Goal: Task Accomplishment & Management: Manage account settings

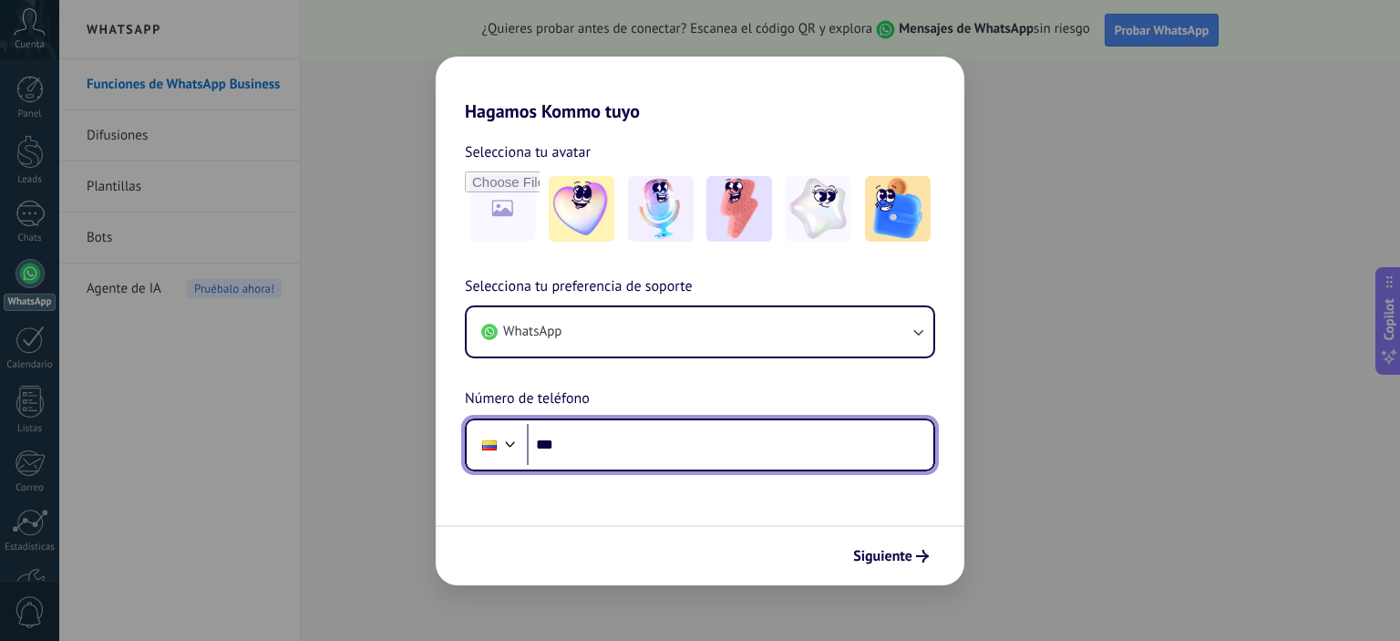
click at [684, 443] on input "***" at bounding box center [730, 445] width 407 height 42
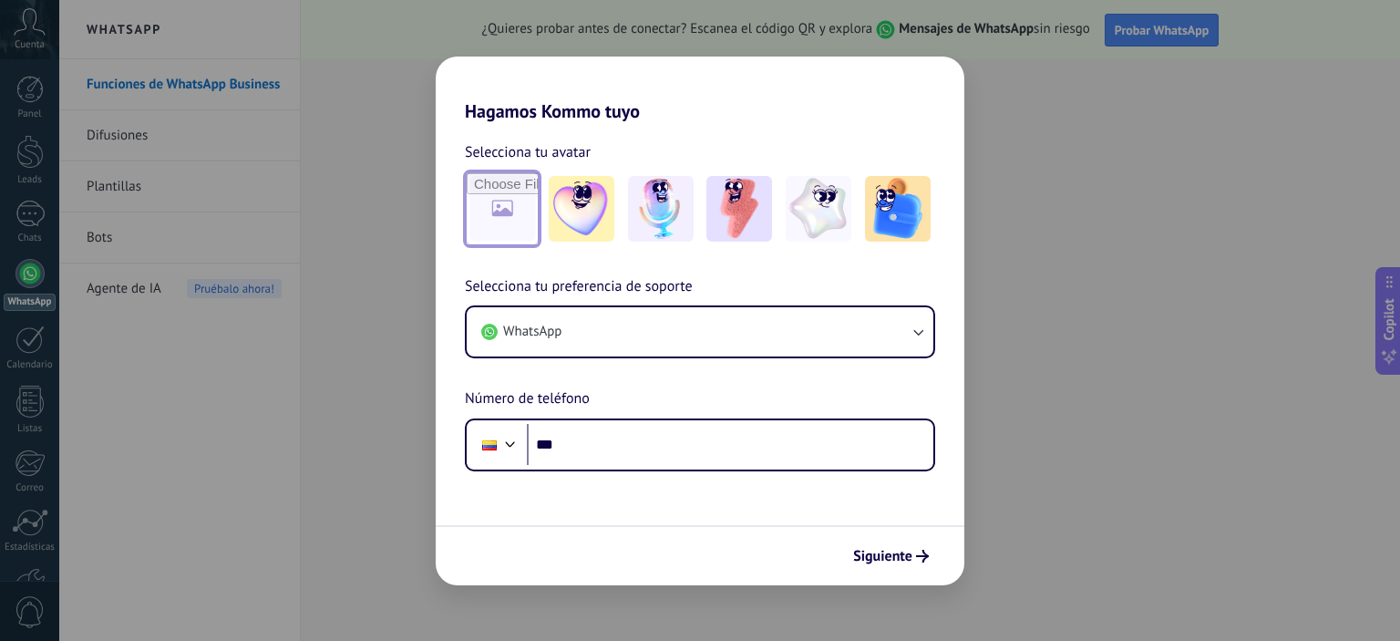
click at [511, 198] on input "file" at bounding box center [502, 208] width 71 height 71
type input "**********"
click at [514, 210] on img at bounding box center [503, 209] width 66 height 66
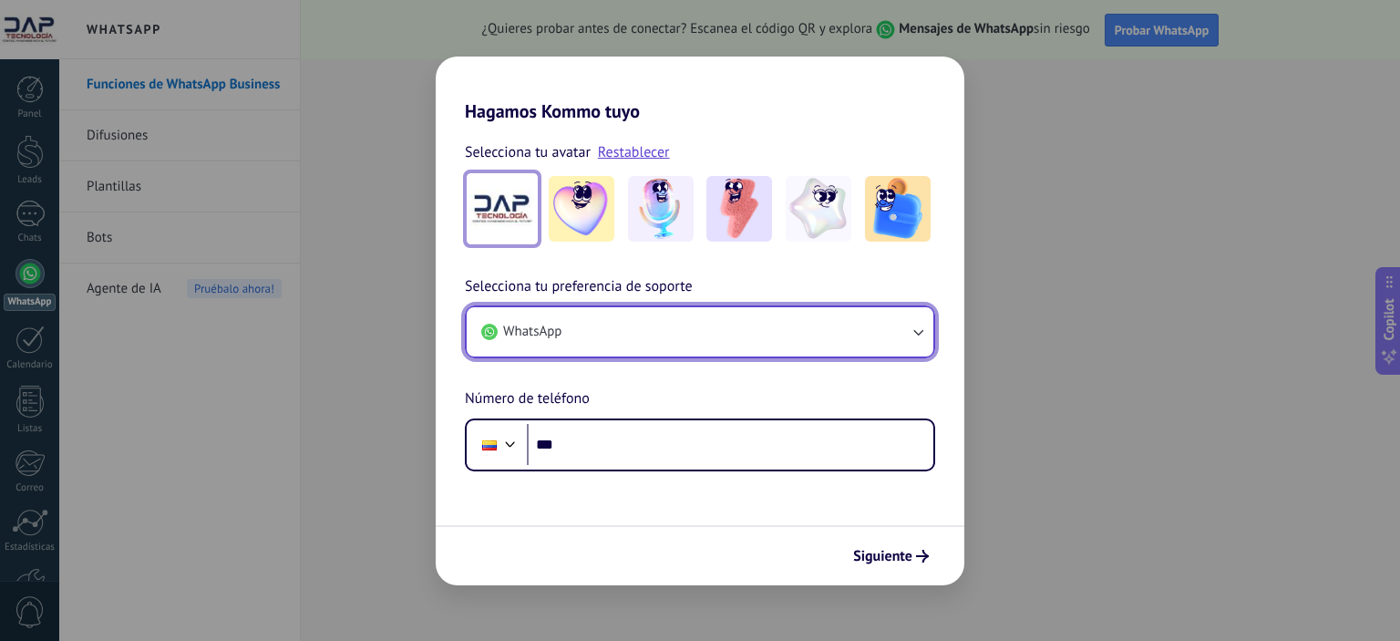
click at [625, 329] on button "WhatsApp" at bounding box center [700, 331] width 467 height 49
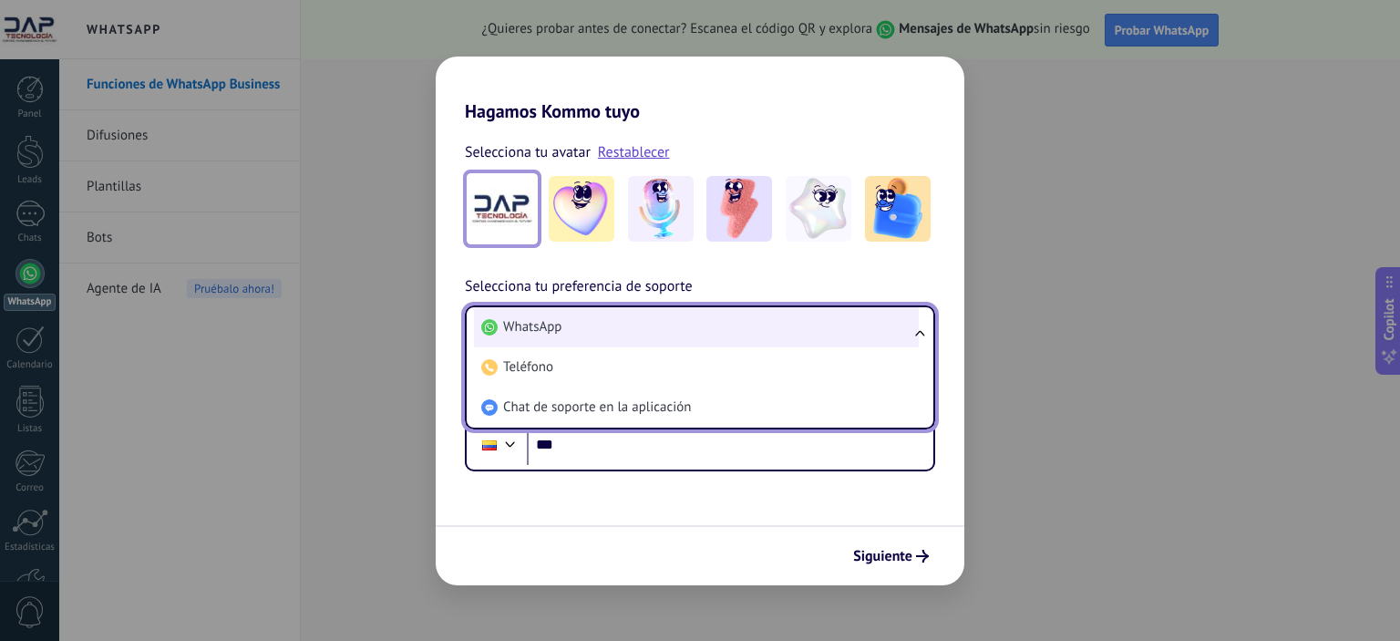
click at [627, 325] on li "WhatsApp" at bounding box center [696, 327] width 445 height 40
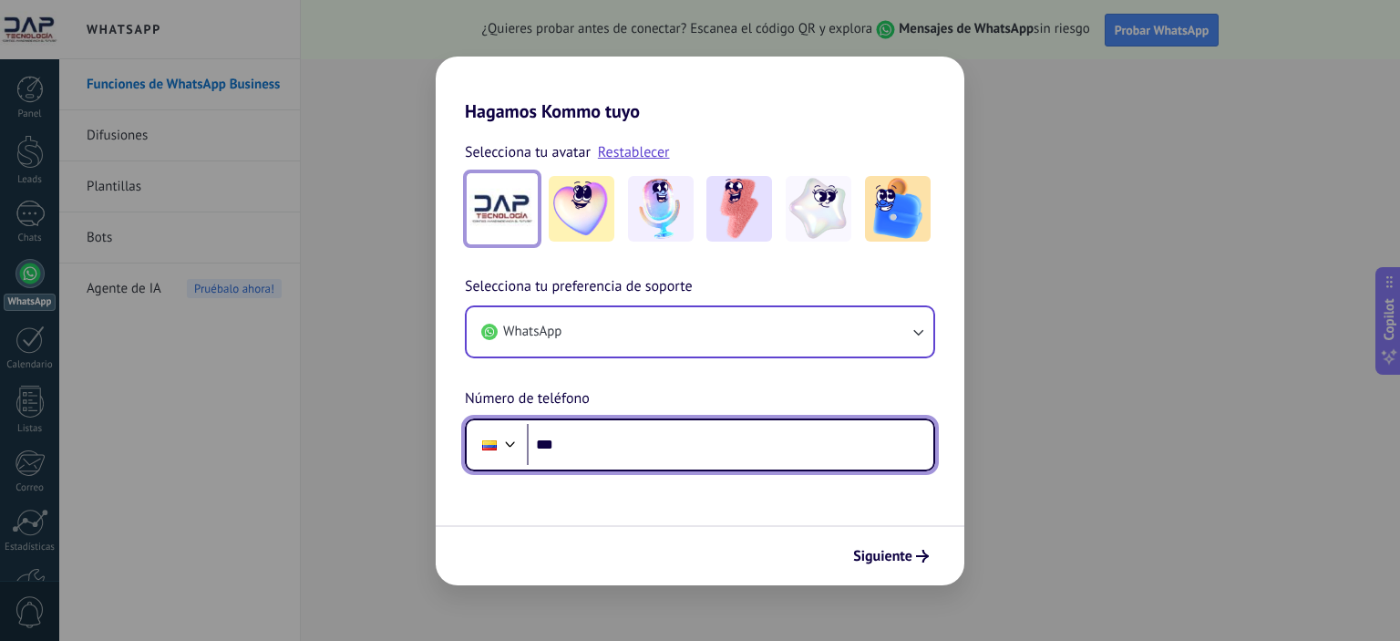
click at [658, 455] on input "***" at bounding box center [730, 445] width 407 height 42
type input "**********"
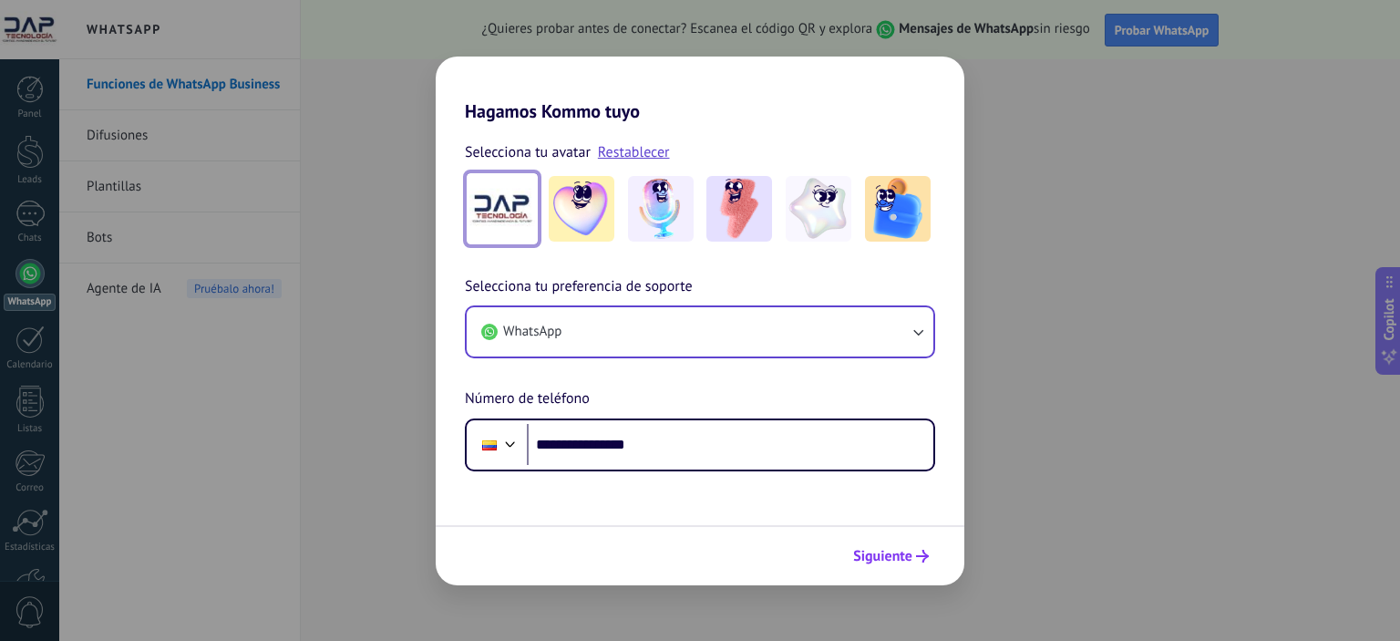
click at [887, 550] on span "Siguiente" at bounding box center [882, 556] width 59 height 13
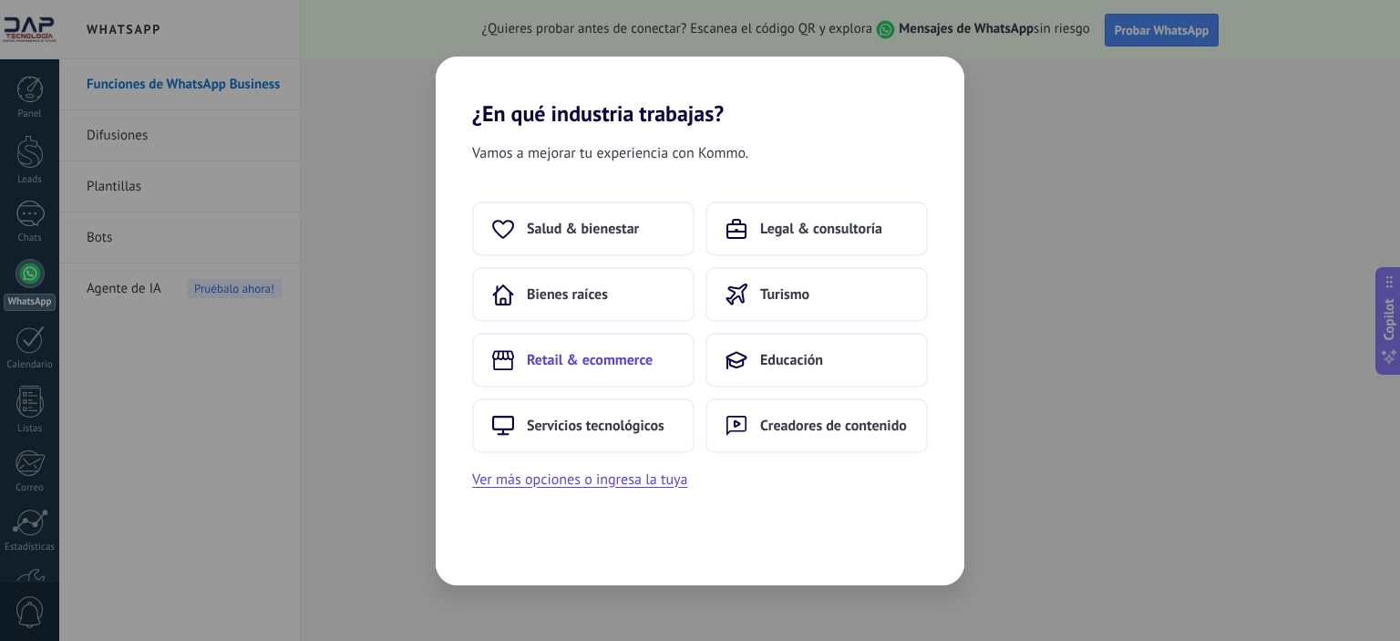
click at [562, 357] on span "Retail & ecommerce" at bounding box center [590, 360] width 126 height 18
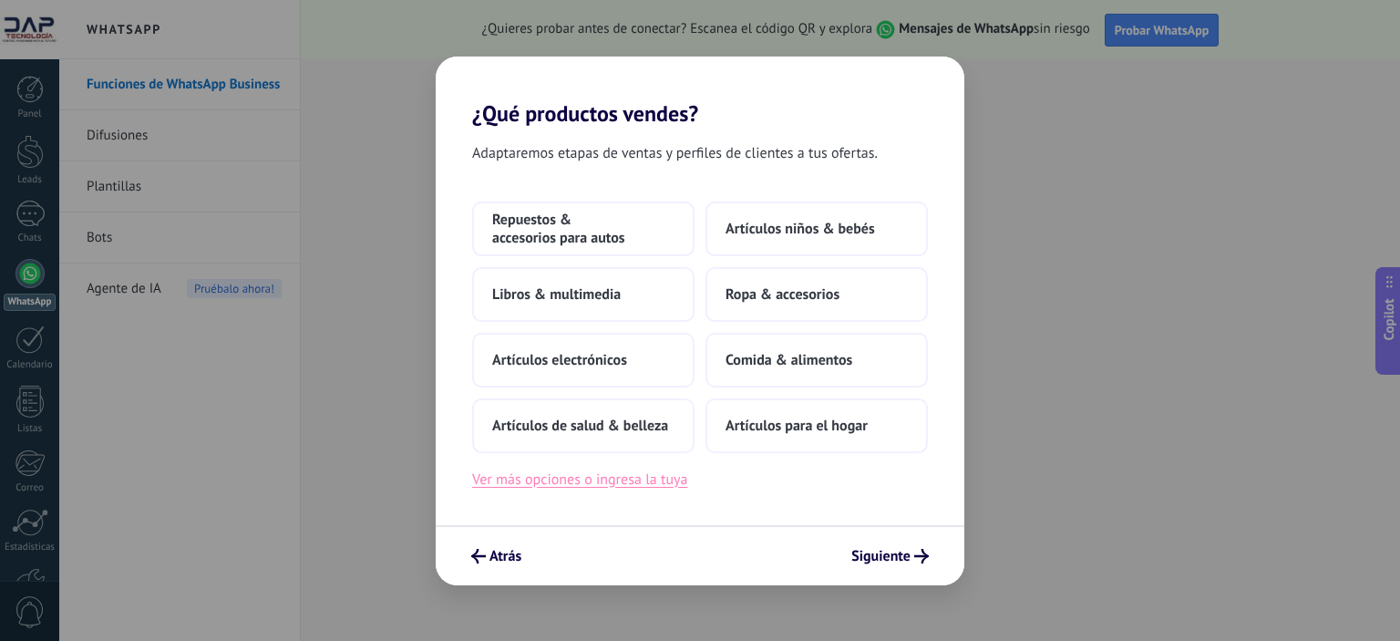
click at [557, 480] on button "Ver más opciones o ingresa la tuya" at bounding box center [579, 480] width 215 height 24
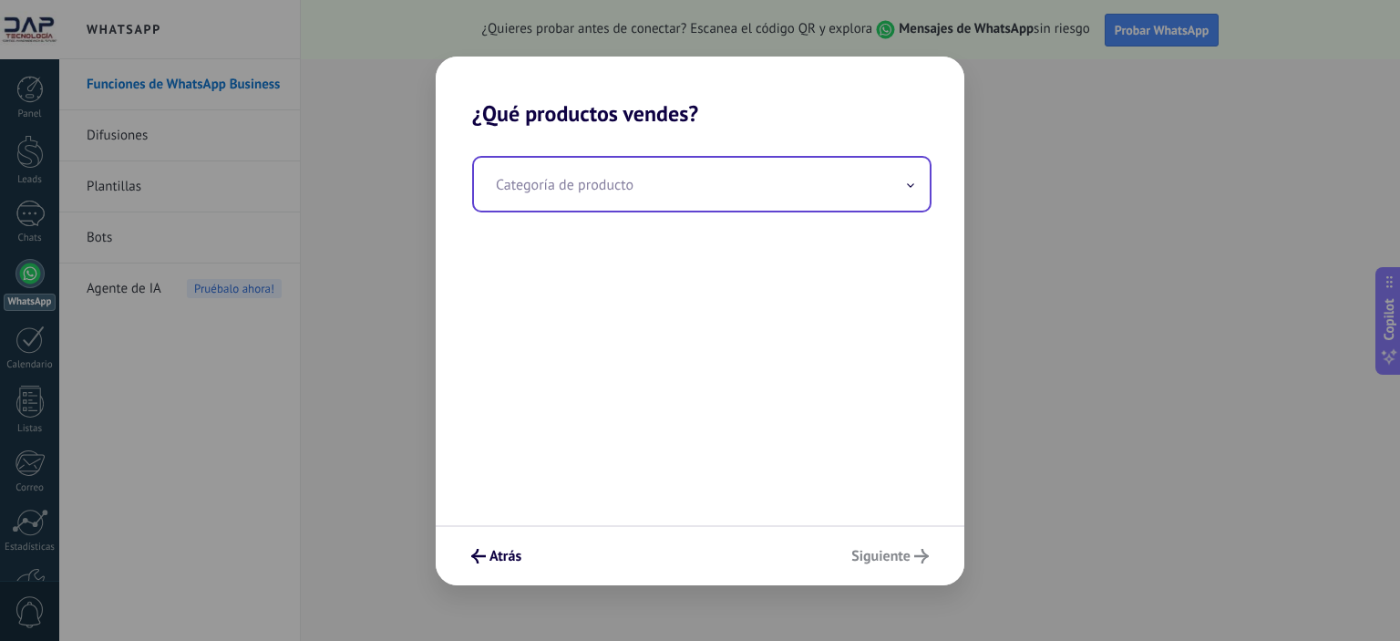
click at [622, 191] on input "text" at bounding box center [702, 184] width 456 height 53
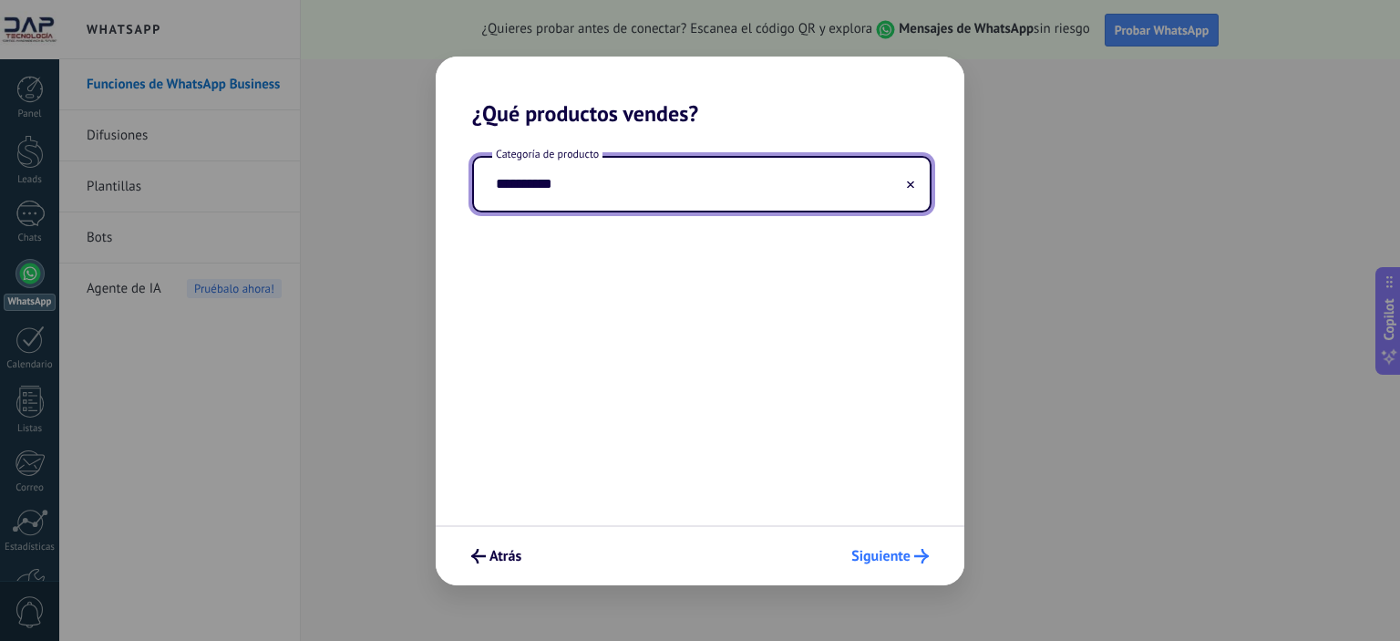
type input "**********"
click at [918, 558] on icon "submit" at bounding box center [921, 556] width 15 height 15
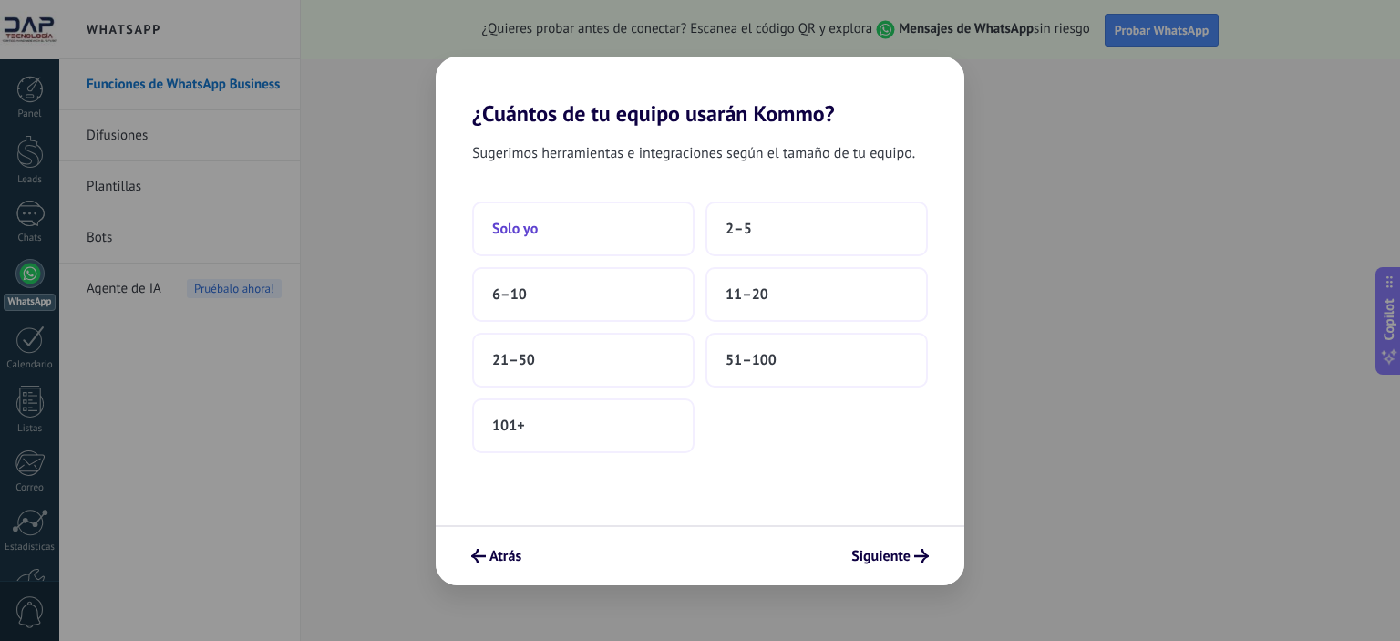
click at [583, 222] on button "Solo yo" at bounding box center [583, 228] width 222 height 55
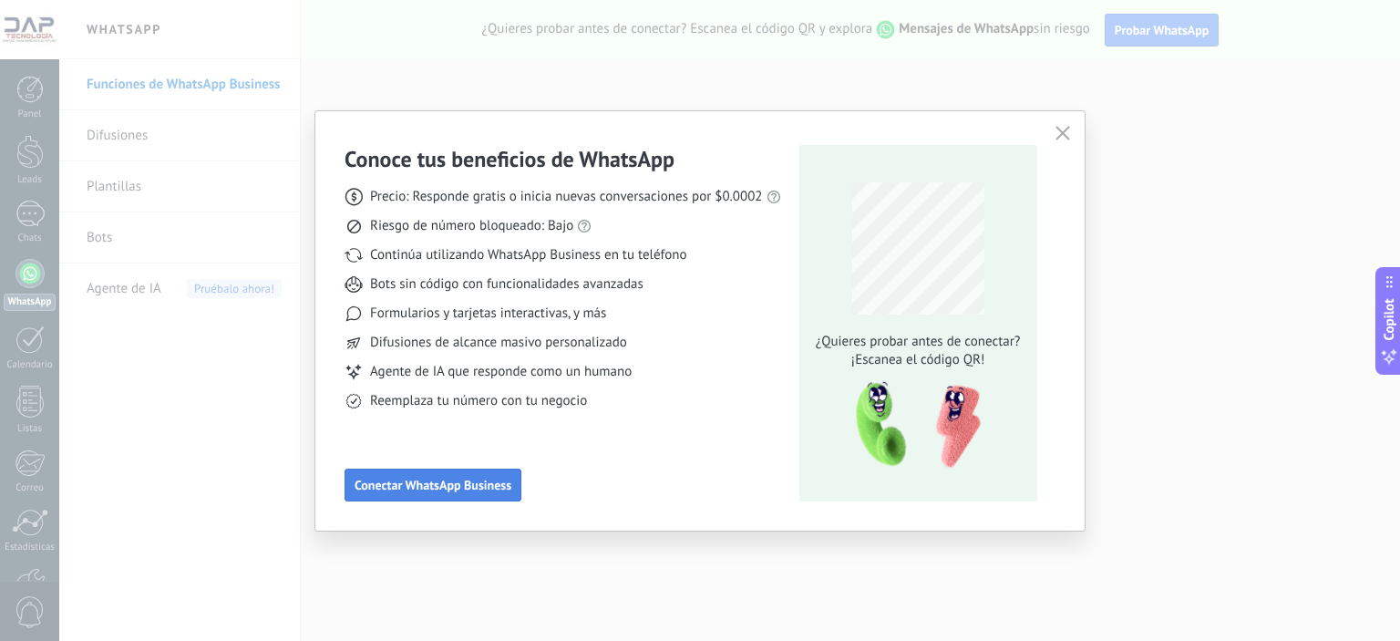
click at [429, 480] on span "Conectar WhatsApp Business" at bounding box center [433, 485] width 157 height 13
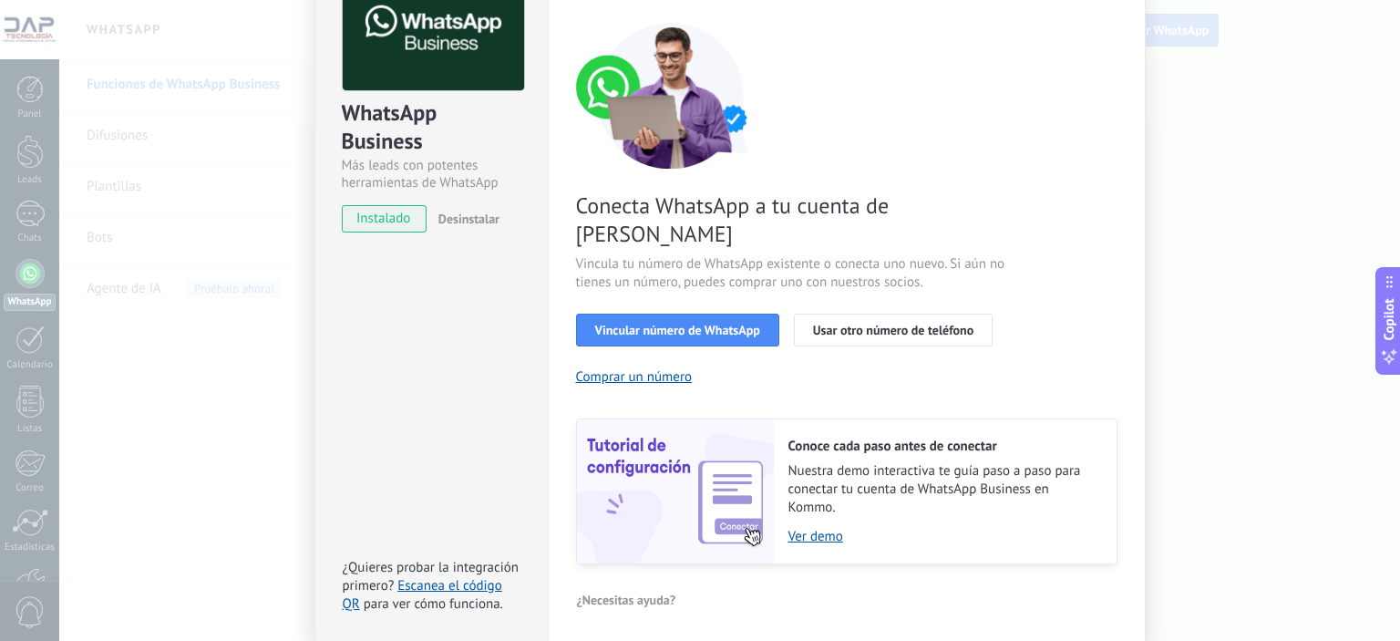
scroll to position [168, 0]
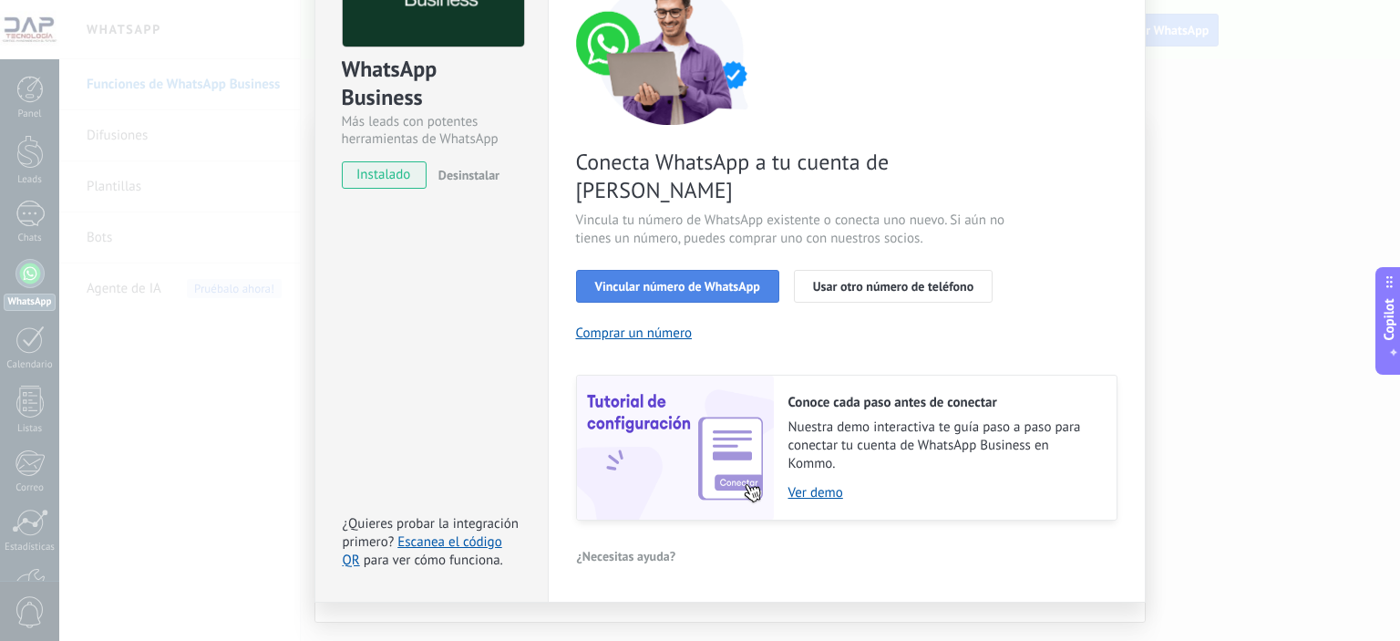
click at [656, 280] on span "Vincular número de WhatsApp" at bounding box center [677, 286] width 165 height 13
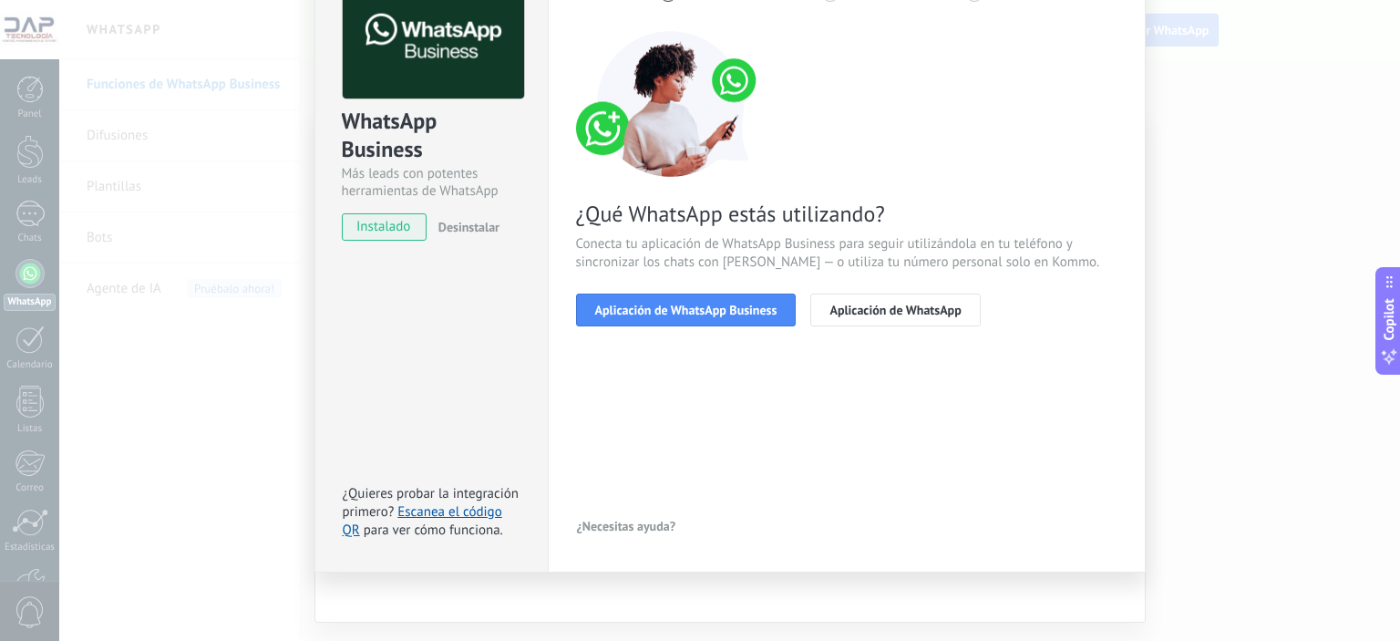
scroll to position [115, 0]
click at [671, 310] on span "Aplicación de WhatsApp Business" at bounding box center [686, 311] width 182 height 13
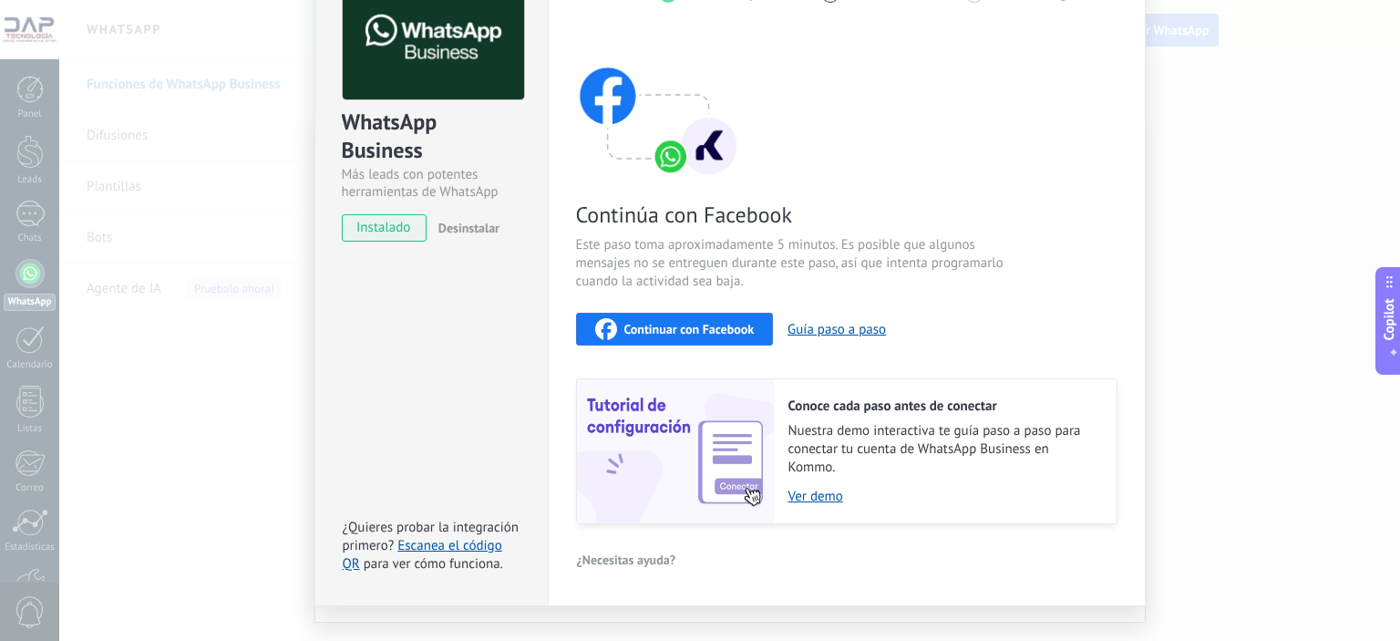
click at [674, 325] on span "Continuar con Facebook" at bounding box center [690, 329] width 130 height 13
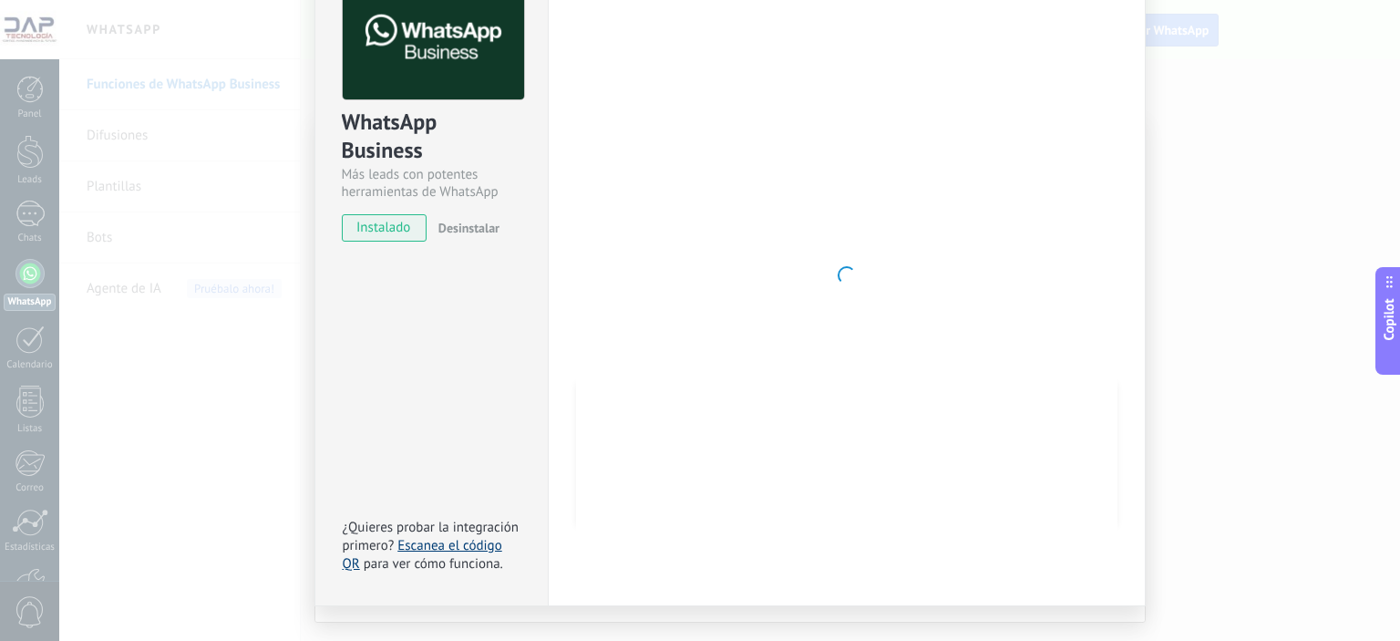
click at [465, 548] on link "Escanea el código QR" at bounding box center [423, 555] width 160 height 36
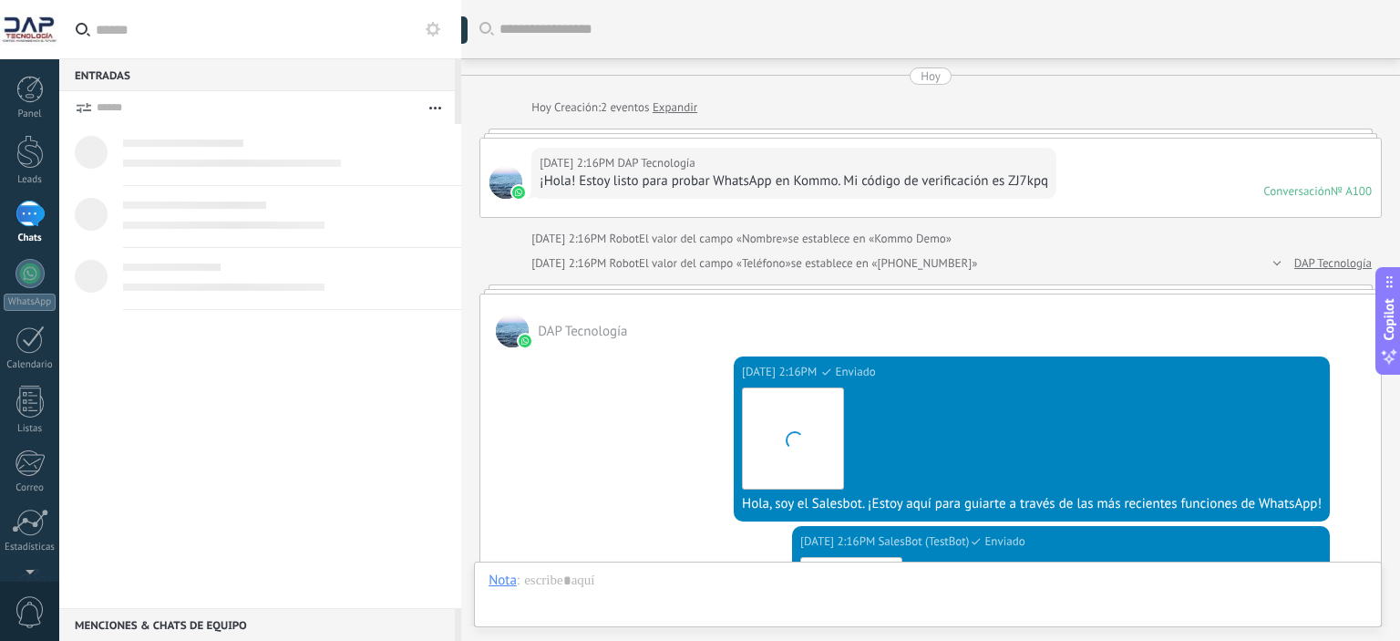
scroll to position [564, 0]
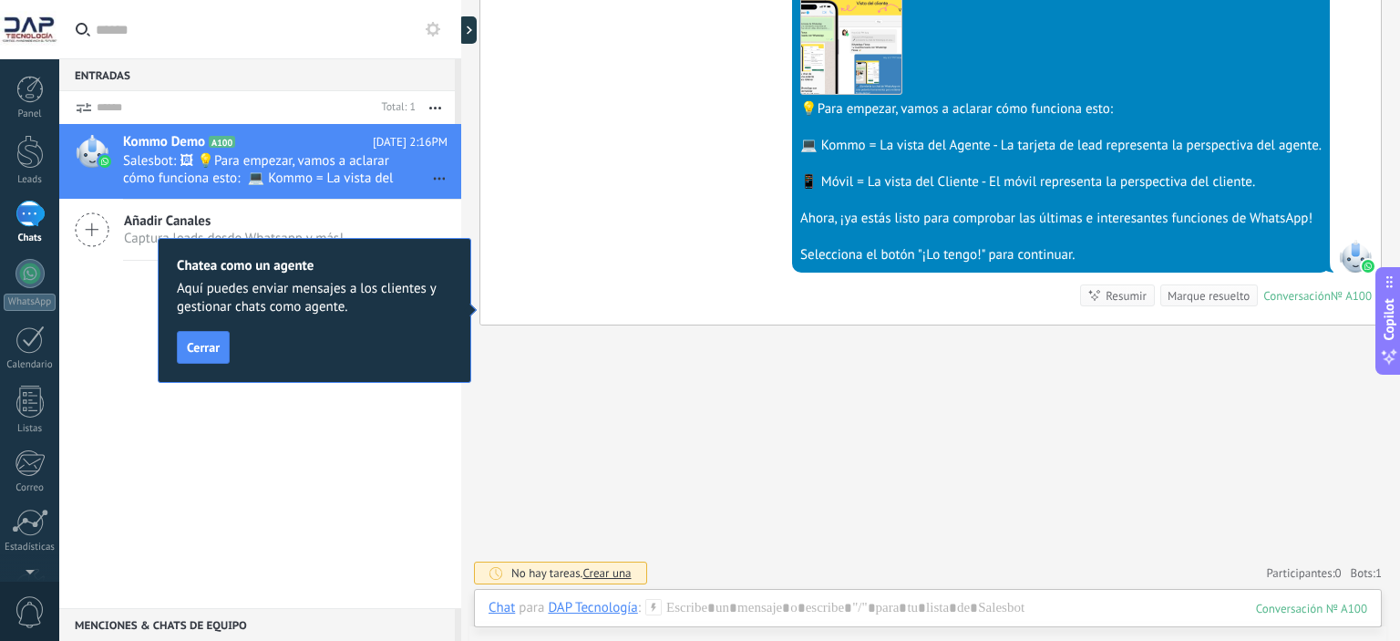
click at [208, 346] on span "Cerrar" at bounding box center [203, 347] width 33 height 13
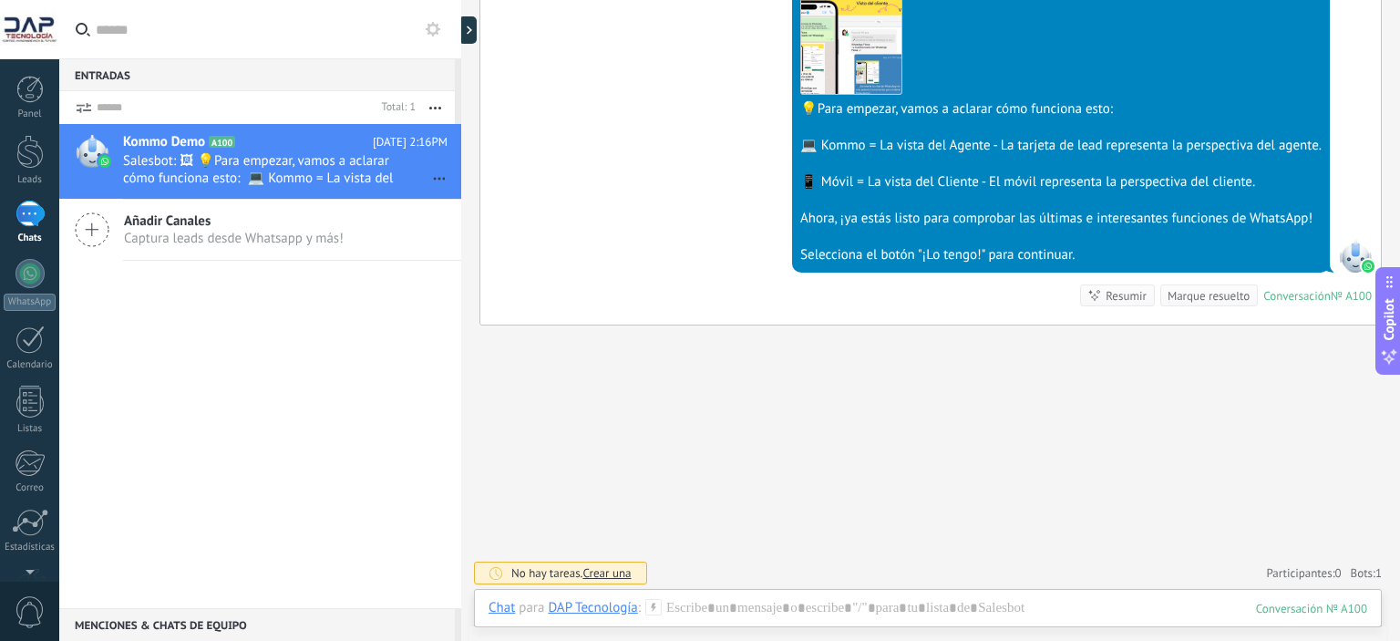
click at [216, 393] on div "Kommo Demo A100 Hoy 2:16PM Salesbot: 🖼 💡Para empezar, vamos a aclarar cómo func…" at bounding box center [260, 366] width 402 height 484
drag, startPoint x: 948, startPoint y: 406, endPoint x: 934, endPoint y: 356, distance: 51.1
click at [947, 404] on div "Buscar Carga más Hoy Hoy Creación: 2 eventos Expandir Hoy 2:16PM DAP Tecnología…" at bounding box center [930, 40] width 939 height 1208
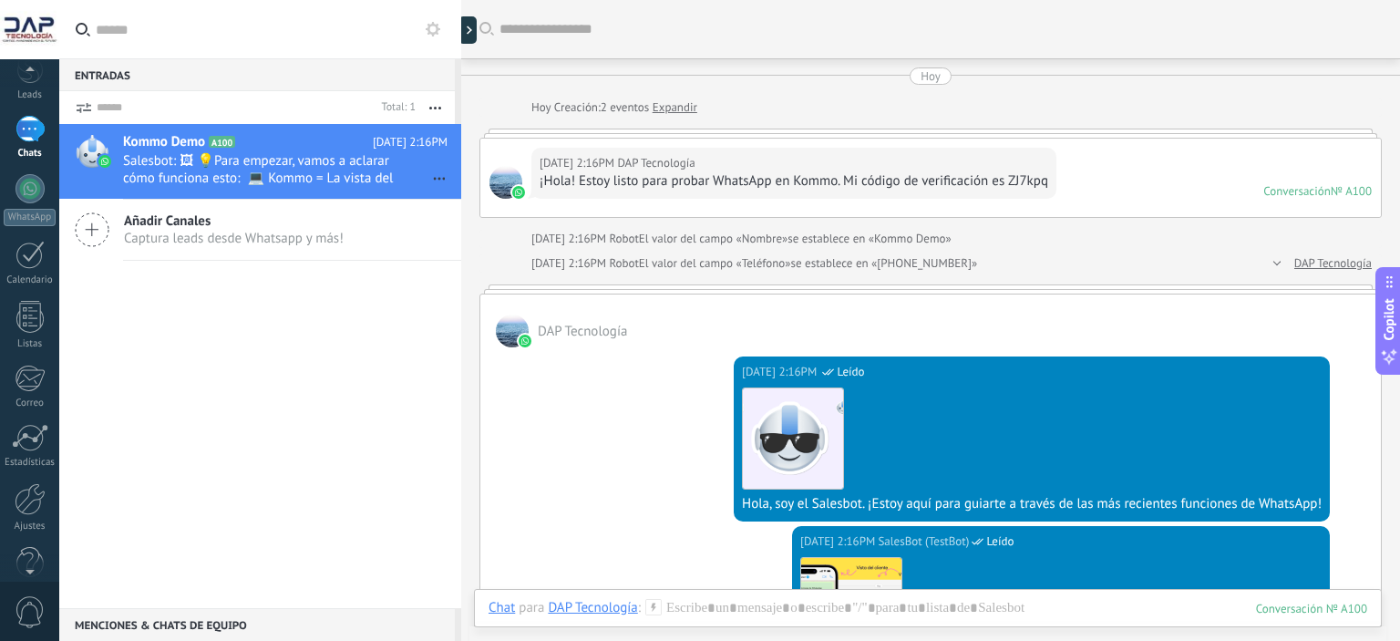
scroll to position [117, 0]
click at [35, 470] on div at bounding box center [30, 467] width 31 height 32
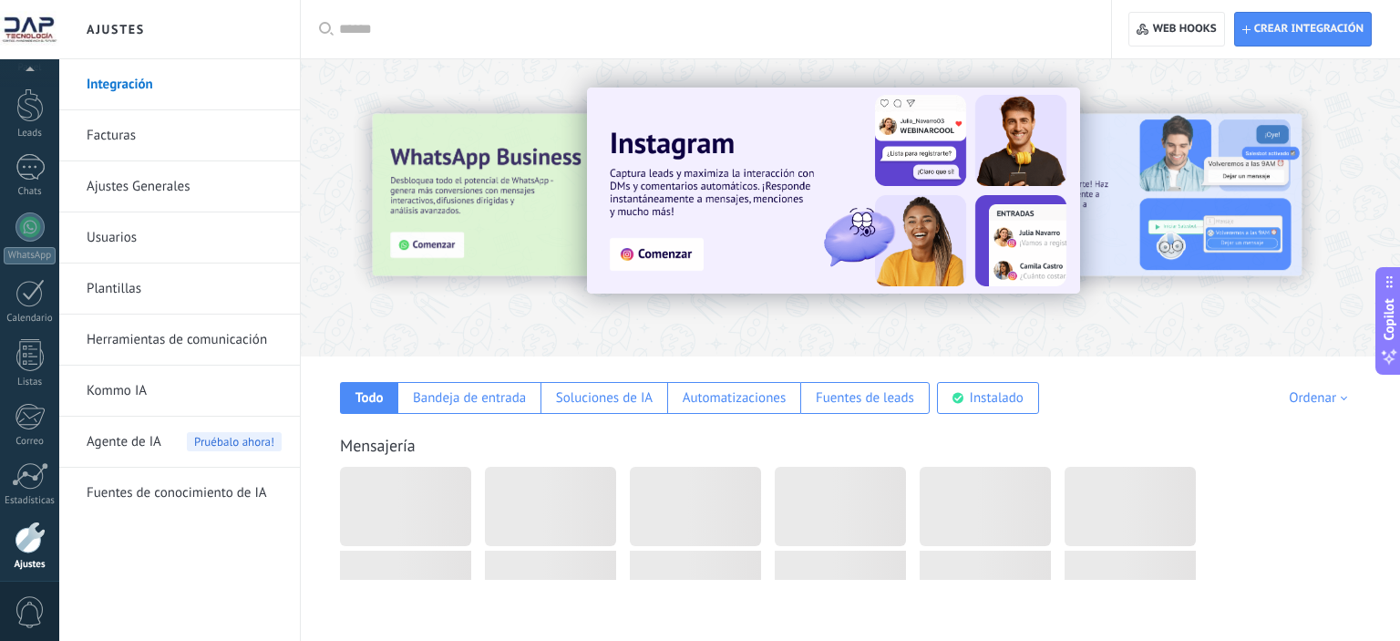
scroll to position [117, 0]
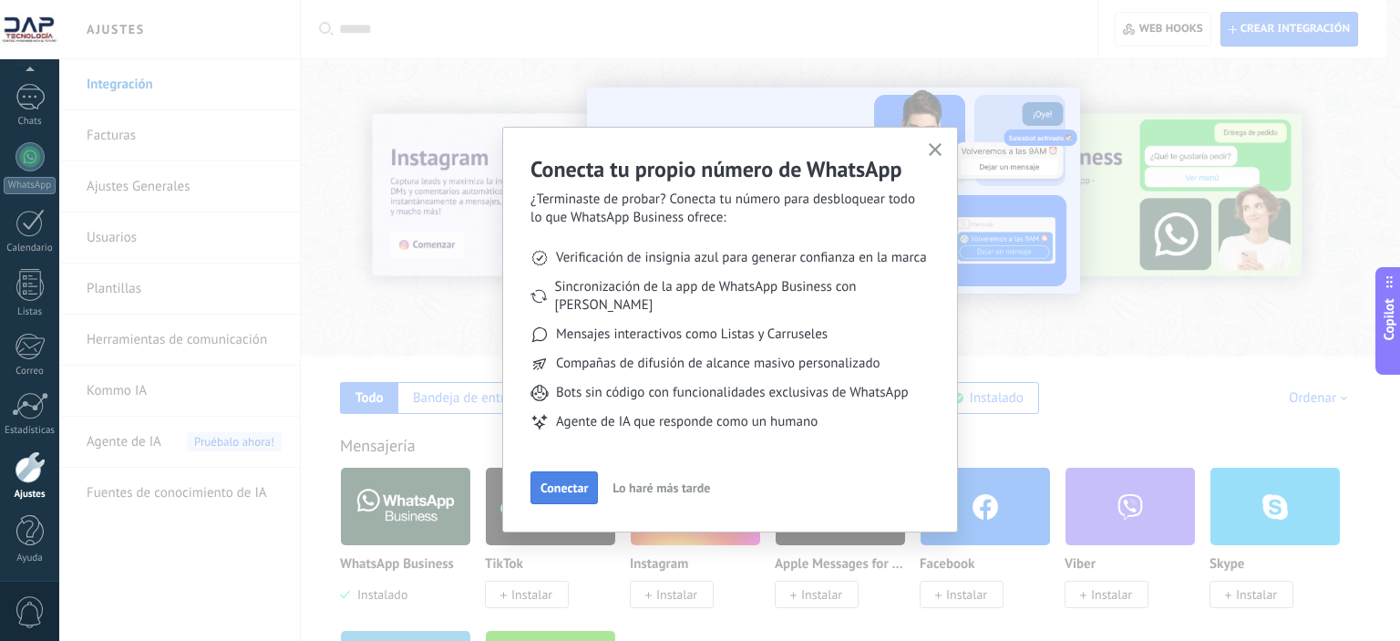
click at [565, 481] on span "Conectar" at bounding box center [564, 487] width 47 height 13
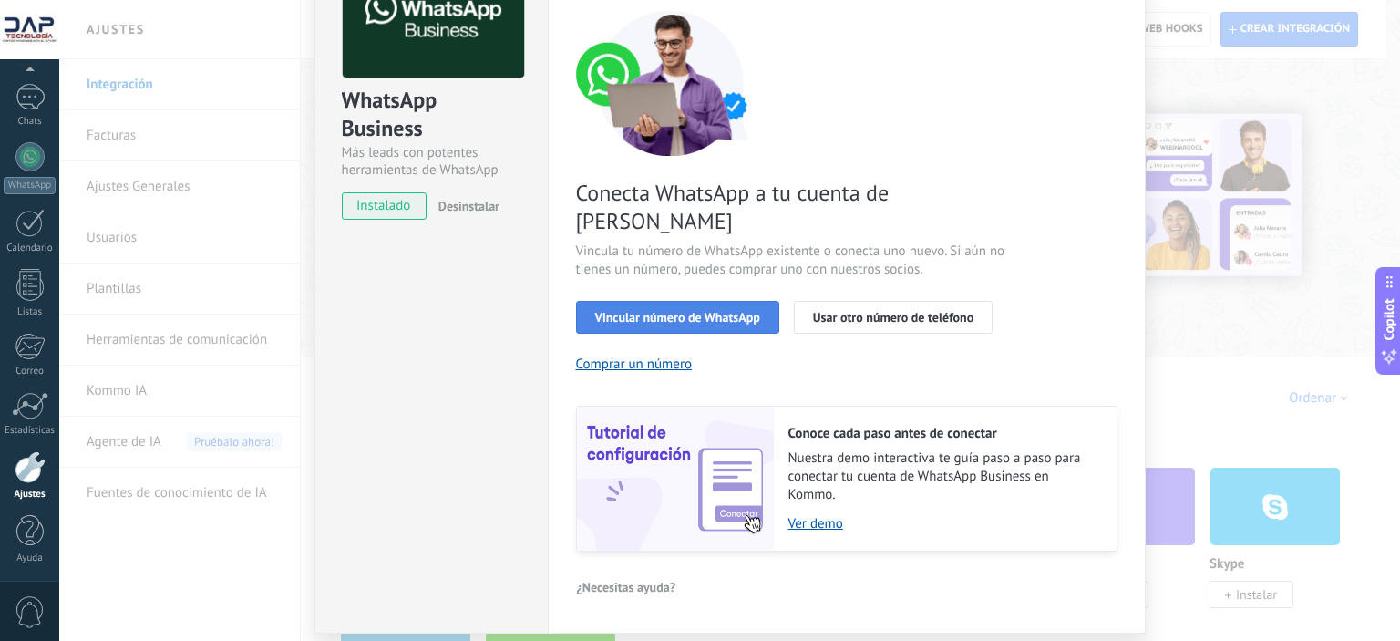
scroll to position [168, 0]
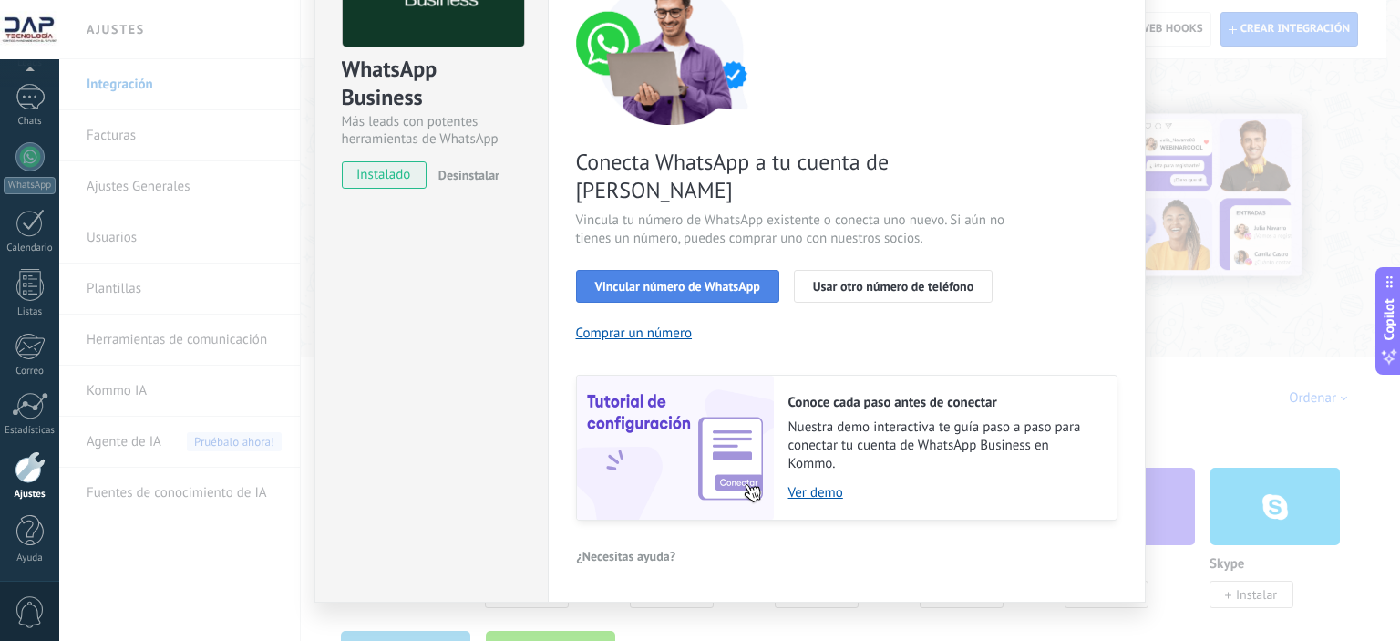
click at [676, 280] on span "Vincular número de WhatsApp" at bounding box center [677, 286] width 165 height 13
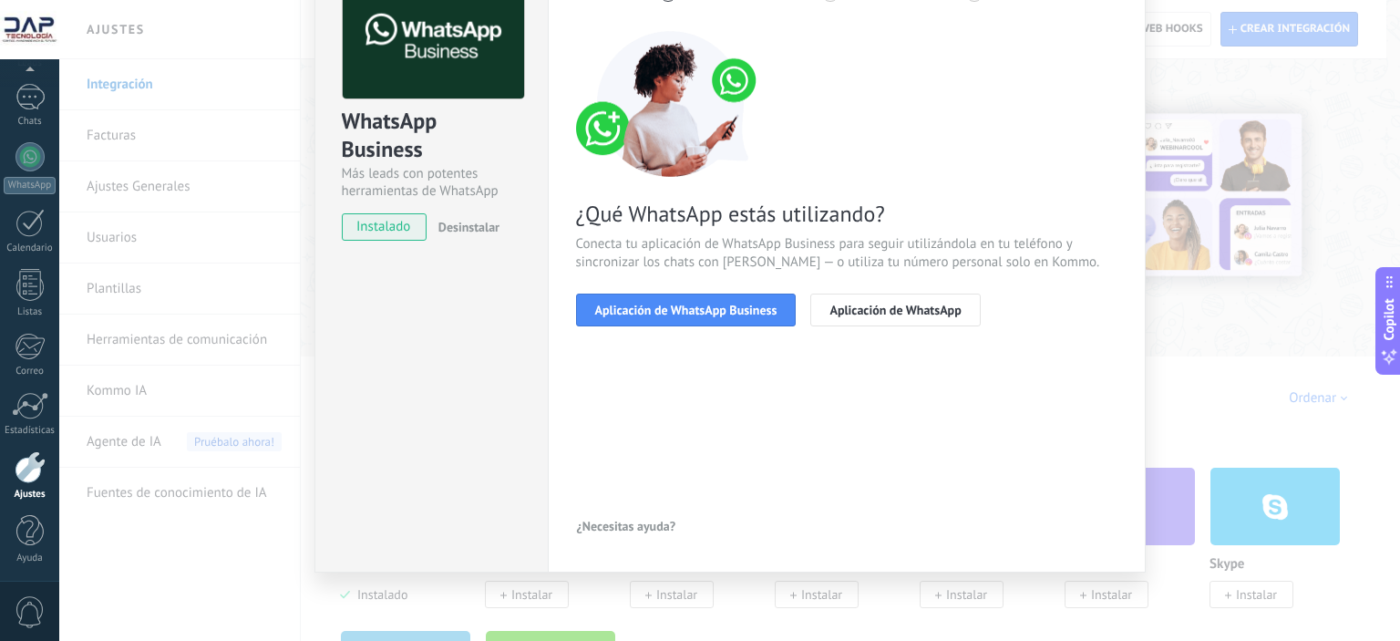
scroll to position [115, 0]
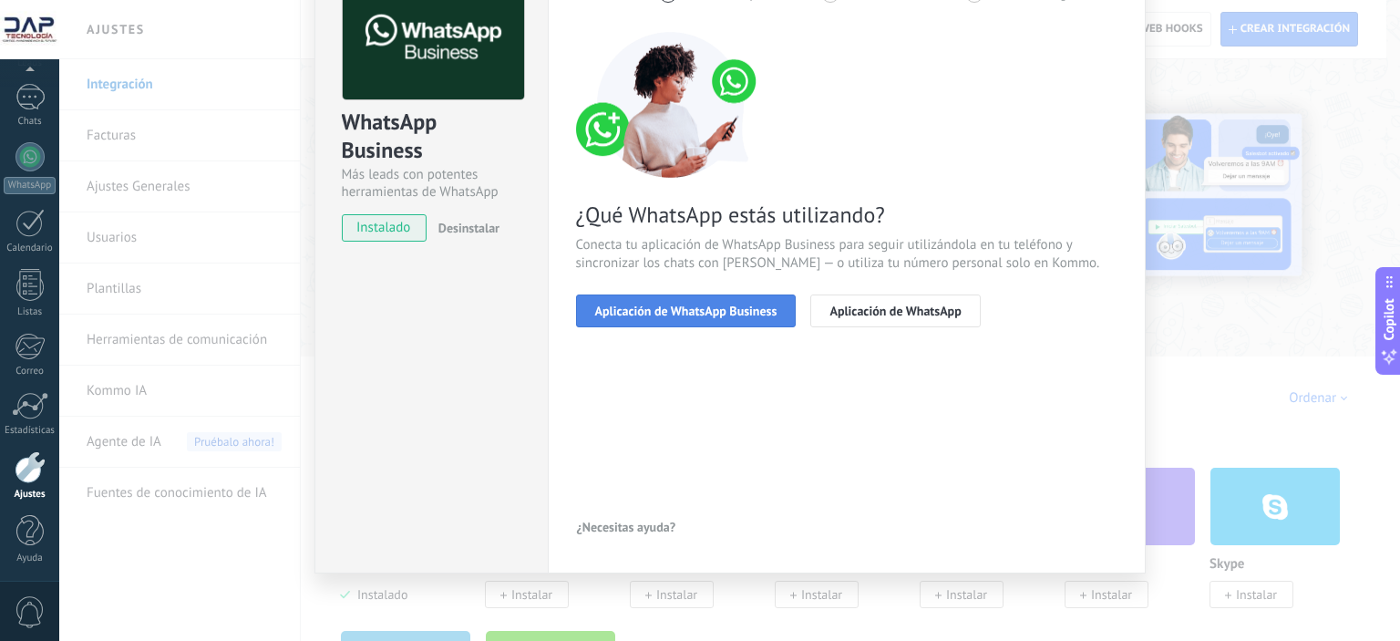
click at [668, 309] on span "Aplicación de WhatsApp Business" at bounding box center [686, 311] width 182 height 13
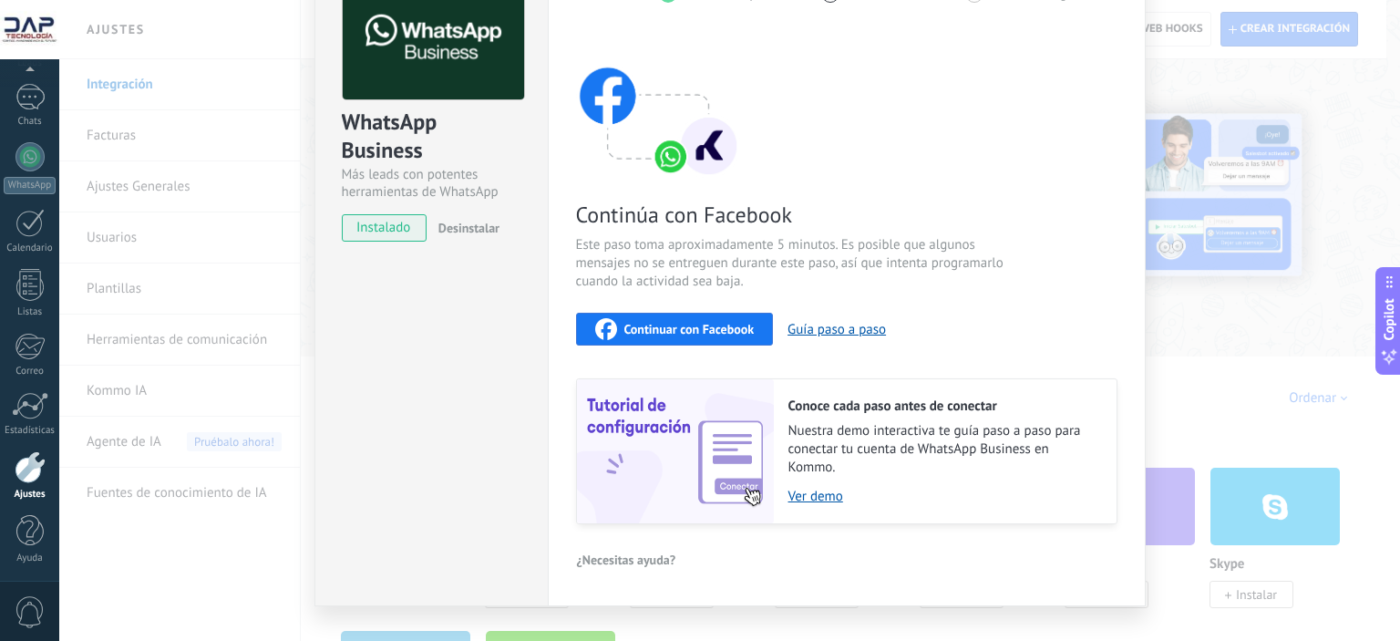
click at [661, 326] on span "Continuar con Facebook" at bounding box center [690, 329] width 130 height 13
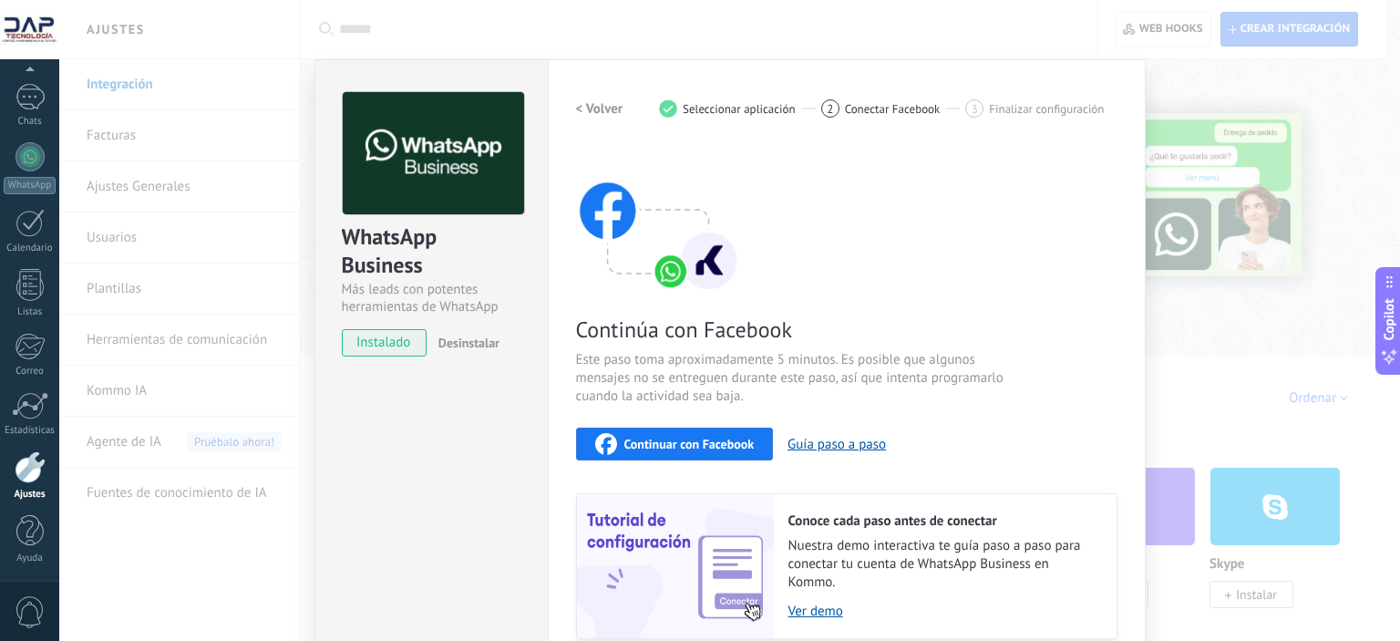
scroll to position [147, 0]
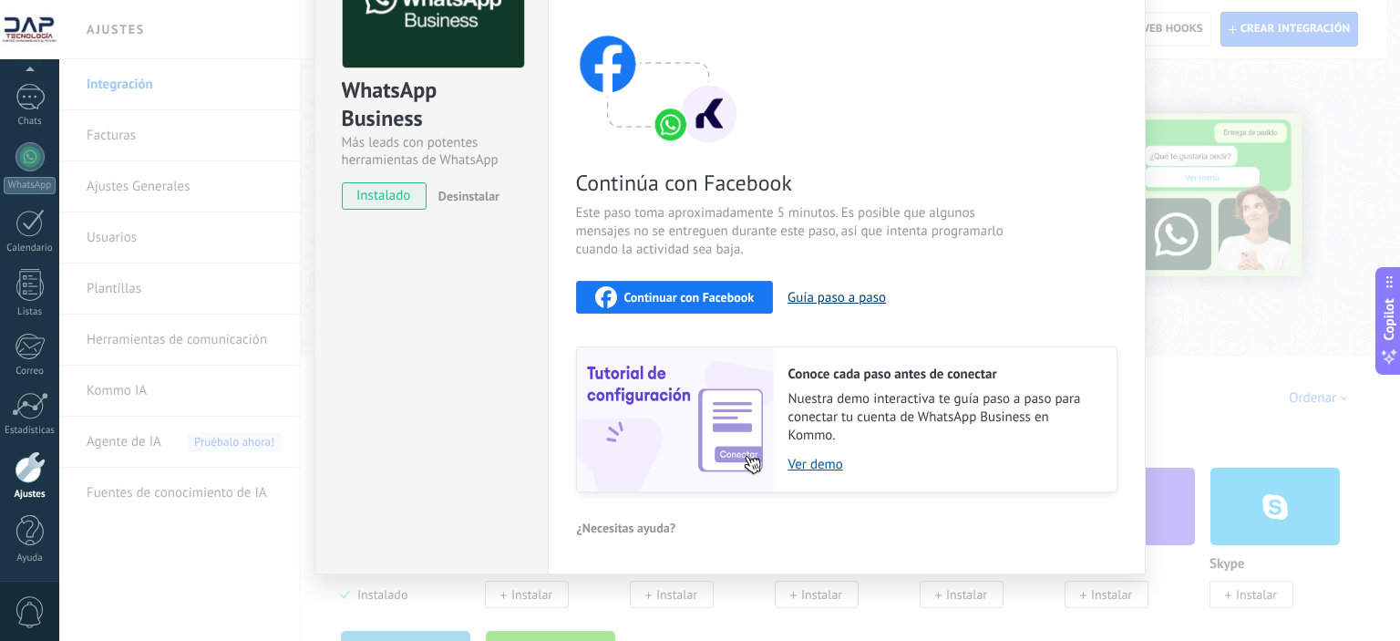
click at [853, 295] on button "Guía paso a paso" at bounding box center [837, 297] width 98 height 17
click at [369, 195] on span "instalado" at bounding box center [384, 195] width 83 height 27
click at [375, 194] on span "instalado" at bounding box center [384, 195] width 83 height 27
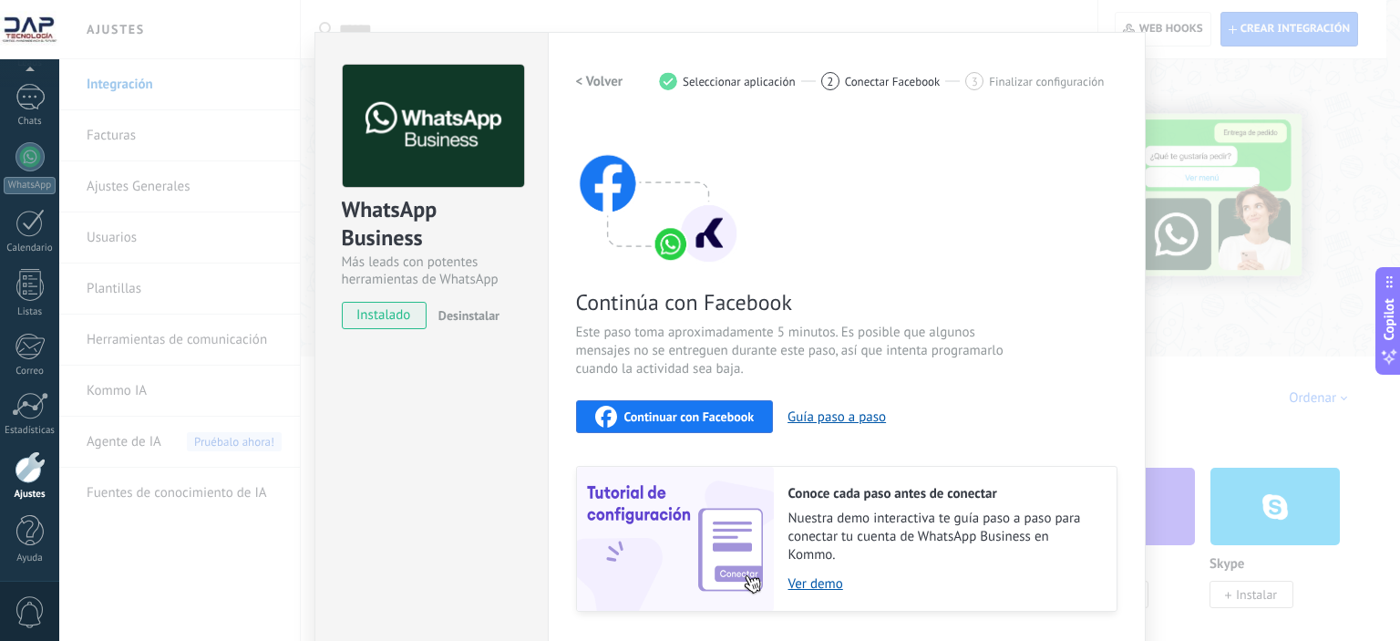
scroll to position [0, 0]
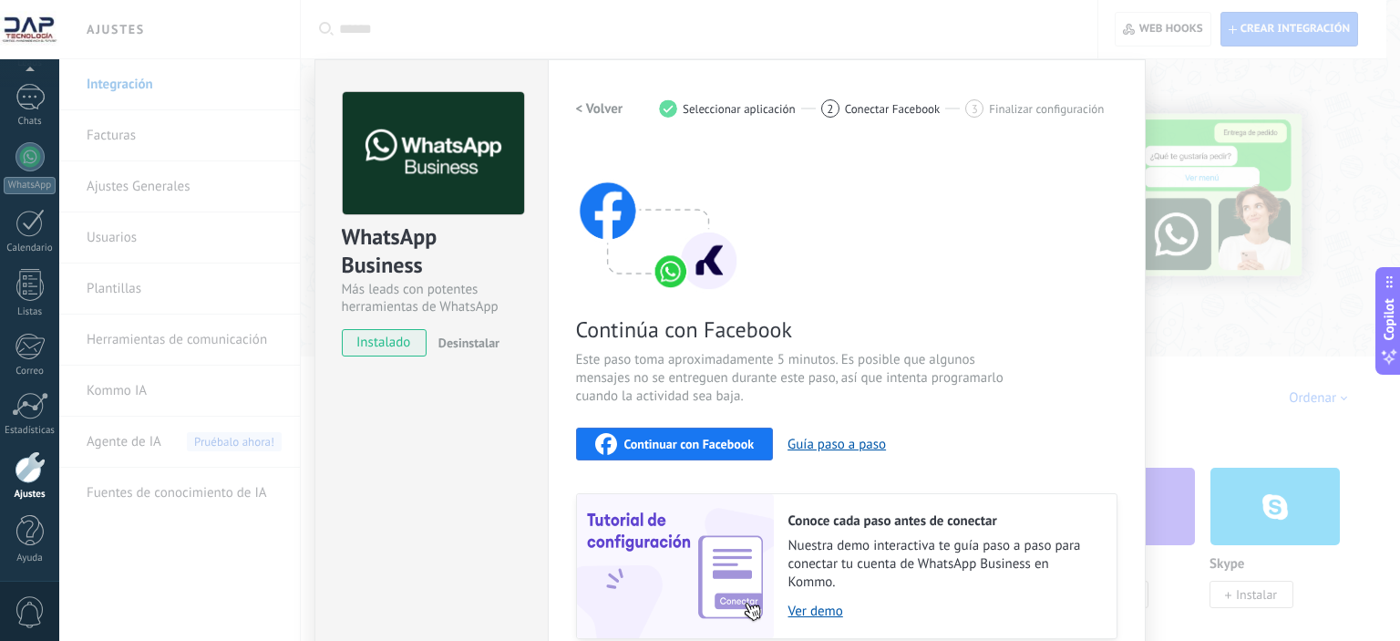
click at [383, 344] on span "instalado" at bounding box center [384, 342] width 83 height 27
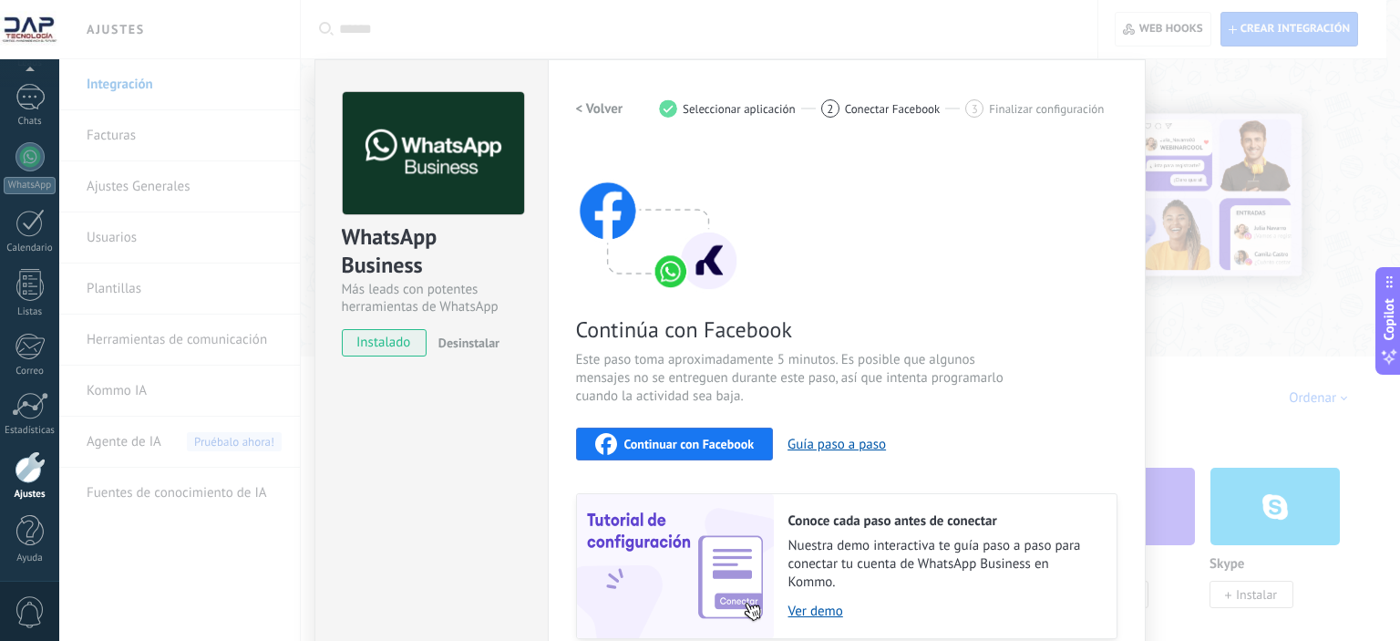
click at [1201, 68] on div "WhatsApp Business Más leads con potentes herramientas de WhatsApp instalado Des…" at bounding box center [729, 320] width 1341 height 641
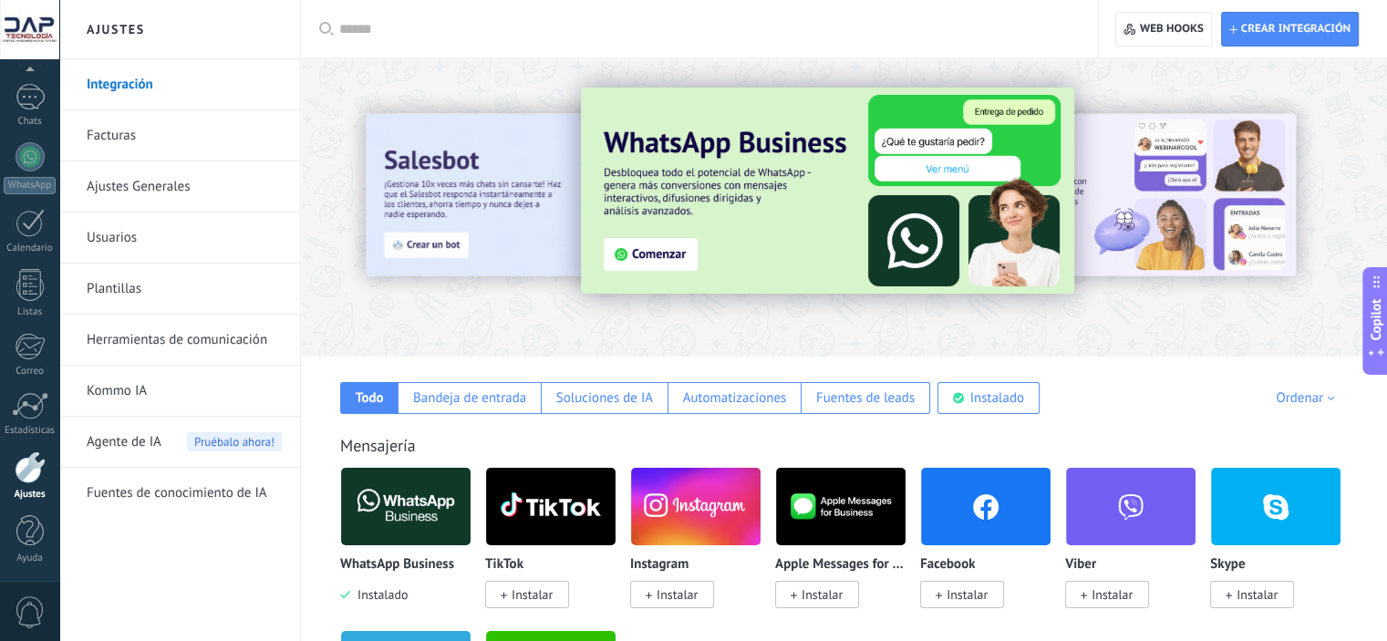
scroll to position [304, 0]
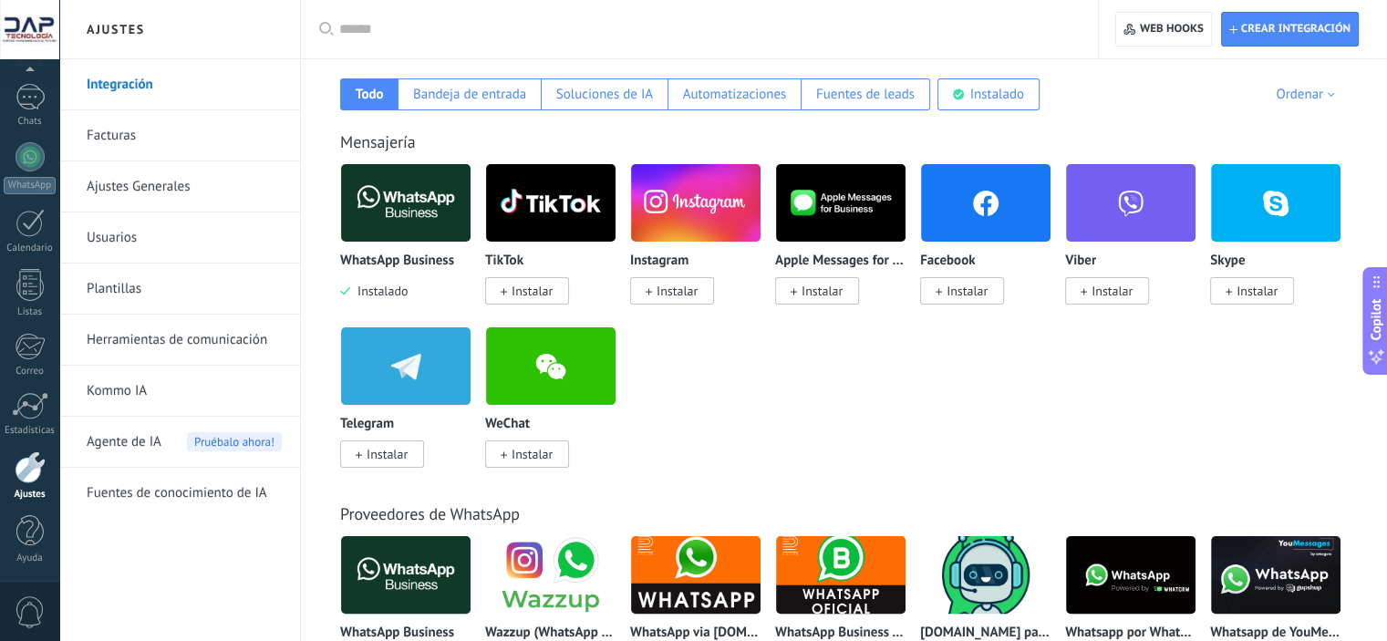
click at [389, 198] on img at bounding box center [405, 203] width 129 height 88
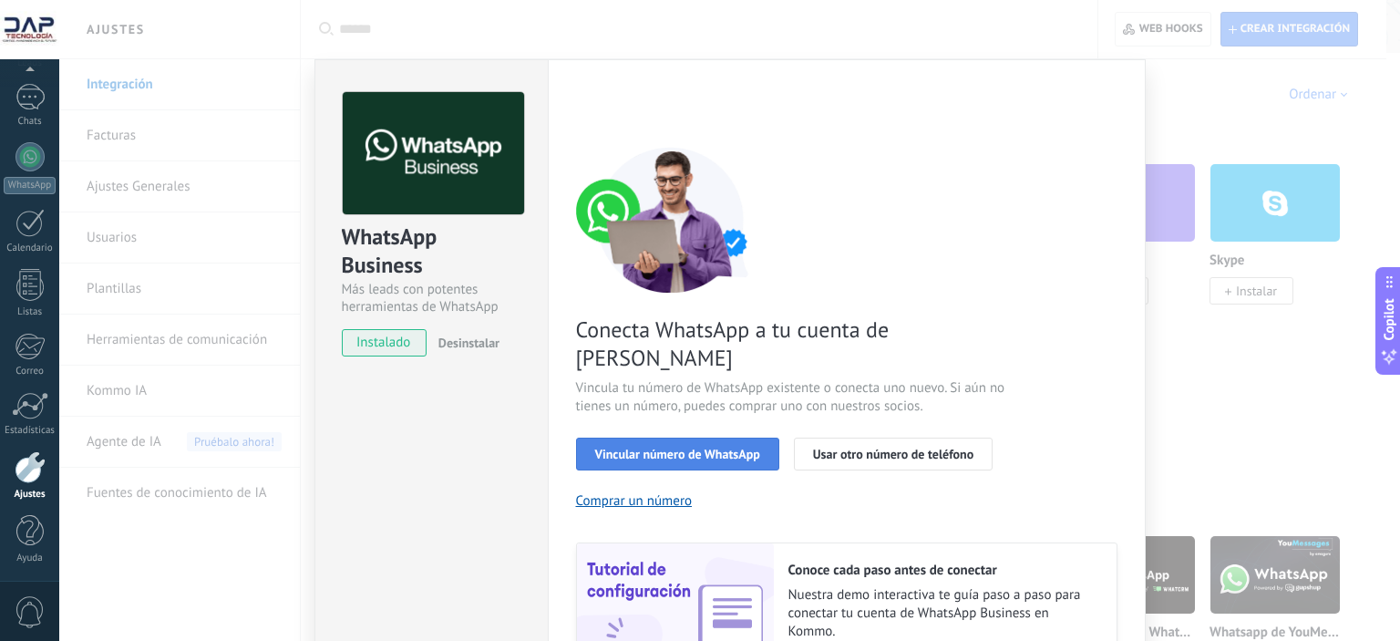
click at [727, 448] on span "Vincular número de WhatsApp" at bounding box center [677, 454] width 165 height 13
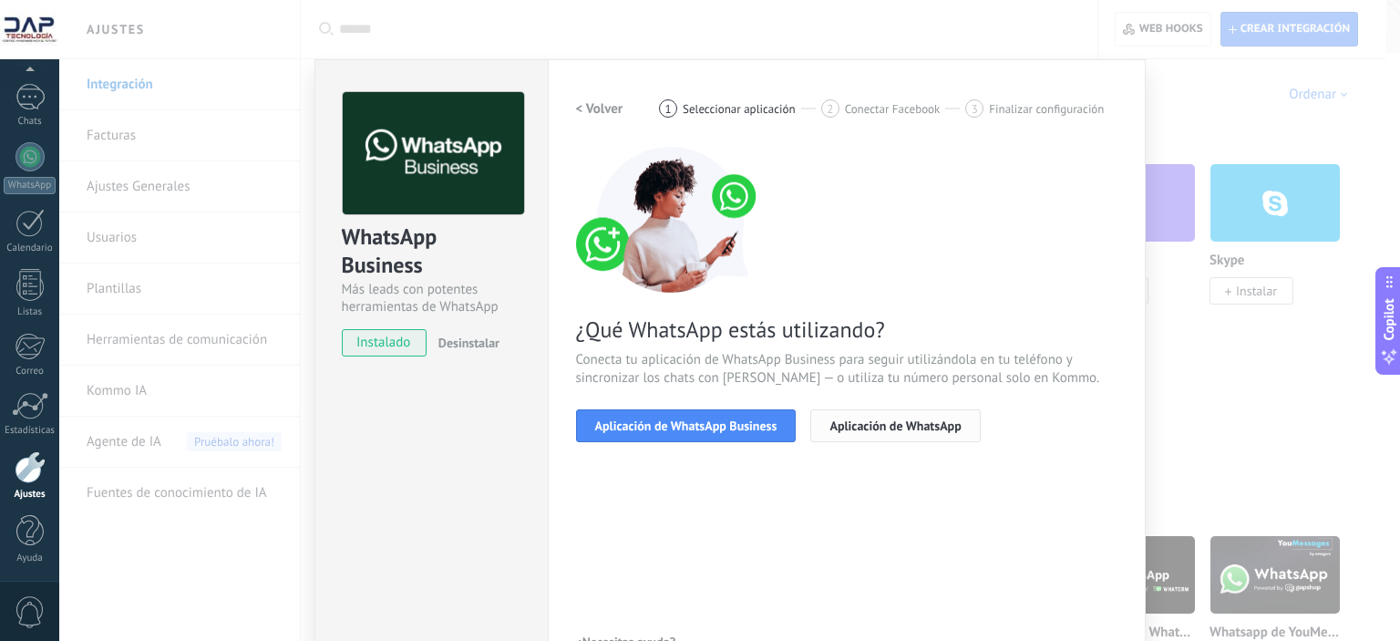
click at [862, 430] on span "Aplicación de WhatsApp" at bounding box center [895, 425] width 131 height 13
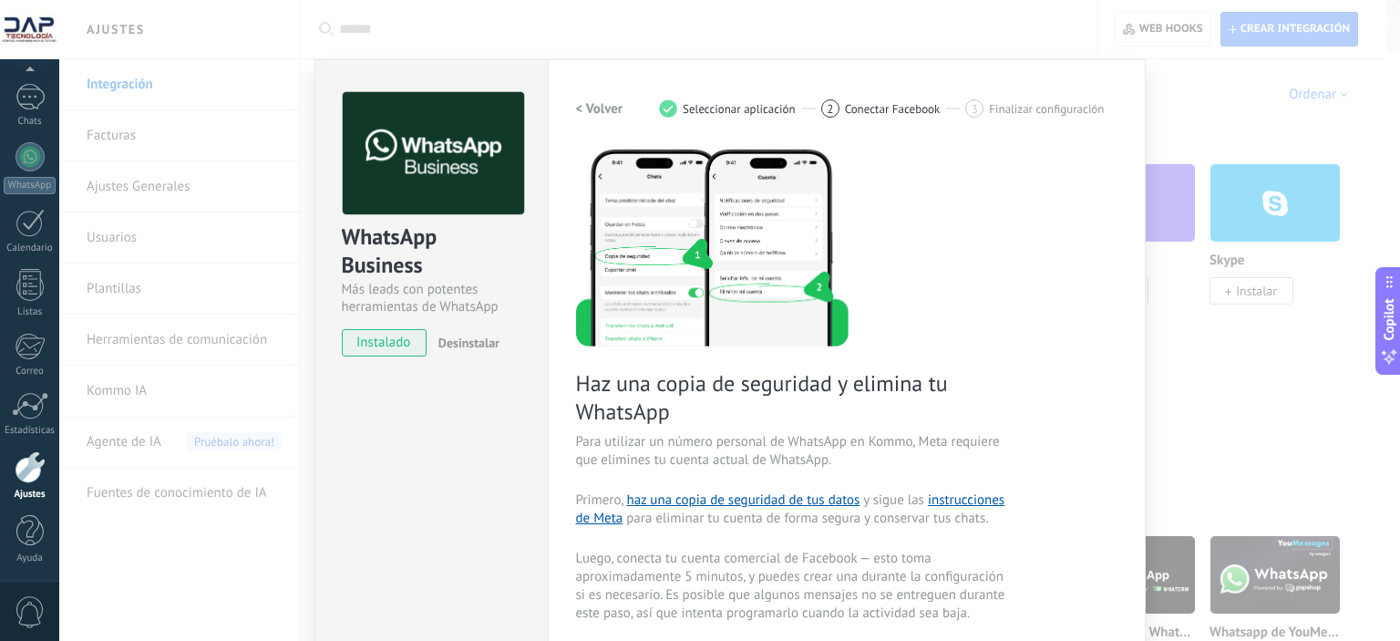
click at [598, 108] on h2 "< Volver" at bounding box center [599, 108] width 47 height 17
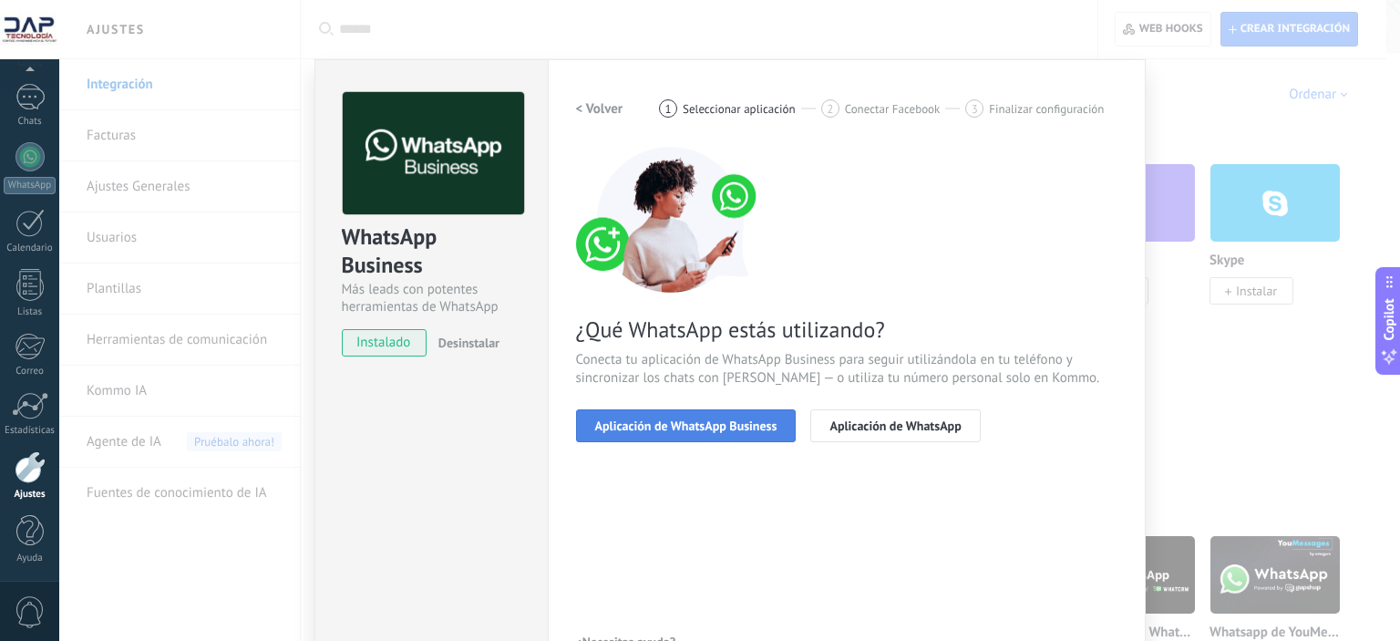
click at [727, 426] on span "Aplicación de WhatsApp Business" at bounding box center [686, 425] width 182 height 13
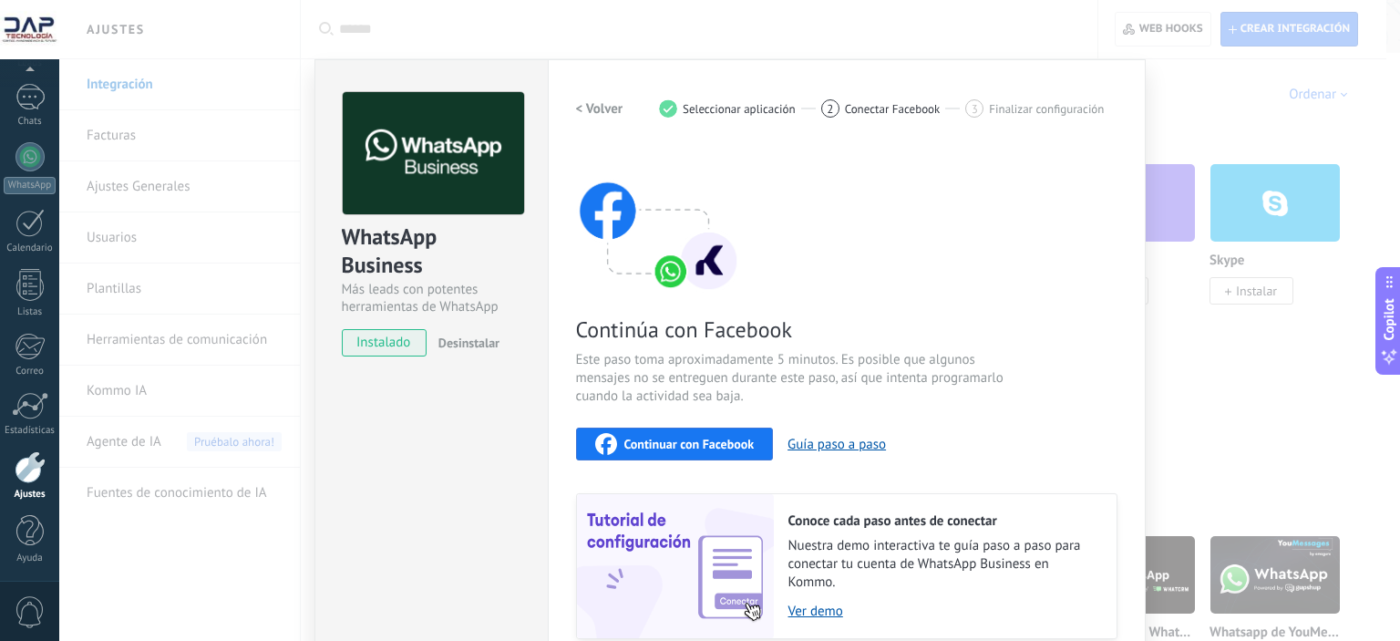
click at [703, 448] on span "Continuar con Facebook" at bounding box center [690, 444] width 130 height 13
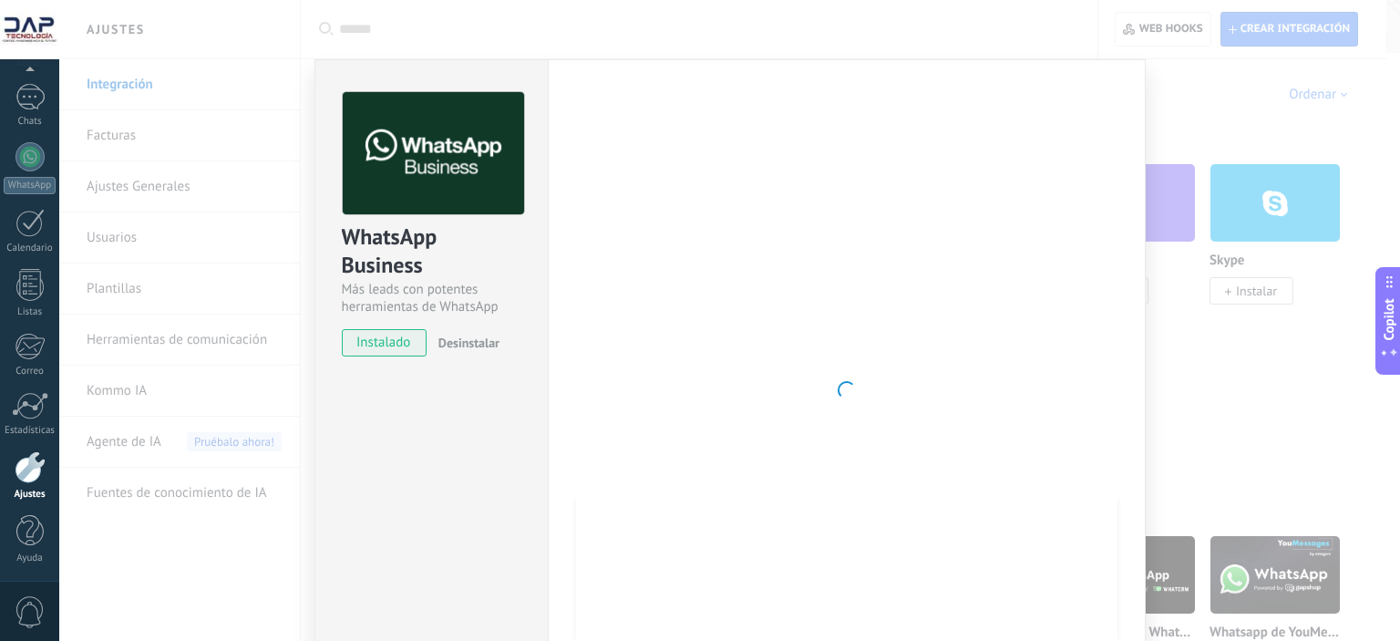
click at [1172, 130] on div "WhatsApp Business Más leads con potentes herramientas de WhatsApp instalado Des…" at bounding box center [729, 320] width 1341 height 641
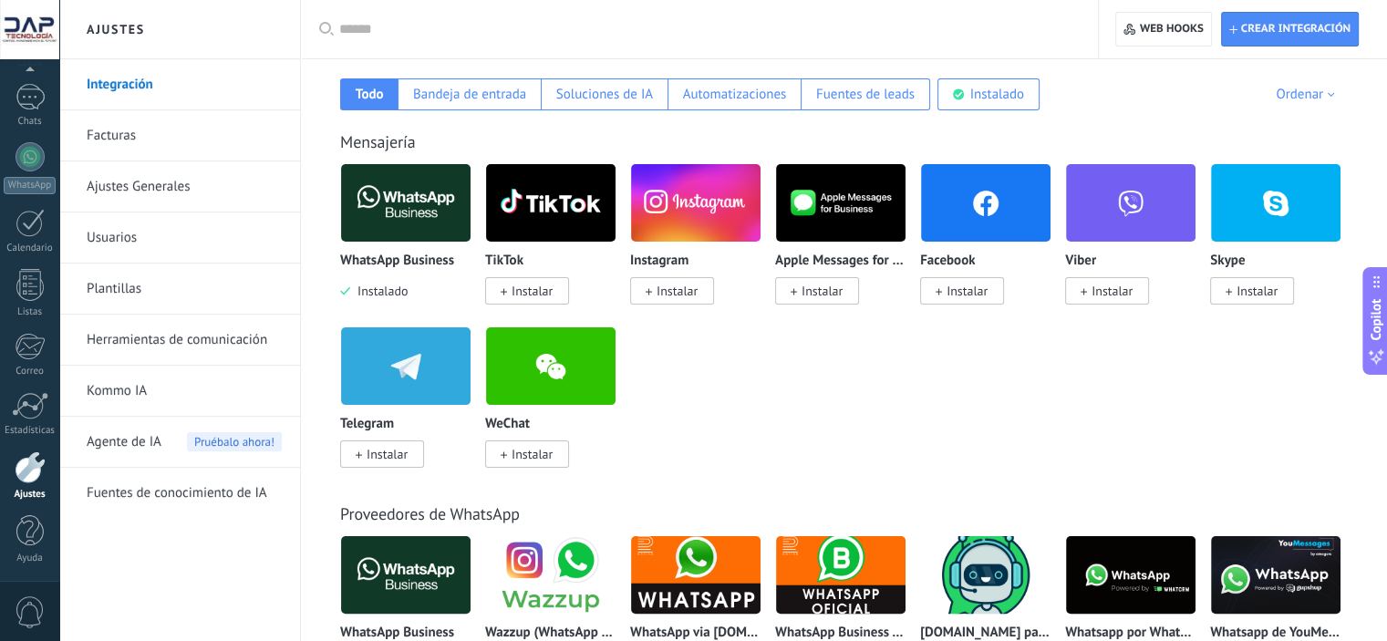
click at [521, 294] on span "Instalar" at bounding box center [531, 291] width 41 height 16
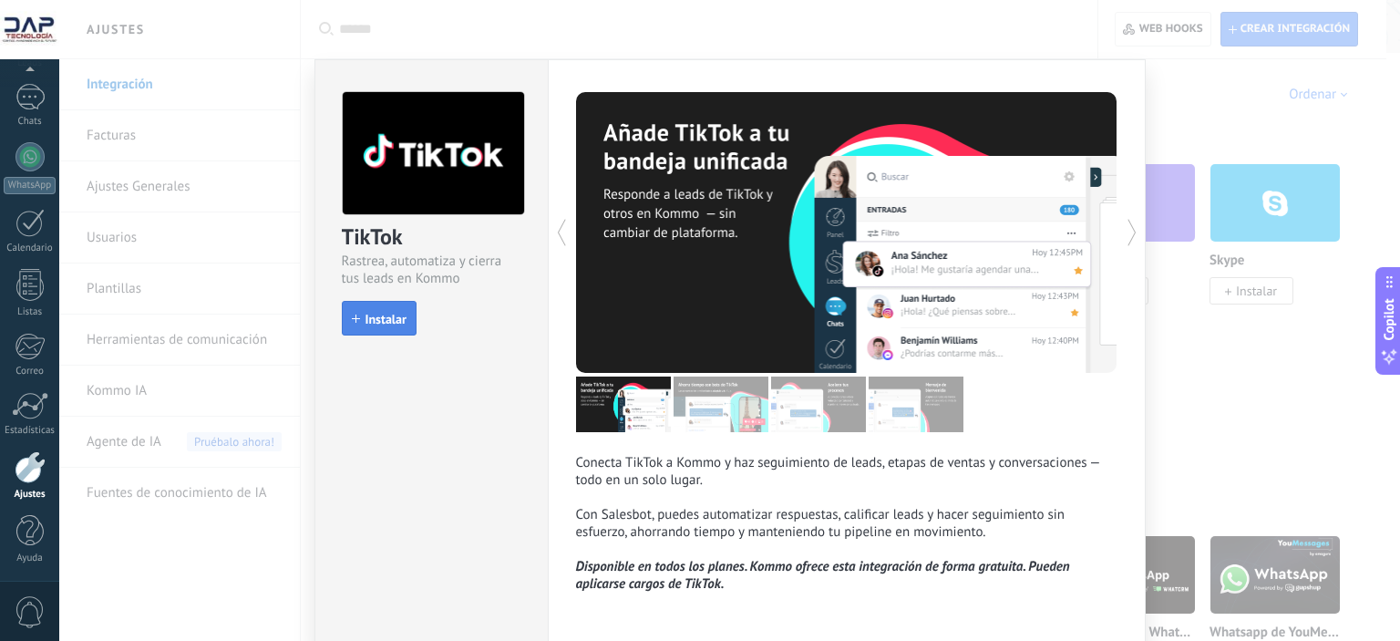
click at [376, 315] on span "Instalar" at bounding box center [386, 319] width 41 height 13
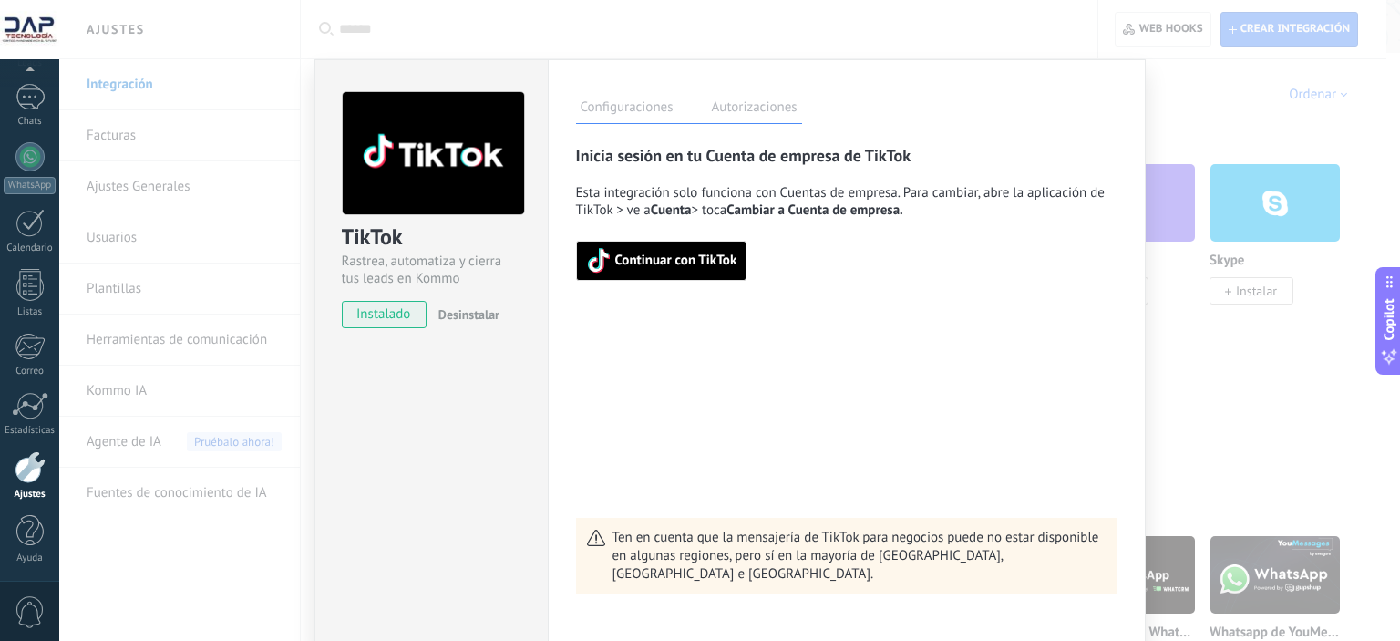
click at [656, 266] on span "Continuar con TikTok" at bounding box center [676, 260] width 122 height 13
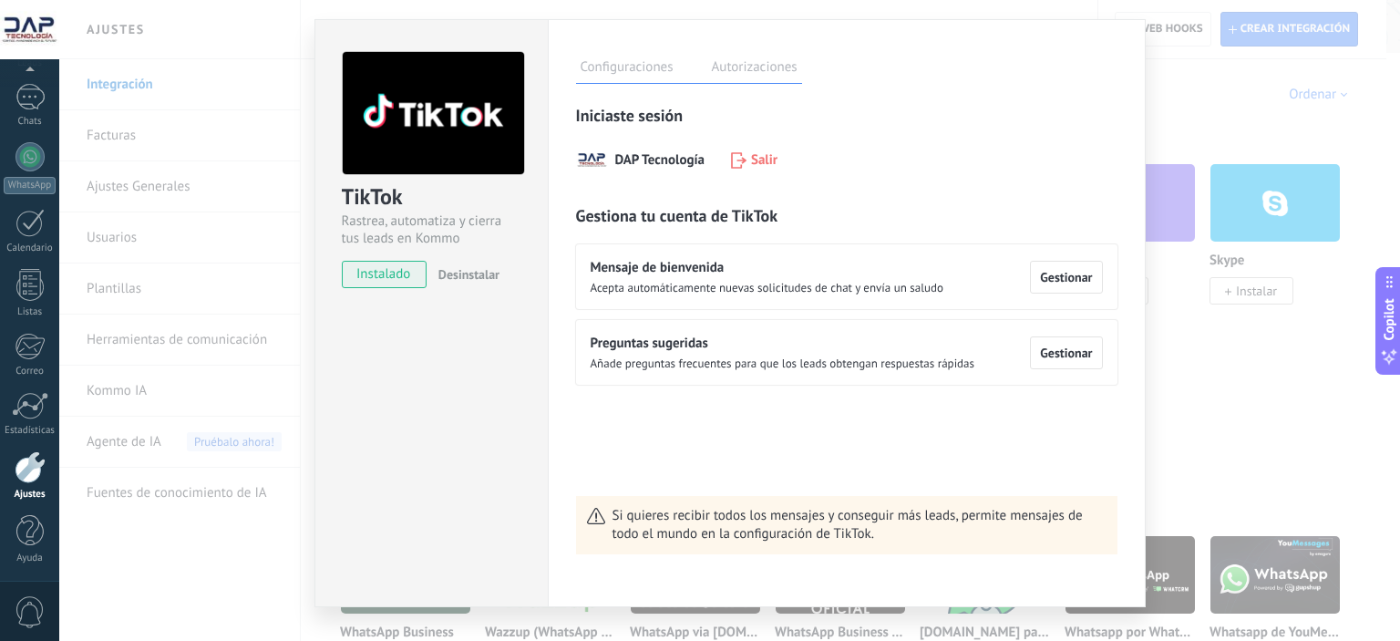
scroll to position [74, 0]
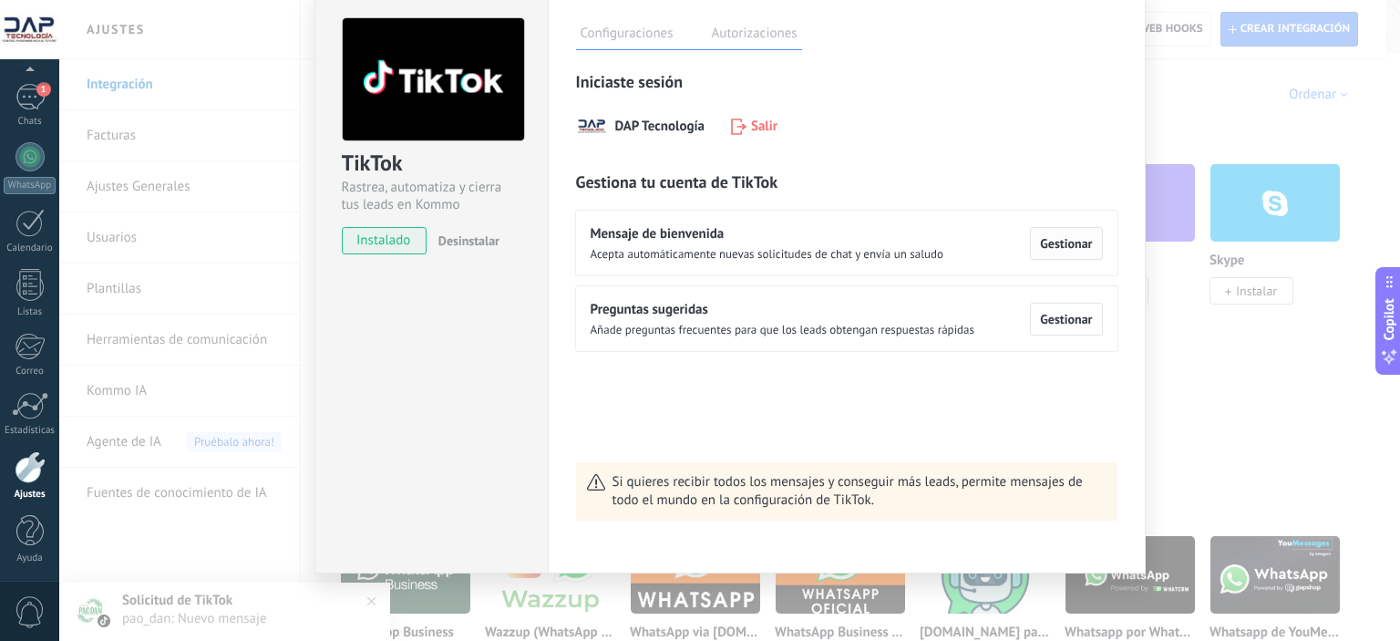
click at [1065, 243] on span "Gestionar" at bounding box center [1066, 243] width 52 height 13
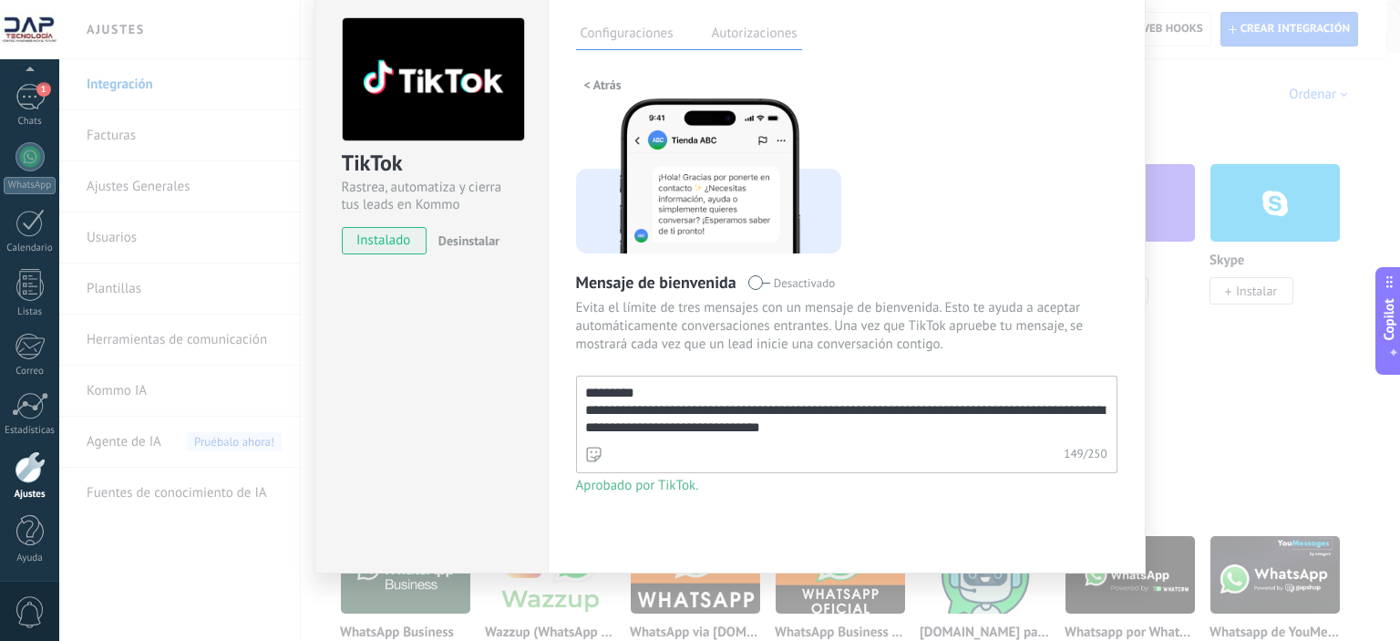
click at [736, 420] on textarea "**********" at bounding box center [845, 410] width 537 height 66
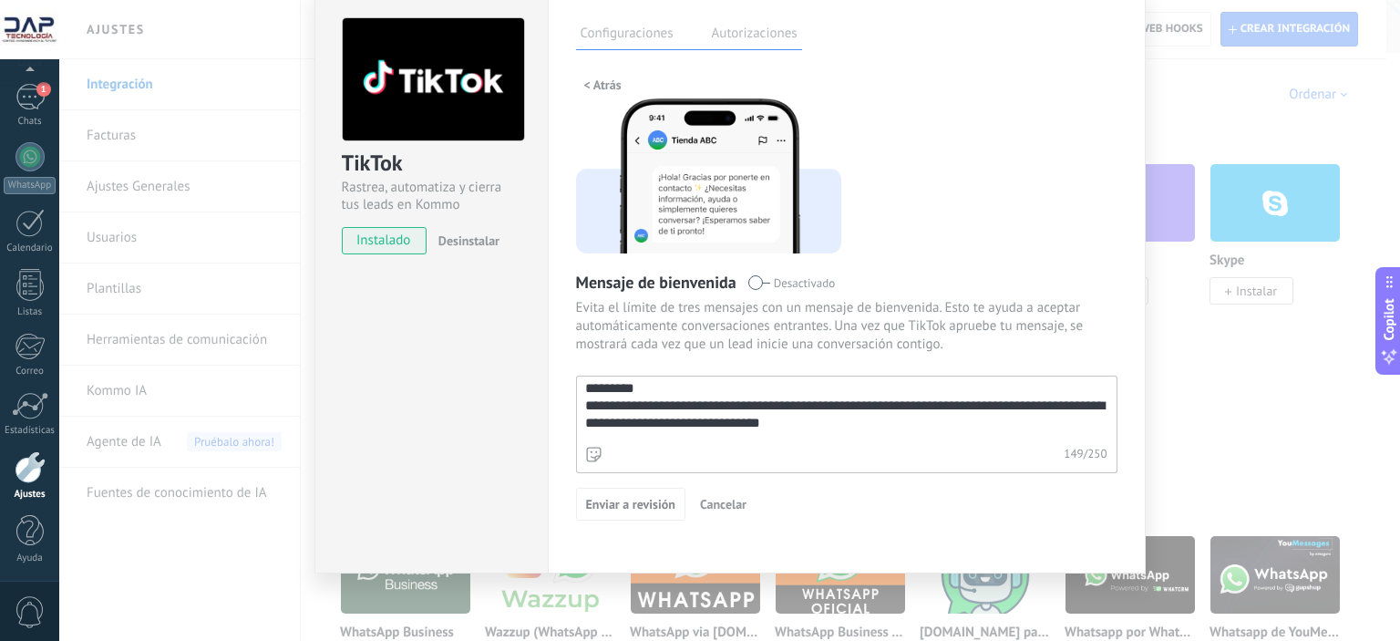
scroll to position [0, 0]
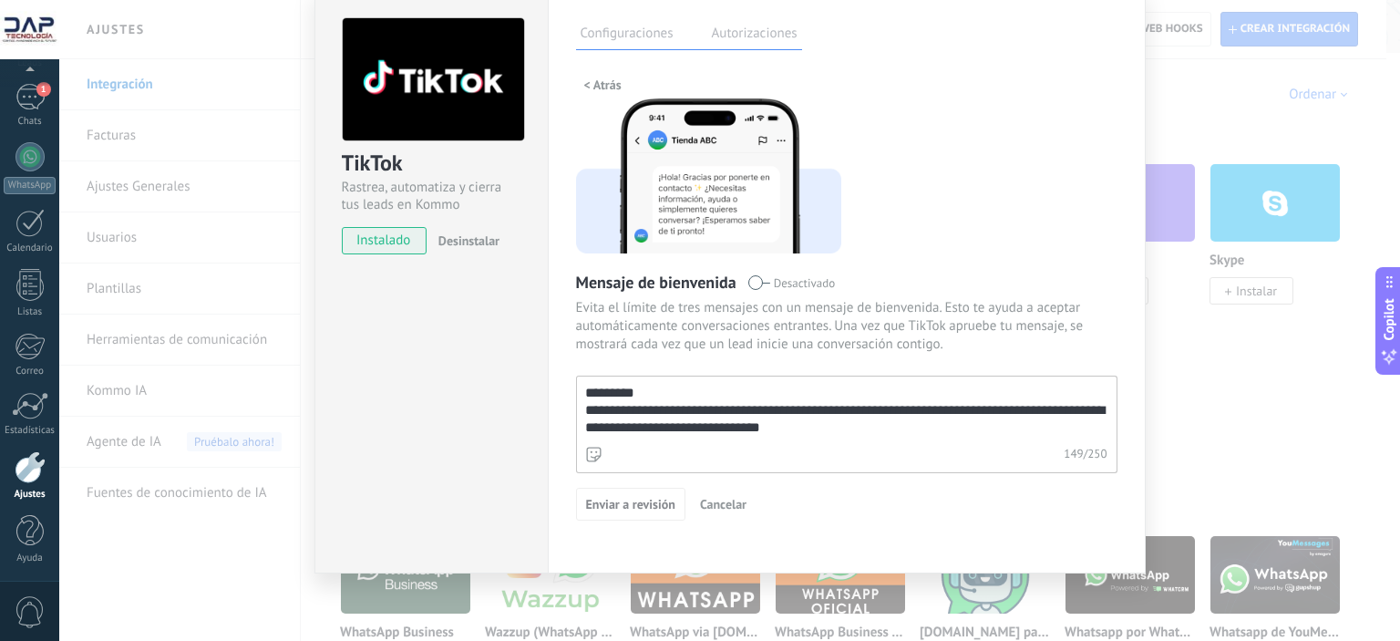
drag, startPoint x: 848, startPoint y: 429, endPoint x: 490, endPoint y: 367, distance: 362.7
click at [490, 367] on div "**********" at bounding box center [730, 279] width 831 height 588
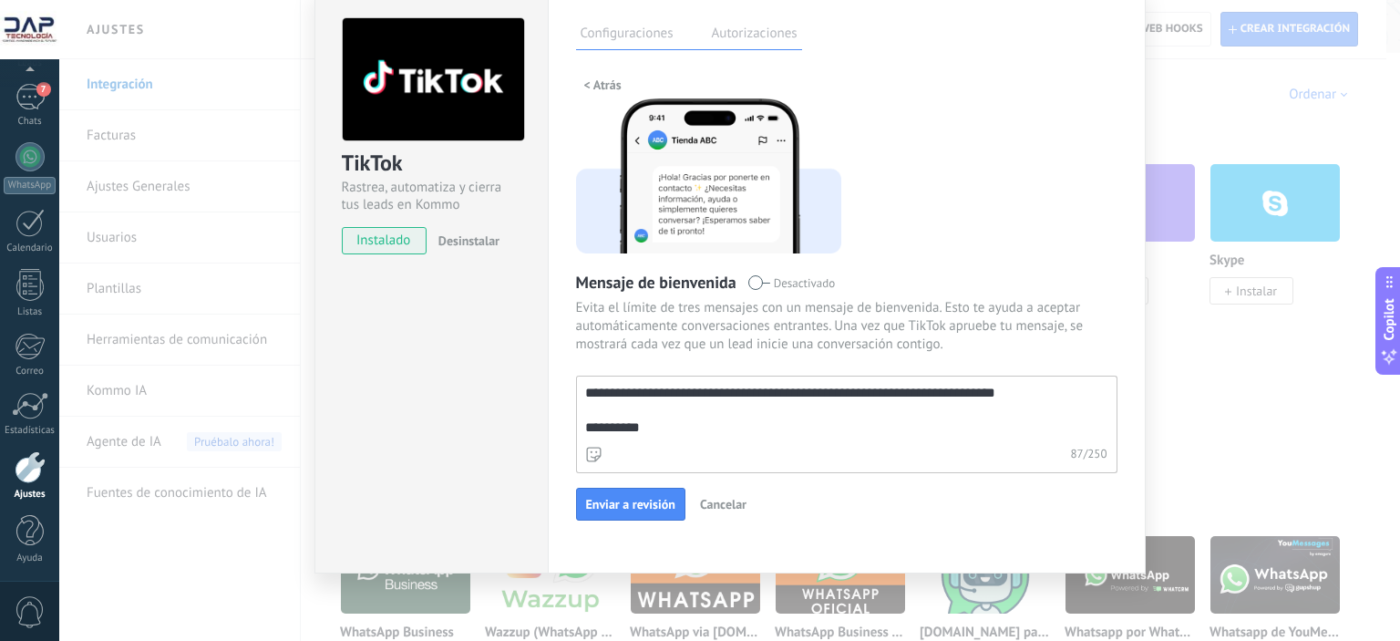
drag, startPoint x: 668, startPoint y: 432, endPoint x: 493, endPoint y: 419, distance: 175.5
click at [493, 419] on div "**********" at bounding box center [730, 279] width 831 height 588
click at [637, 501] on span "Enviar a revisión" at bounding box center [630, 504] width 89 height 13
type textarea "**********"
drag, startPoint x: 1008, startPoint y: 167, endPoint x: 833, endPoint y: 65, distance: 202.7
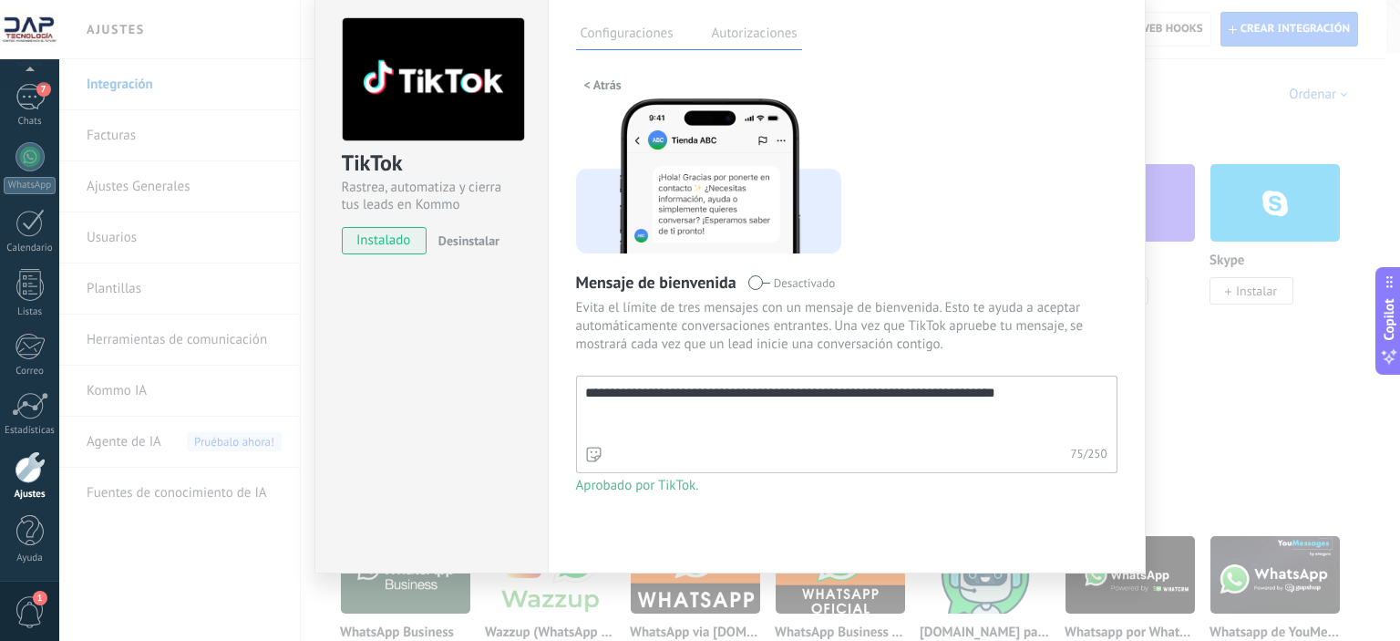
click at [1008, 166] on div "**********" at bounding box center [847, 295] width 542 height 449
click at [753, 28] on label "Autorizaciones" at bounding box center [754, 36] width 95 height 26
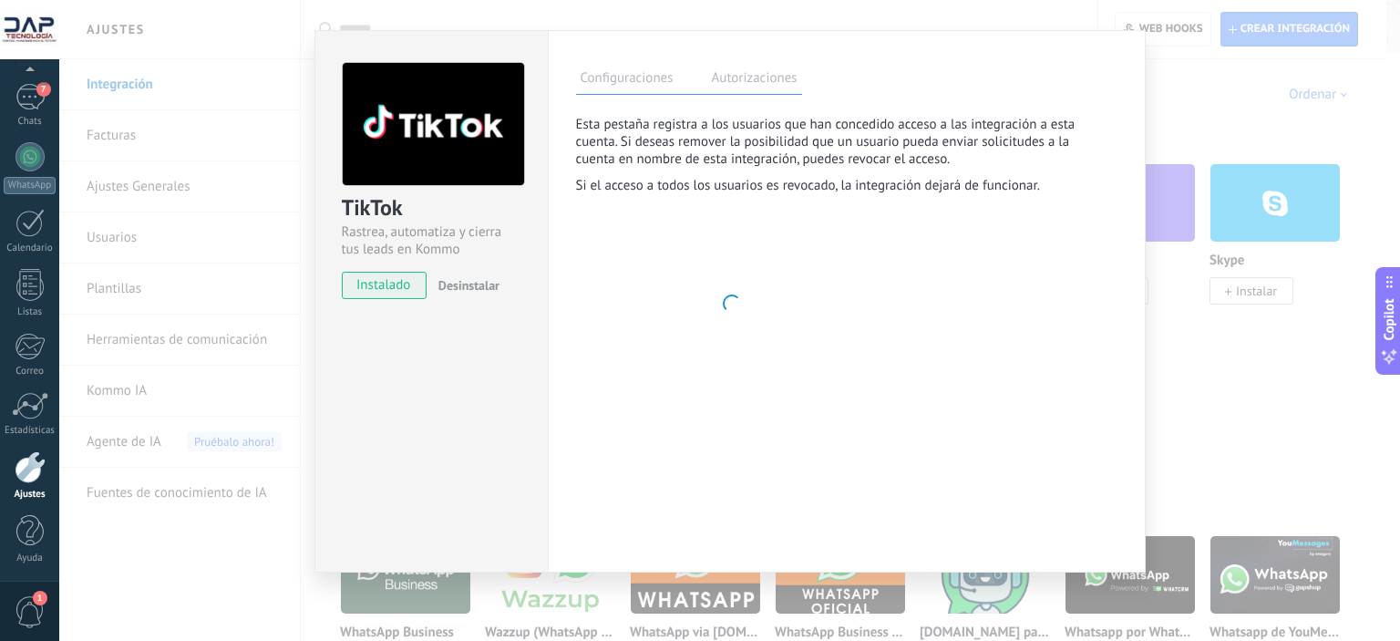
scroll to position [29, 0]
click at [625, 78] on label "Configuraciones" at bounding box center [627, 80] width 102 height 26
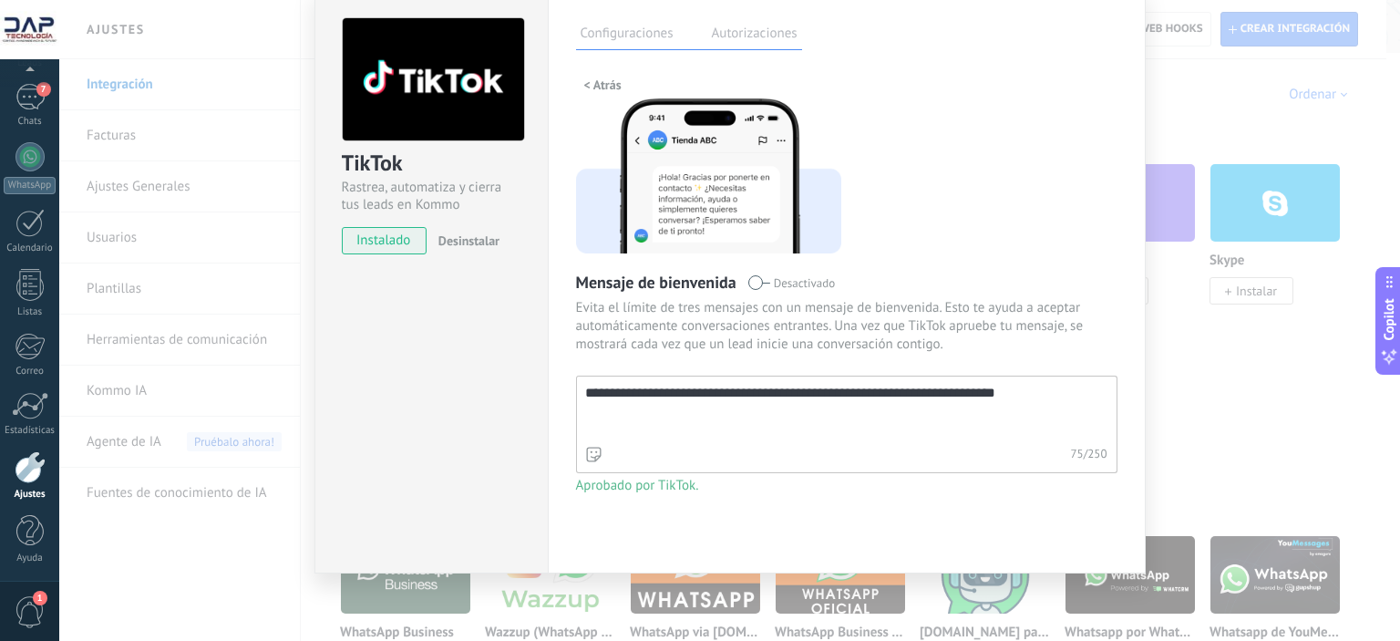
click at [1243, 112] on div "**********" at bounding box center [729, 320] width 1341 height 641
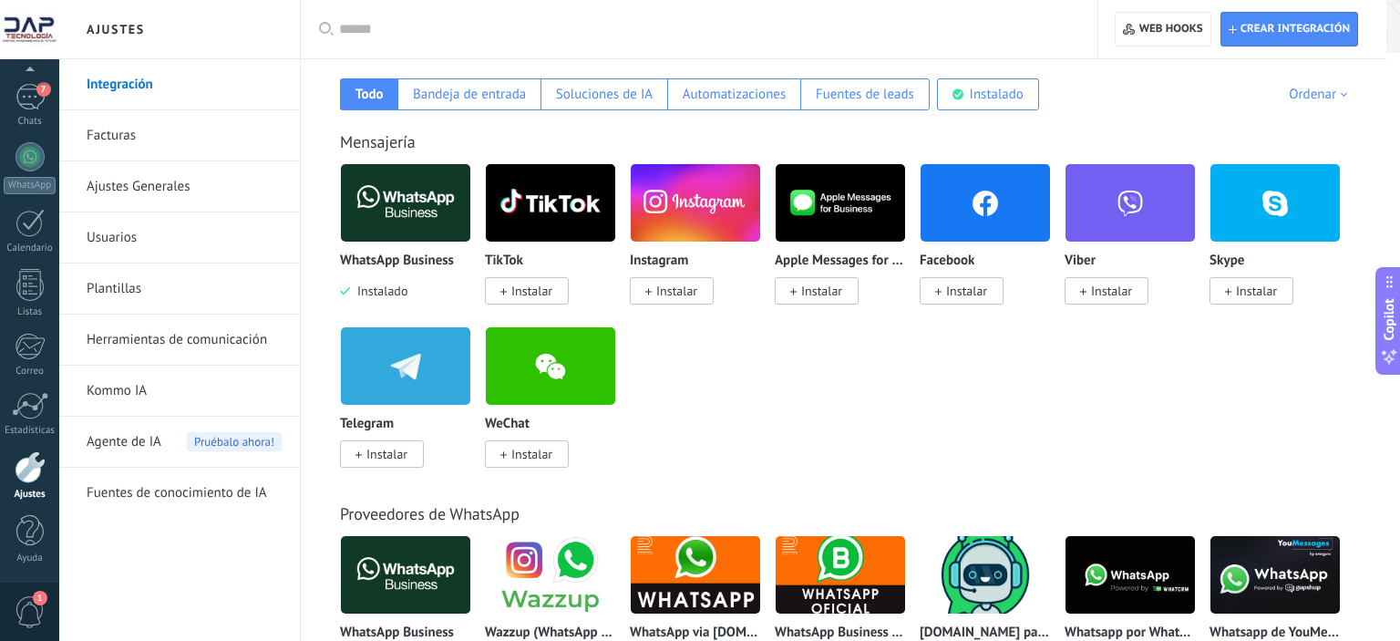
scroll to position [0, 0]
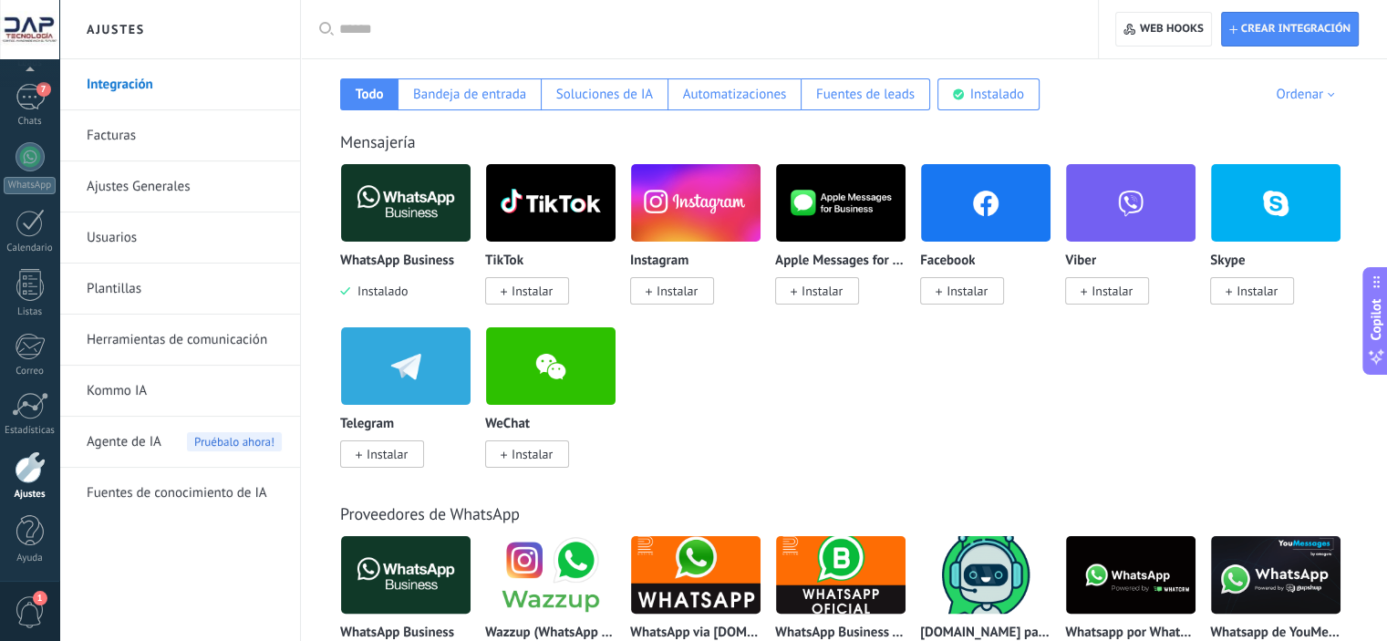
click at [528, 294] on span "Instalar" at bounding box center [531, 291] width 41 height 16
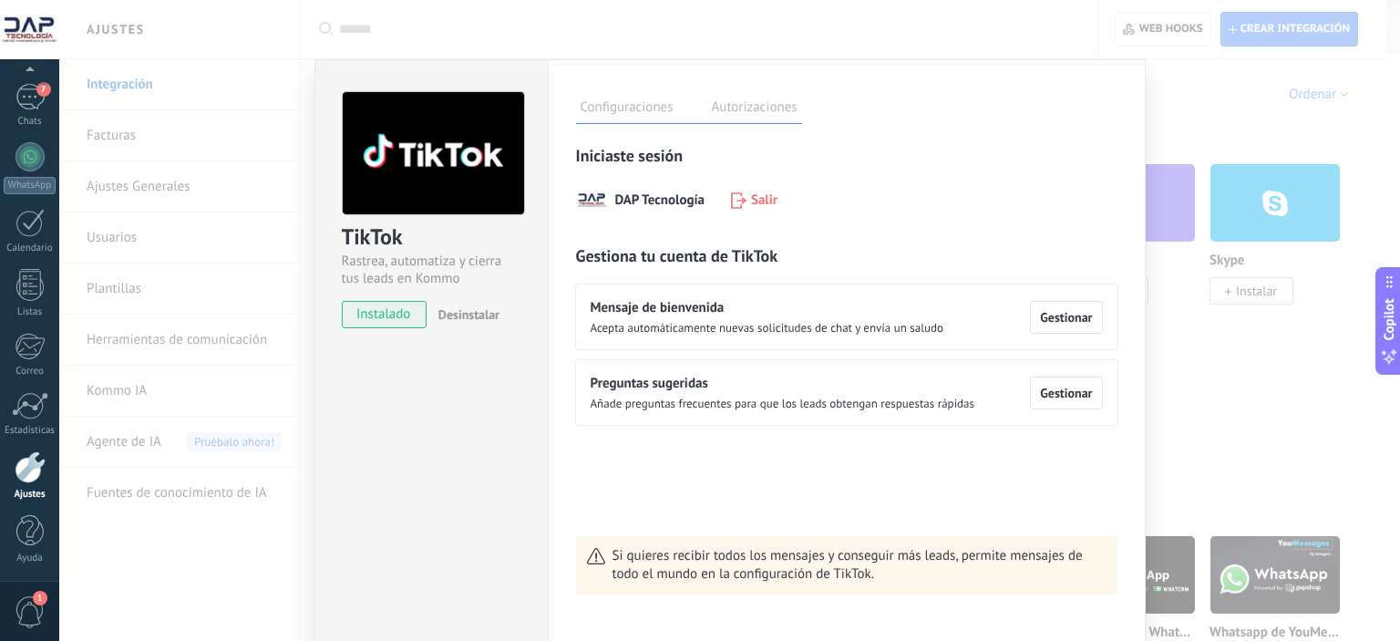
click at [385, 314] on span "instalado" at bounding box center [384, 314] width 83 height 27
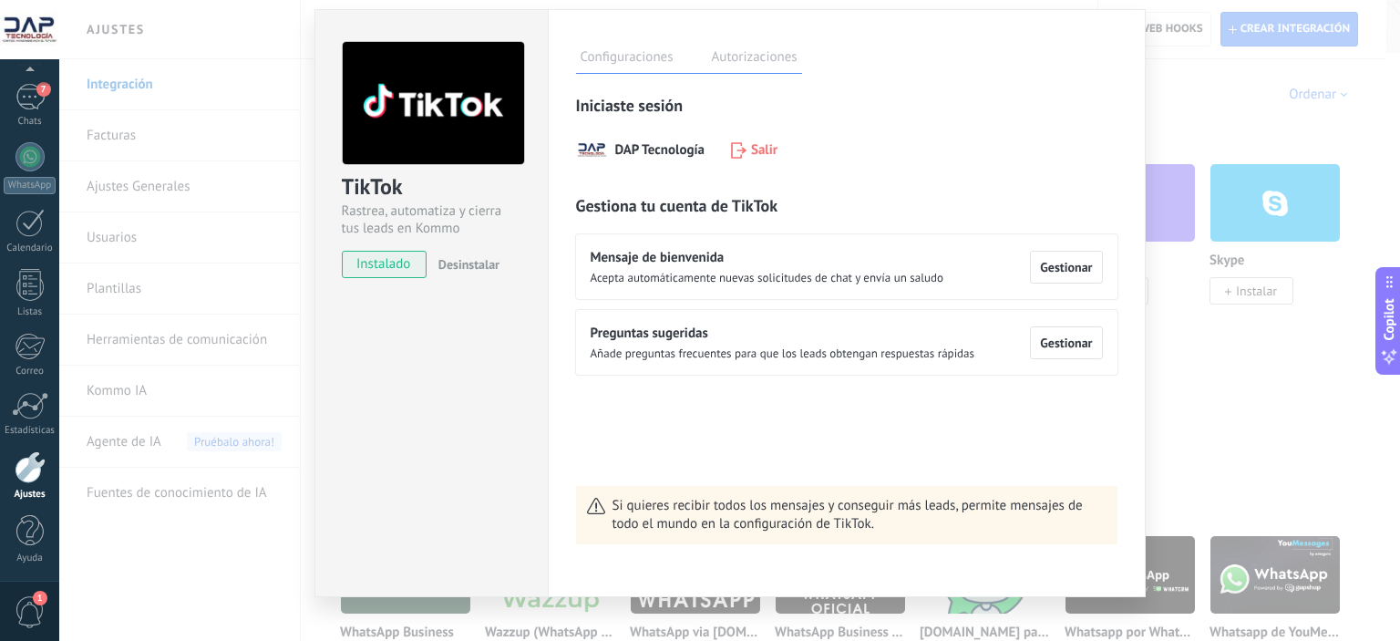
scroll to position [74, 0]
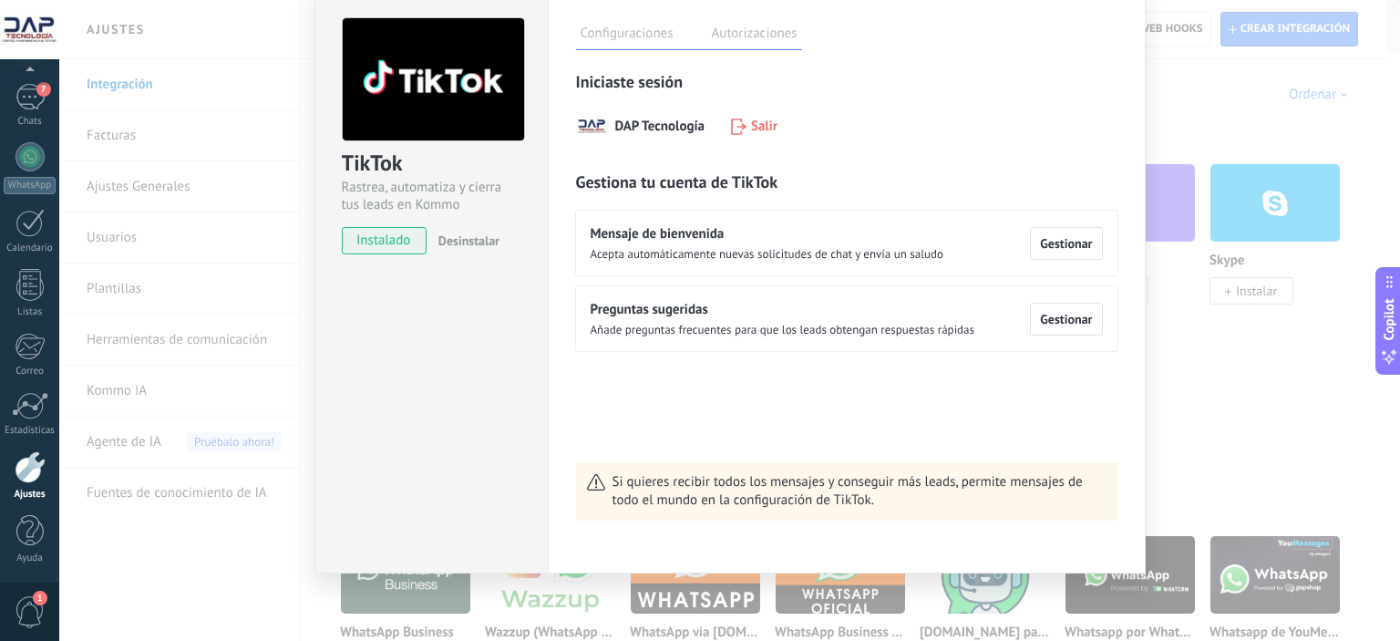
click at [857, 499] on span "Si quieres recibir todos los mensajes y conseguir más leads, permite mensajes d…" at bounding box center [860, 491] width 494 height 36
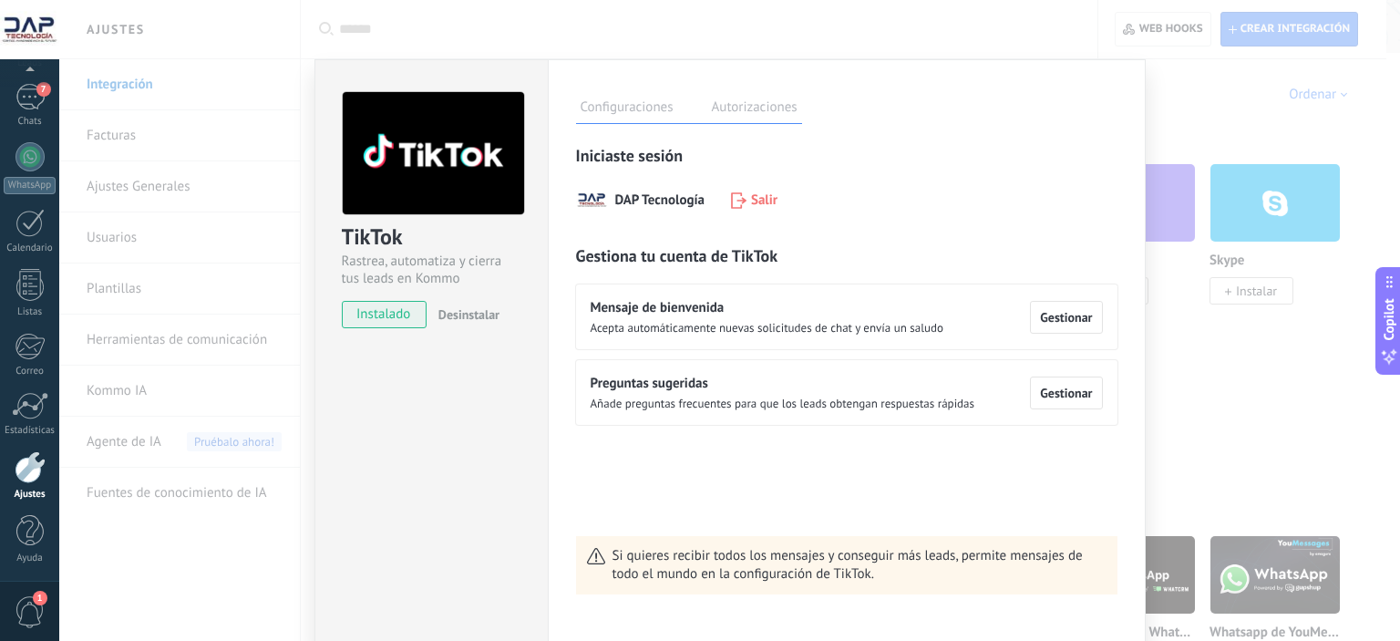
click at [750, 108] on label "Autorizaciones" at bounding box center [754, 110] width 95 height 26
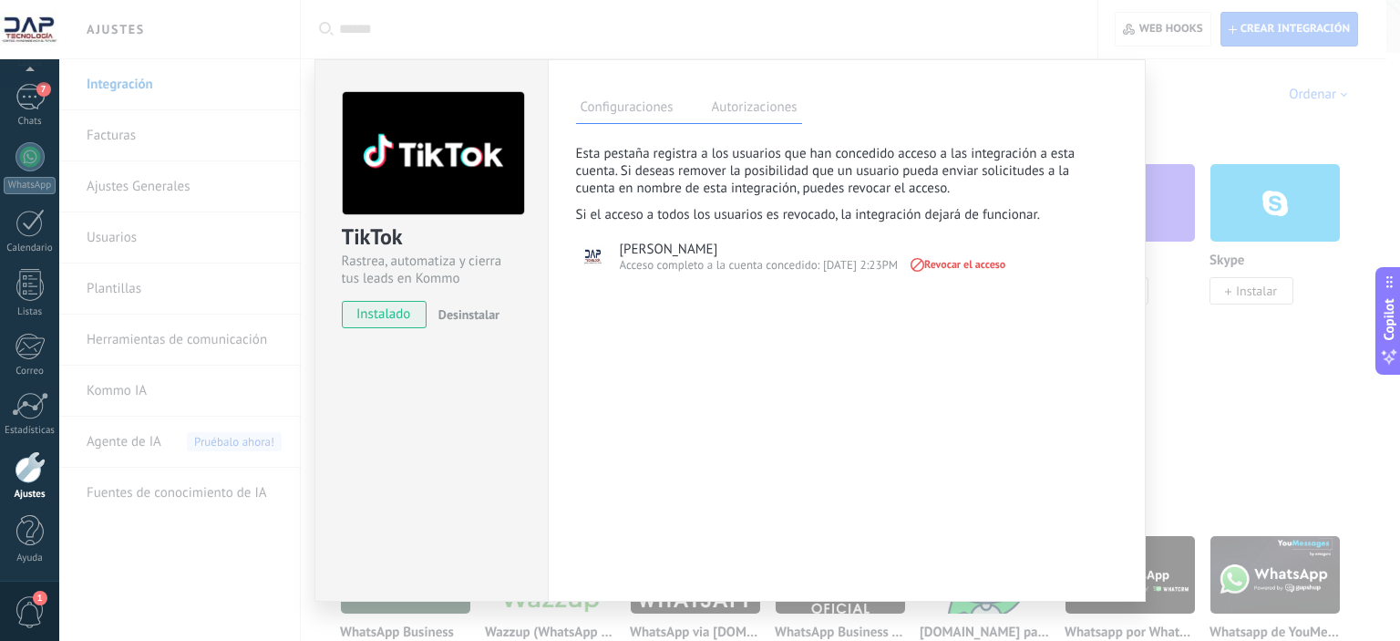
click at [1022, 36] on div "TikTok Rastrea, automatiza y cierra tus leads en Kommo instalado Desinstalar Co…" at bounding box center [729, 320] width 1341 height 641
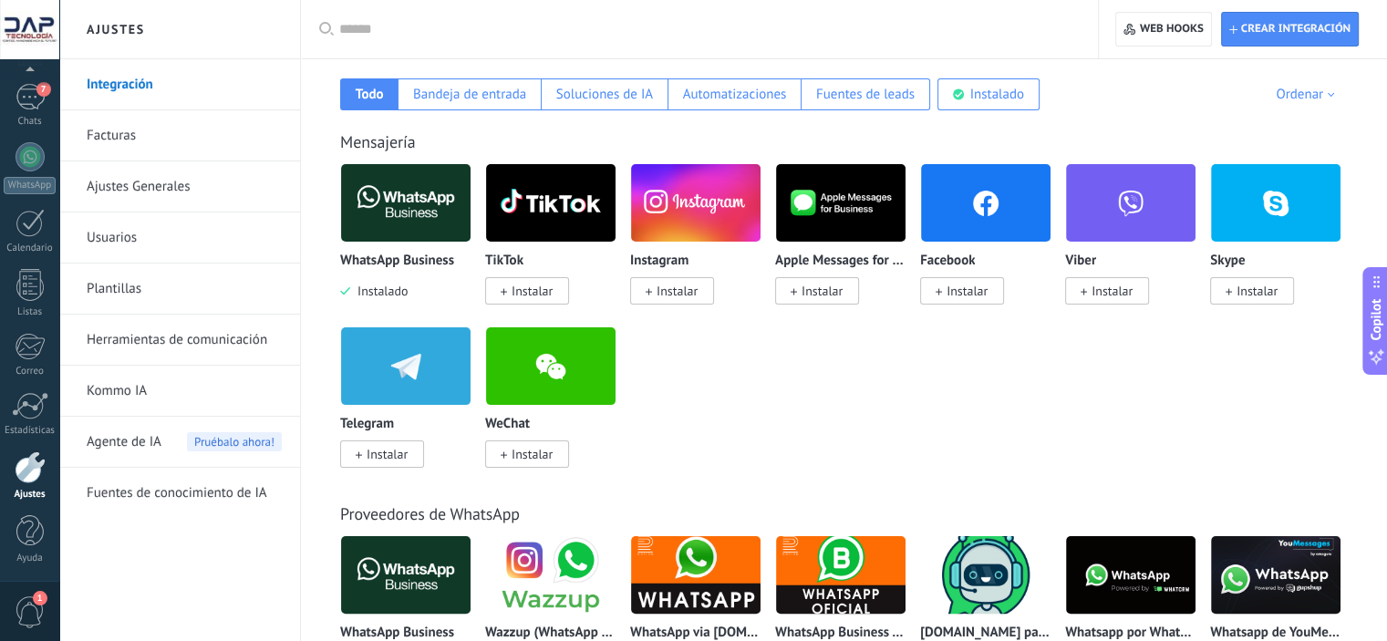
click at [673, 287] on span "Instalar" at bounding box center [676, 291] width 41 height 16
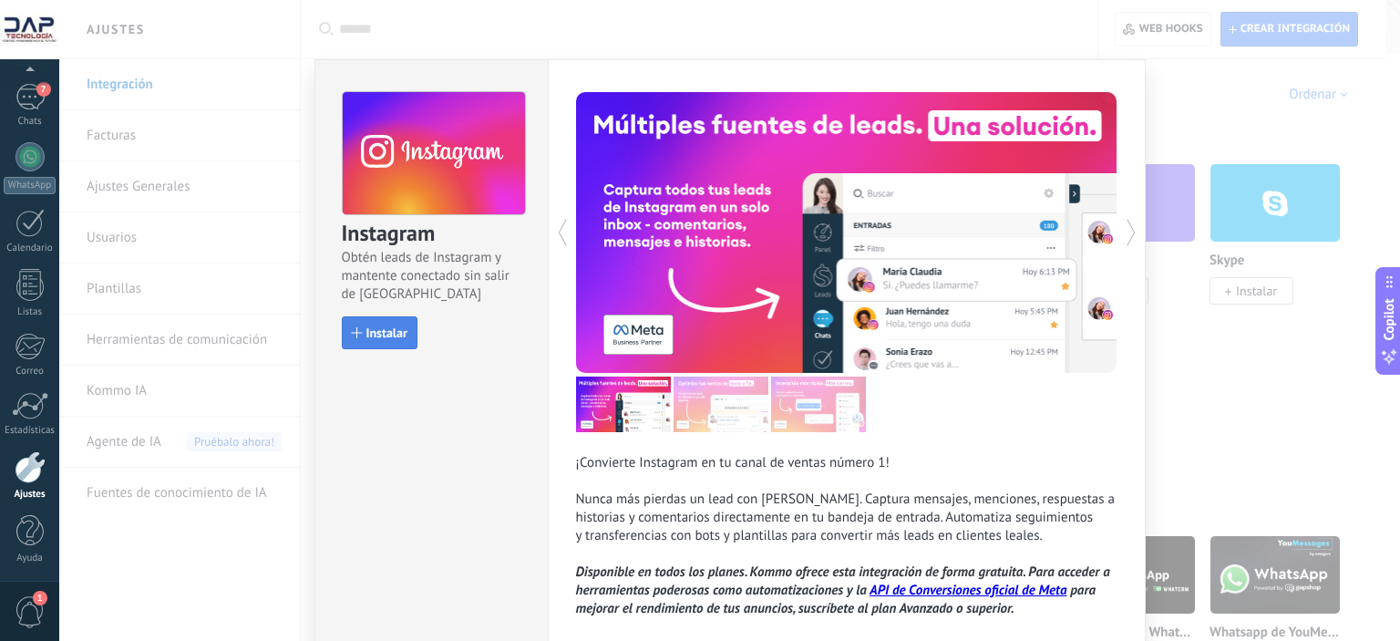
click at [397, 336] on span "Instalar" at bounding box center [387, 332] width 41 height 13
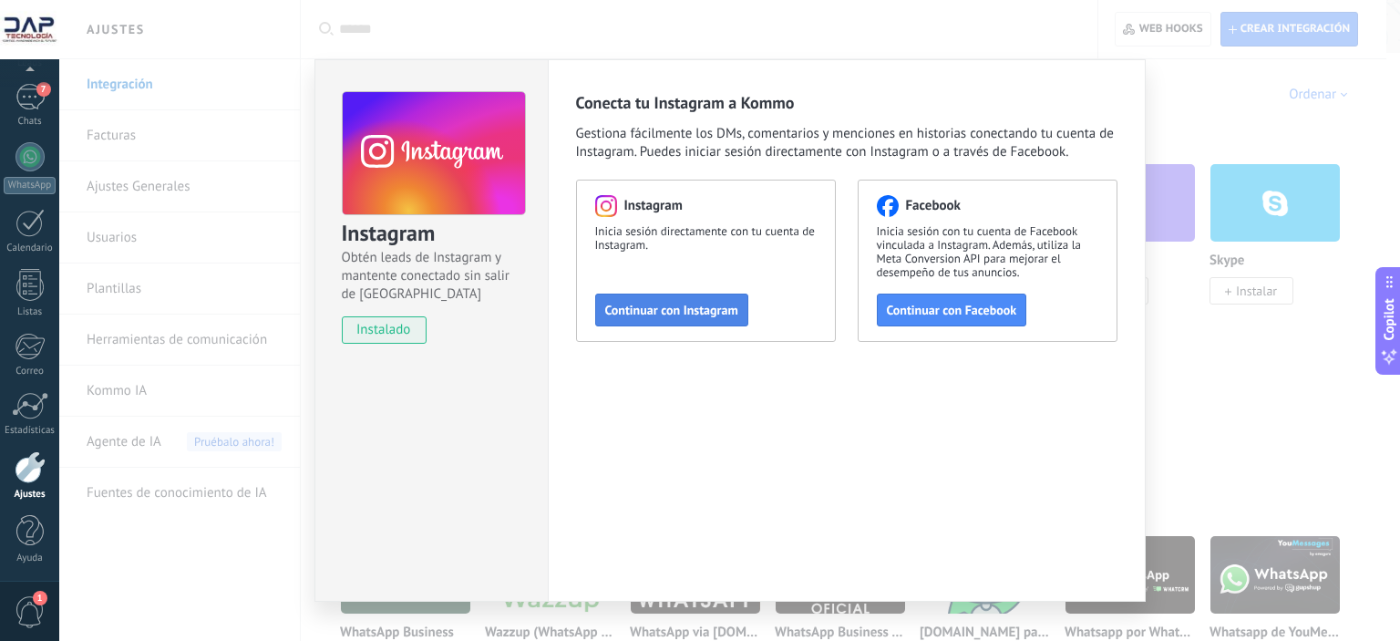
click at [676, 309] on span "Continuar con Instagram" at bounding box center [671, 310] width 133 height 13
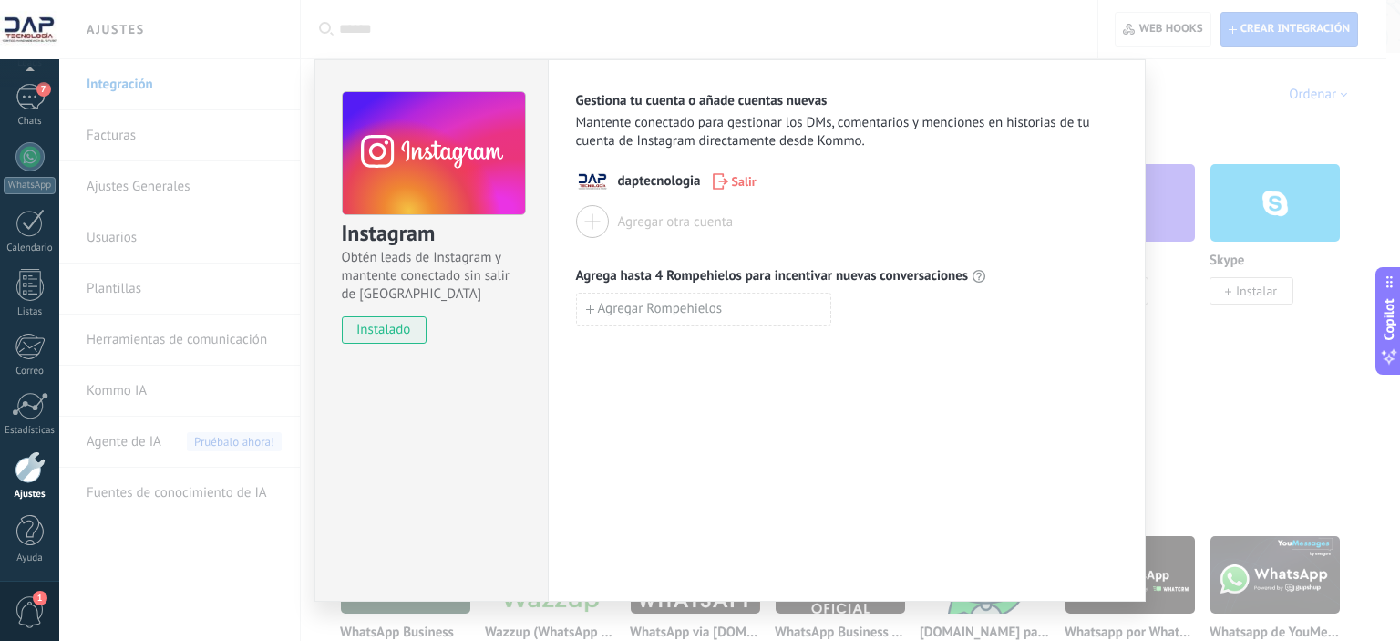
click at [680, 440] on div "Gestiona tu cuenta o añade cuentas nuevas Mantente conectado para gestionar los…" at bounding box center [847, 330] width 598 height 542
click at [703, 305] on span "Agregar Rompehielos" at bounding box center [660, 309] width 125 height 13
click at [940, 337] on div "Agregar Rompehielos" at bounding box center [847, 349] width 542 height 33
click at [644, 305] on input "**********" at bounding box center [703, 308] width 253 height 29
drag, startPoint x: 809, startPoint y: 307, endPoint x: 591, endPoint y: 311, distance: 217.9
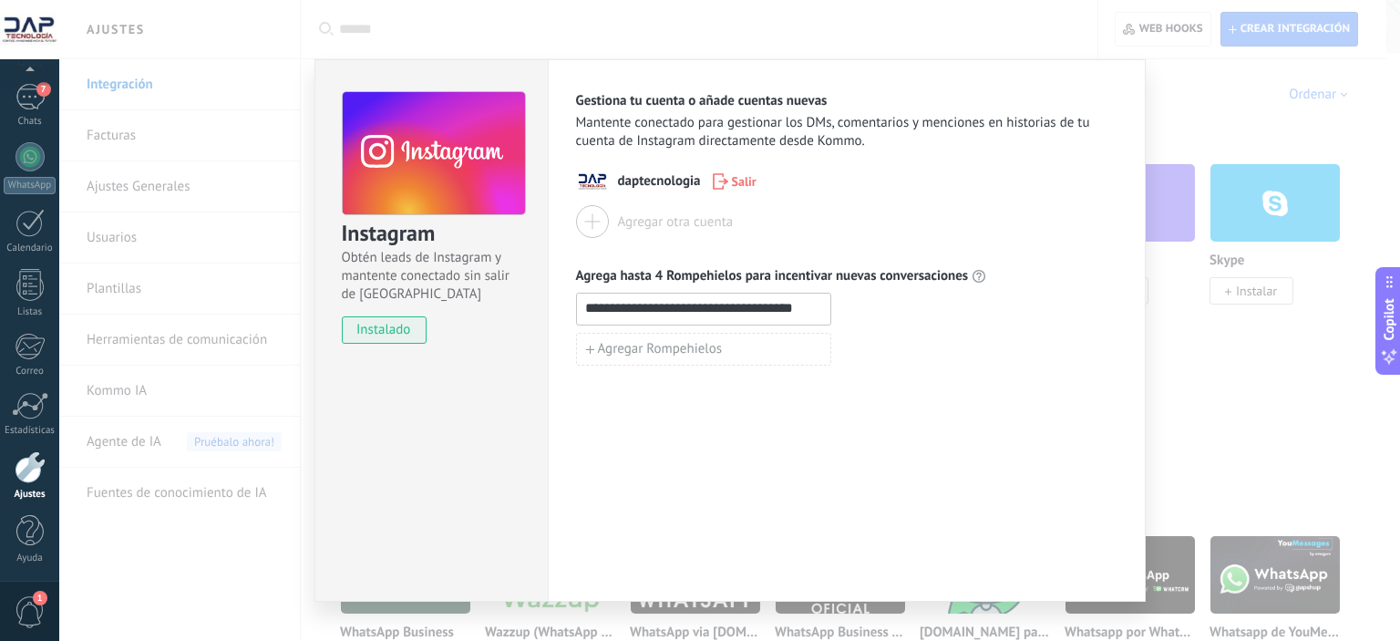
click at [591, 311] on input "**********" at bounding box center [703, 308] width 253 height 29
drag, startPoint x: 586, startPoint y: 307, endPoint x: 631, endPoint y: 307, distance: 44.7
click at [631, 307] on input "**********" at bounding box center [703, 308] width 253 height 29
drag, startPoint x: 730, startPoint y: 306, endPoint x: 791, endPoint y: 306, distance: 61.1
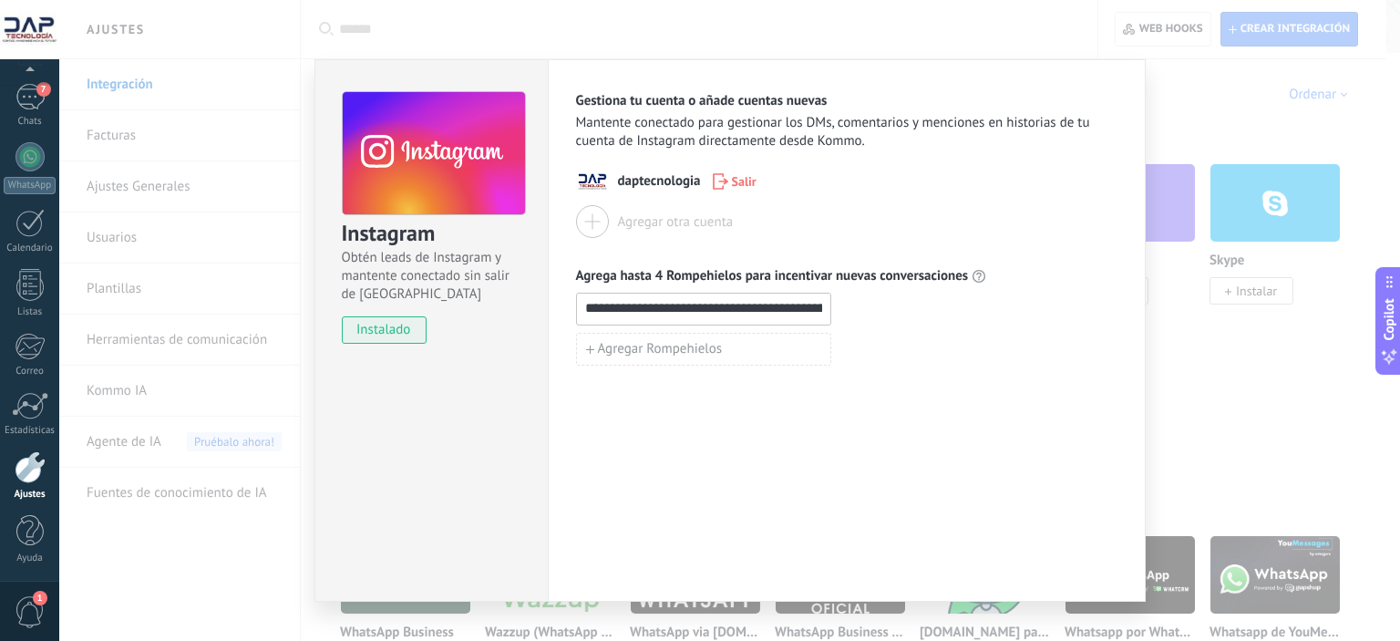
click at [791, 306] on input "**********" at bounding box center [703, 308] width 253 height 29
click at [758, 311] on input "**********" at bounding box center [703, 308] width 253 height 29
drag, startPoint x: 776, startPoint y: 309, endPoint x: 848, endPoint y: 309, distance: 72.0
click at [848, 309] on div "**********" at bounding box center [847, 309] width 542 height 33
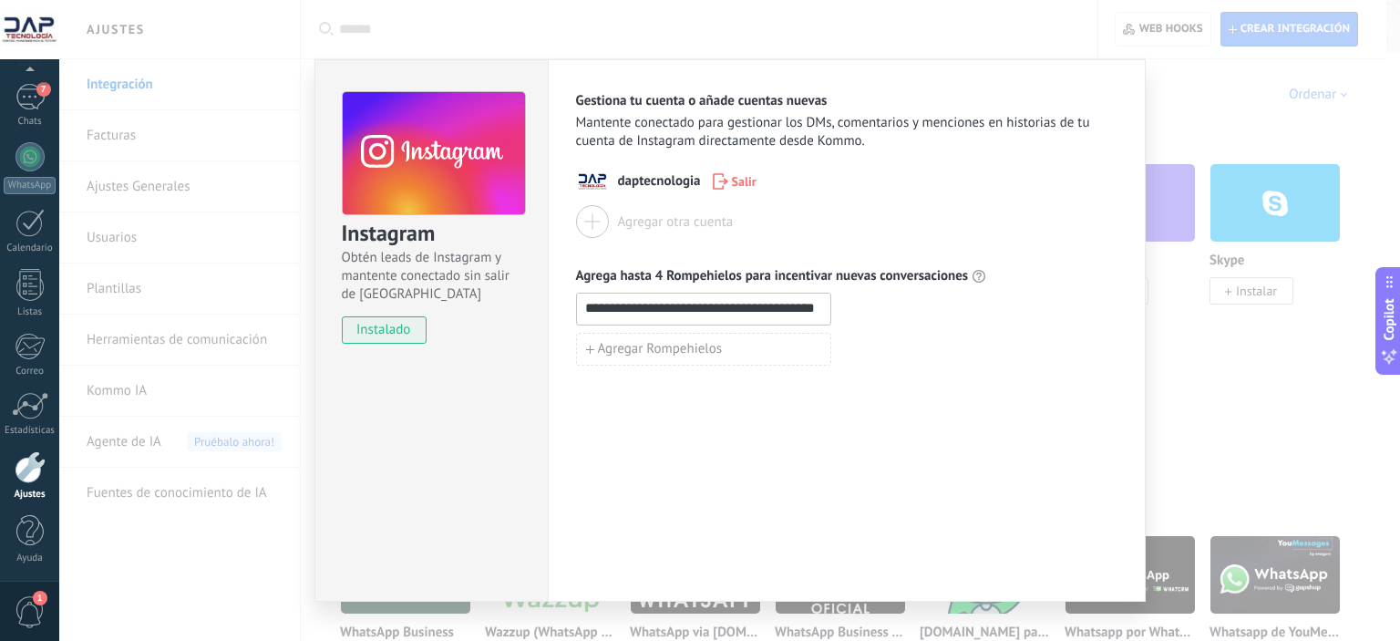
click at [785, 318] on input "**********" at bounding box center [703, 308] width 253 height 29
type input "**********"
click at [980, 383] on div "**********" at bounding box center [847, 330] width 598 height 542
click at [394, 327] on span "instalado" at bounding box center [384, 329] width 83 height 27
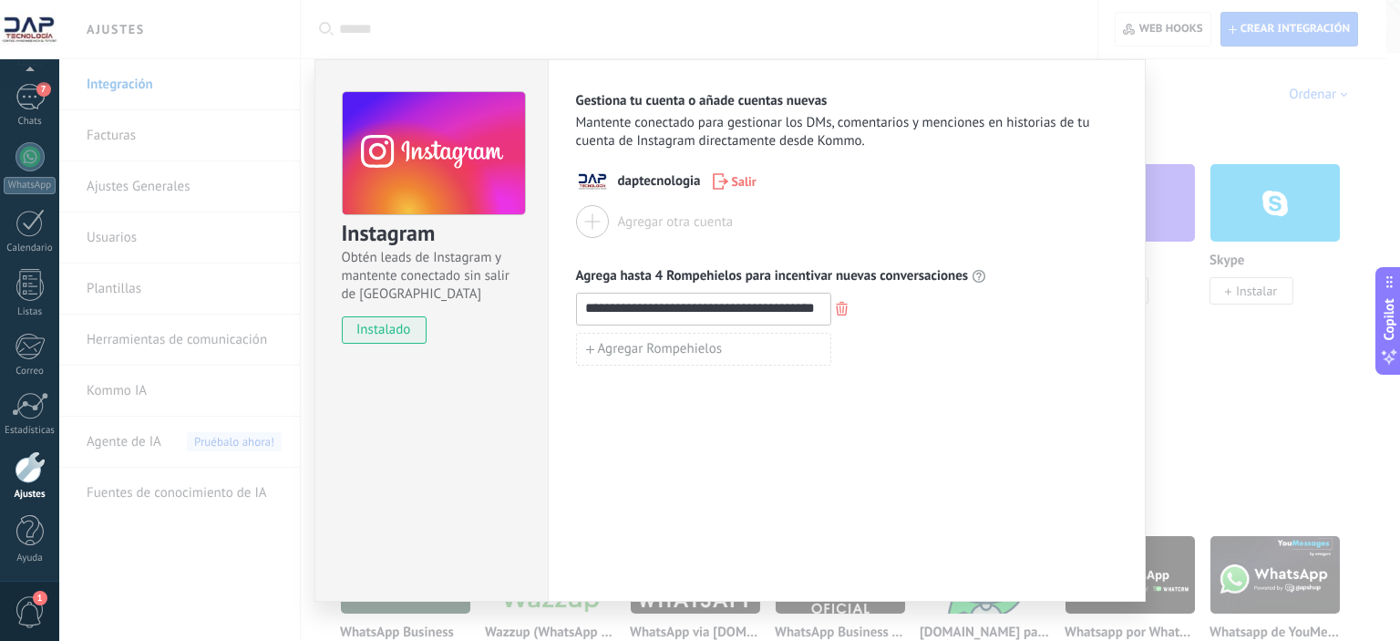
click at [423, 153] on use at bounding box center [434, 153] width 182 height 124
click at [1212, 108] on div "**********" at bounding box center [729, 320] width 1341 height 641
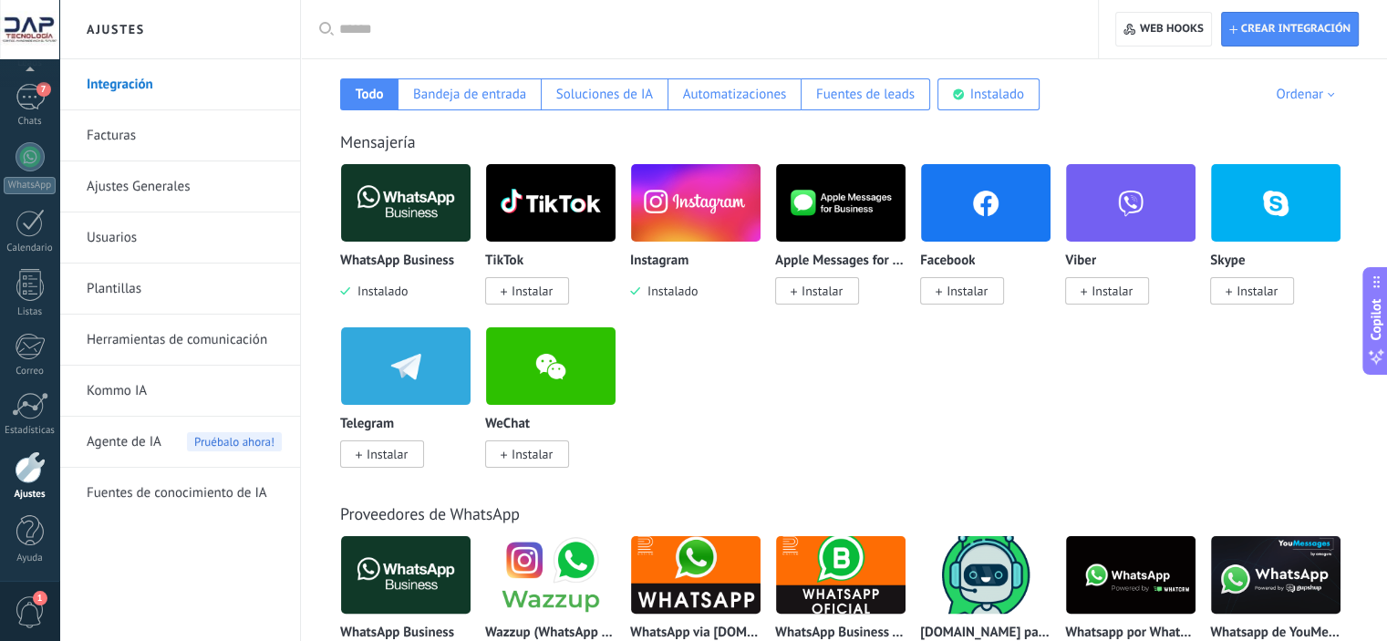
click at [558, 286] on span "Instalar" at bounding box center [527, 290] width 84 height 27
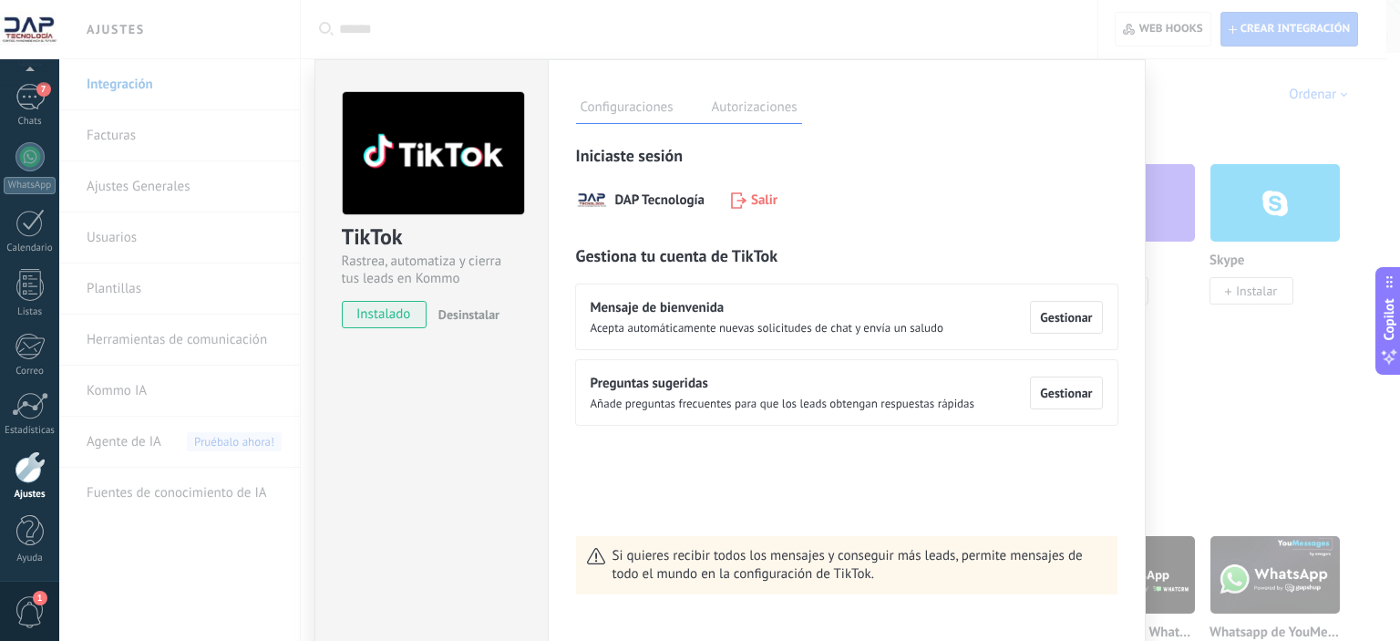
click at [377, 315] on span "instalado" at bounding box center [384, 314] width 83 height 27
click at [1069, 389] on span "Gestionar" at bounding box center [1066, 393] width 52 height 13
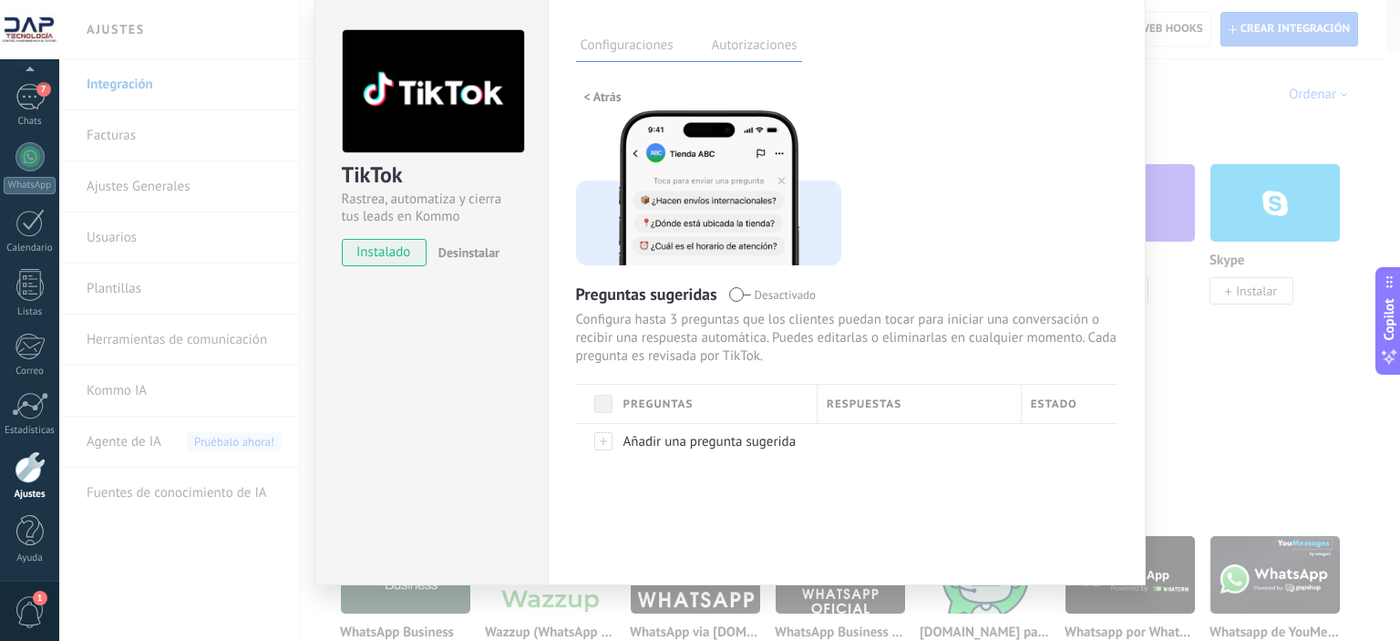
scroll to position [74, 0]
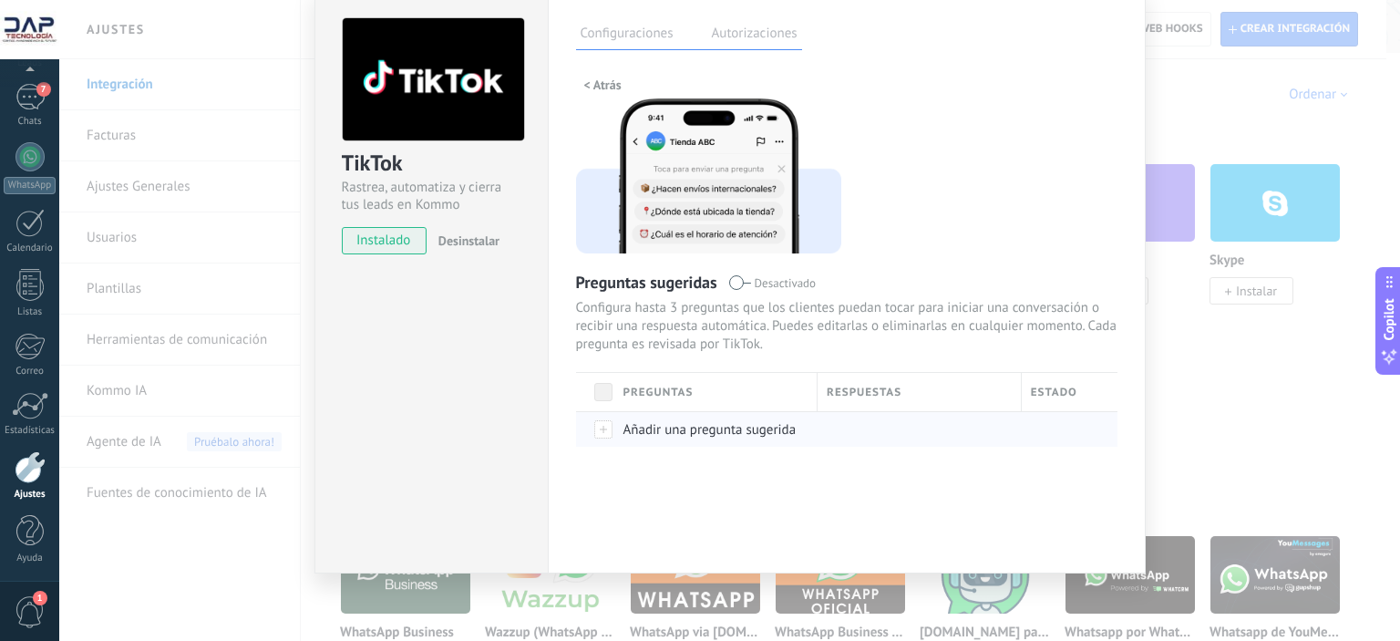
click at [717, 429] on span "Añadir una pregunta sugerida" at bounding box center [710, 429] width 173 height 17
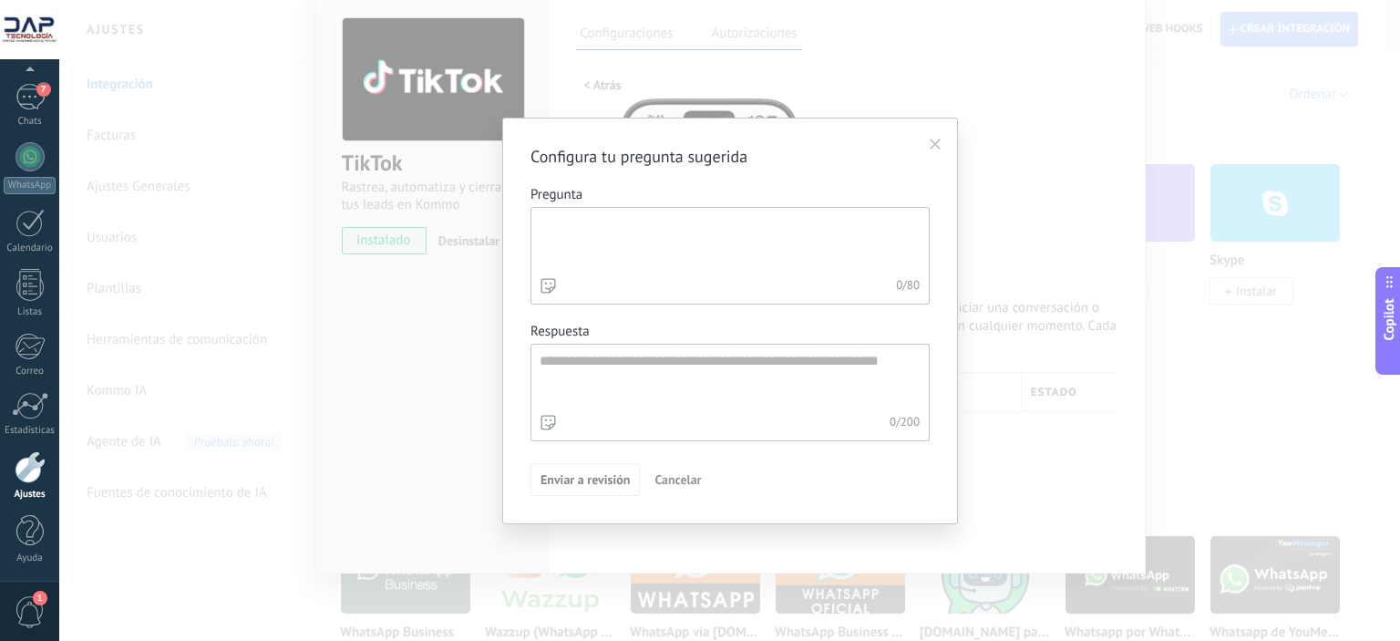
click at [645, 245] on textarea "Pregunta 0 / 80" at bounding box center [729, 241] width 394 height 66
click at [600, 236] on textarea "Pregunta 0 / 80" at bounding box center [729, 241] width 394 height 66
drag, startPoint x: 629, startPoint y: 139, endPoint x: 668, endPoint y: 152, distance: 41.5
click at [668, 152] on div "Configura tu pregunta sugerida Pregunta 0 / 80 Respuesta 0 / 200 Enviar a revis…" at bounding box center [730, 321] width 456 height 407
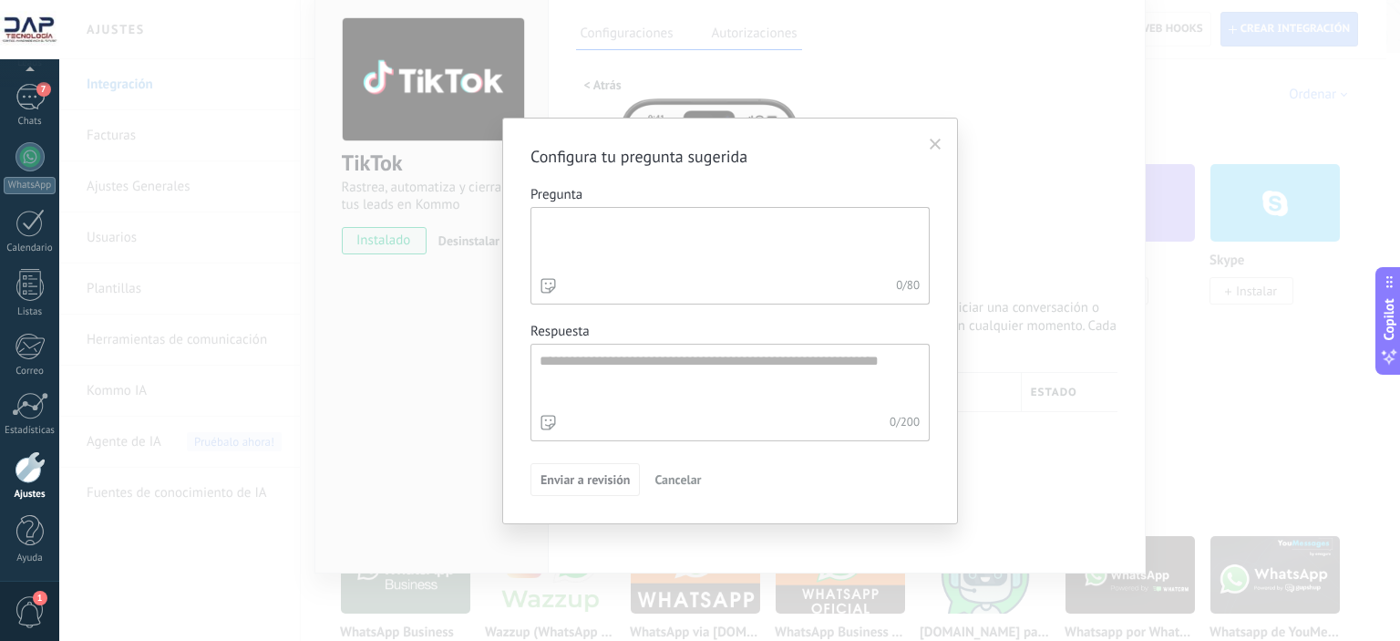
click at [620, 243] on textarea "Pregunta 0 / 80" at bounding box center [729, 241] width 394 height 66
click at [632, 146] on span "Configura tu pregunta sugerida" at bounding box center [639, 157] width 217 height 22
click at [547, 235] on textarea "Pregunta 0 / 80" at bounding box center [729, 241] width 394 height 66
type textarea "**********"
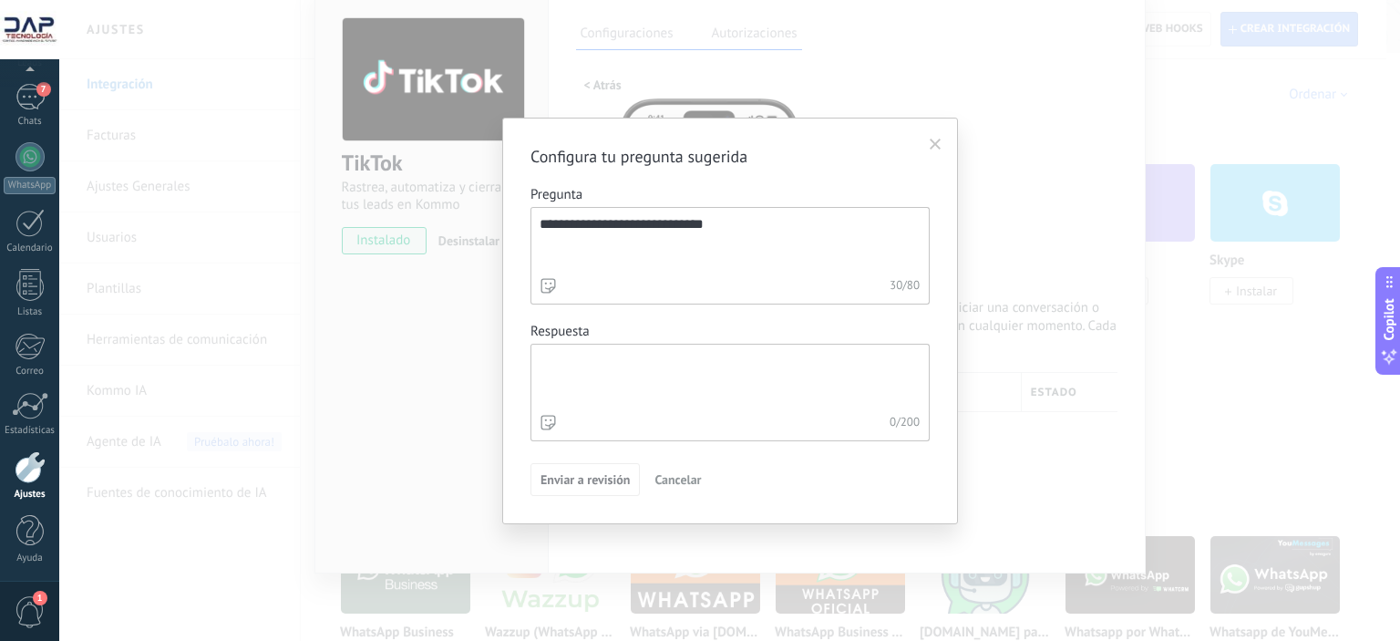
click at [637, 369] on textarea "Respuesta 0 / 200" at bounding box center [729, 378] width 394 height 66
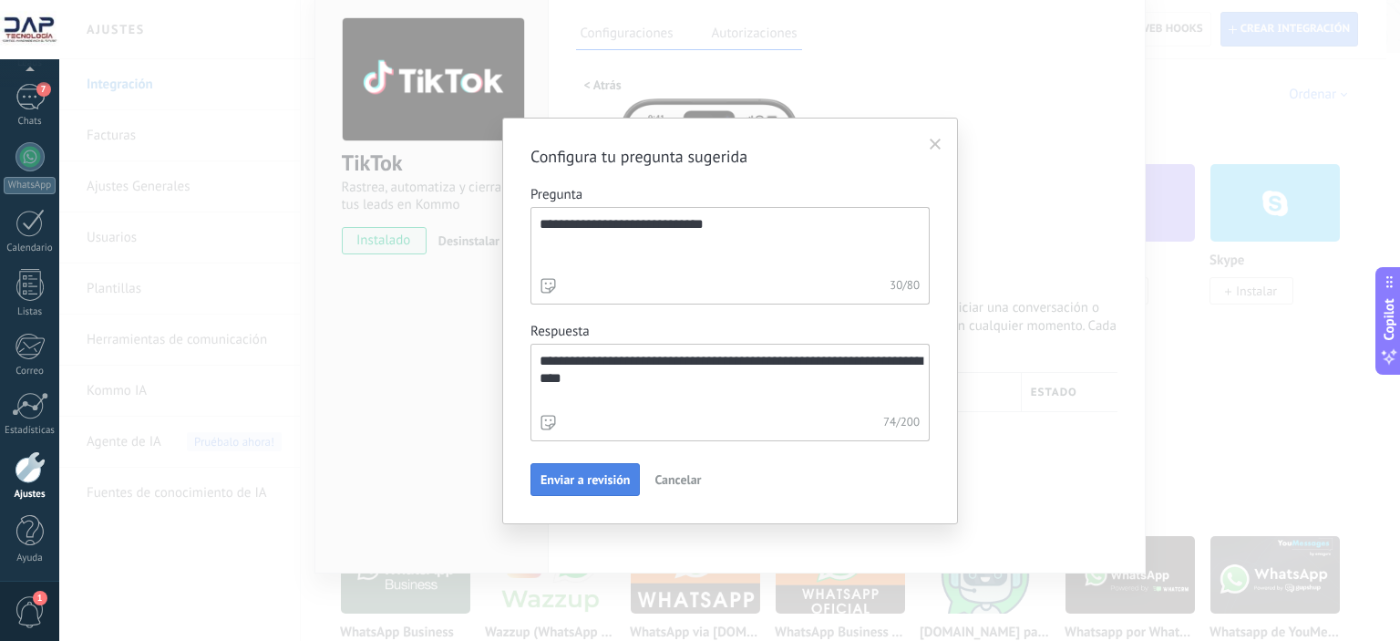
type textarea "**********"
click at [578, 477] on span "Enviar a revisión" at bounding box center [585, 479] width 89 height 13
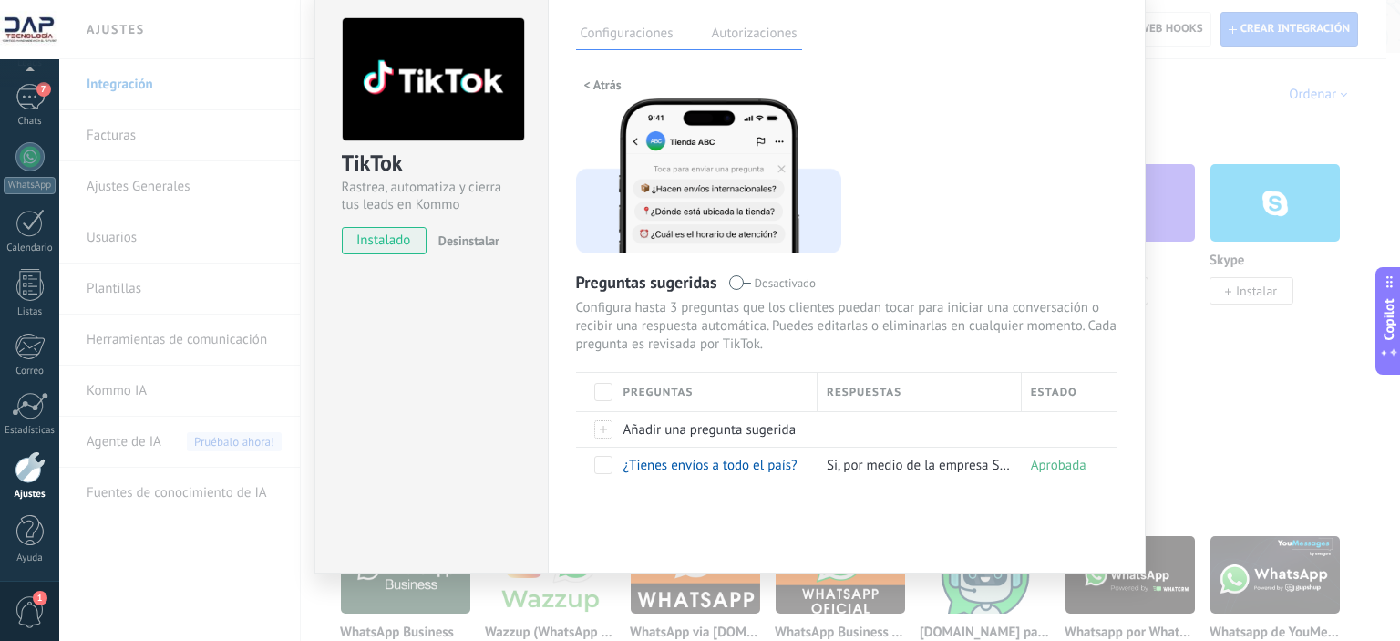
click at [1185, 80] on div "TikTok Rastrea, automatiza y cierra tus leads en Kommo instalado Desinstalar Co…" at bounding box center [729, 320] width 1341 height 641
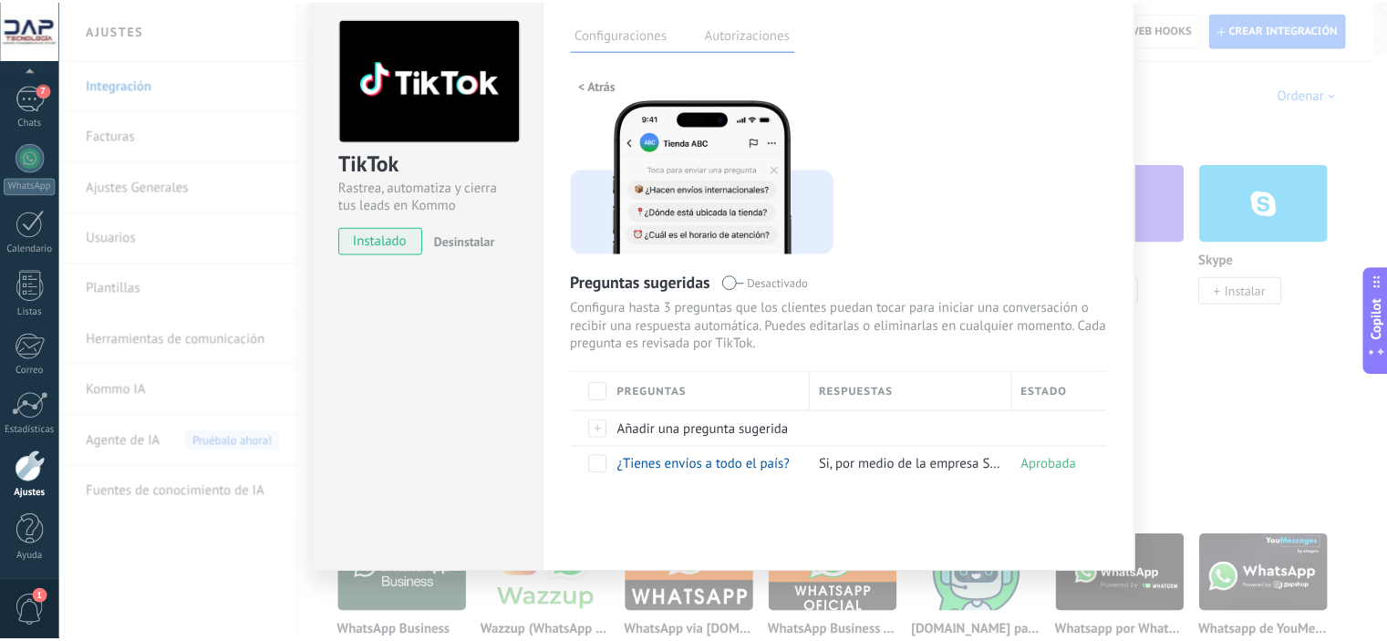
scroll to position [0, 0]
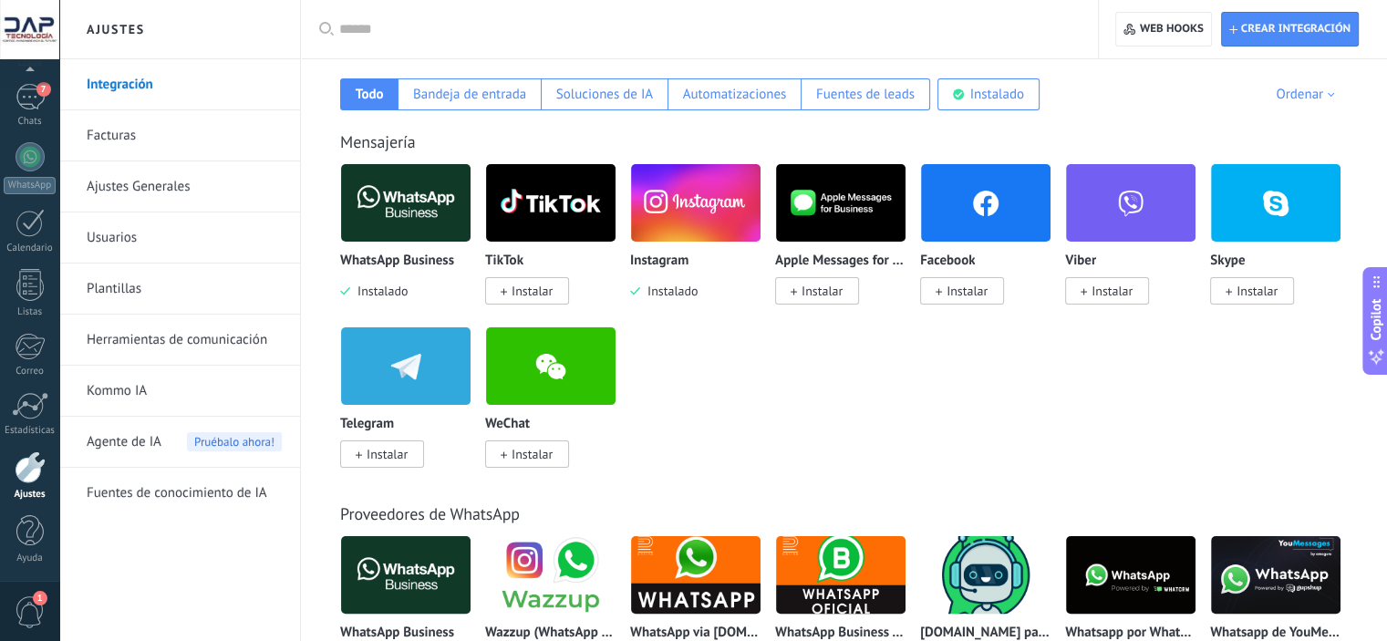
click at [413, 225] on img at bounding box center [405, 203] width 129 height 88
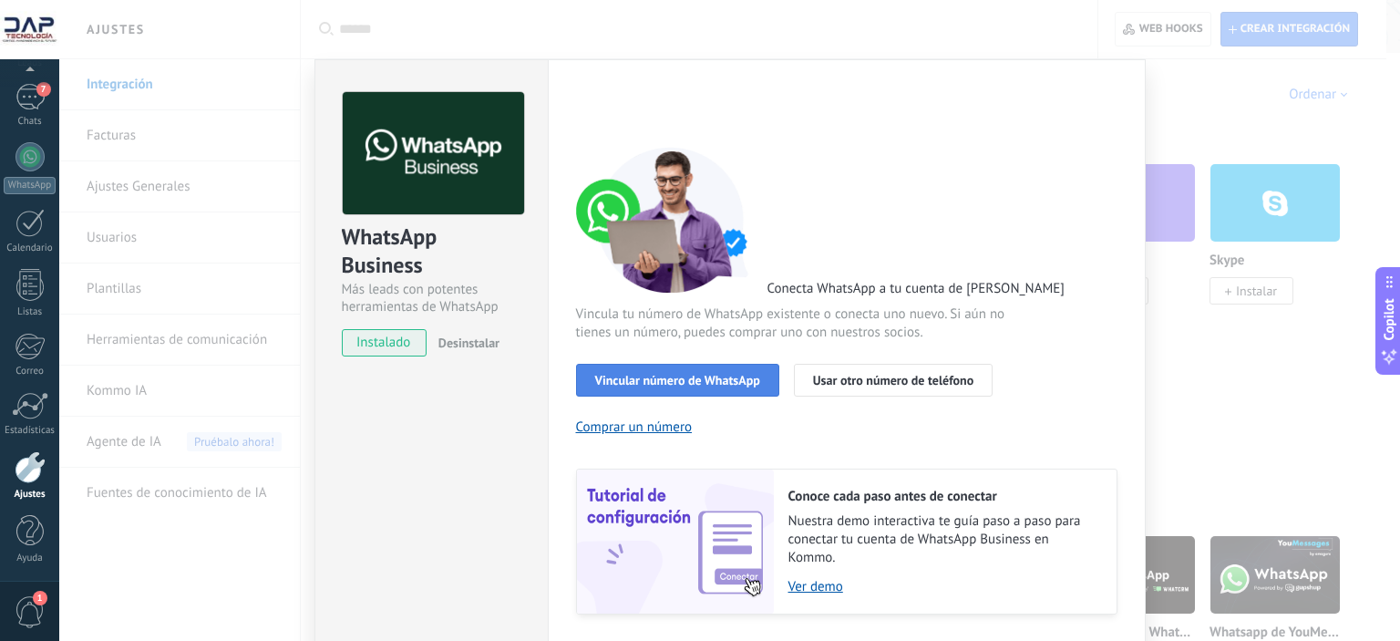
drag, startPoint x: 656, startPoint y: 370, endPoint x: 675, endPoint y: 392, distance: 28.5
click at [675, 392] on button "Vincular número de WhatsApp" at bounding box center [677, 380] width 203 height 33
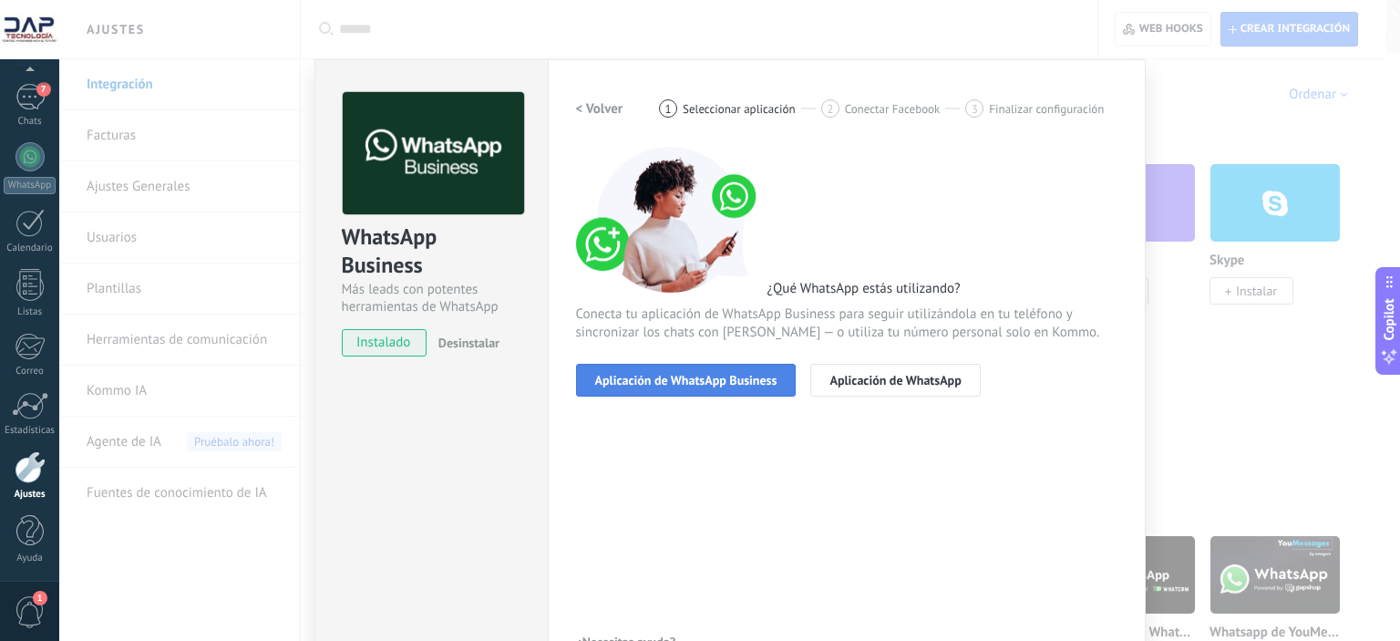
click at [689, 380] on span "Aplicación de WhatsApp Business" at bounding box center [686, 380] width 182 height 13
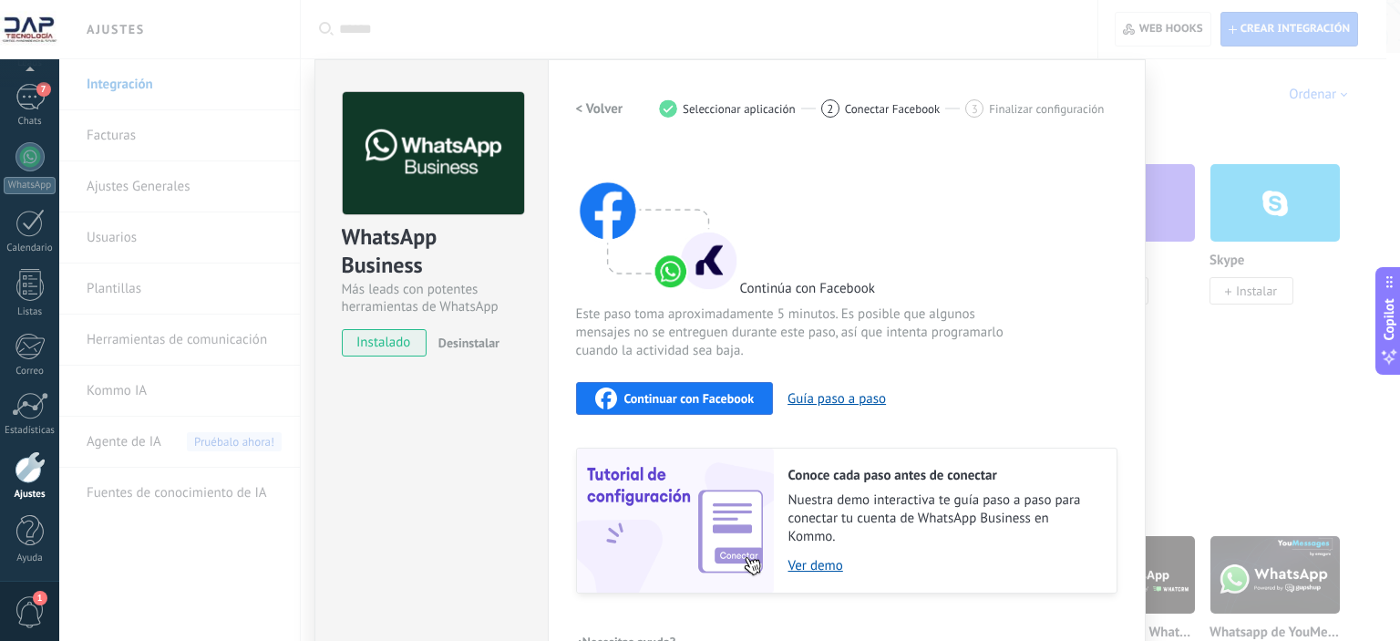
drag, startPoint x: 658, startPoint y: 395, endPoint x: 834, endPoint y: 234, distance: 238.1
click at [833, 235] on div "Continúa con Facebook Este paso toma aproximadamente 5 minutos. Es posible que …" at bounding box center [847, 370] width 542 height 447
click at [1198, 80] on div "WhatsApp Business Más leads con potentes herramientas de WhatsApp instalado Des…" at bounding box center [729, 320] width 1341 height 641
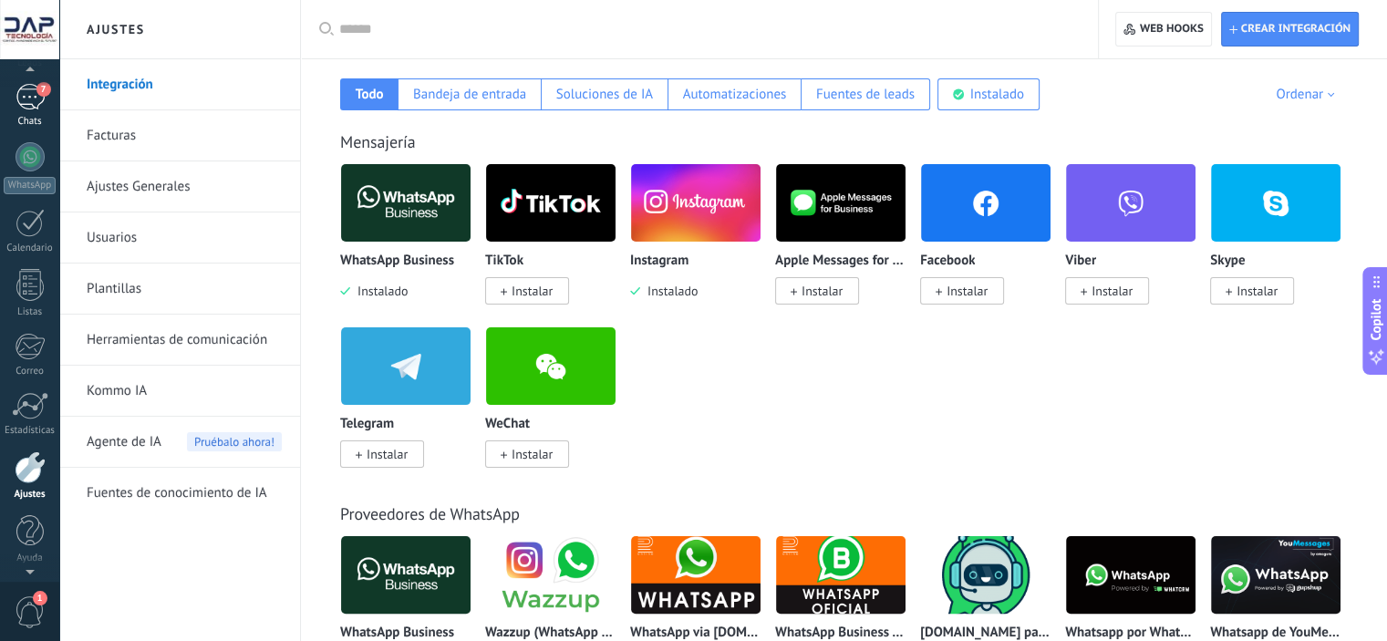
scroll to position [113, 0]
click at [28, 93] on div "7" at bounding box center [29, 101] width 29 height 26
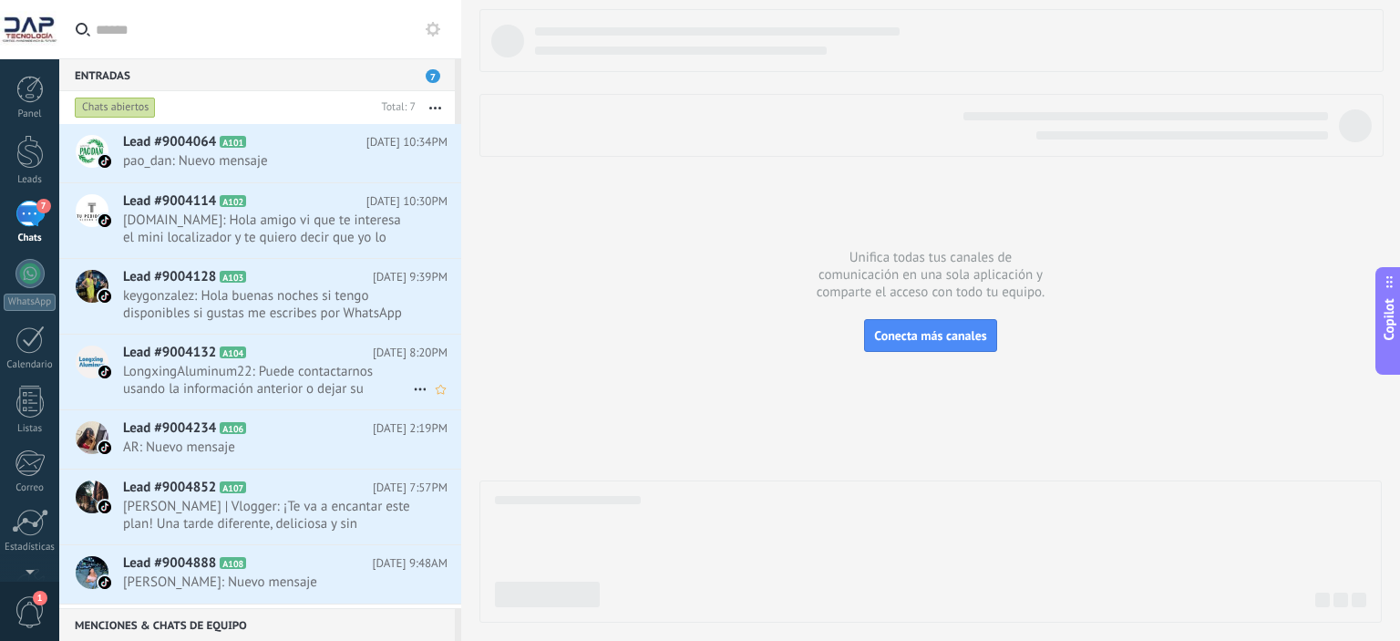
click at [278, 370] on span "LongxingAluminum22: Puede contactarnos usando la información anterior o dejar s…" at bounding box center [268, 380] width 290 height 35
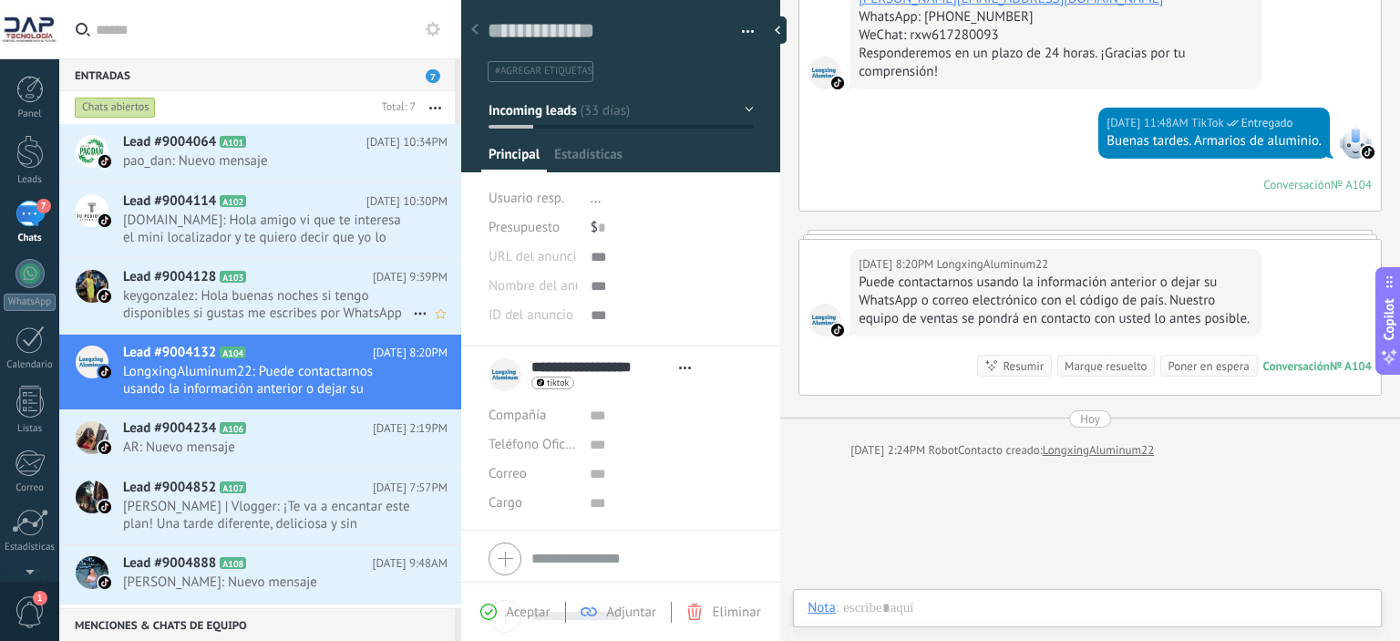
scroll to position [26, 0]
click at [263, 292] on span "keygonzalez: Hola buenas noches si tengo disponibles si gustas me escribes por …" at bounding box center [268, 304] width 290 height 35
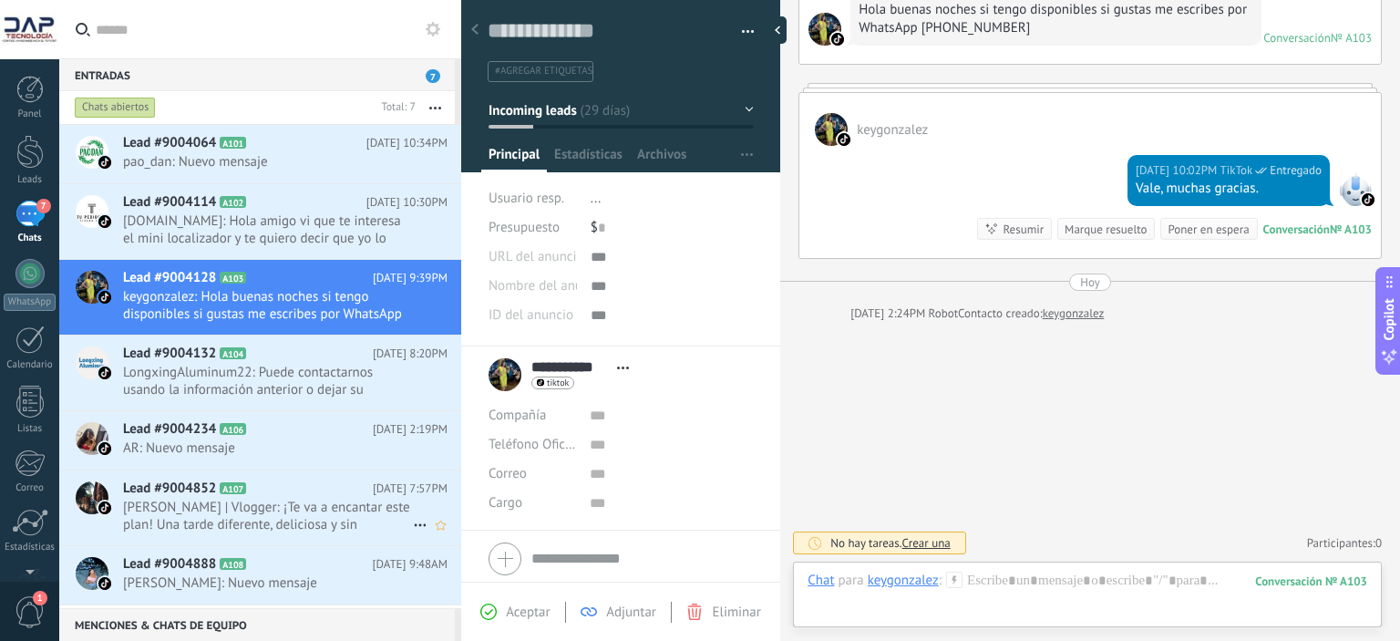
scroll to position [55, 0]
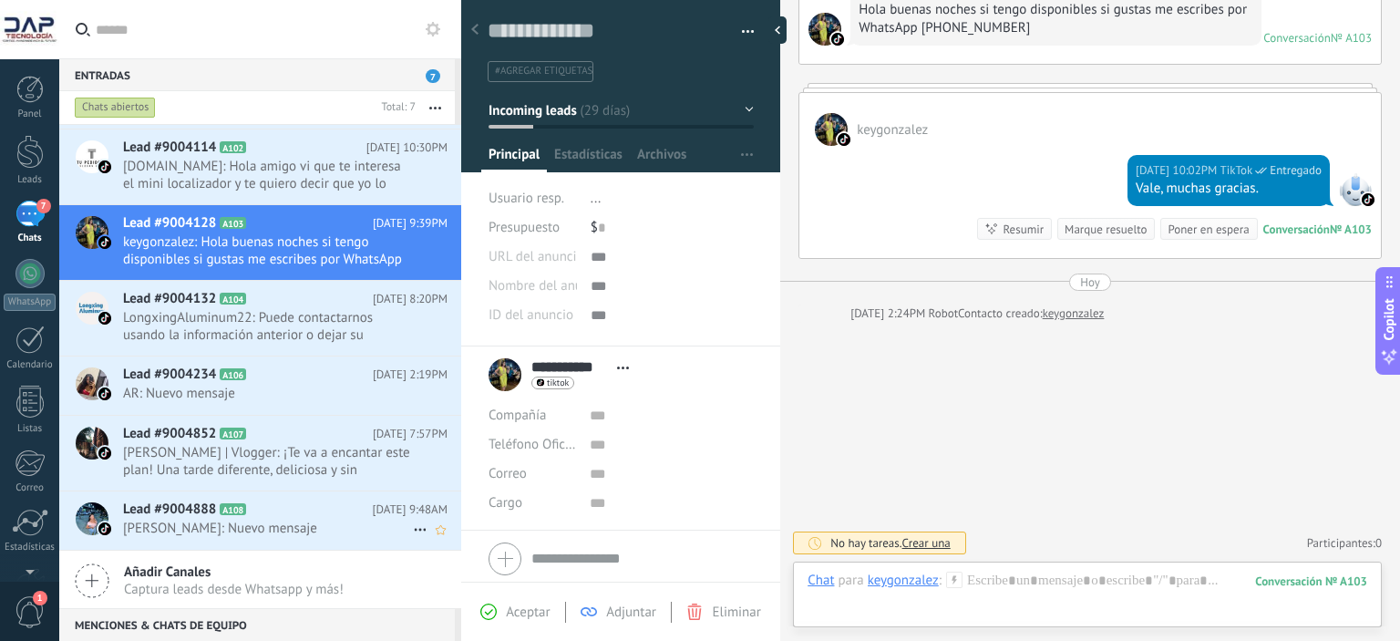
click at [185, 521] on span "Leila Medina: Nuevo mensaje" at bounding box center [268, 528] width 290 height 17
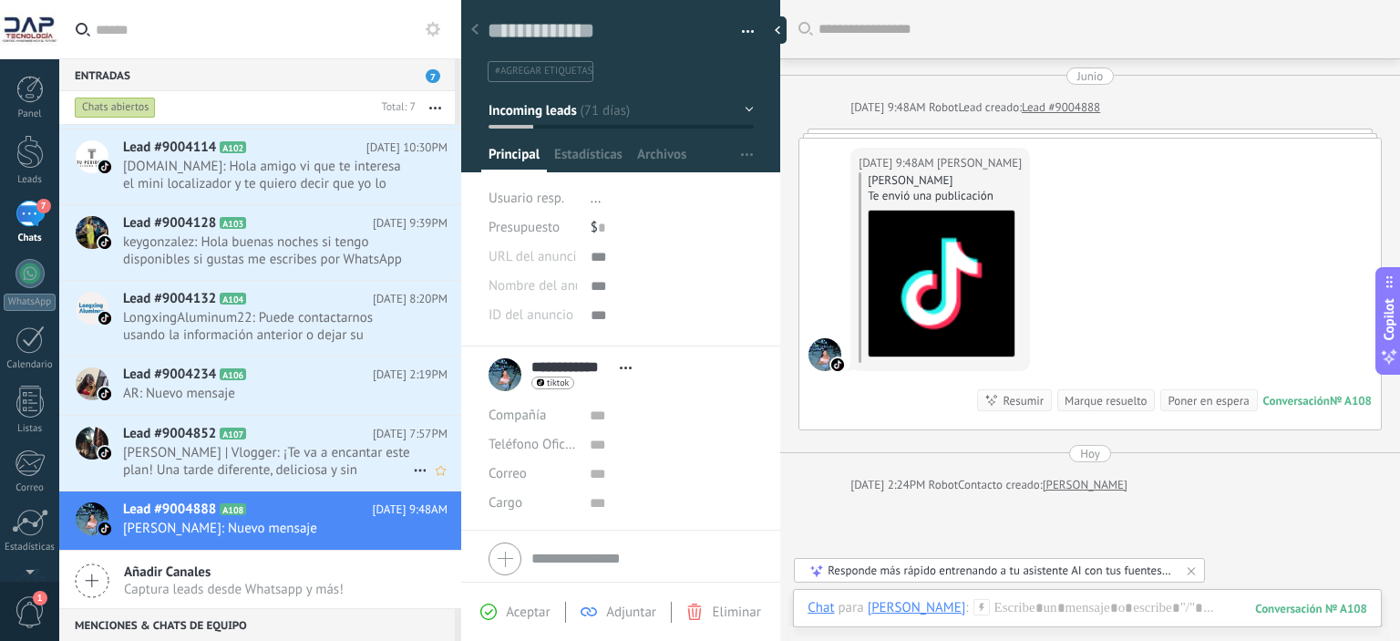
click at [160, 455] on span "Jorge Amin | Vlogger: ¡Te va a encantar este plan! Una tarde diferente, delicio…" at bounding box center [268, 461] width 290 height 35
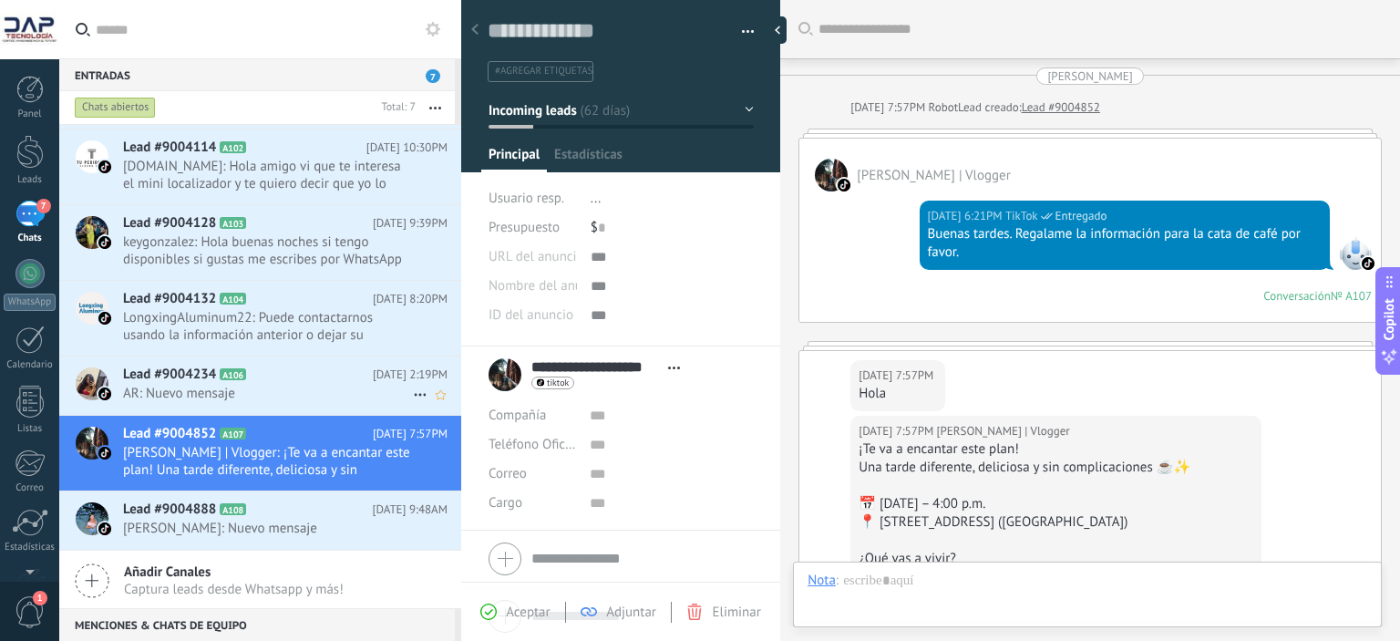
scroll to position [349, 0]
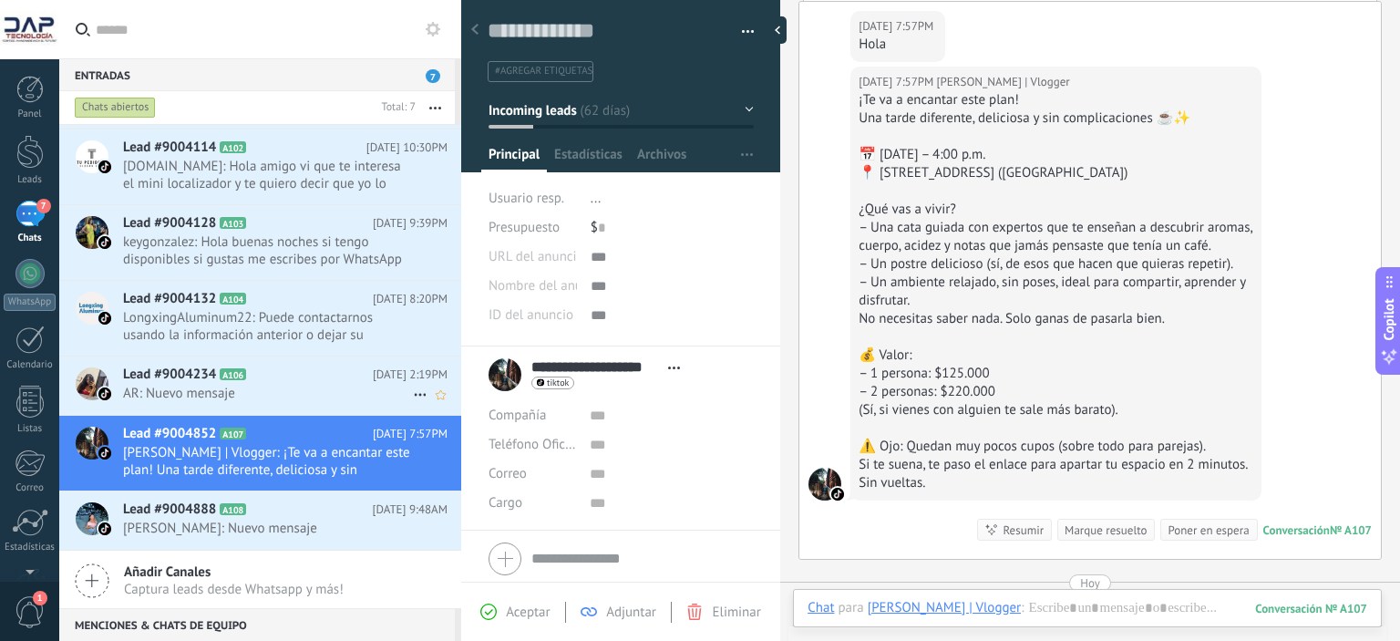
click at [178, 380] on span "Lead #9004234" at bounding box center [169, 375] width 93 height 18
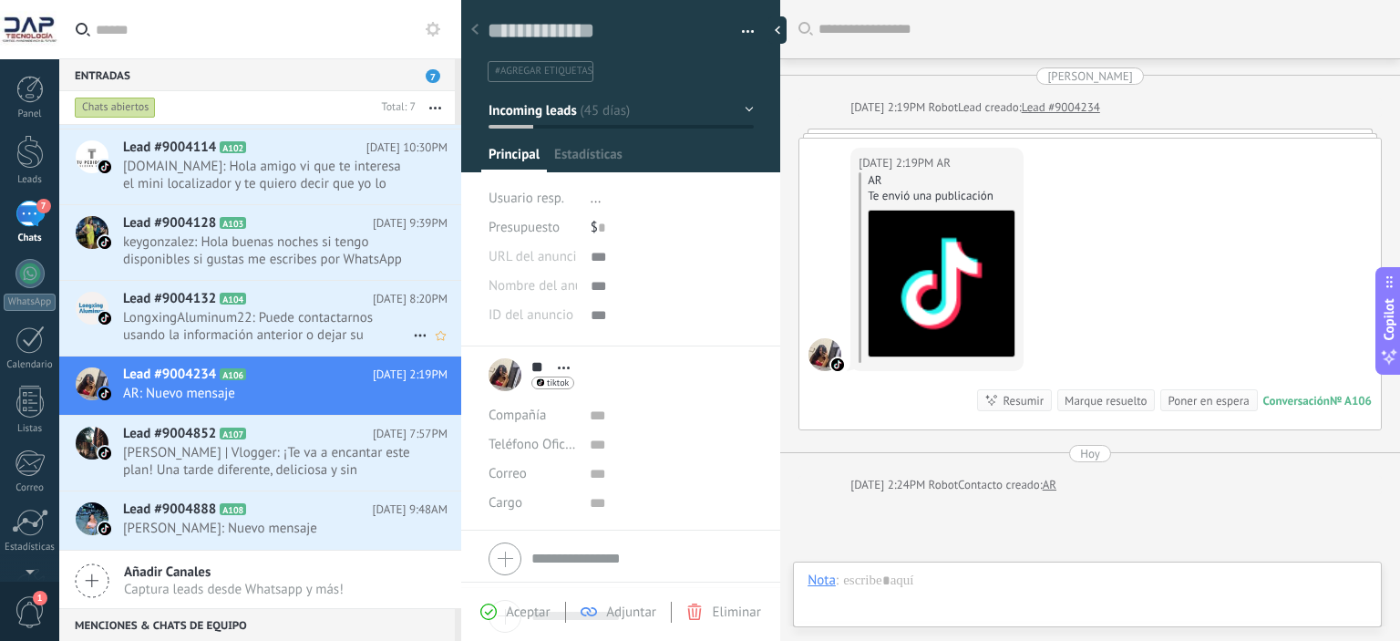
scroll to position [26, 0]
click at [186, 310] on span "LongxingAluminum22: Puede contactarnos usando la información anterior o dejar s…" at bounding box center [268, 326] width 290 height 35
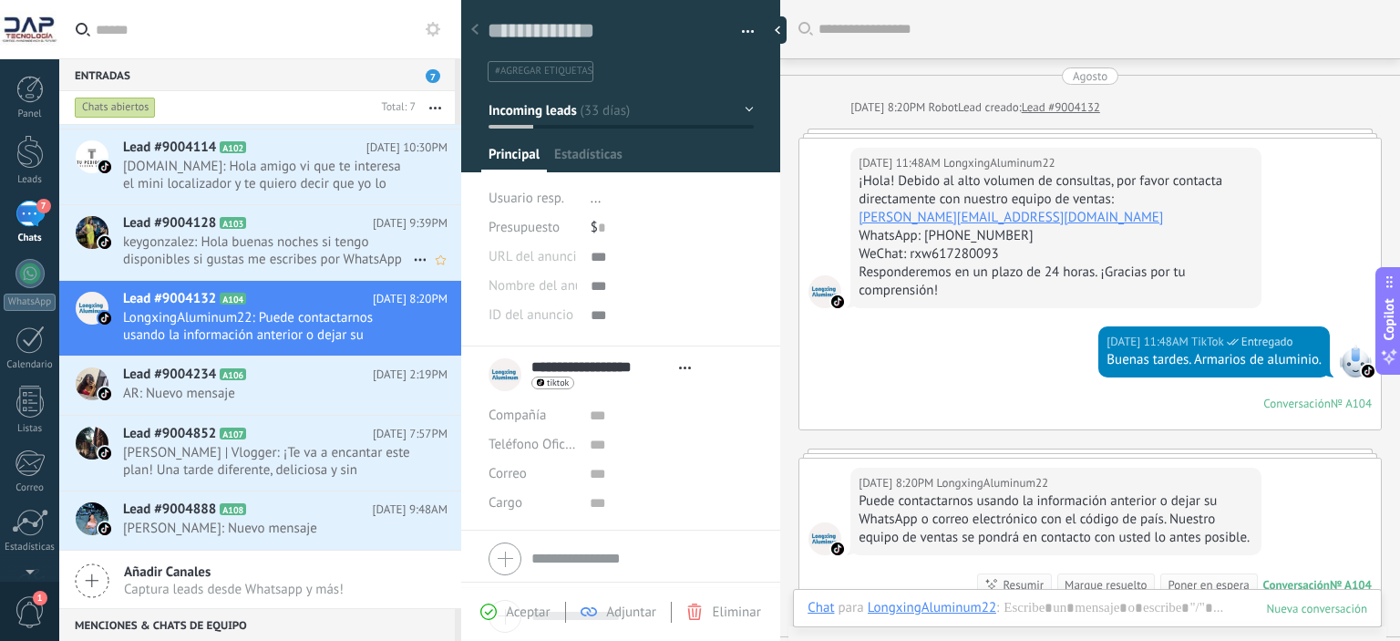
scroll to position [219, 0]
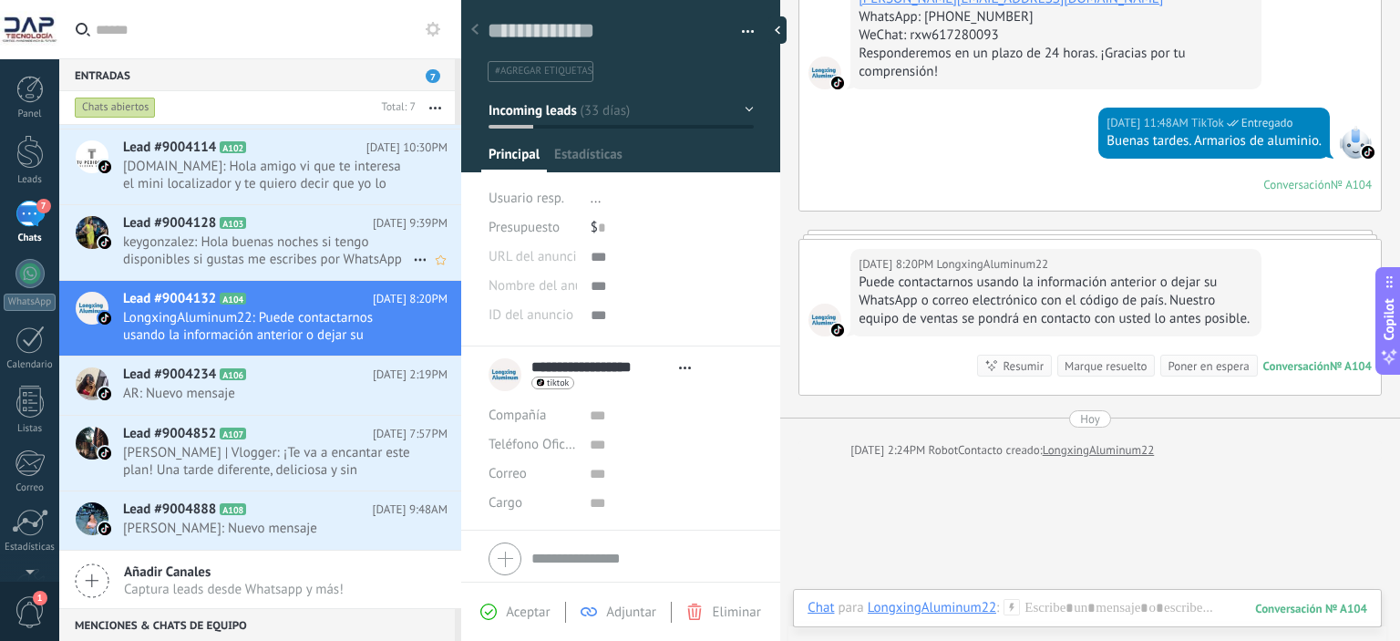
click at [263, 234] on span "keygonzalez: Hola buenas noches si tengo disponibles si gustas me escribes por …" at bounding box center [268, 250] width 290 height 35
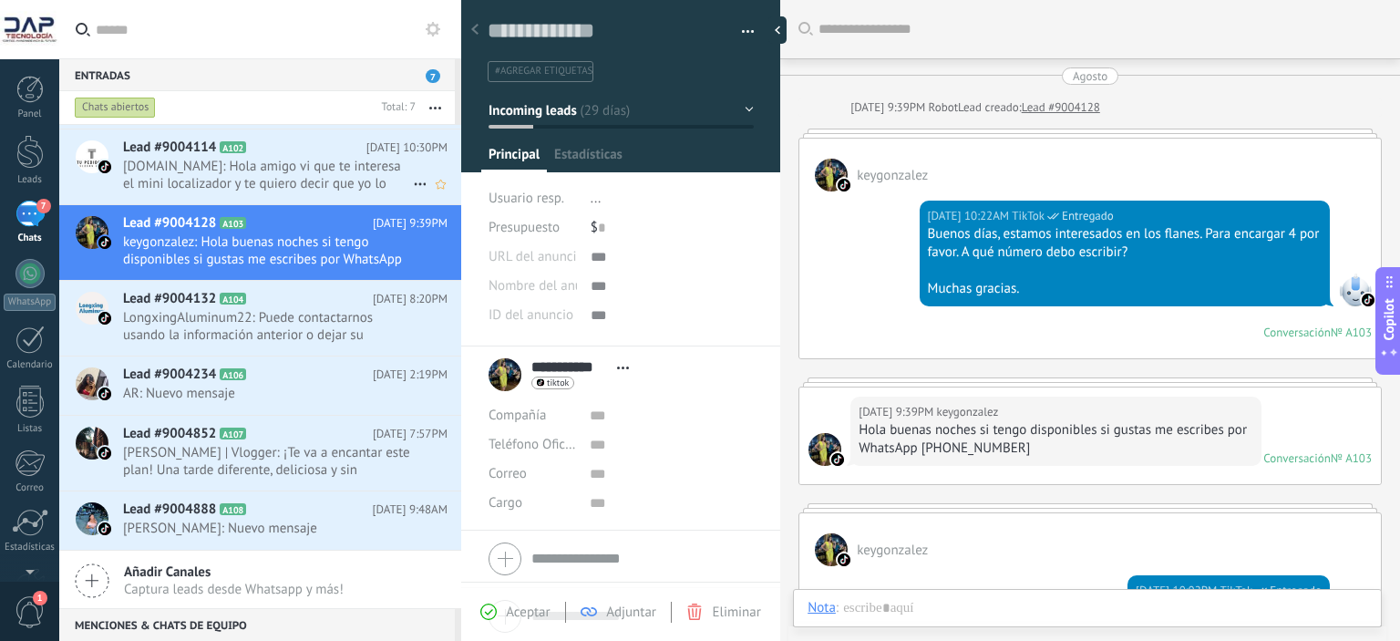
scroll to position [302, 0]
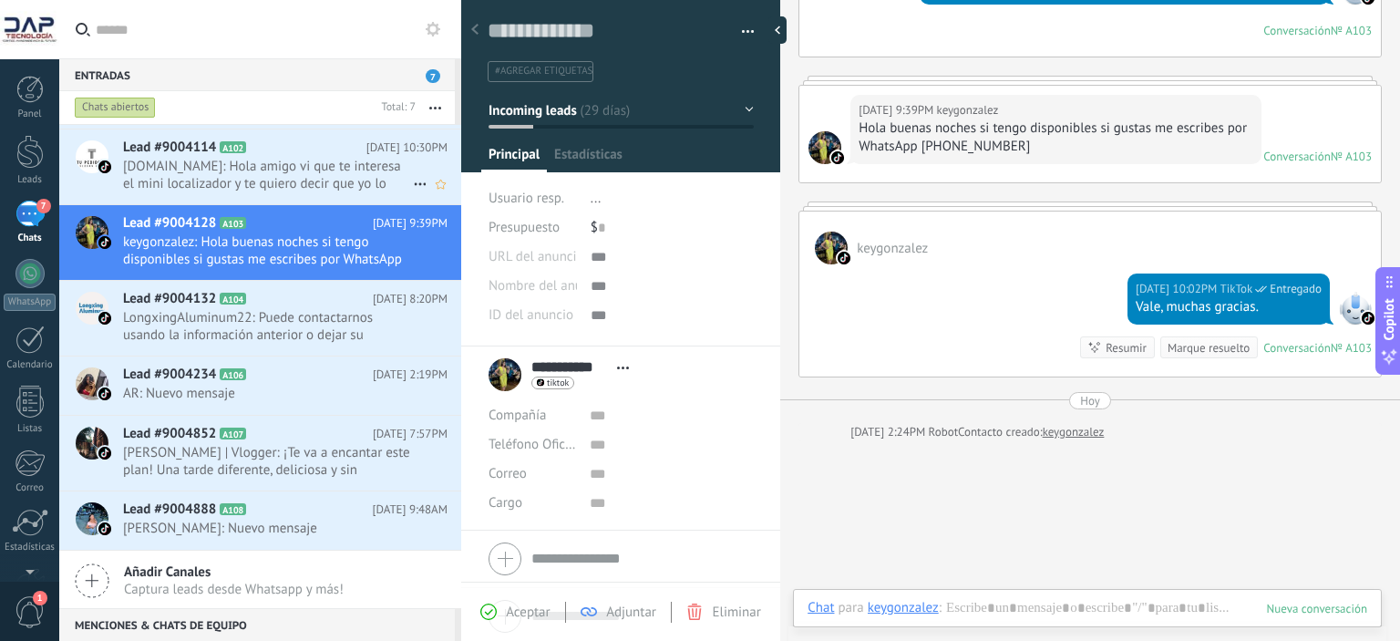
click at [274, 159] on span "tupedidoya.shop: Hola amigo vi que te interesa el mini localizador y te quiero …" at bounding box center [268, 175] width 290 height 35
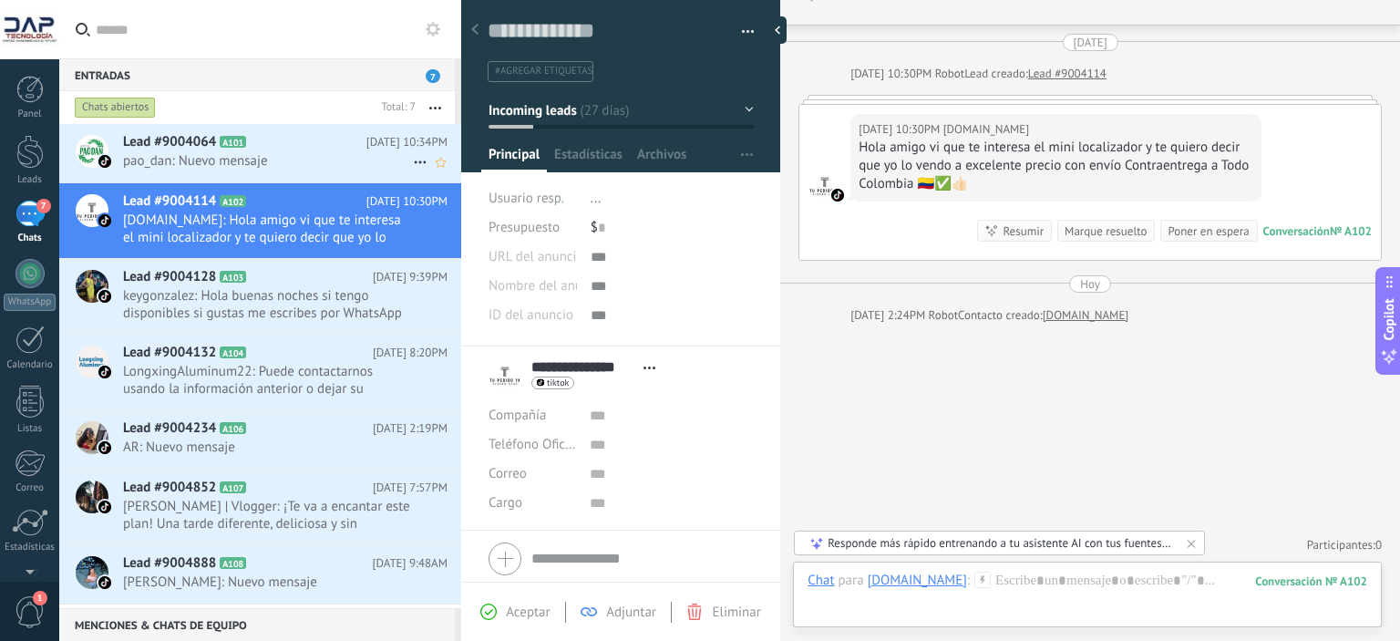
click at [136, 149] on span "Lead #9004064" at bounding box center [169, 142] width 93 height 18
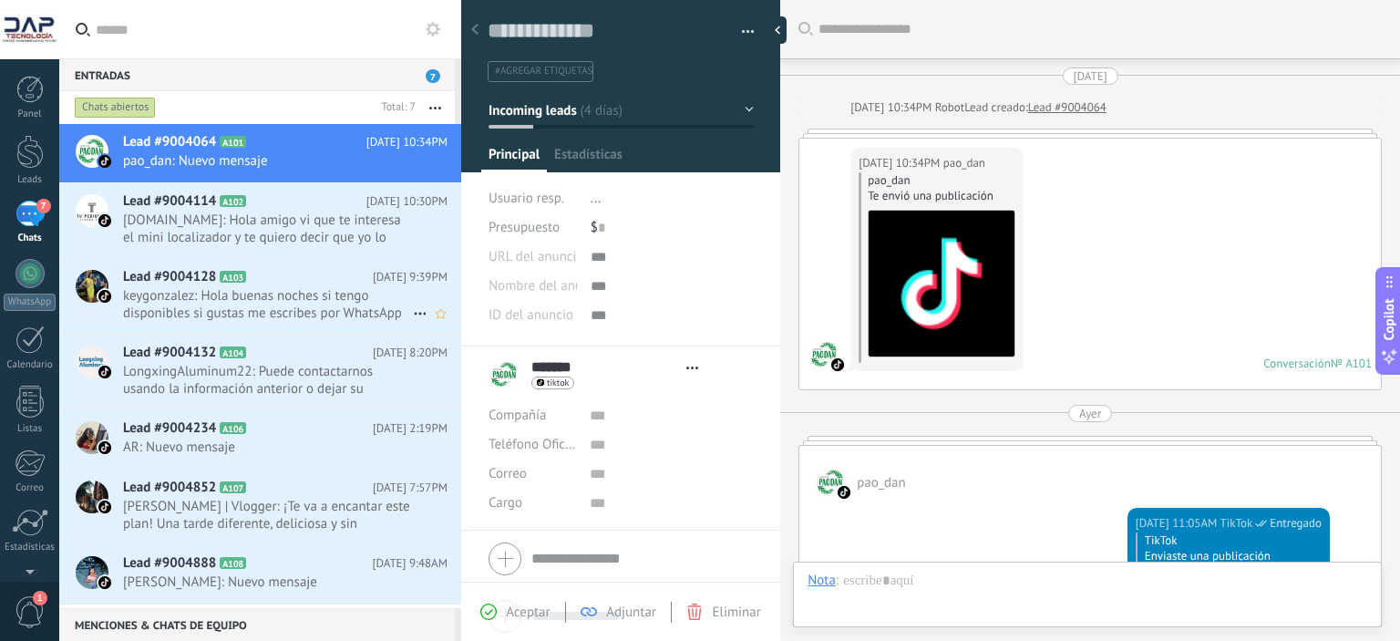
type textarea "**********"
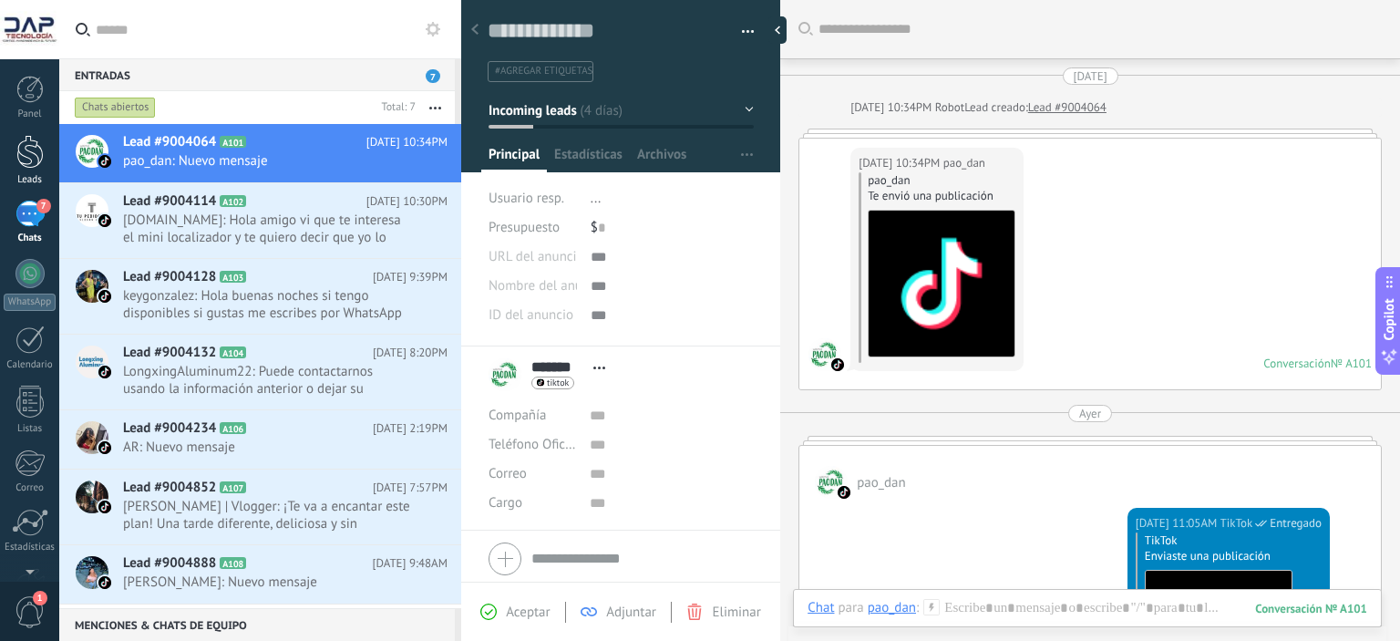
click at [37, 156] on div at bounding box center [29, 152] width 27 height 34
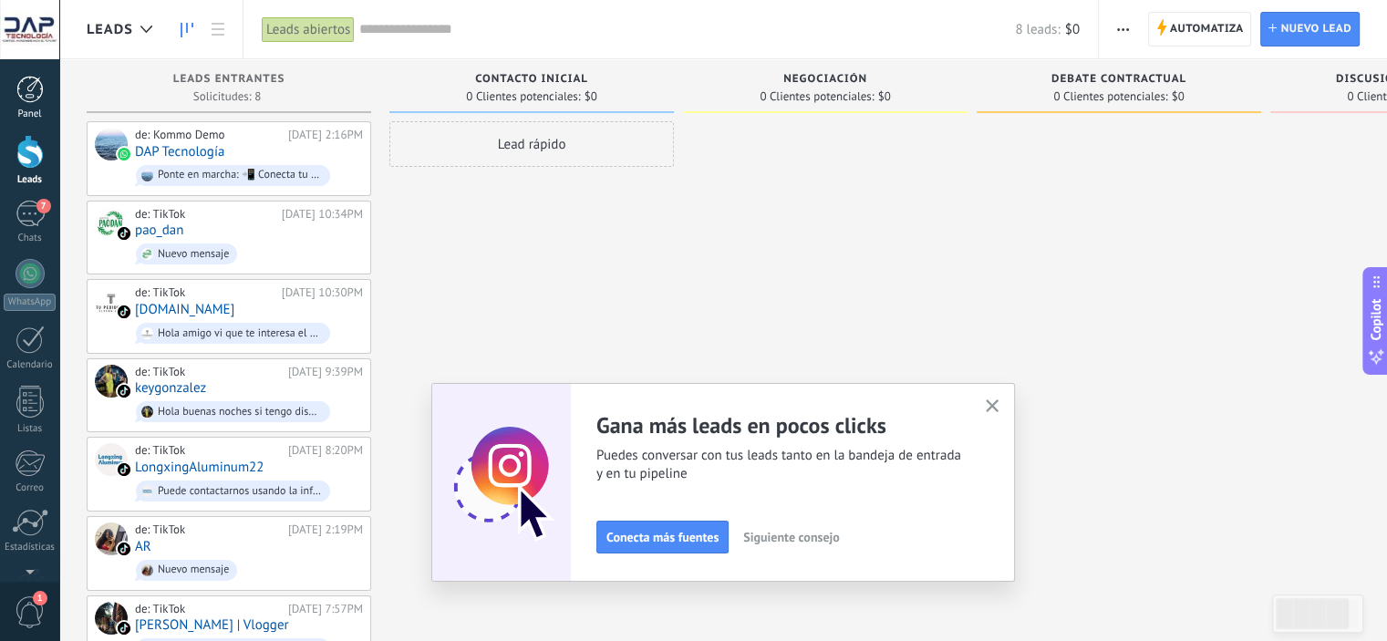
click at [24, 85] on div at bounding box center [29, 89] width 27 height 27
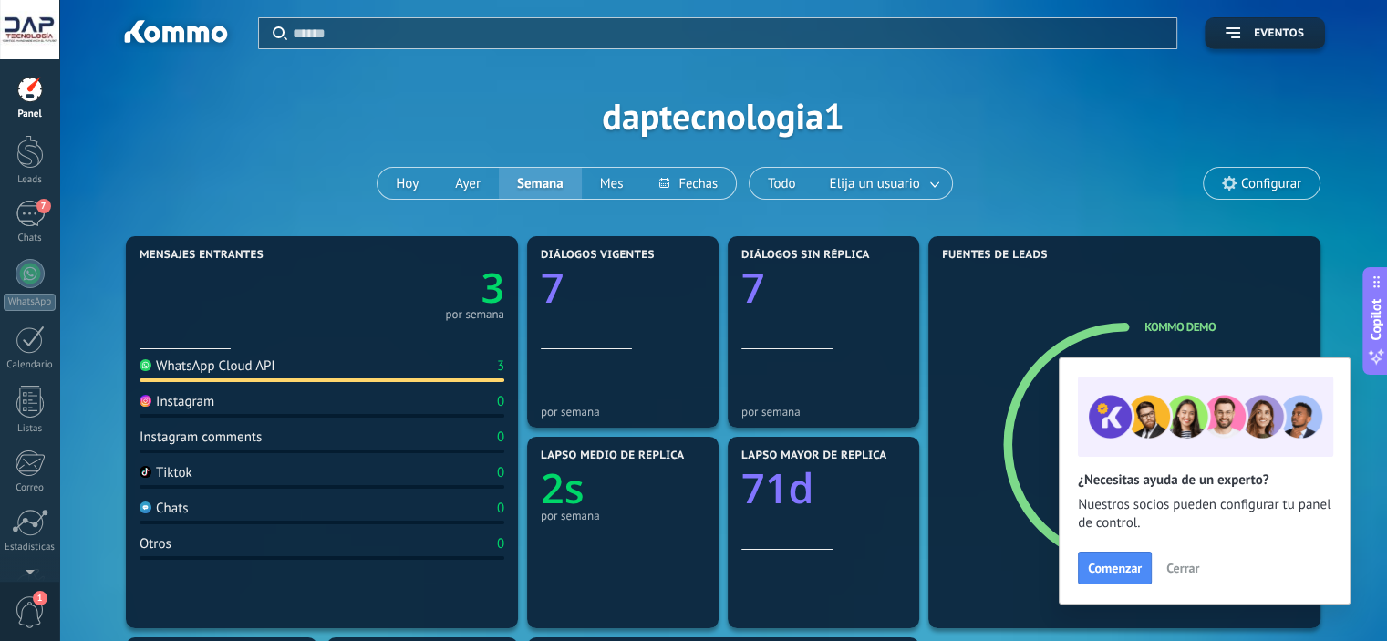
click at [274, 364] on div "WhatsApp Cloud API" at bounding box center [207, 365] width 136 height 17
click at [1112, 562] on span "Comenzar" at bounding box center [1115, 568] width 54 height 13
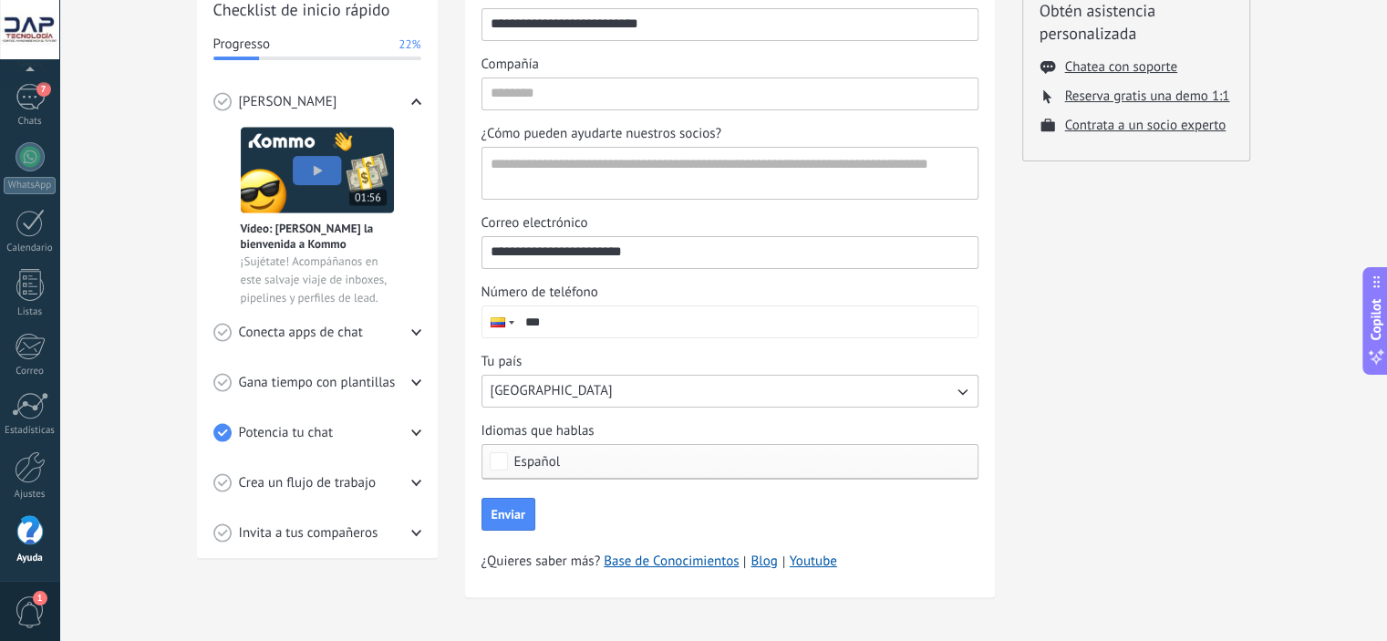
scroll to position [275, 0]
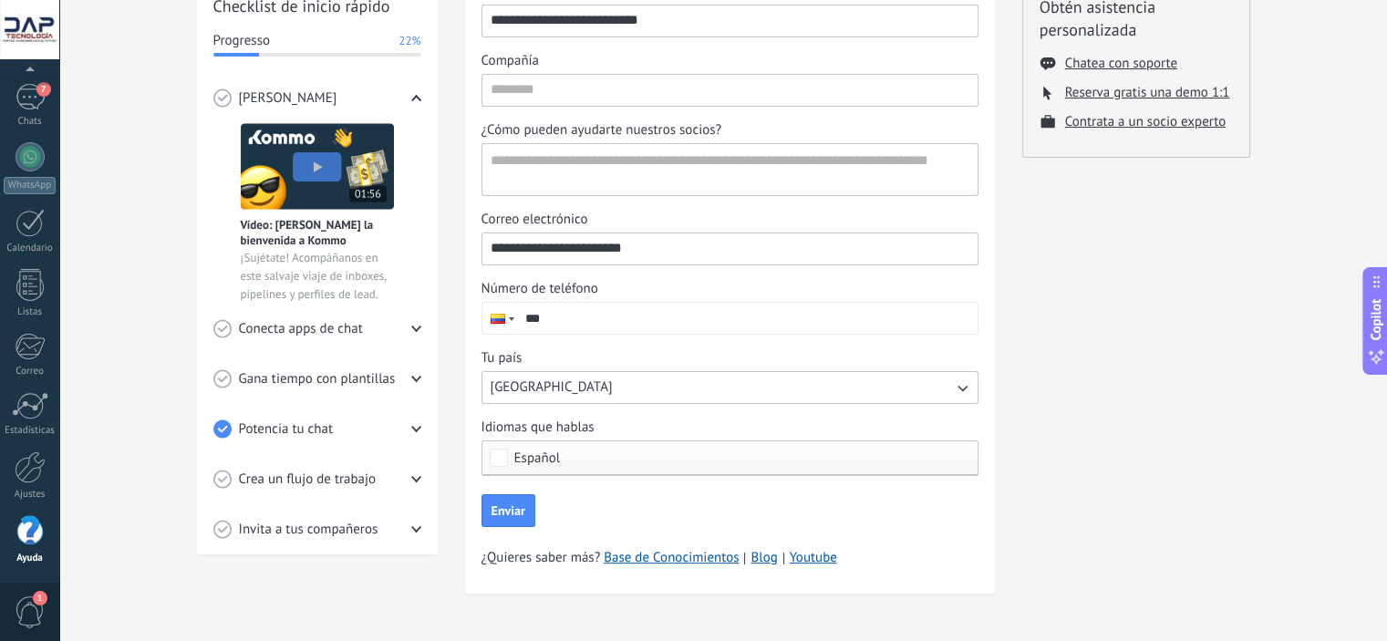
click at [674, 311] on input "***" at bounding box center [747, 318] width 460 height 31
type input "**********"
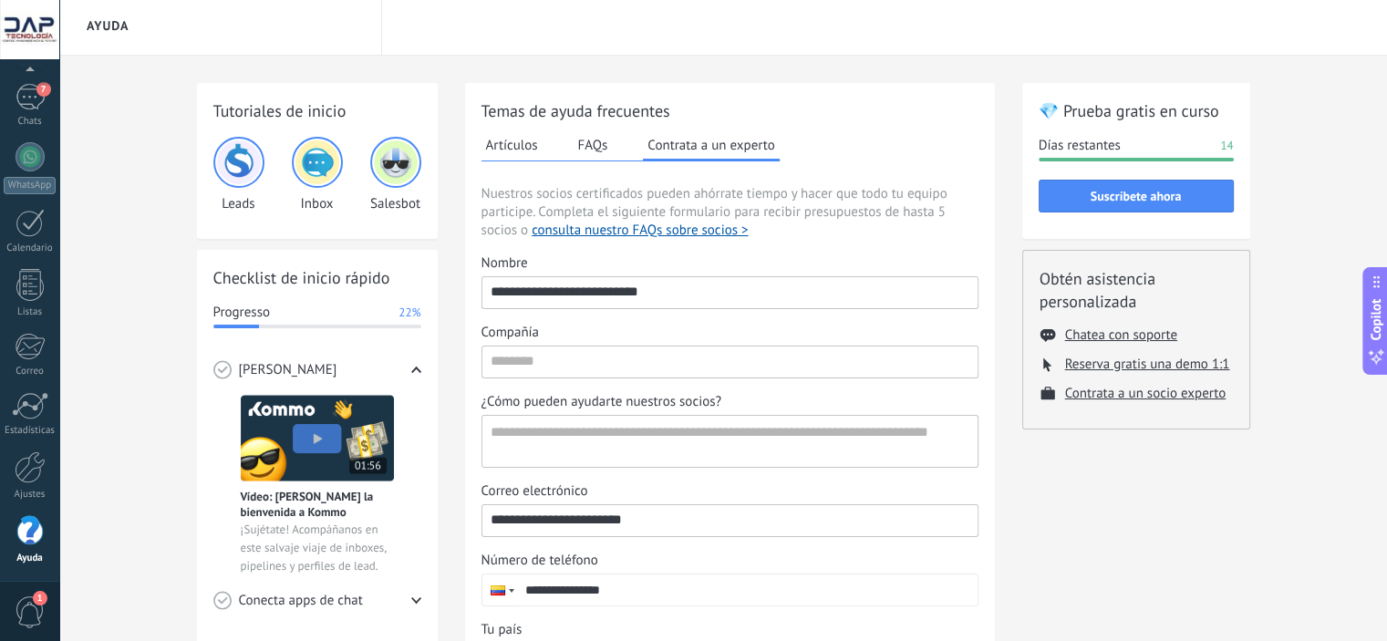
scroll to position [0, 0]
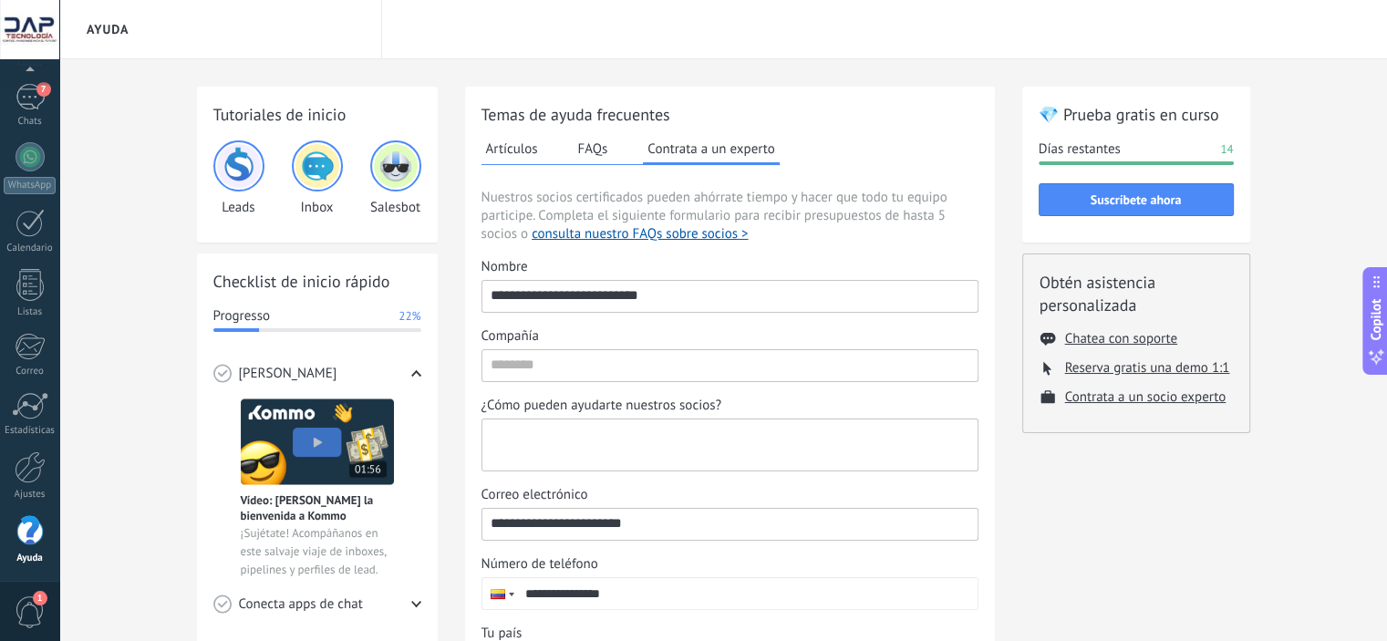
click at [697, 448] on textarea "¿Cómo pueden ayudarte nuestros socios?" at bounding box center [727, 444] width 491 height 51
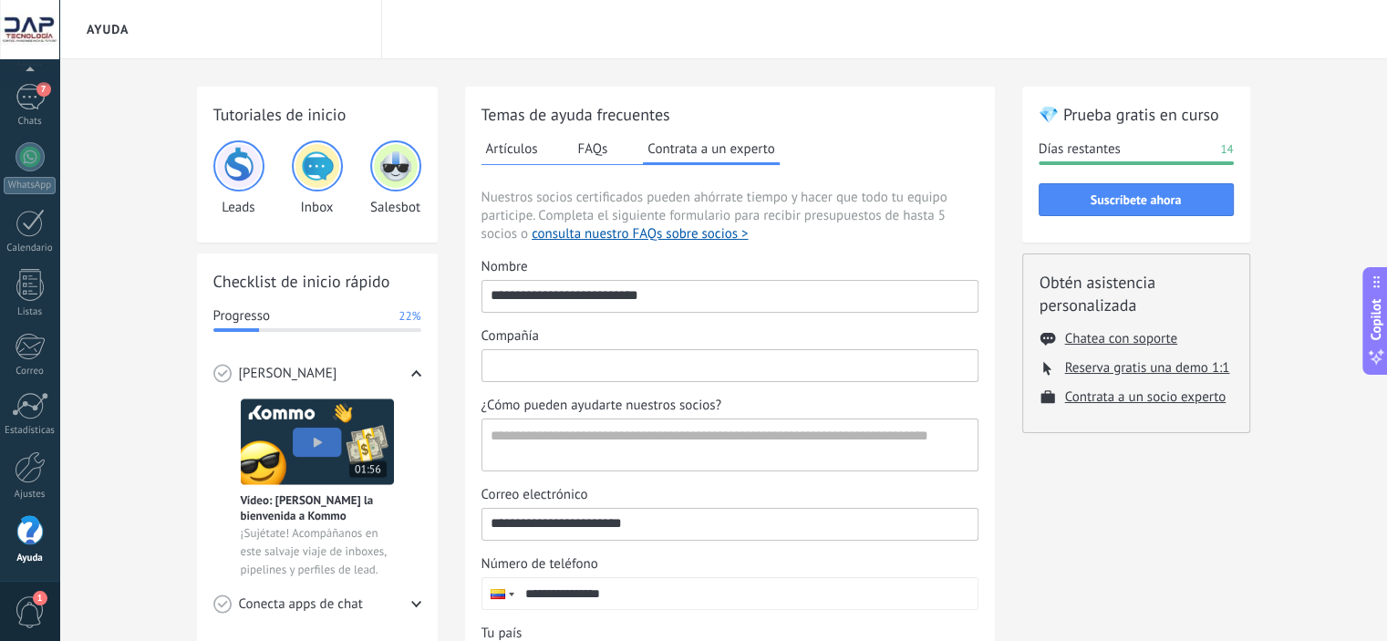
click at [666, 354] on input "Compañía" at bounding box center [729, 364] width 495 height 29
click at [707, 293] on input "**********" at bounding box center [729, 295] width 495 height 29
click at [531, 367] on input "Compañía" at bounding box center [729, 364] width 495 height 29
type input "**********"
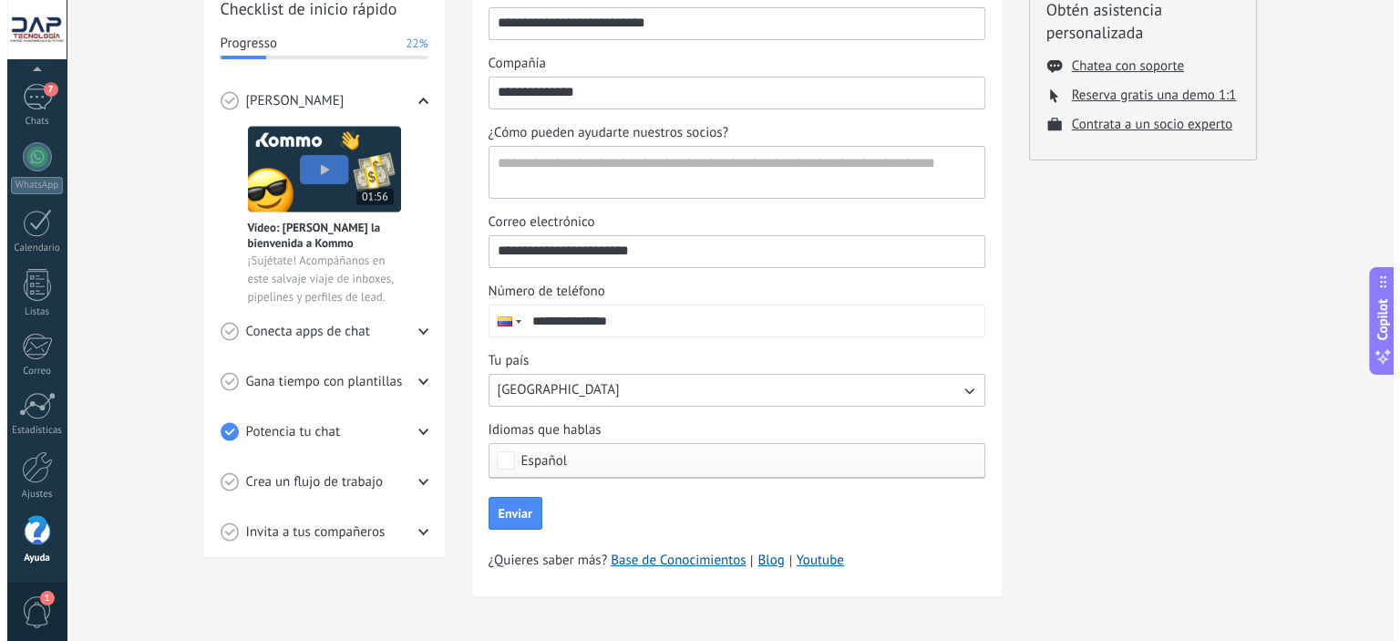
scroll to position [275, 0]
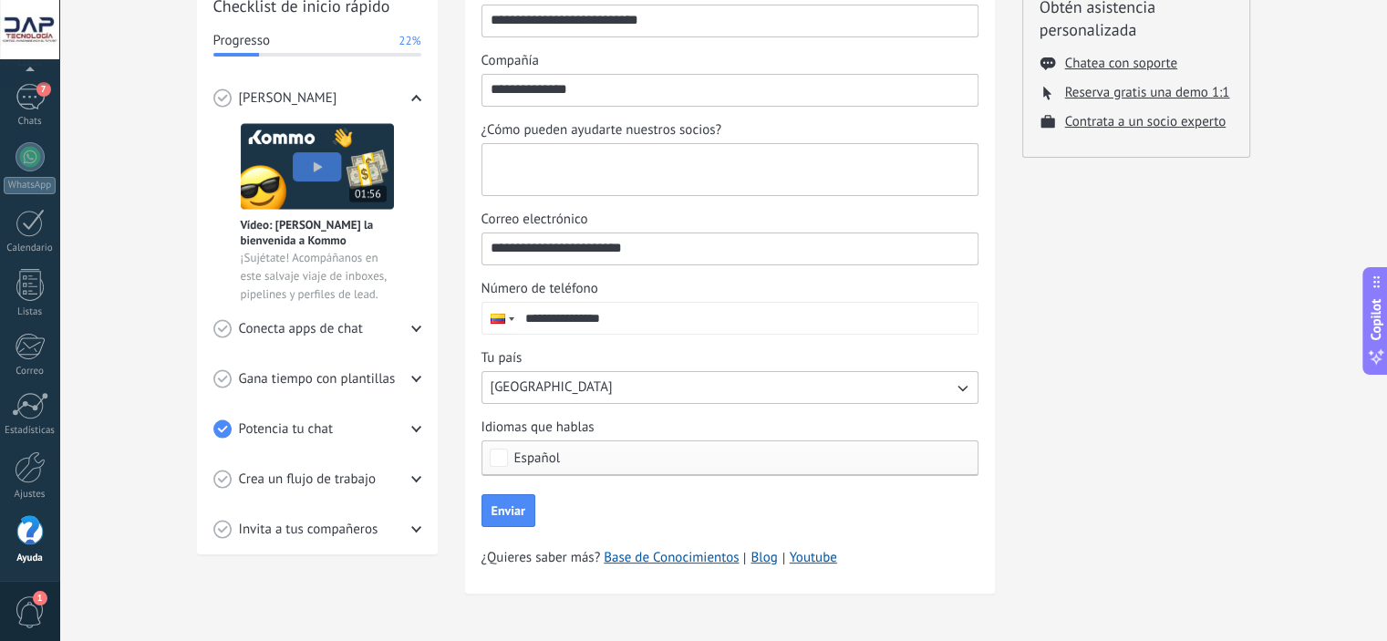
click at [613, 169] on textarea "¿Cómo pueden ayudarte nuestros socios?" at bounding box center [727, 169] width 491 height 51
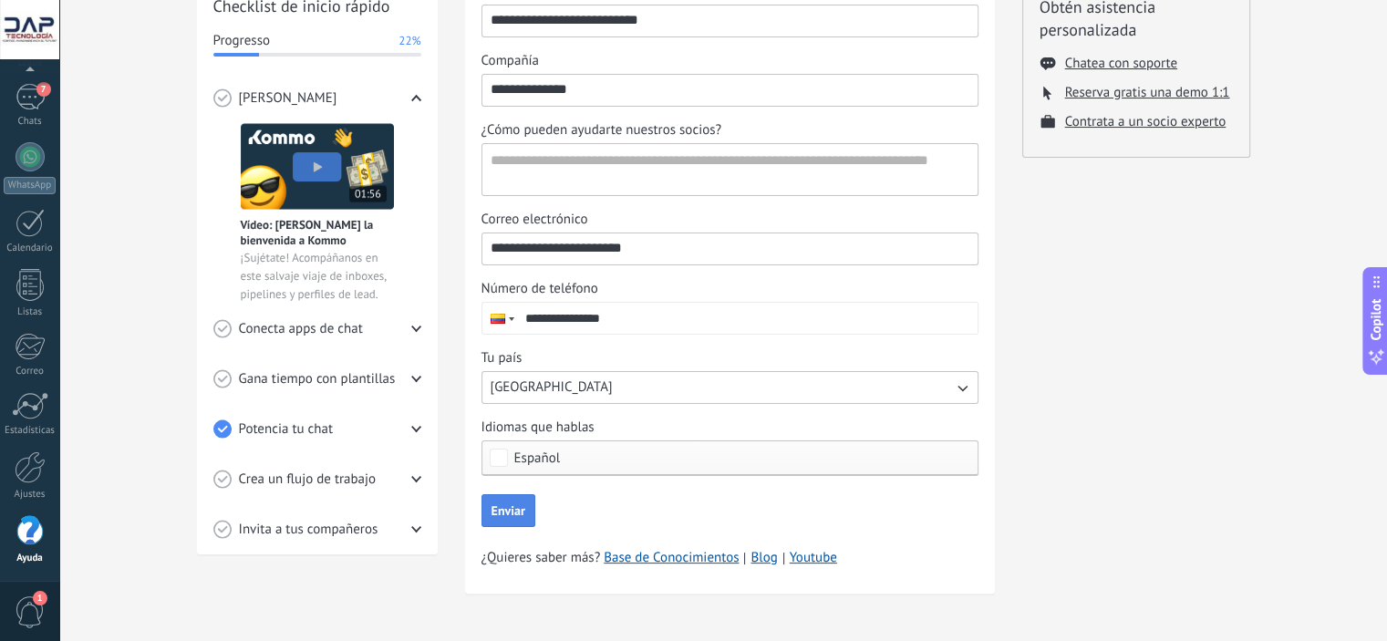
click at [503, 509] on span "Enviar" at bounding box center [508, 510] width 34 height 13
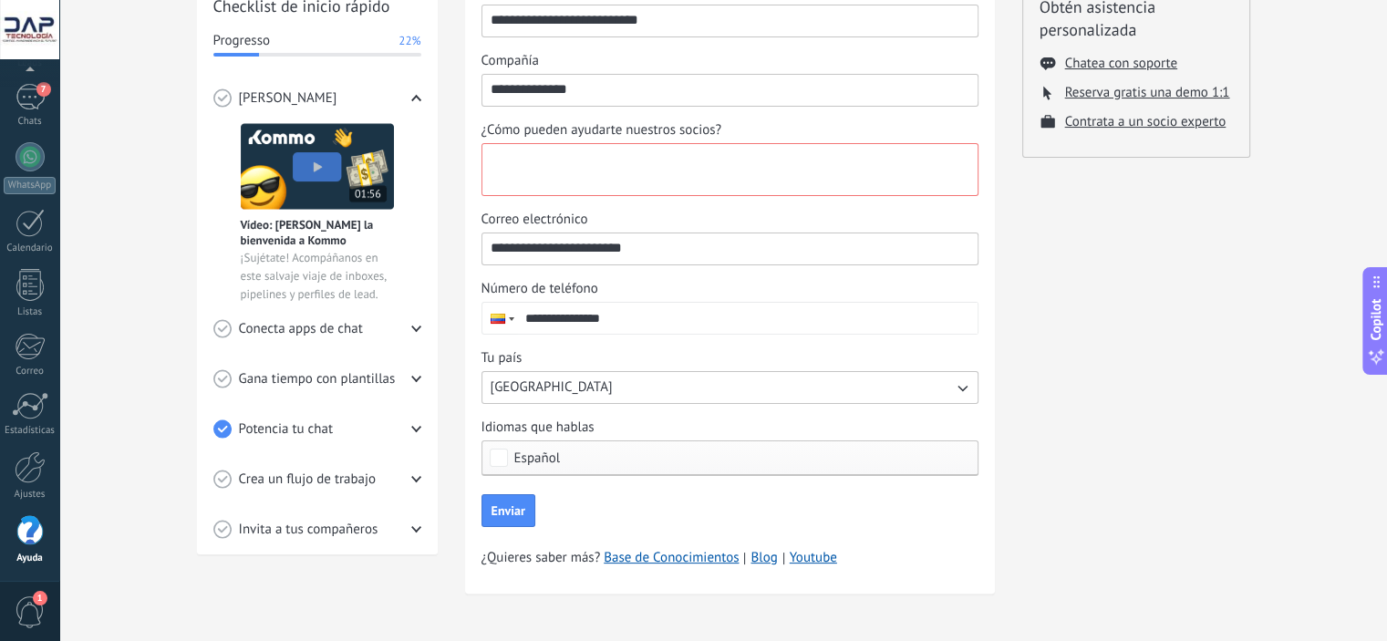
click at [617, 173] on textarea "¿Cómo pueden ayudarte nuestros socios?" at bounding box center [727, 169] width 491 height 51
type textarea "**********"
click at [511, 504] on span "Enviar" at bounding box center [508, 510] width 34 height 13
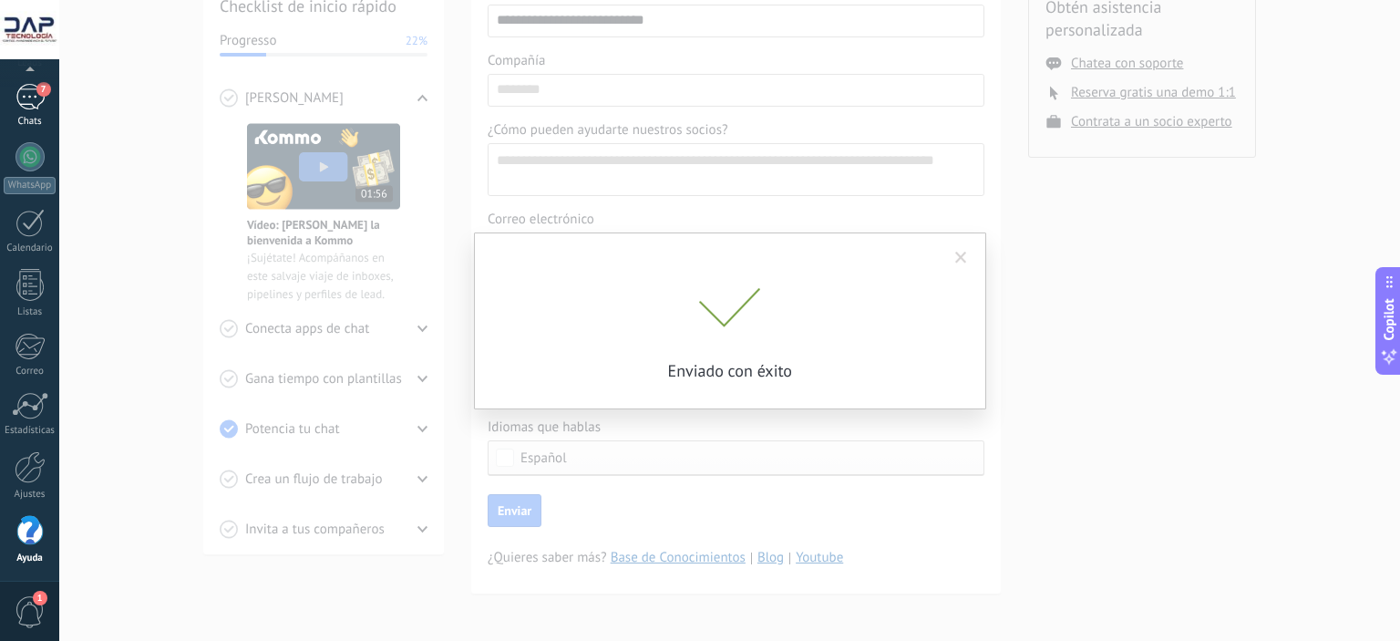
click at [32, 104] on div "7" at bounding box center [29, 97] width 29 height 26
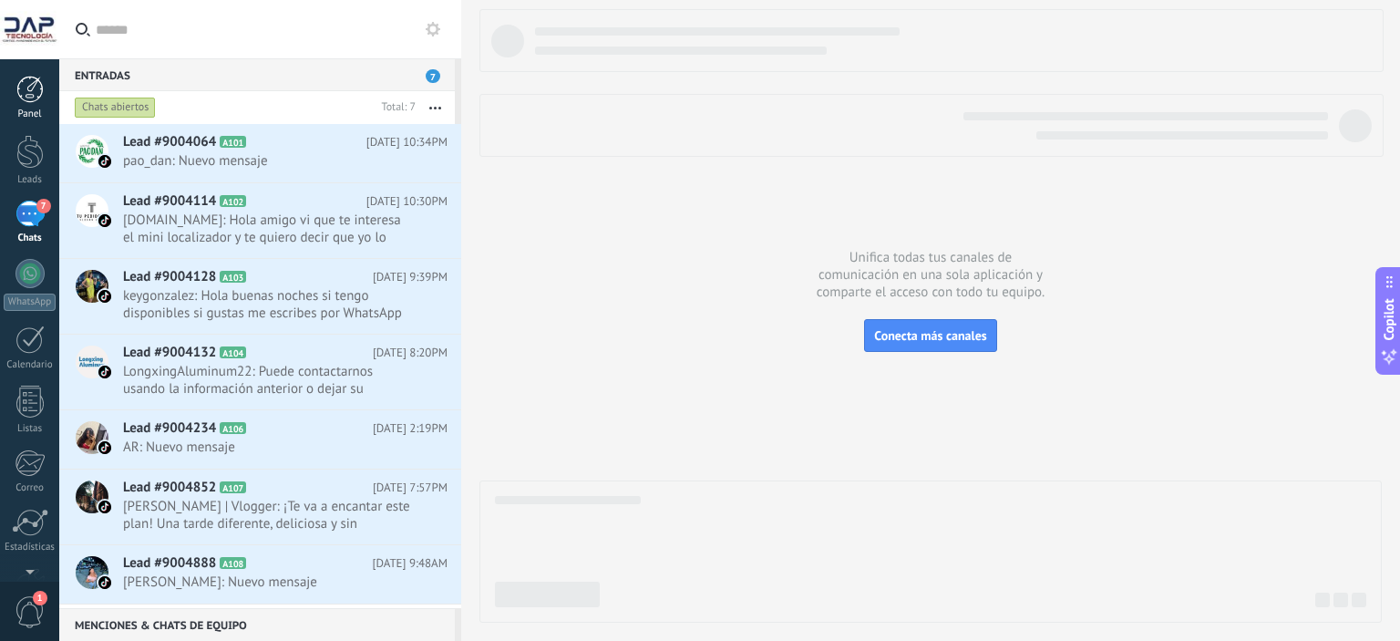
click at [40, 78] on div at bounding box center [29, 89] width 27 height 27
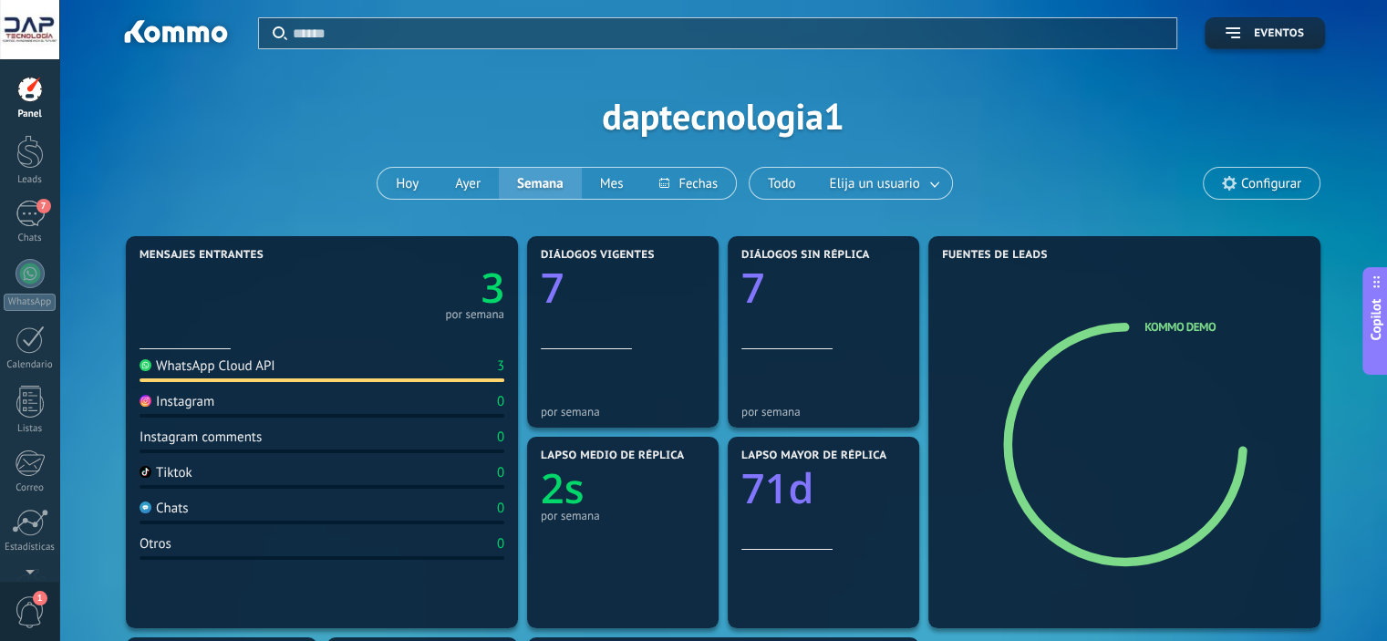
click at [502, 366] on div "3" at bounding box center [500, 365] width 7 height 17
click at [493, 283] on text "3" at bounding box center [492, 288] width 24 height 56
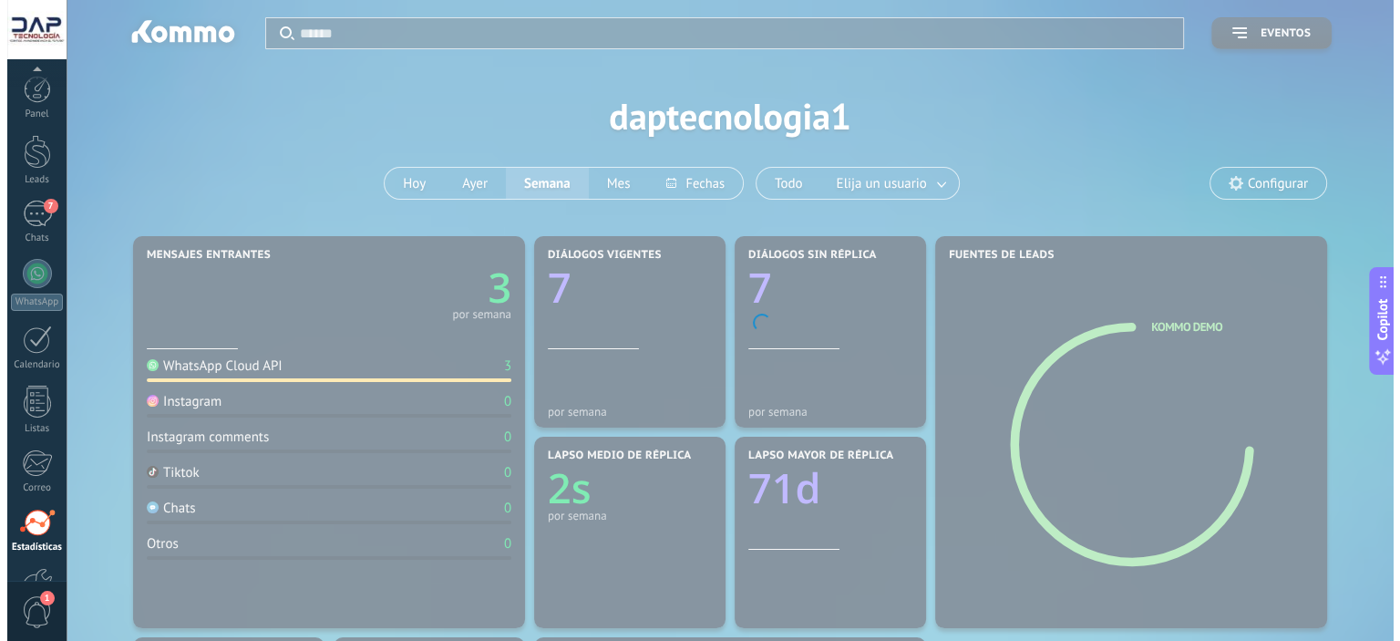
scroll to position [117, 0]
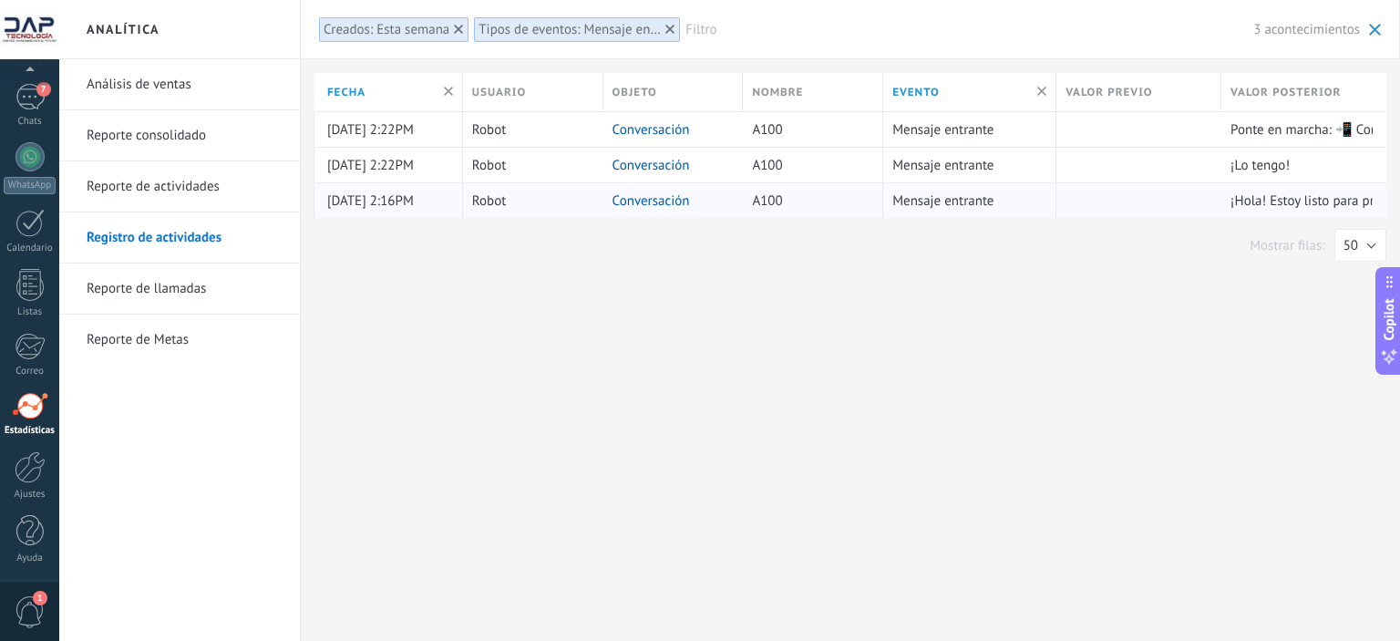
click at [626, 200] on link "Conversación" at bounding box center [651, 200] width 77 height 17
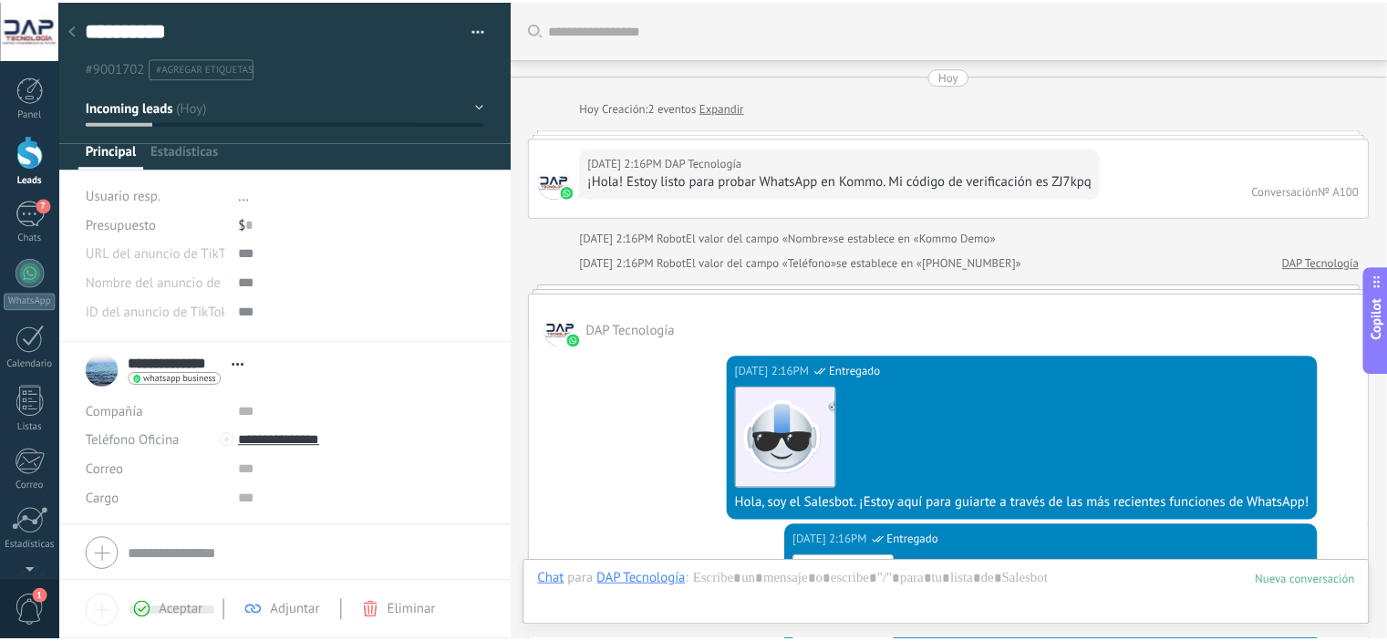
scroll to position [1334, 0]
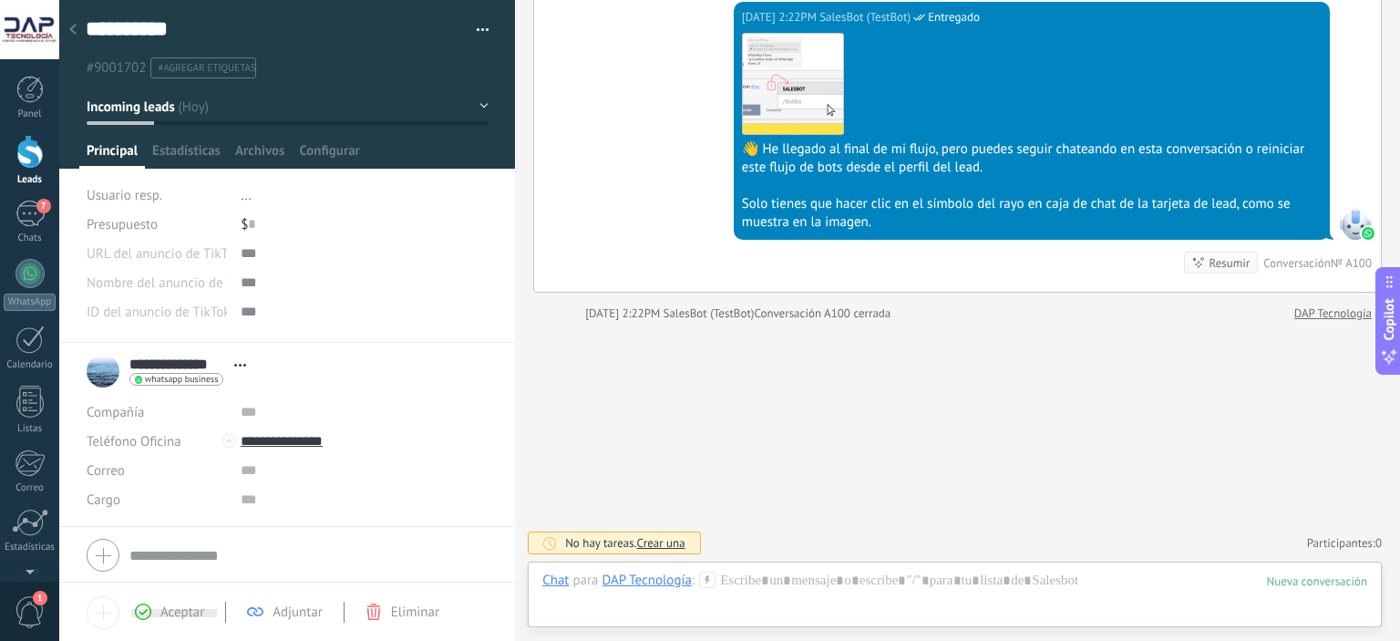
click at [207, 382] on span "whatsapp business" at bounding box center [181, 379] width 73 height 9
click at [208, 379] on div at bounding box center [700, 320] width 1400 height 641
click at [245, 416] on input "text" at bounding box center [364, 411] width 247 height 29
click at [29, 213] on div "7" at bounding box center [29, 214] width 29 height 26
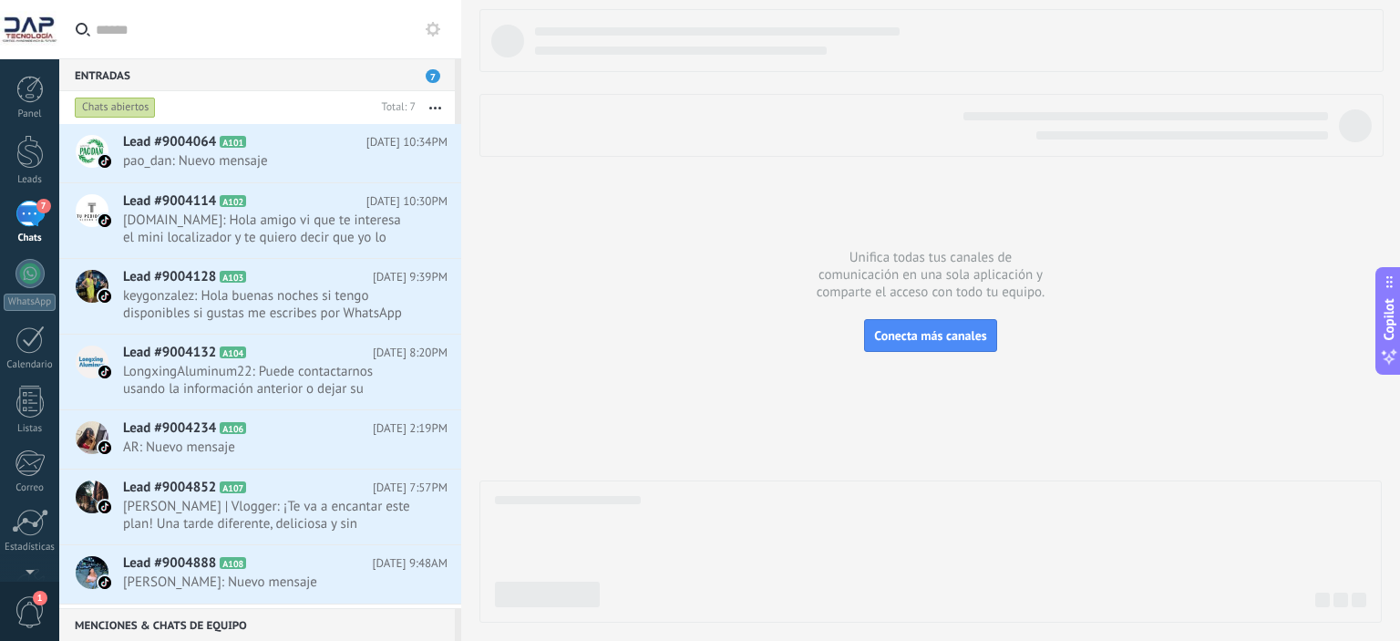
click at [438, 76] on span "7" at bounding box center [433, 76] width 15 height 14
click at [47, 82] on link "Panel" at bounding box center [29, 98] width 59 height 45
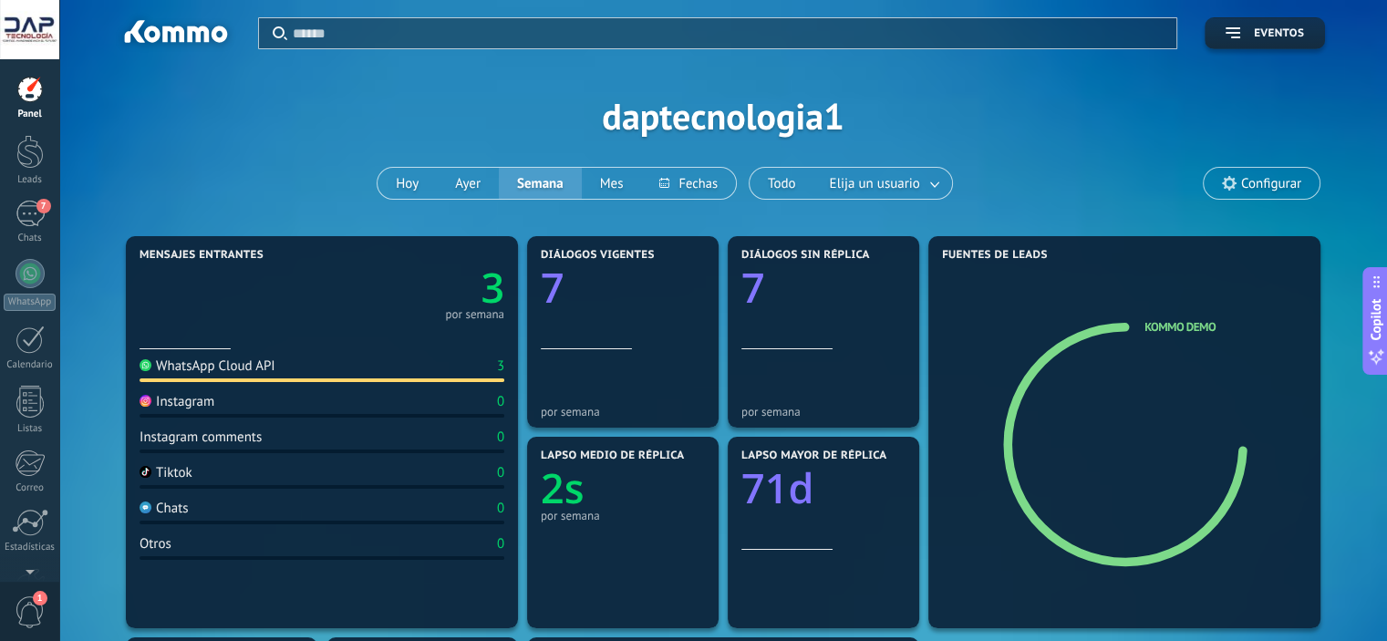
click at [500, 362] on div "3" at bounding box center [500, 365] width 7 height 17
click at [490, 287] on text "3" at bounding box center [492, 288] width 24 height 56
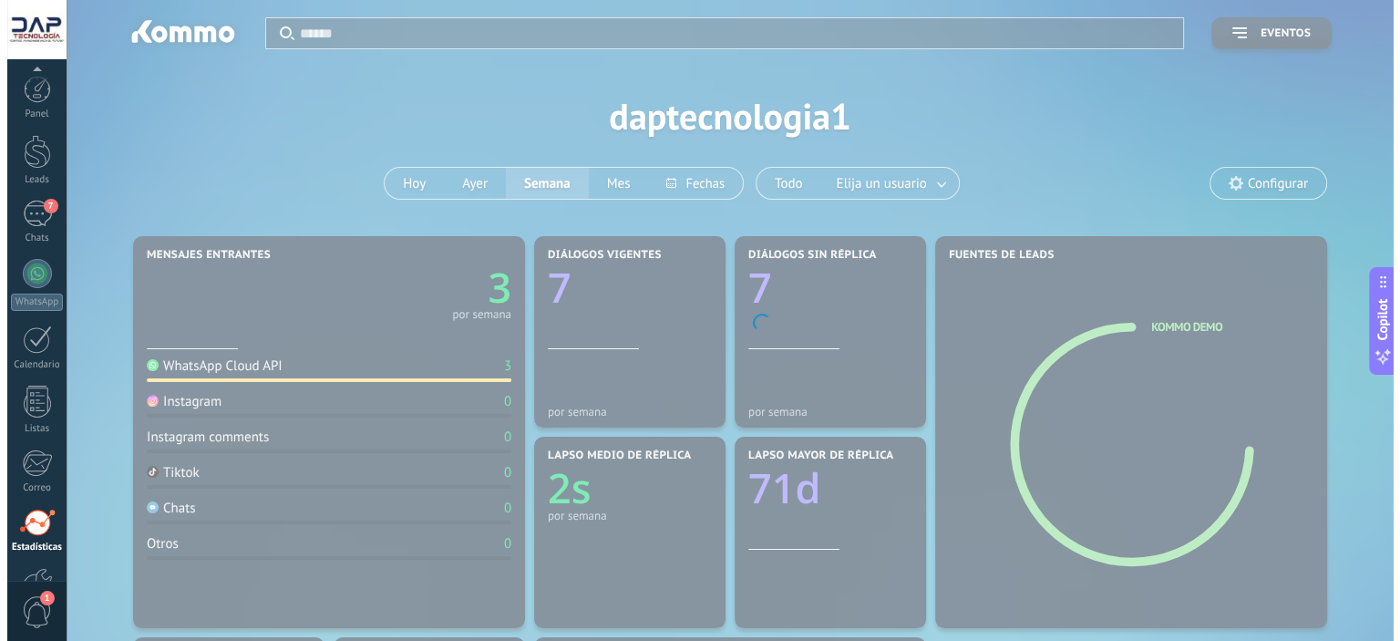
scroll to position [117, 0]
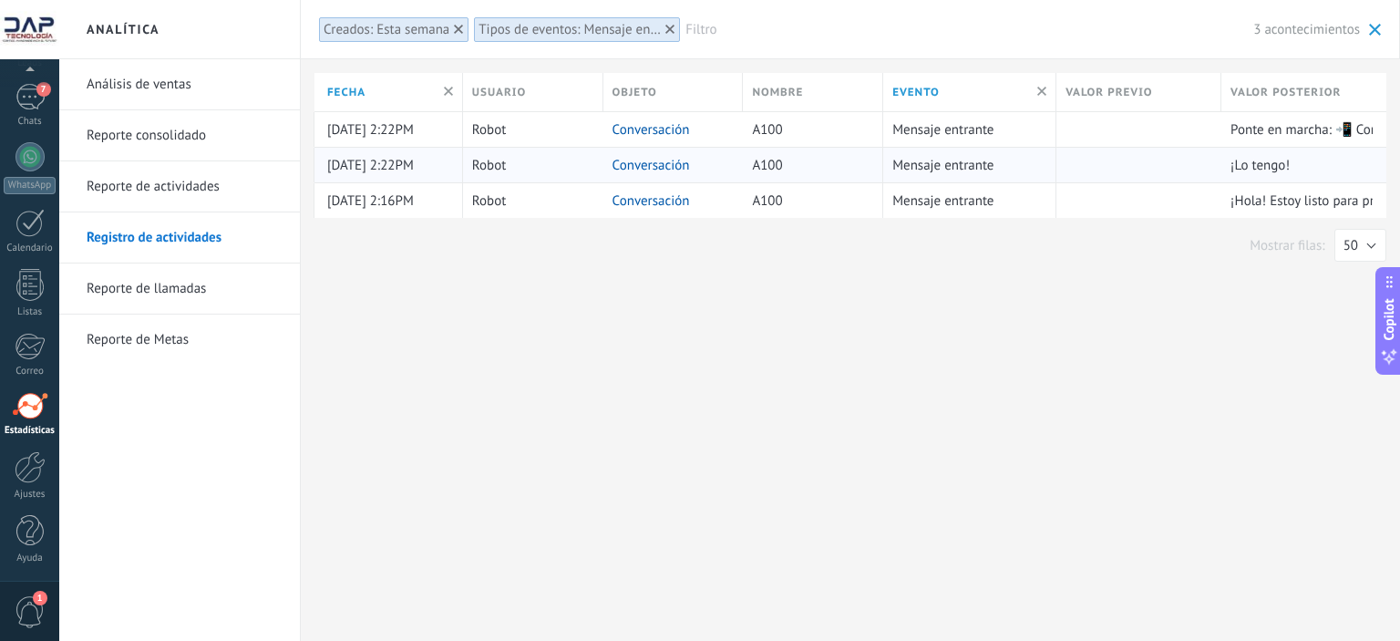
click at [664, 163] on link "Conversación" at bounding box center [651, 165] width 77 height 17
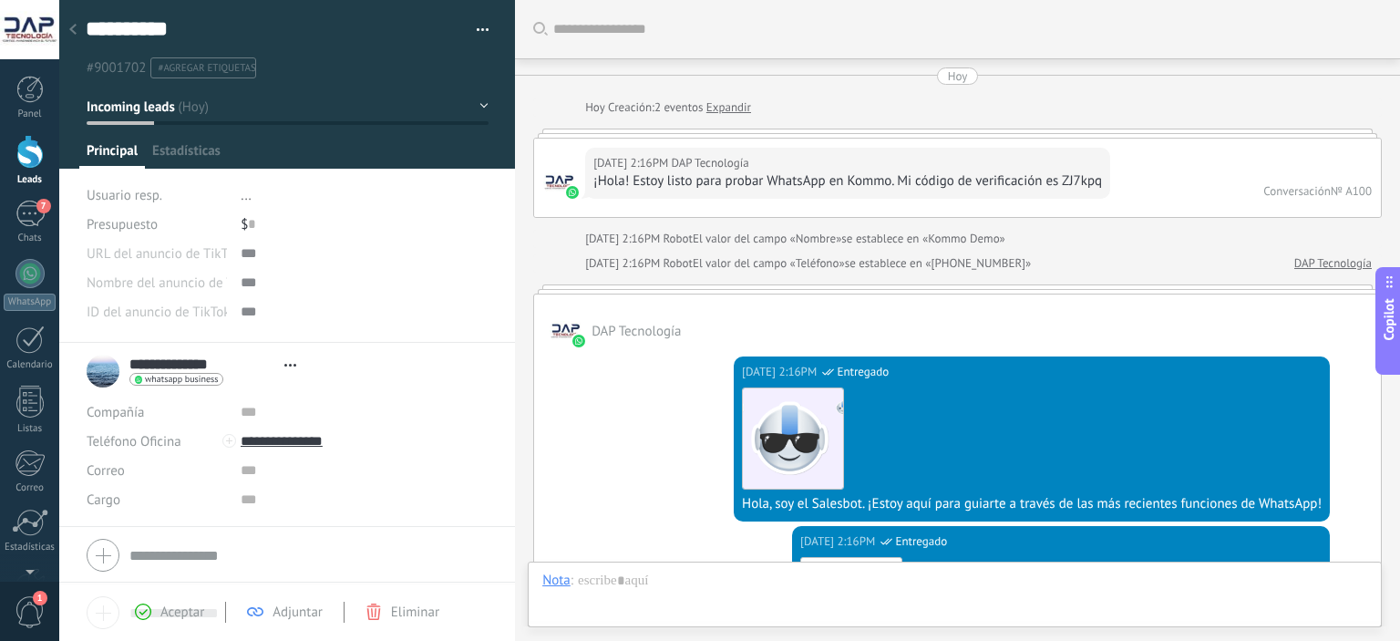
type textarea "**********"
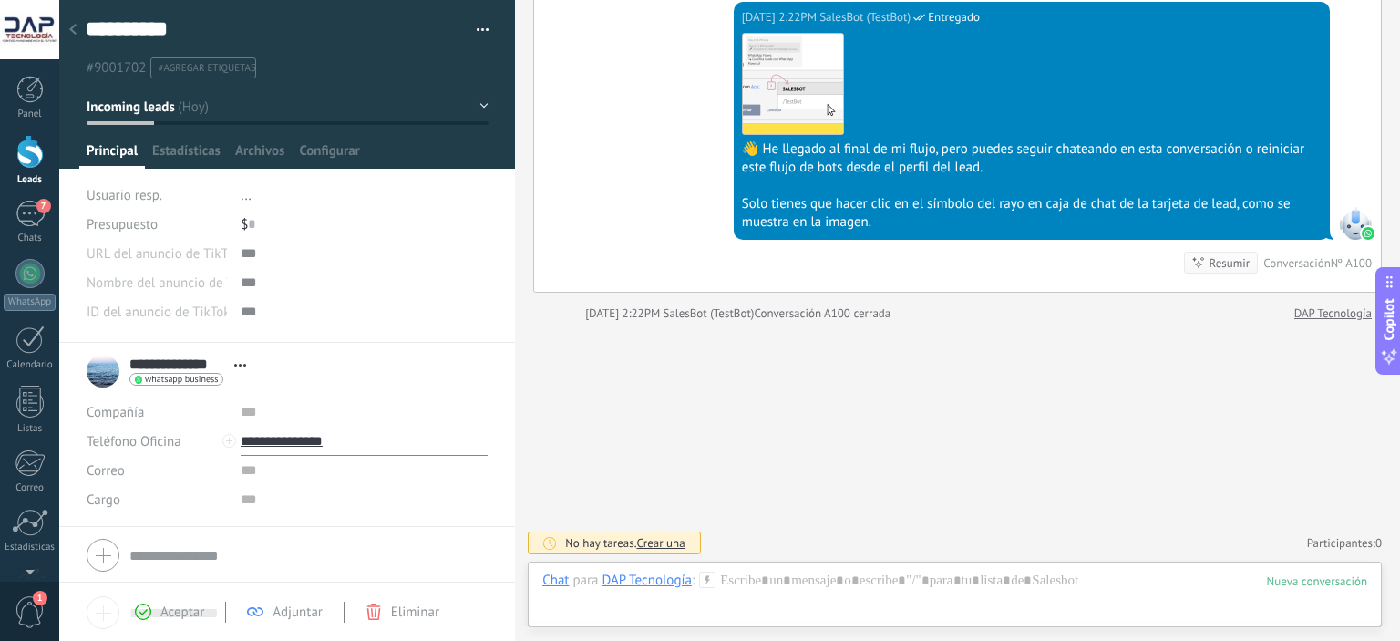
click at [286, 441] on input "**********" at bounding box center [364, 441] width 247 height 29
type input "**********"
click at [292, 473] on div "Llamar" at bounding box center [286, 472] width 88 height 31
click at [41, 214] on div "7" at bounding box center [29, 214] width 29 height 26
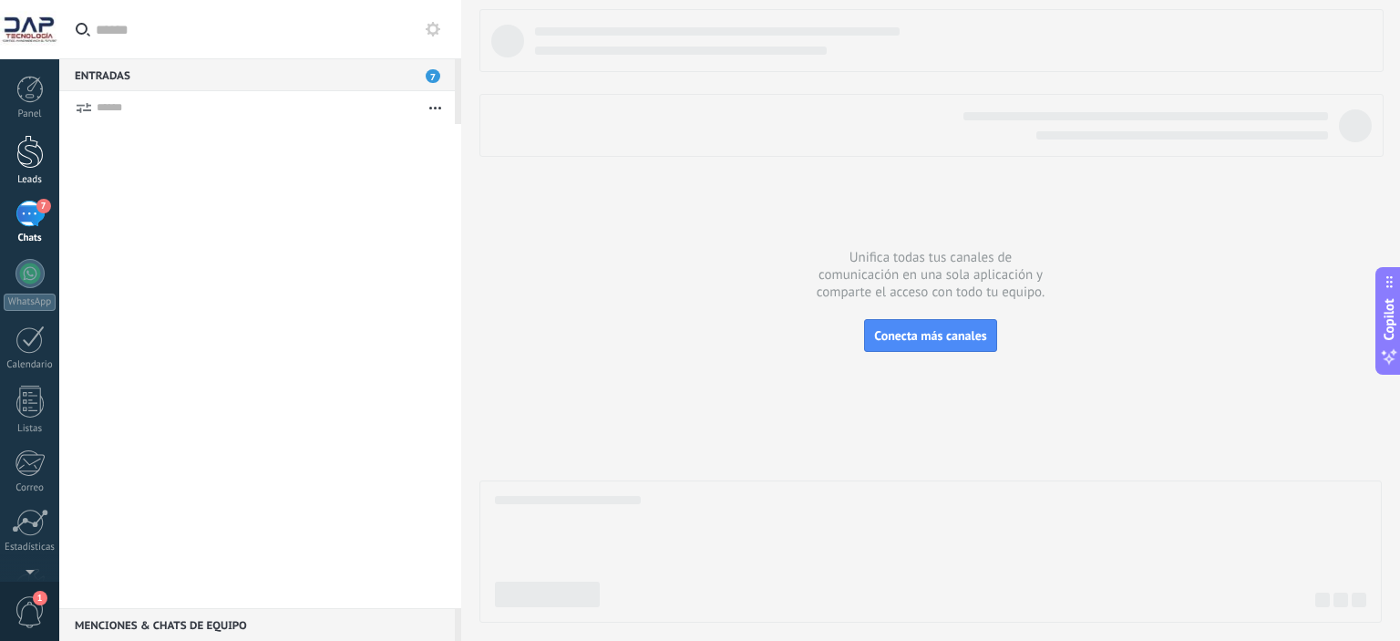
click at [29, 160] on div at bounding box center [29, 152] width 27 height 34
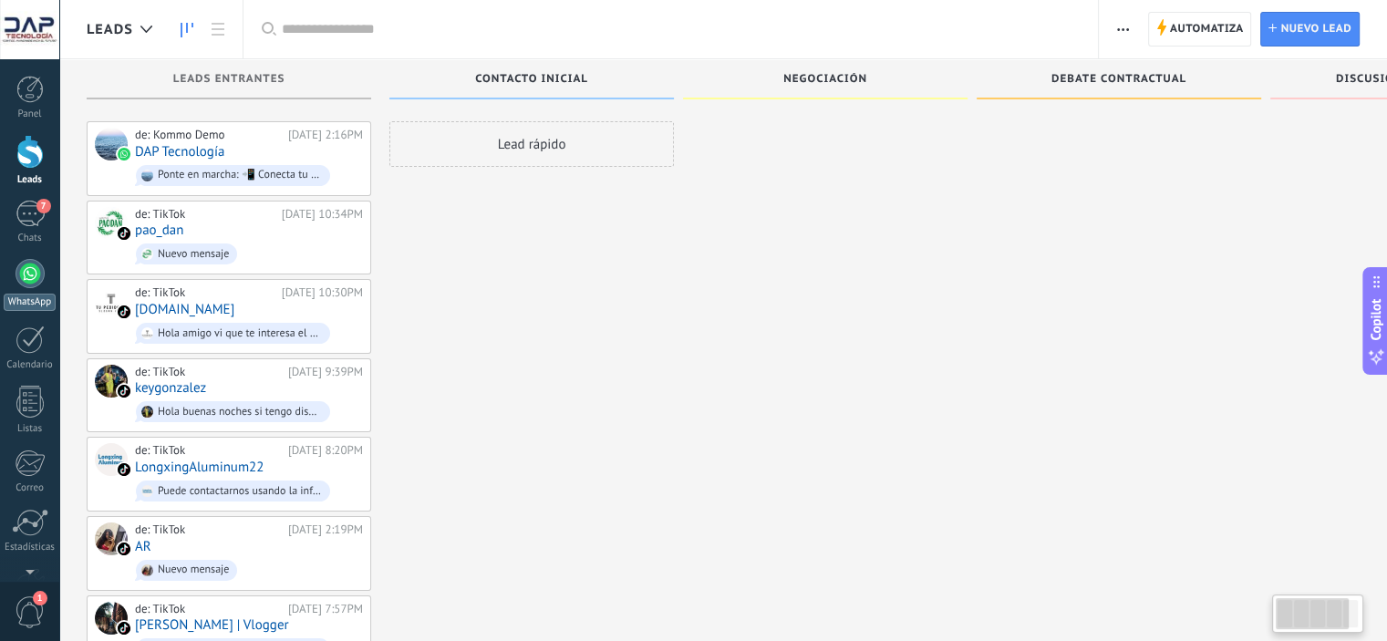
click at [22, 280] on div at bounding box center [29, 273] width 29 height 29
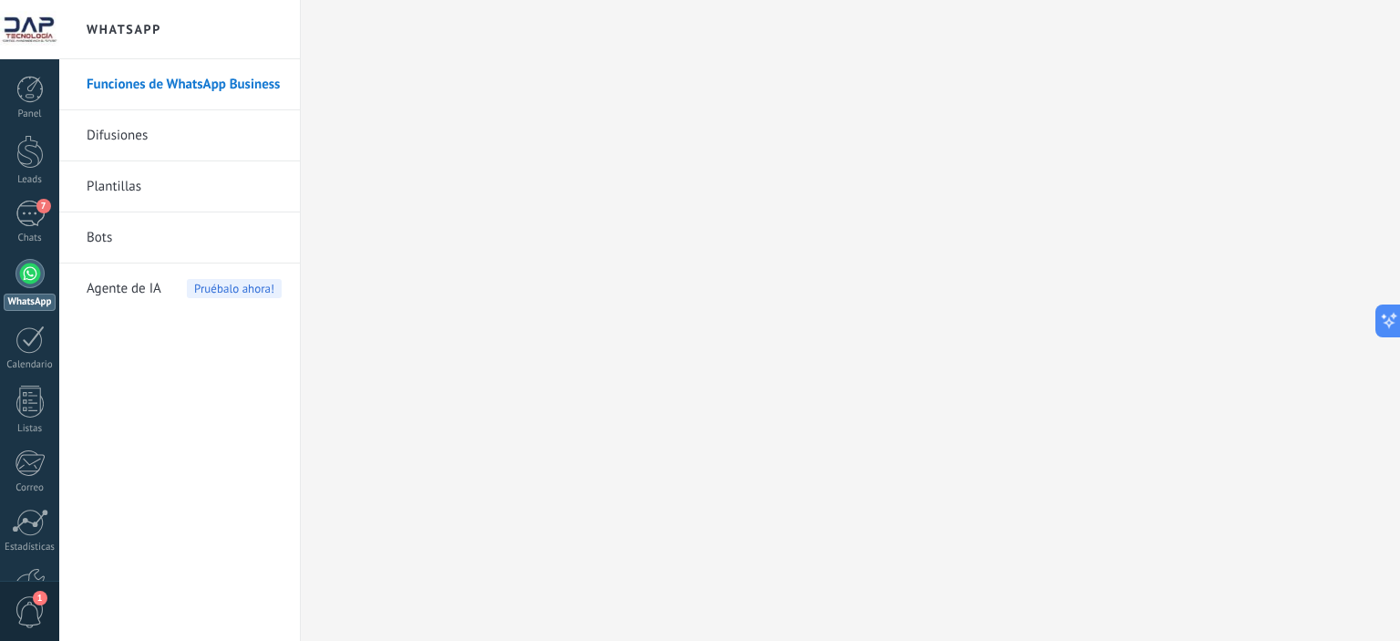
click at [198, 83] on link "Funciones de WhatsApp Business" at bounding box center [184, 84] width 195 height 51
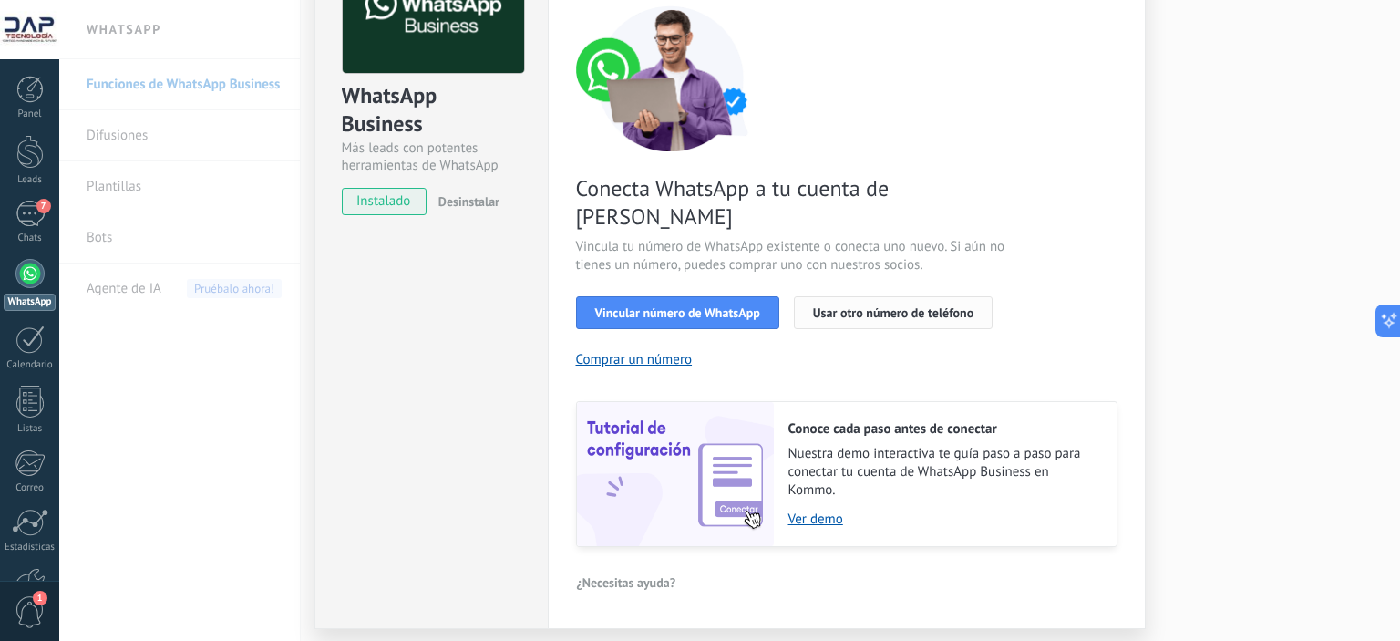
scroll to position [168, 0]
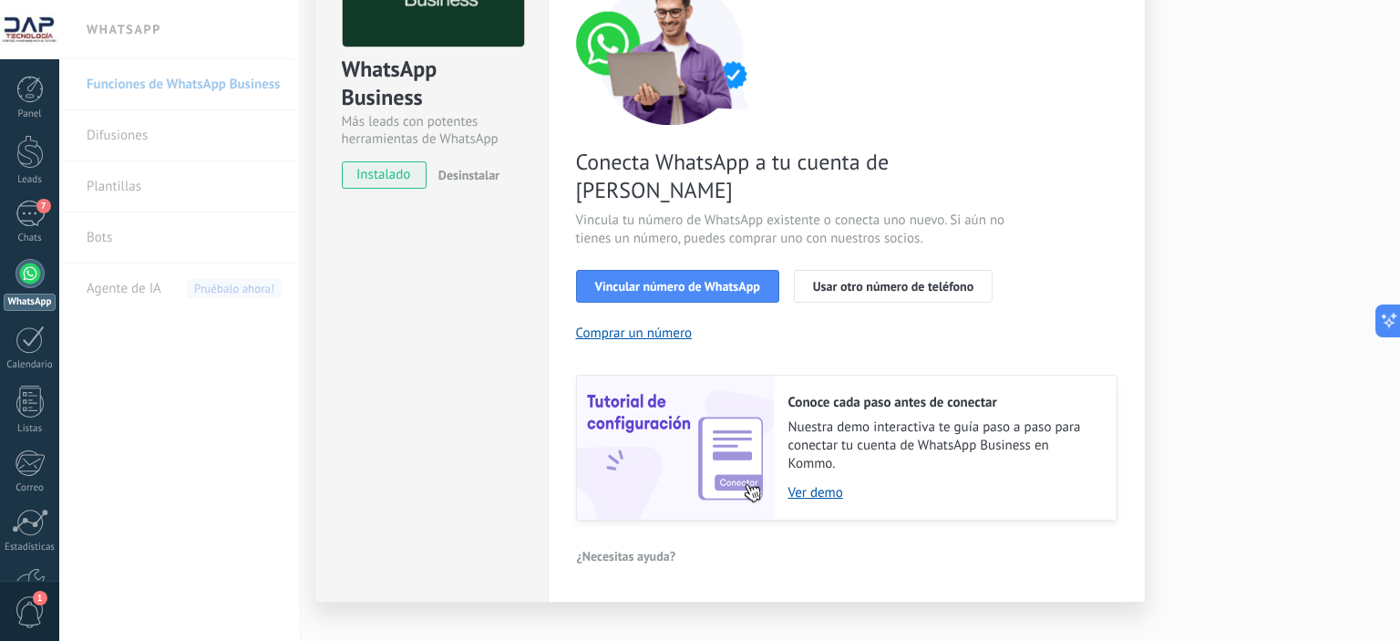
drag, startPoint x: 674, startPoint y: 258, endPoint x: 961, endPoint y: 280, distance: 288.0
click at [963, 283] on div "Conecta WhatsApp a tu cuenta de Kommo Vincula tu número de WhatsApp existente o…" at bounding box center [847, 250] width 542 height 542
click at [680, 271] on button "Vincular número de WhatsApp" at bounding box center [677, 286] width 203 height 33
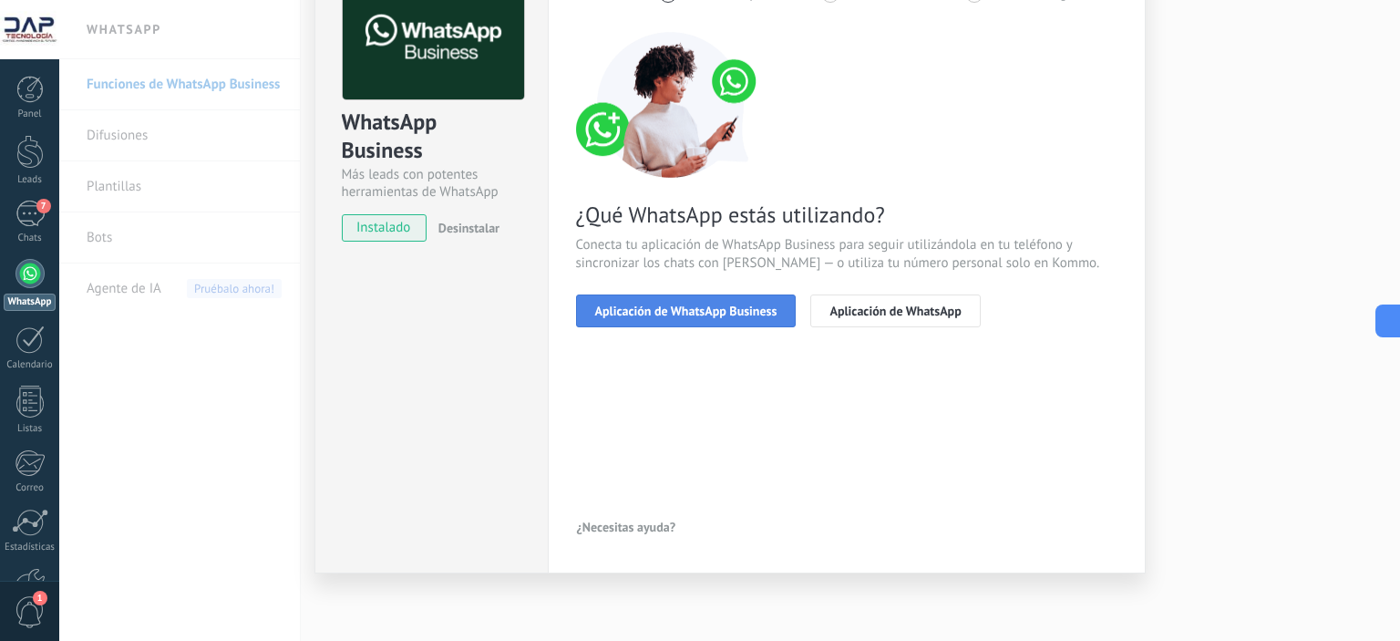
click at [656, 312] on span "Aplicación de WhatsApp Business" at bounding box center [686, 311] width 182 height 13
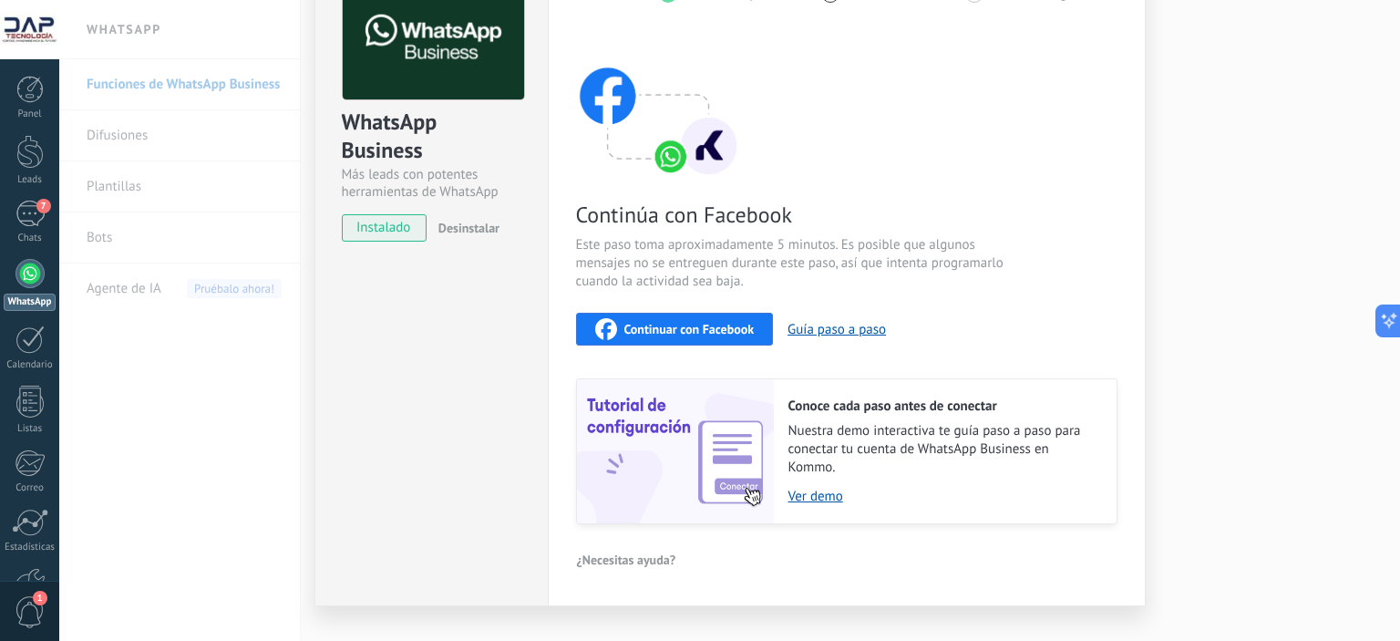
click at [660, 336] on div "Continuar con Facebook" at bounding box center [675, 329] width 160 height 22
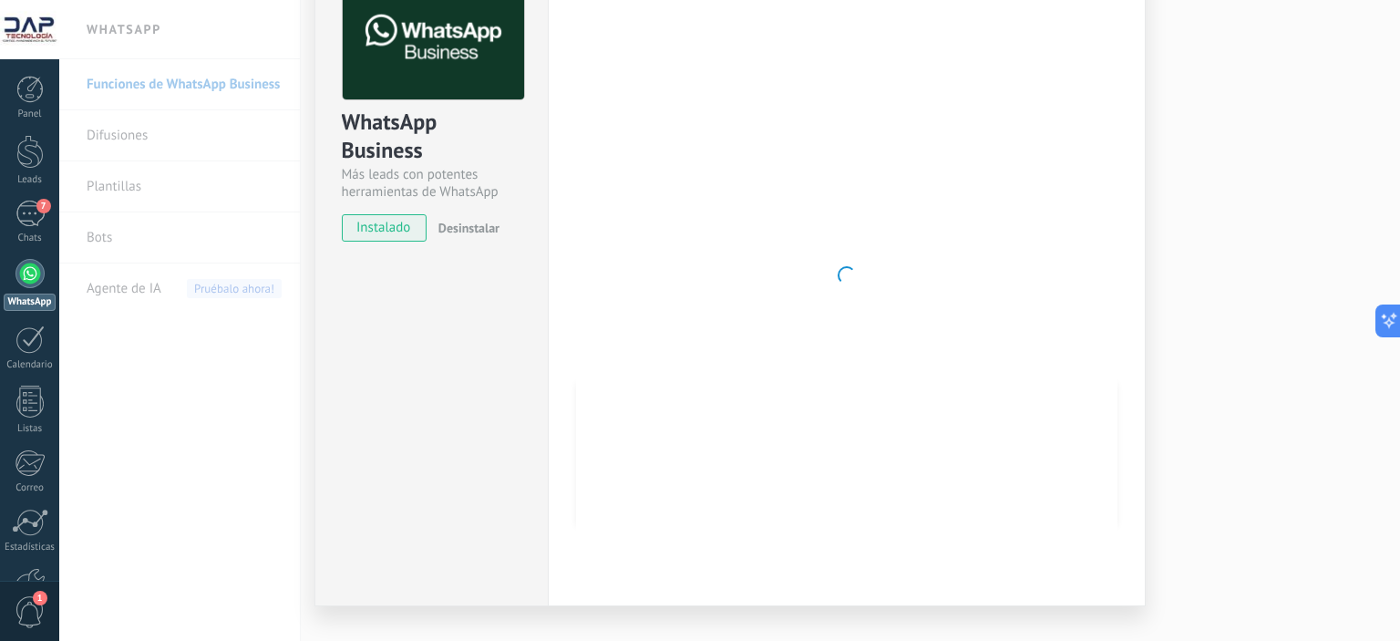
click at [1235, 256] on div "WhatsApp Business Más leads con potentes herramientas de WhatsApp instalado Des…" at bounding box center [729, 320] width 1341 height 641
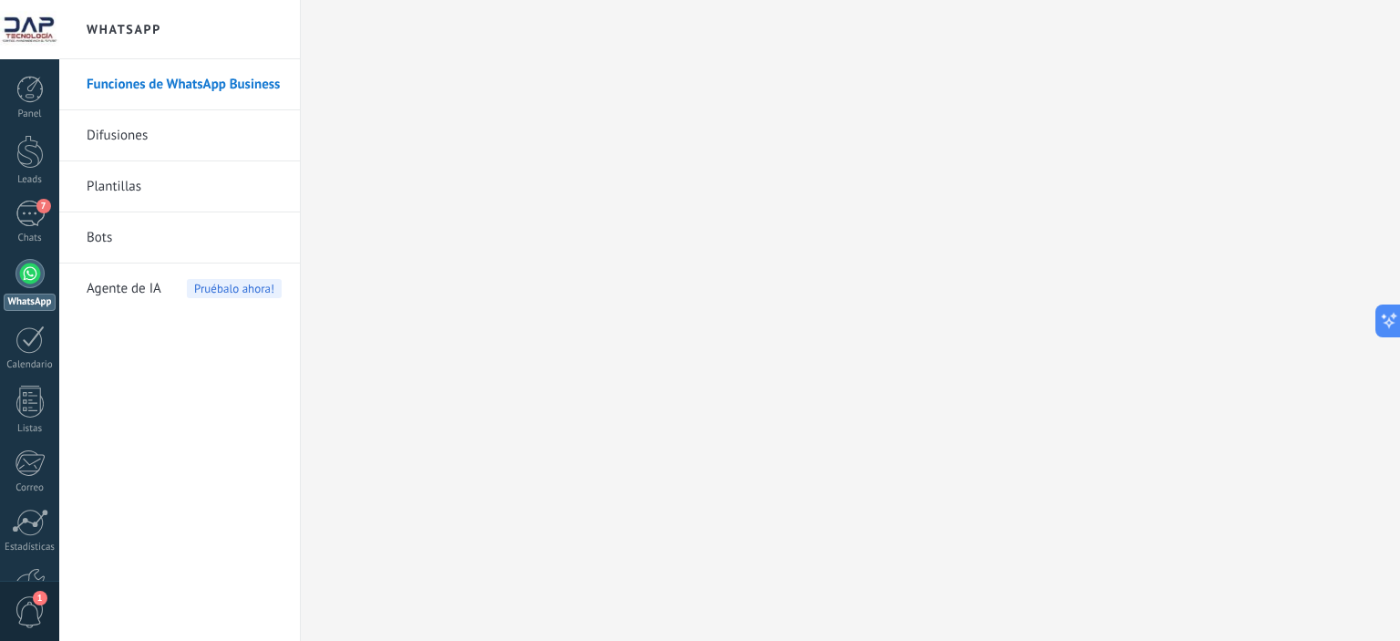
click at [129, 292] on span "Agente de IA" at bounding box center [124, 288] width 75 height 51
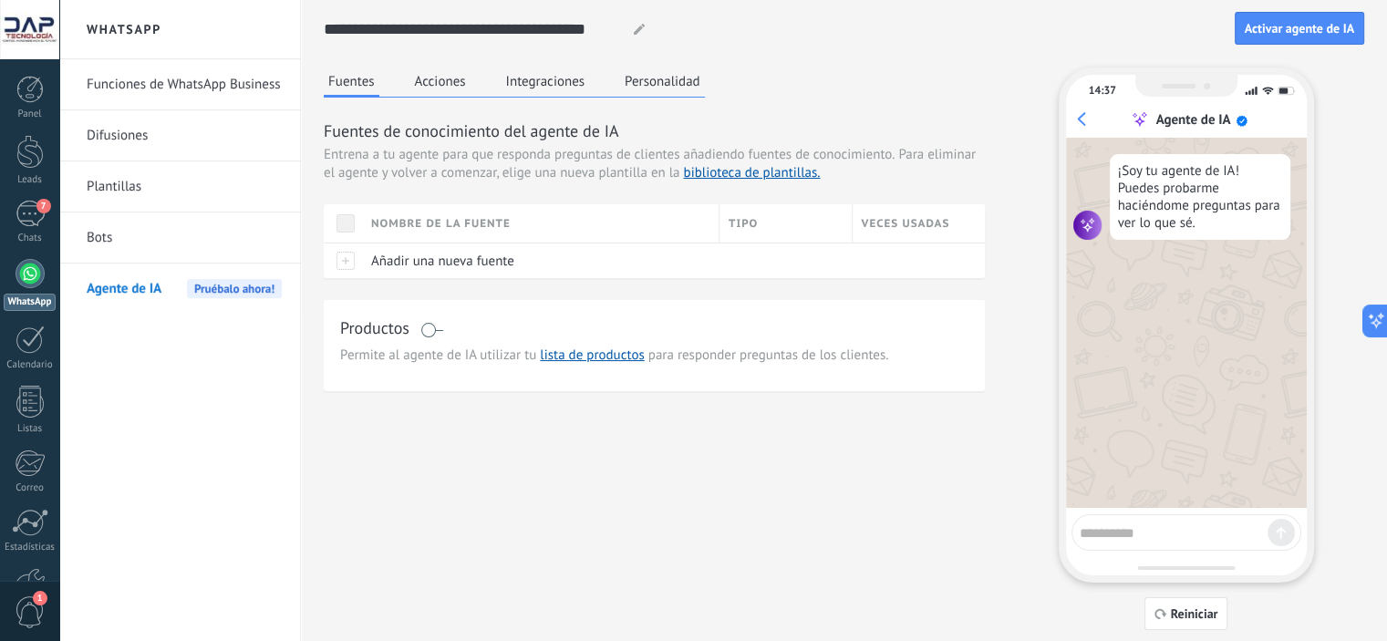
click at [455, 83] on button "Acciones" at bounding box center [440, 80] width 60 height 27
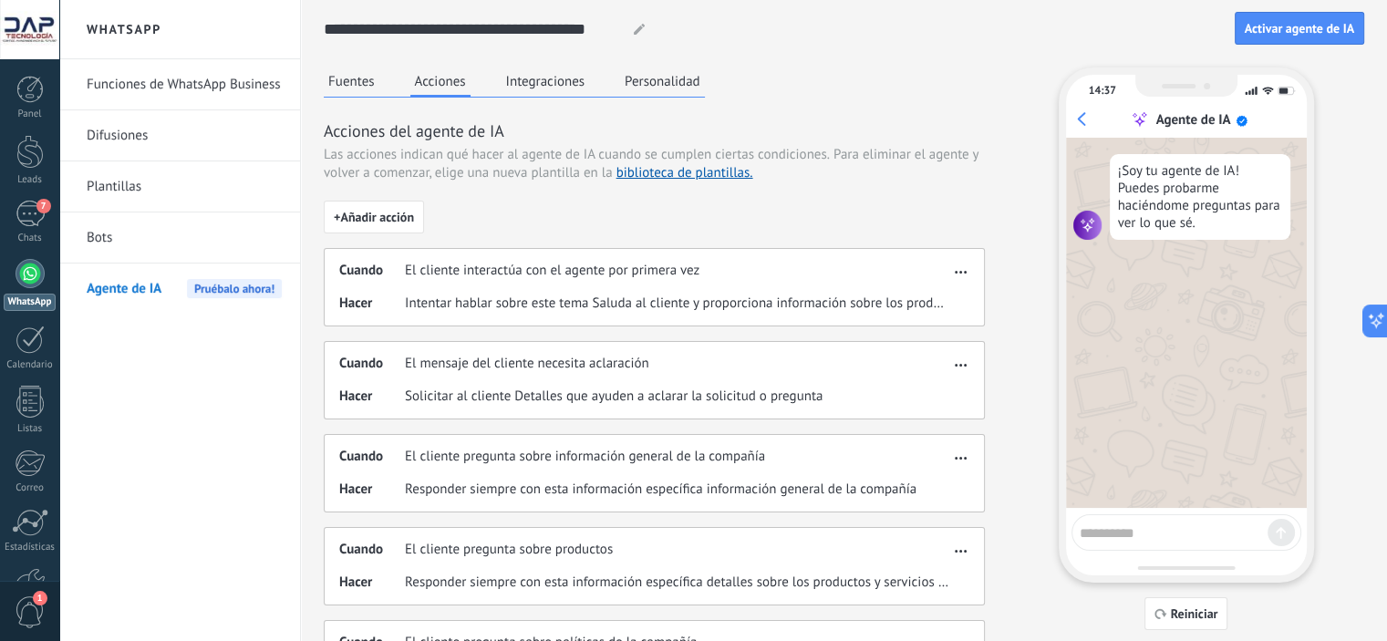
click at [578, 75] on button "Integraciones" at bounding box center [545, 80] width 88 height 27
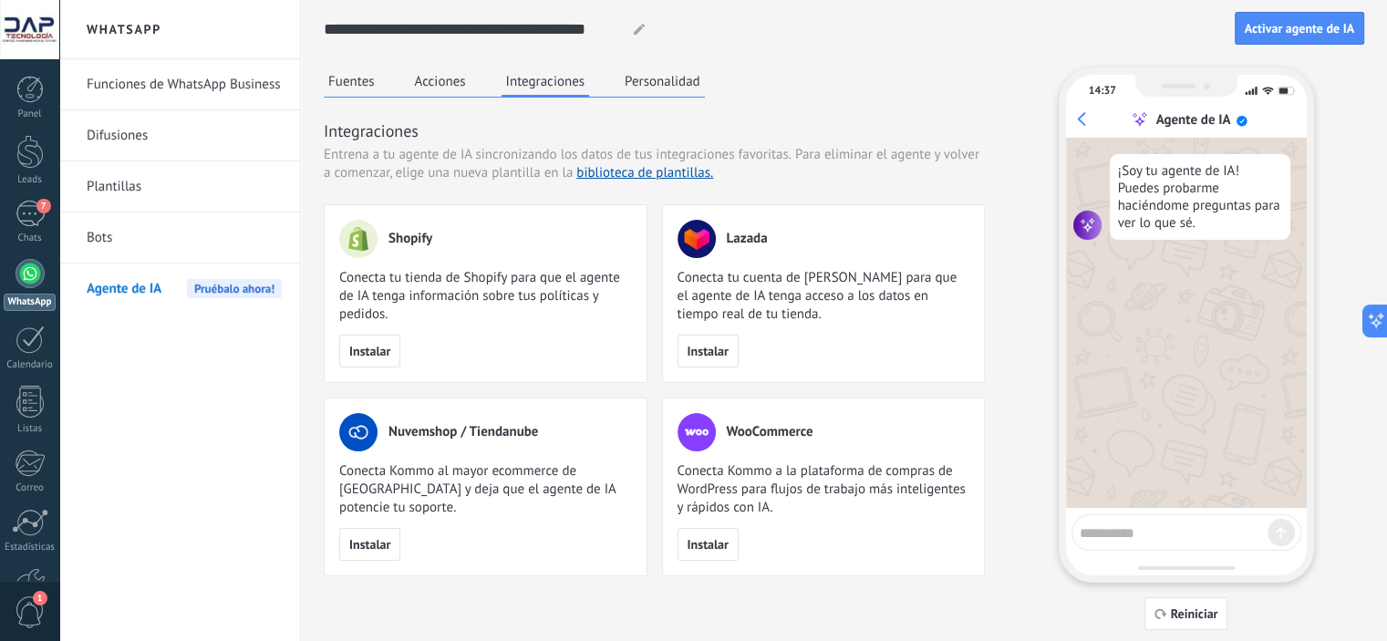
click at [653, 90] on button "Personalidad" at bounding box center [662, 80] width 85 height 27
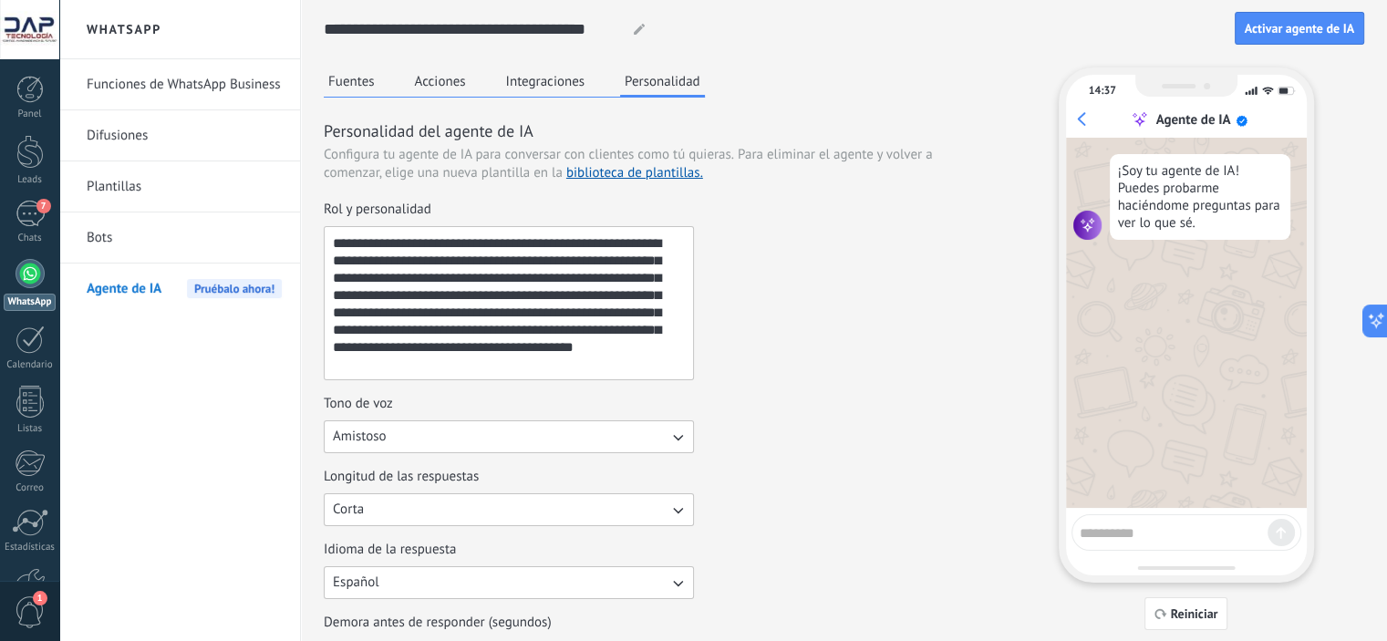
click at [347, 80] on button "Fuentes" at bounding box center [352, 80] width 56 height 27
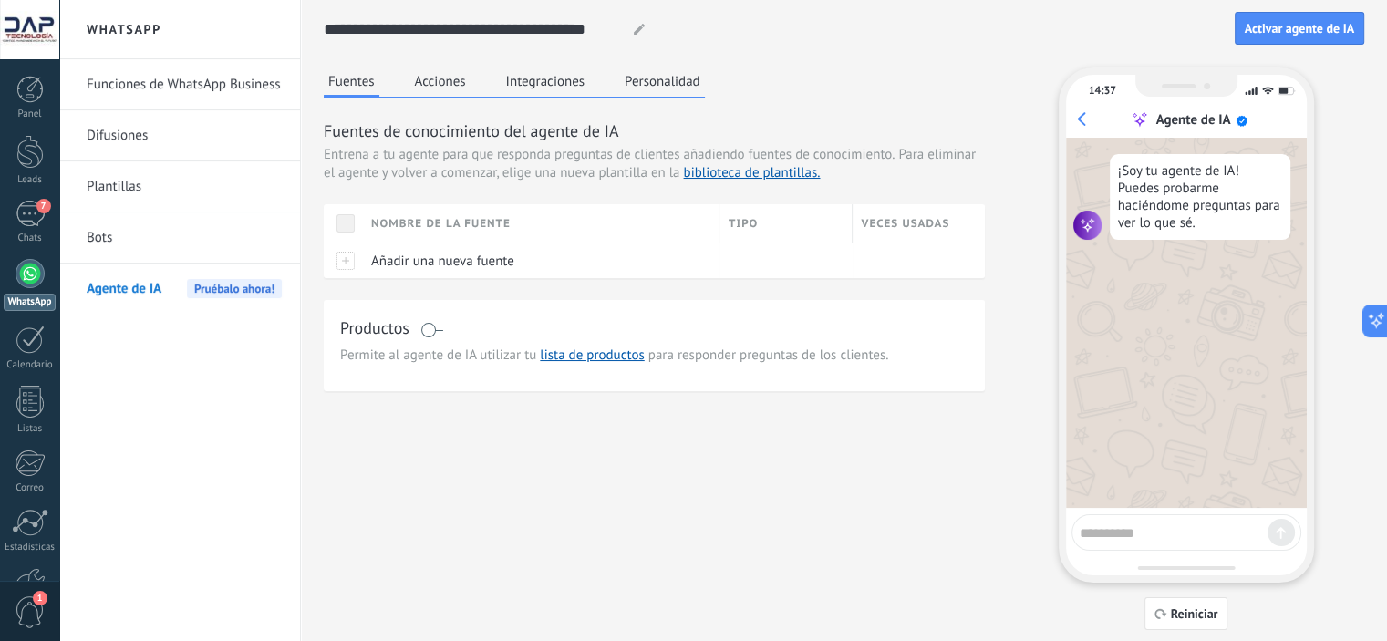
click at [99, 231] on link "Bots" at bounding box center [184, 237] width 195 height 51
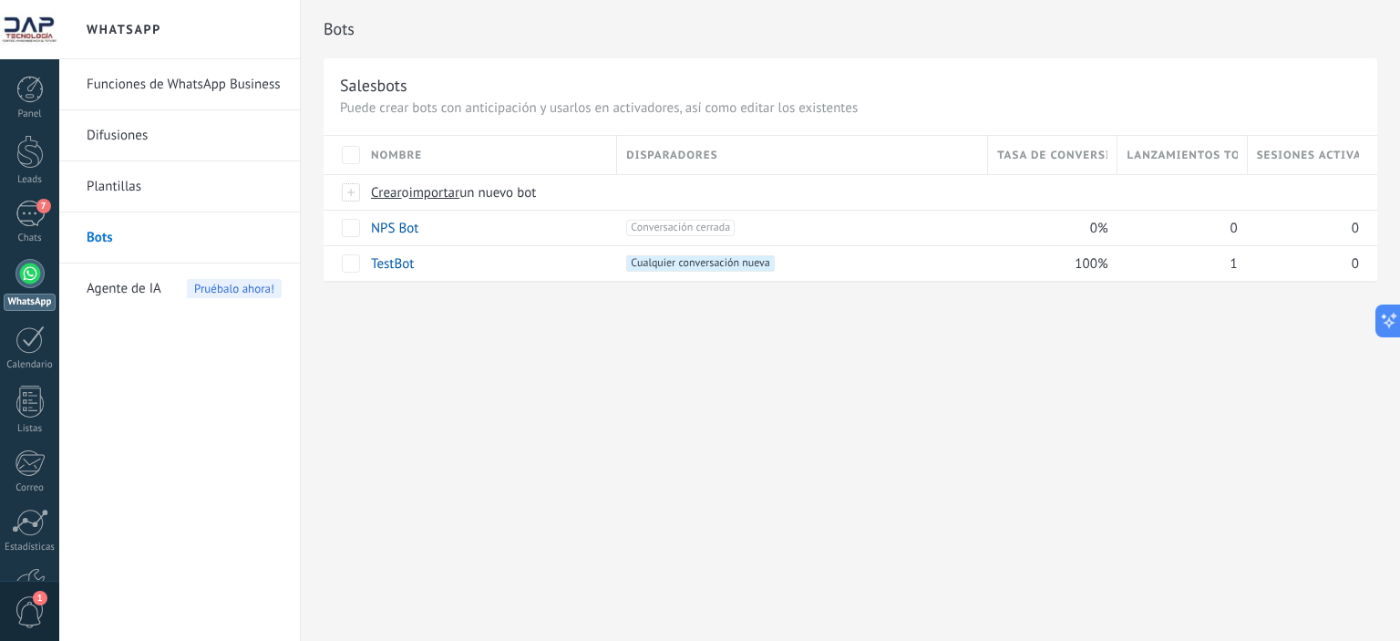
click at [133, 184] on link "Plantillas" at bounding box center [184, 186] width 195 height 51
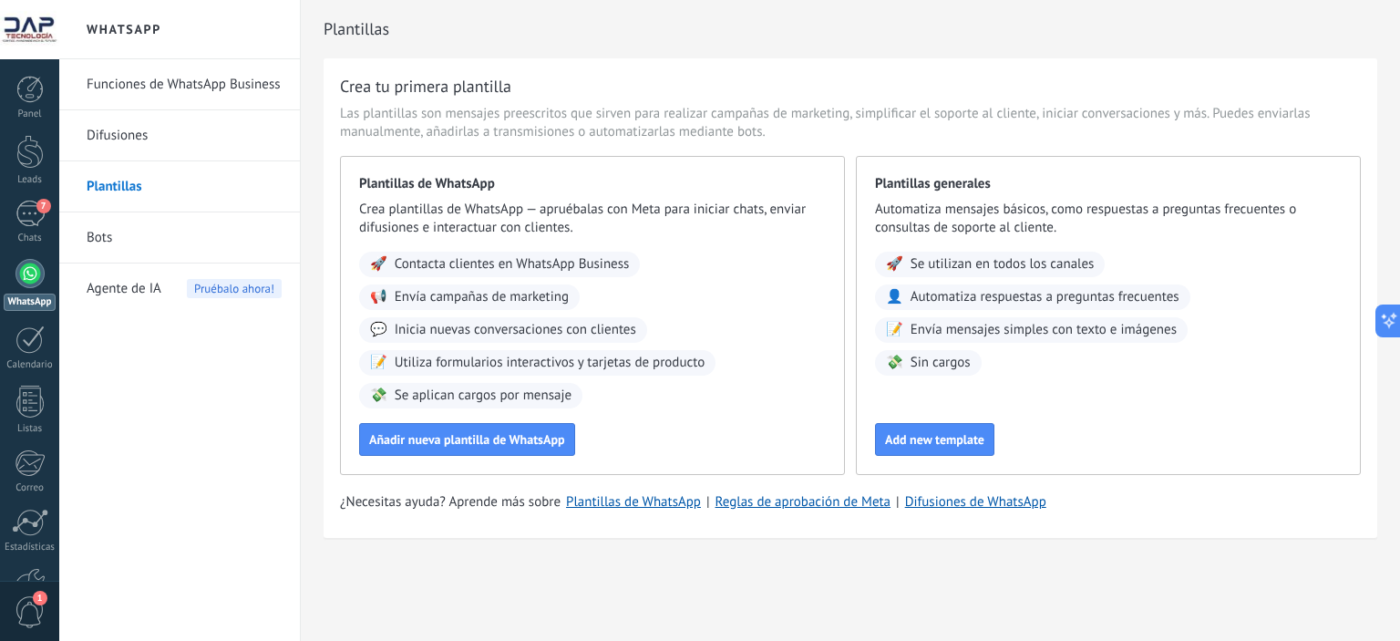
click at [119, 133] on link "Difusiones" at bounding box center [184, 135] width 195 height 51
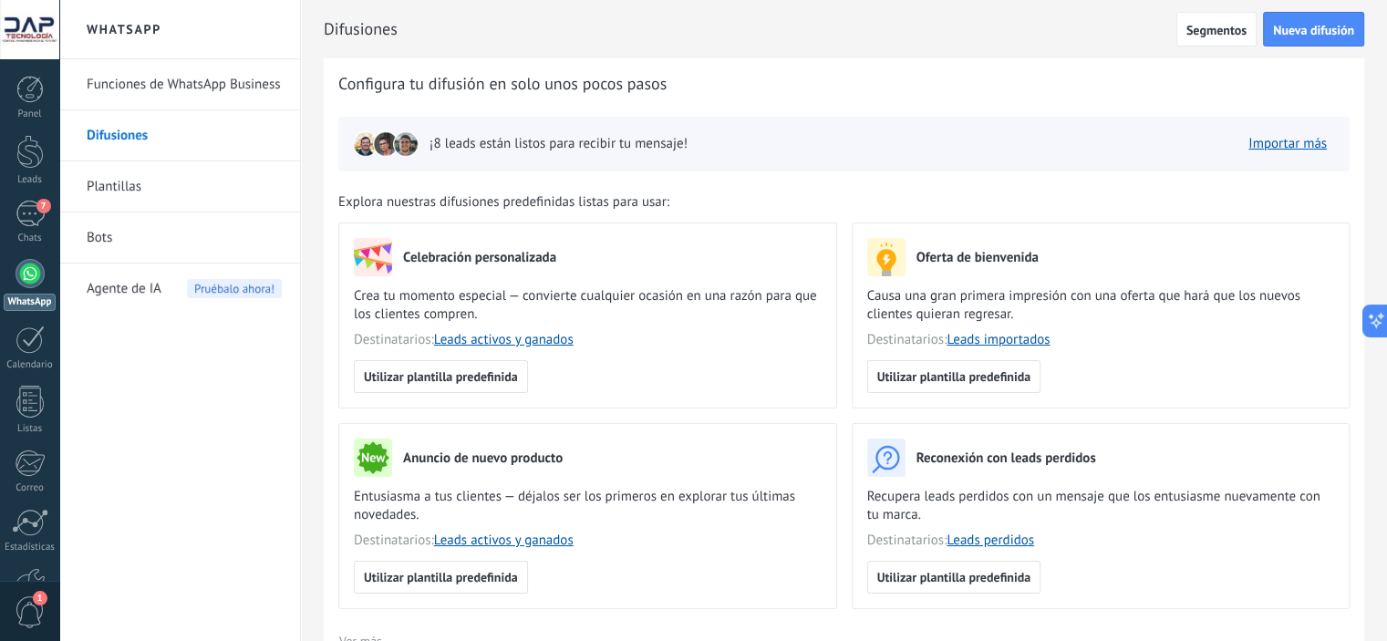
click at [165, 84] on link "Funciones de WhatsApp Business" at bounding box center [184, 84] width 195 height 51
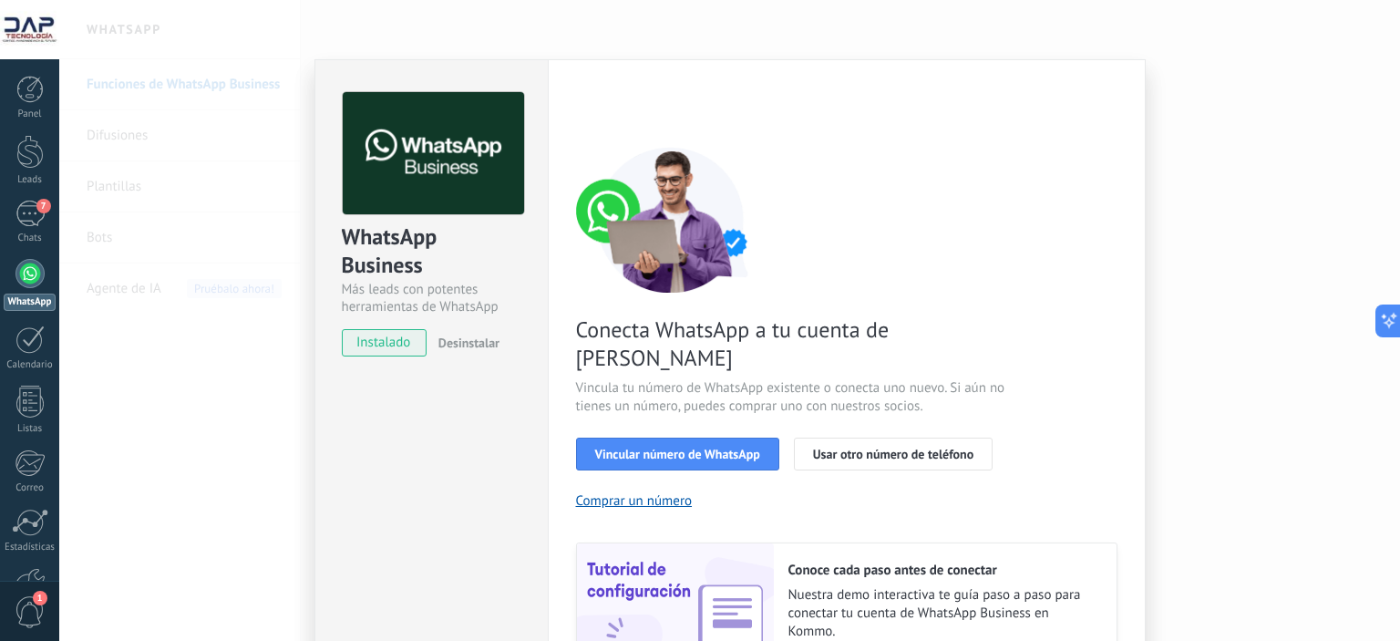
scroll to position [168, 0]
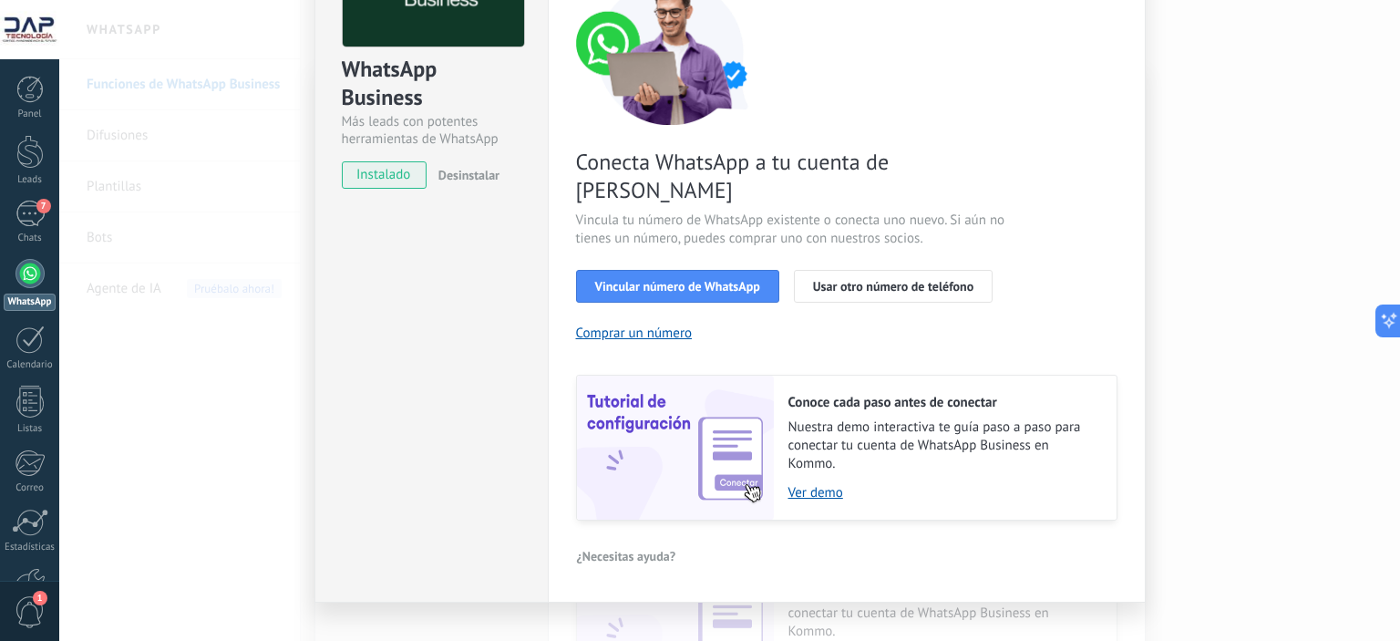
click at [365, 170] on span "instalado" at bounding box center [384, 174] width 83 height 27
click at [387, 172] on span "instalado" at bounding box center [384, 174] width 83 height 27
click at [387, 173] on span "instalado" at bounding box center [384, 174] width 83 height 27
drag, startPoint x: 387, startPoint y: 173, endPoint x: 413, endPoint y: 205, distance: 40.9
click at [387, 174] on span "instalado" at bounding box center [384, 174] width 83 height 27
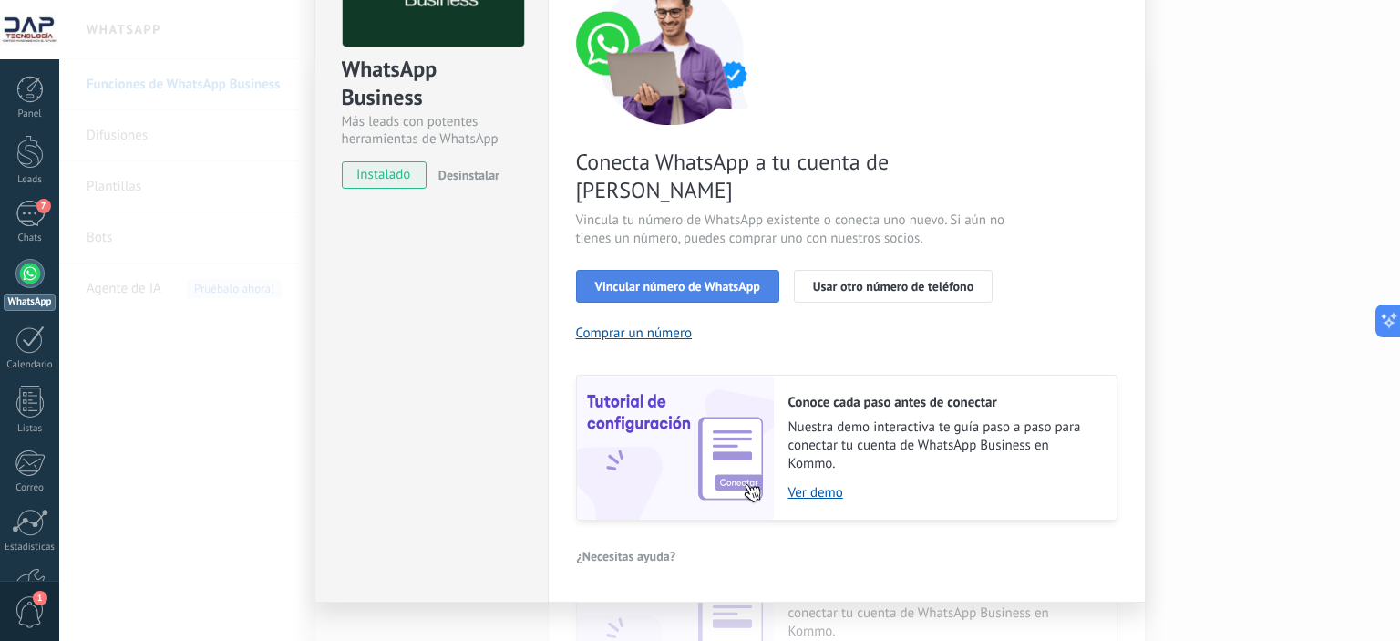
click at [712, 280] on span "Vincular número de WhatsApp" at bounding box center [677, 286] width 165 height 13
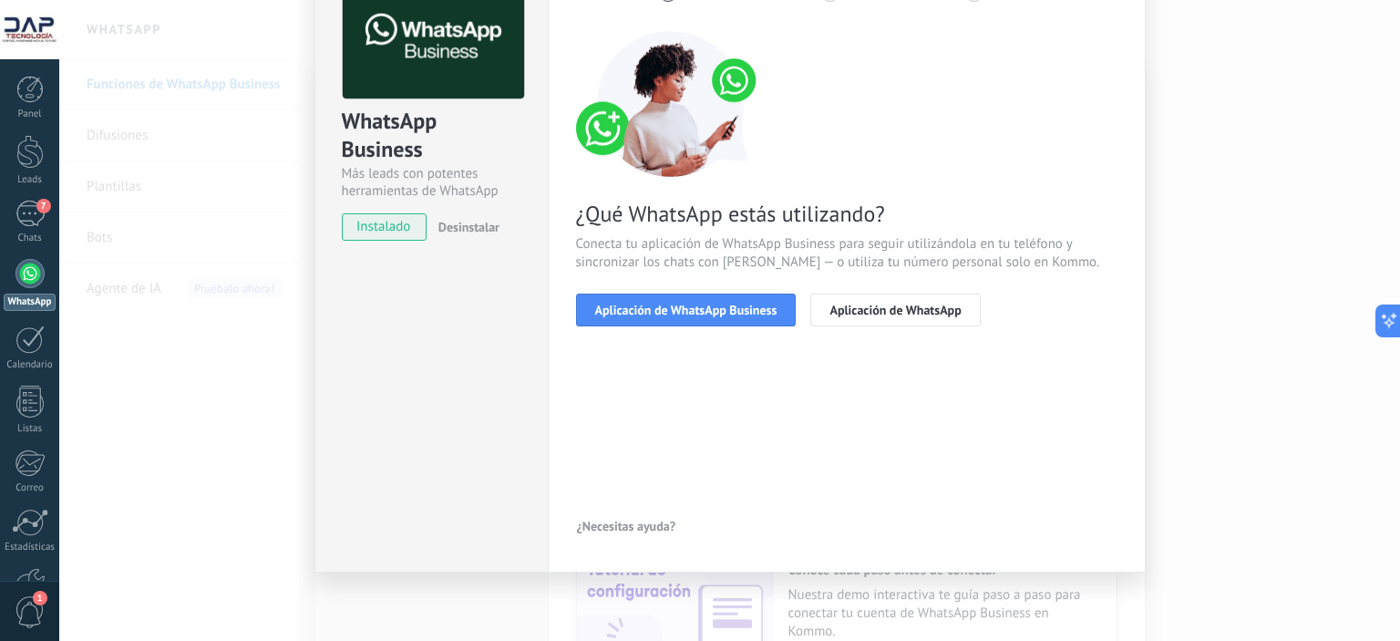
scroll to position [115, 0]
click at [673, 313] on span "Aplicación de WhatsApp Business" at bounding box center [686, 311] width 182 height 13
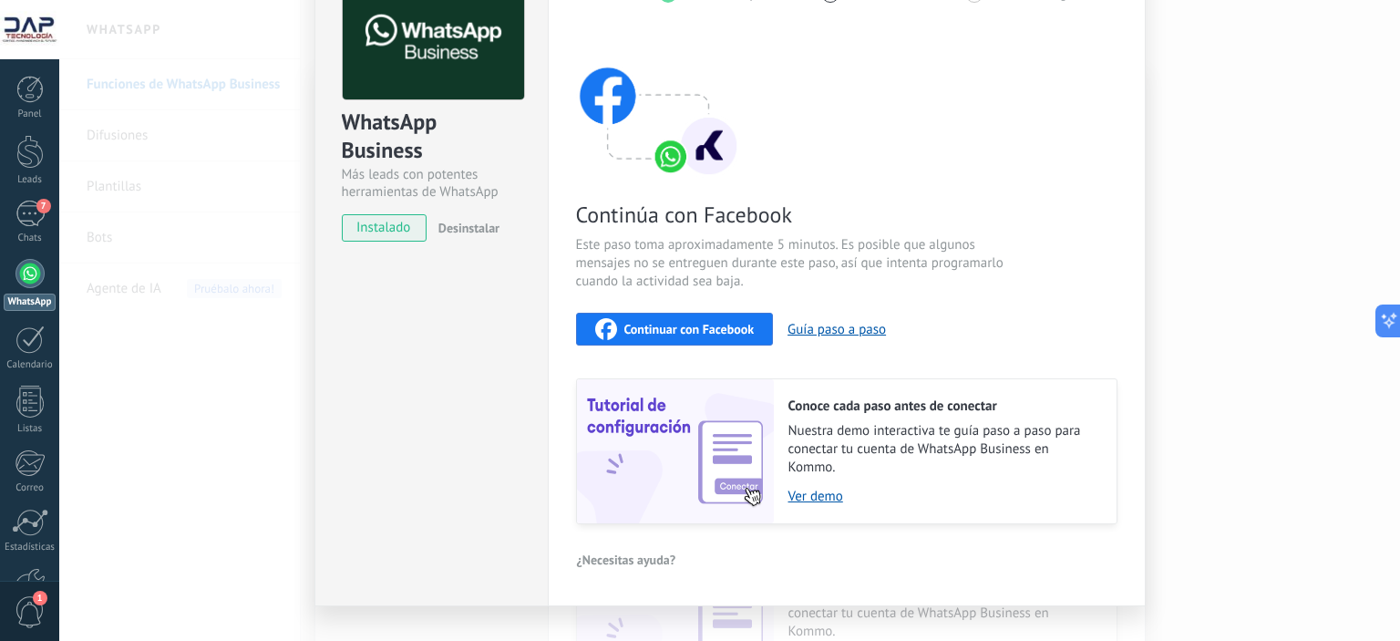
click at [624, 559] on span "¿Necesitas ayuda?" at bounding box center [626, 559] width 99 height 13
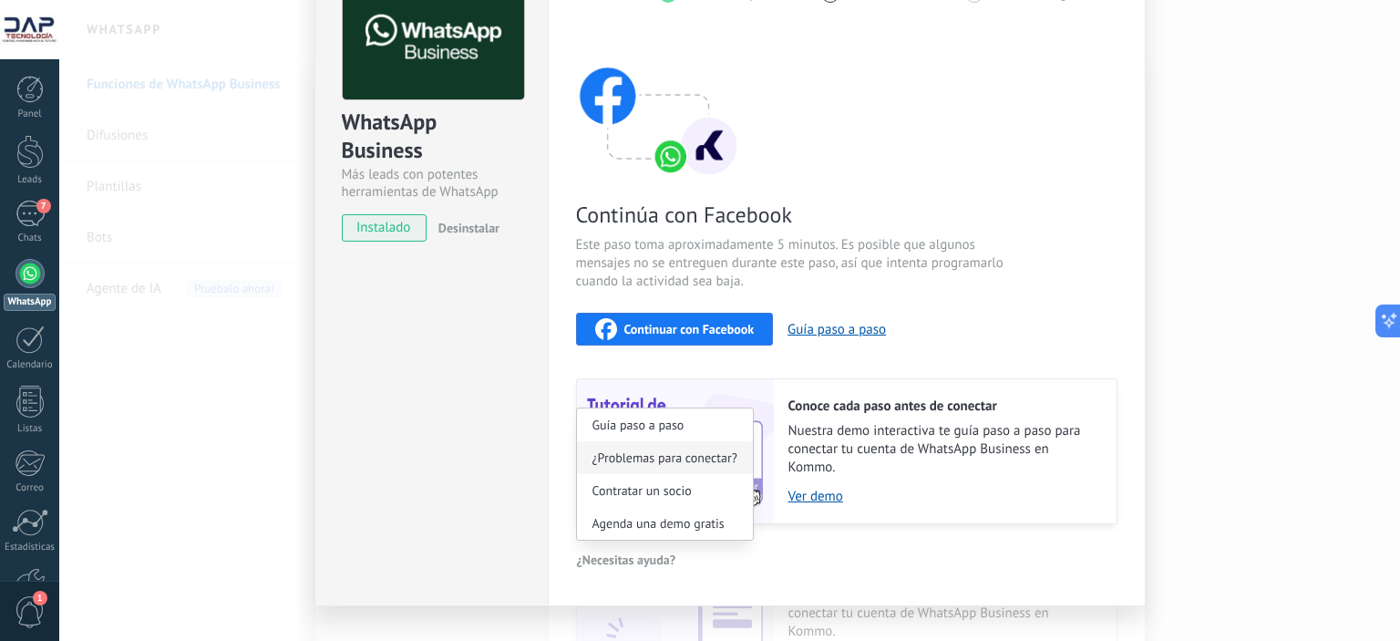
click at [680, 462] on span "¿Problemas para conectar?" at bounding box center [665, 457] width 145 height 13
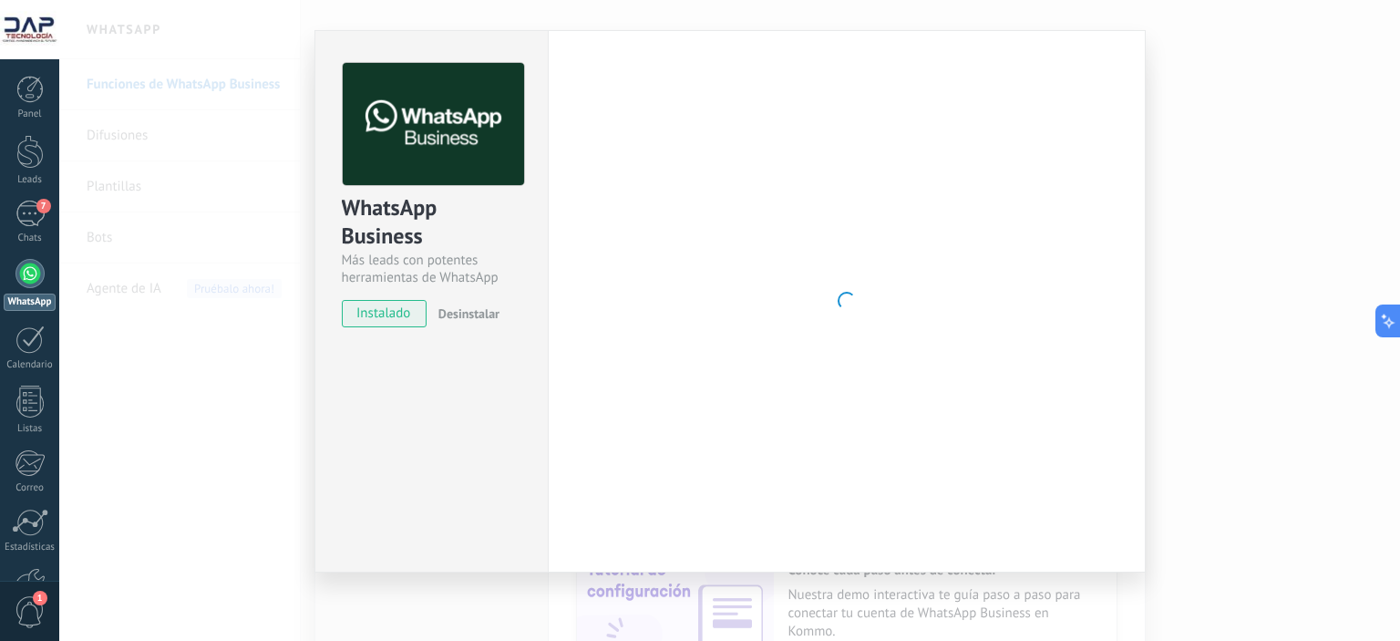
scroll to position [29, 0]
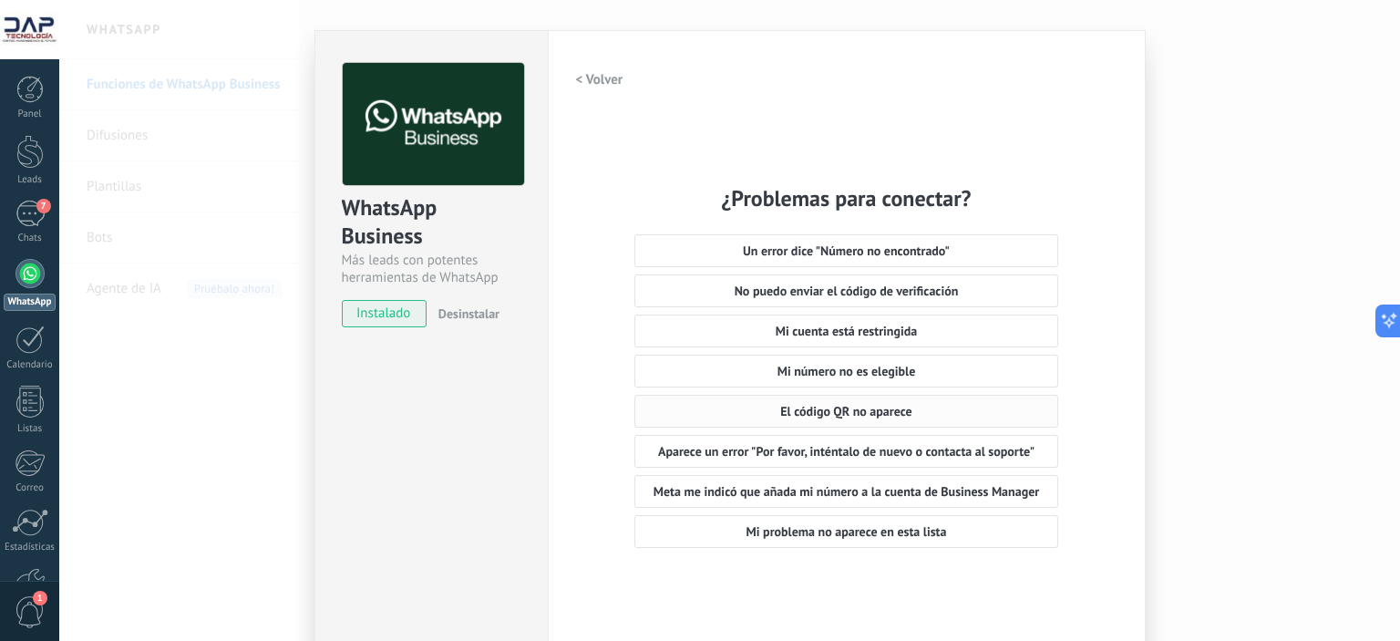
click at [872, 411] on span "El código QR no aparece" at bounding box center [845, 411] width 131 height 13
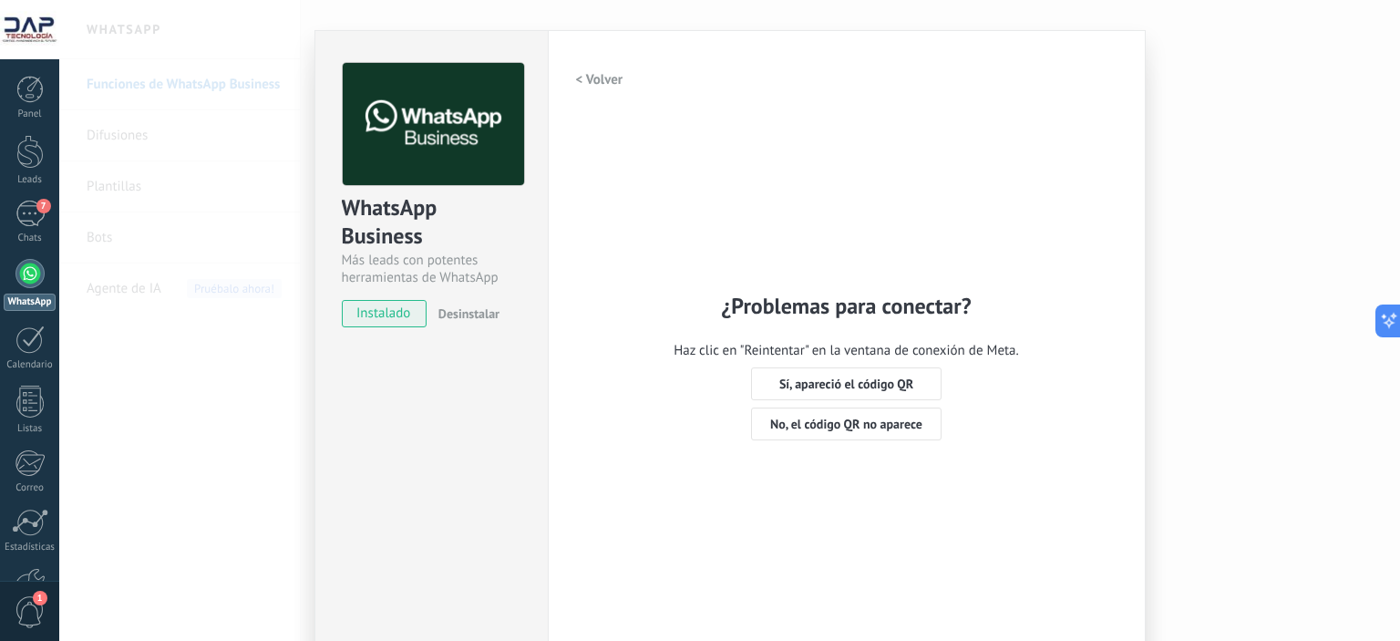
drag, startPoint x: 893, startPoint y: 424, endPoint x: 668, endPoint y: 420, distance: 224.3
click at [668, 430] on div "< Volver ¿Problemas para conectar? Haz clic en "Reintentar" en la ventana de co…" at bounding box center [847, 344] width 542 height 563
click at [218, 138] on div "WhatsApp Business Más leads con potentes herramientas de WhatsApp instalado Des…" at bounding box center [729, 320] width 1341 height 641
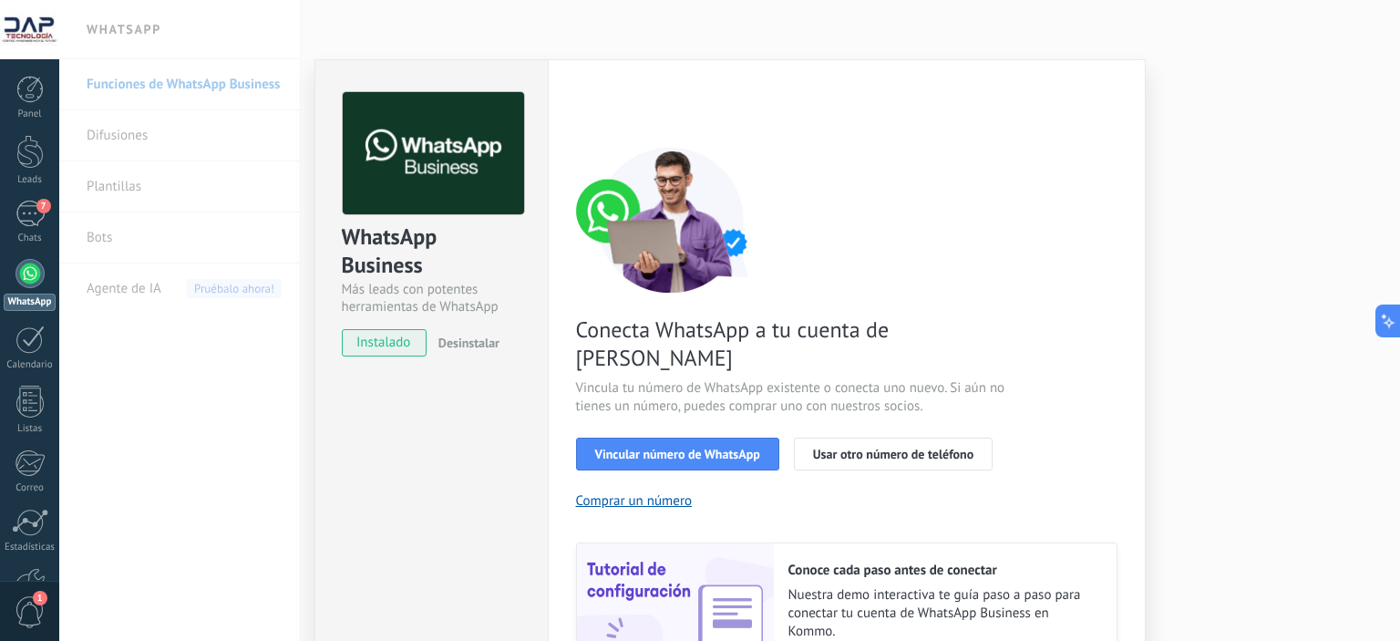
scroll to position [0, 0]
click at [941, 448] on span "Usar otro número de teléfono" at bounding box center [893, 454] width 160 height 13
click at [307, 84] on div "WhatsApp Business Más leads con potentes herramientas de WhatsApp instalado Des…" at bounding box center [729, 320] width 1341 height 641
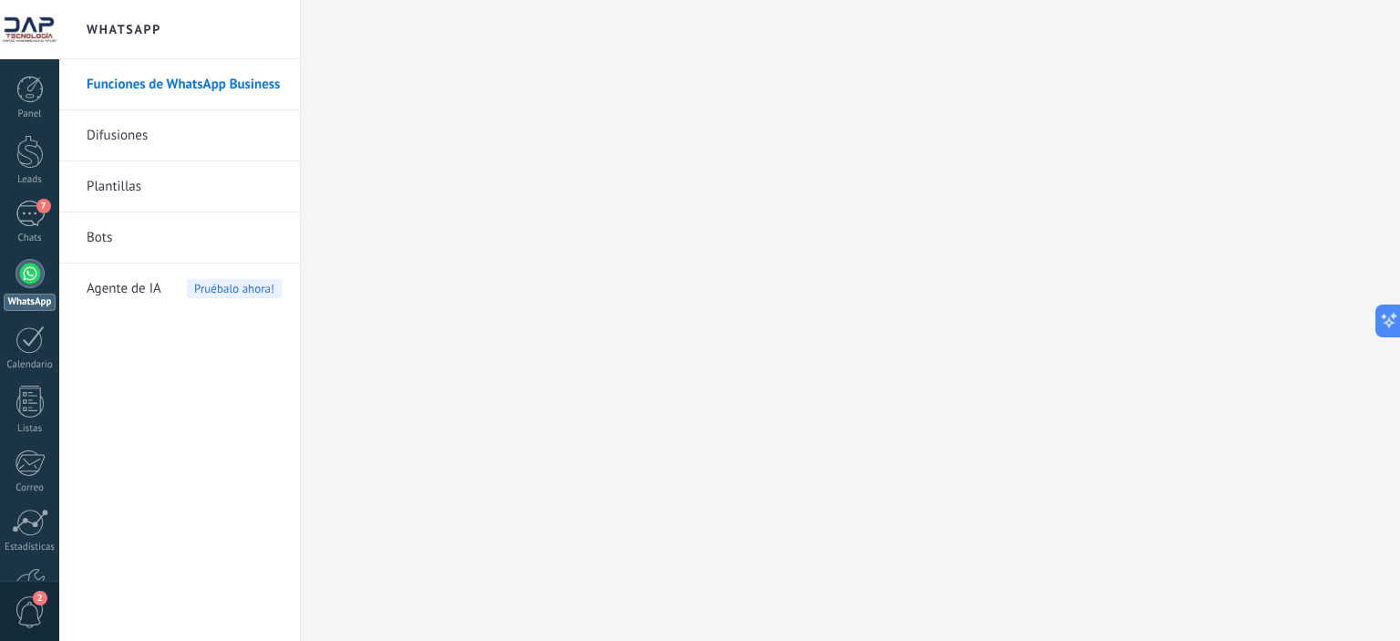
click at [222, 83] on link "Funciones de WhatsApp Business" at bounding box center [184, 84] width 195 height 51
click at [31, 473] on div at bounding box center [30, 467] width 31 height 32
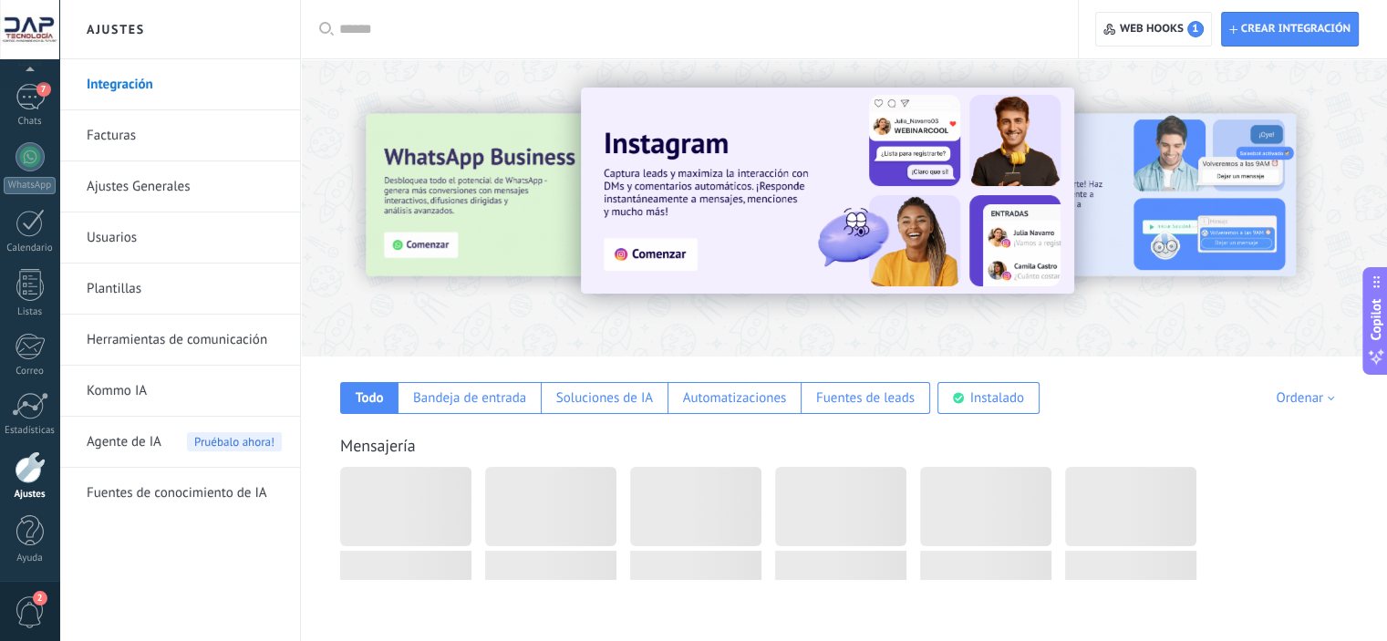
click at [153, 81] on link "Integración" at bounding box center [184, 84] width 195 height 51
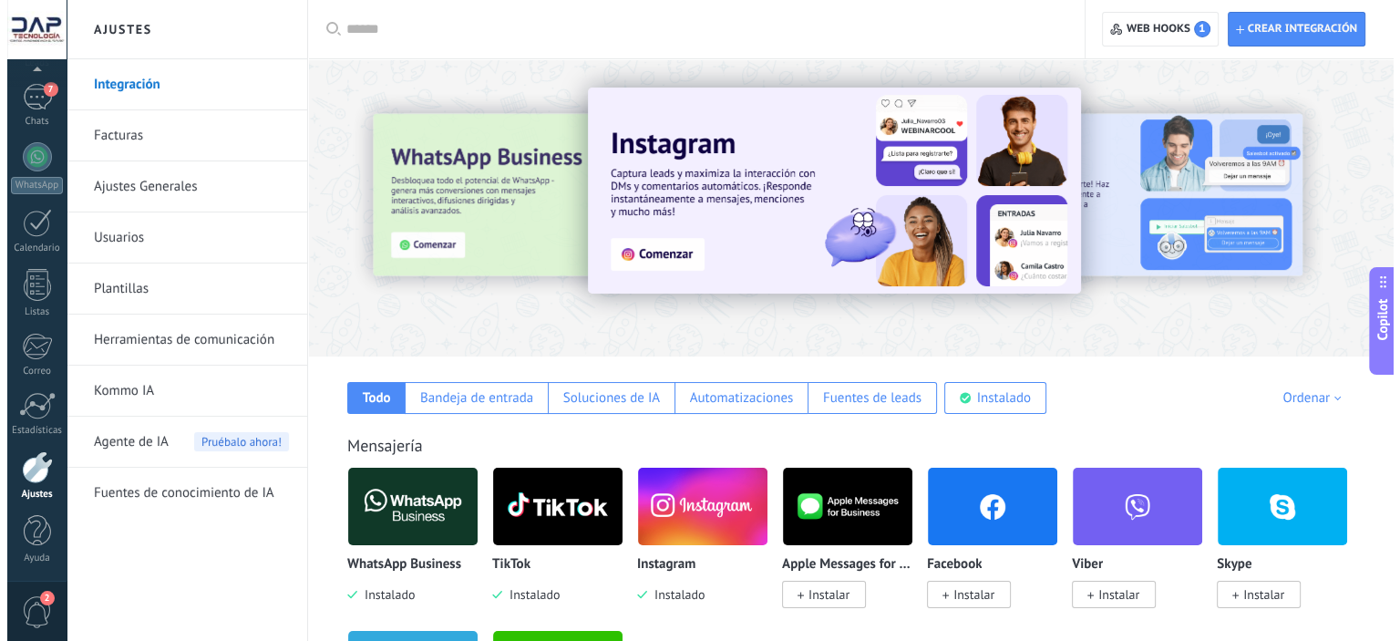
scroll to position [304, 0]
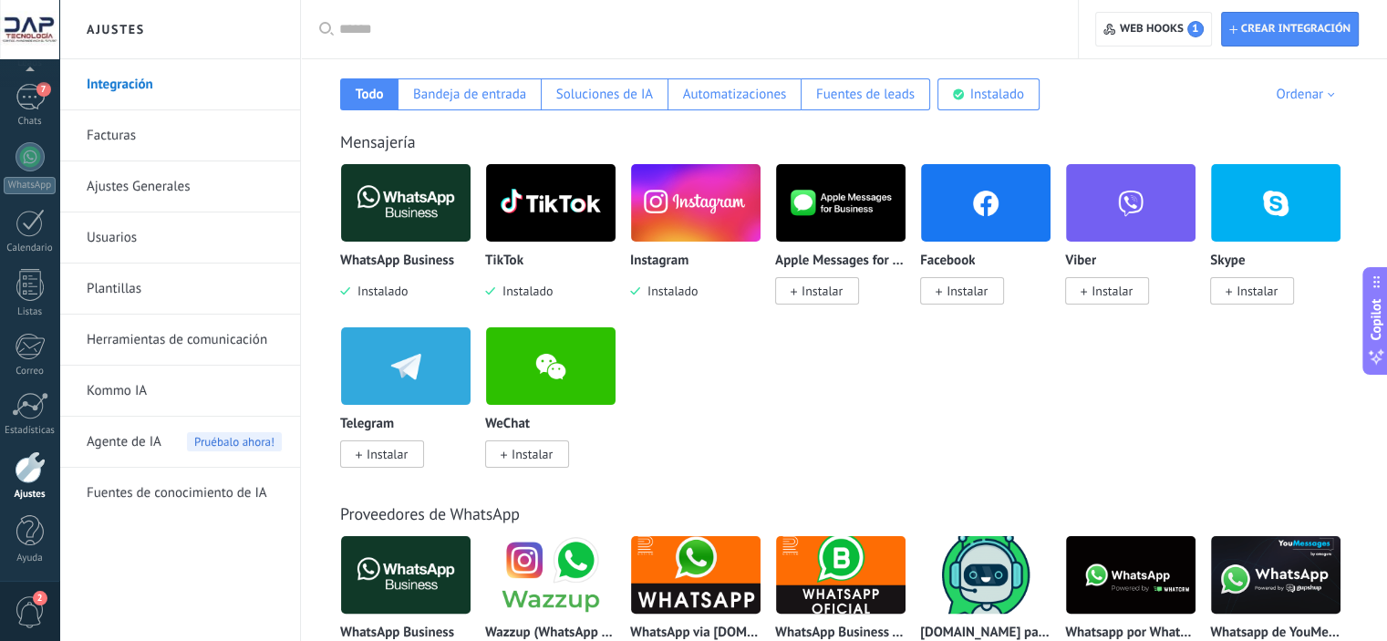
click at [419, 210] on img at bounding box center [405, 203] width 129 height 88
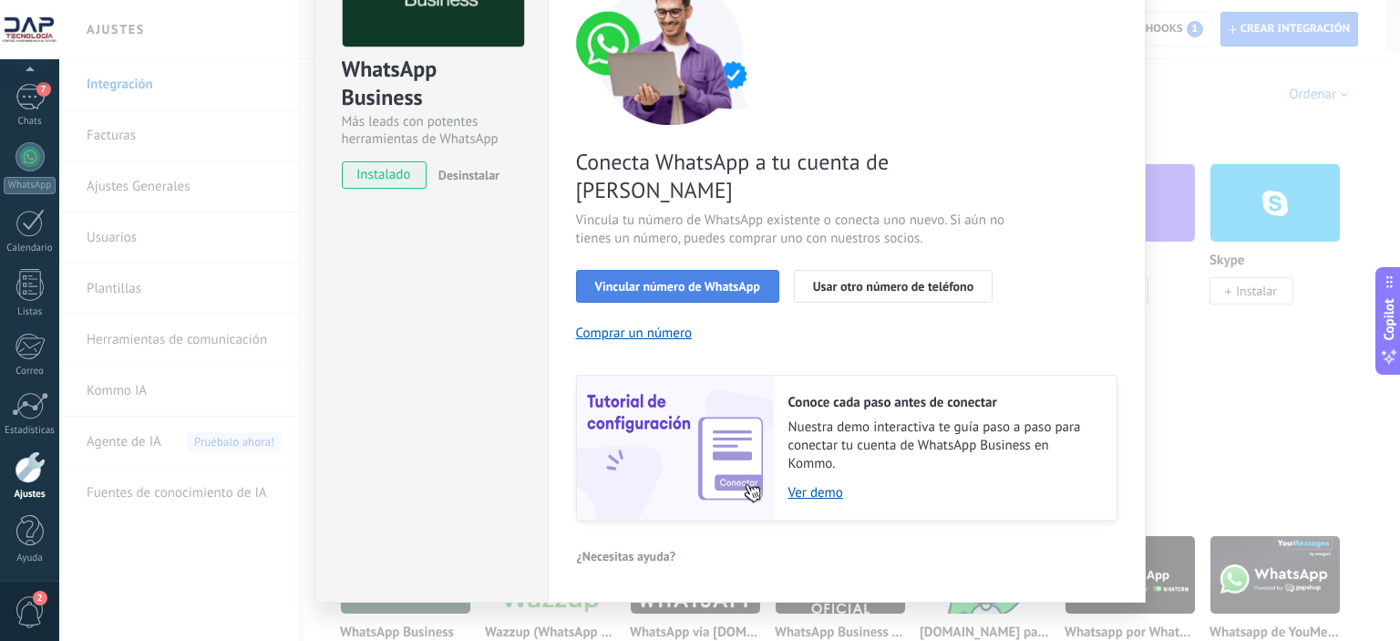
click at [686, 280] on span "Vincular número de WhatsApp" at bounding box center [677, 286] width 165 height 13
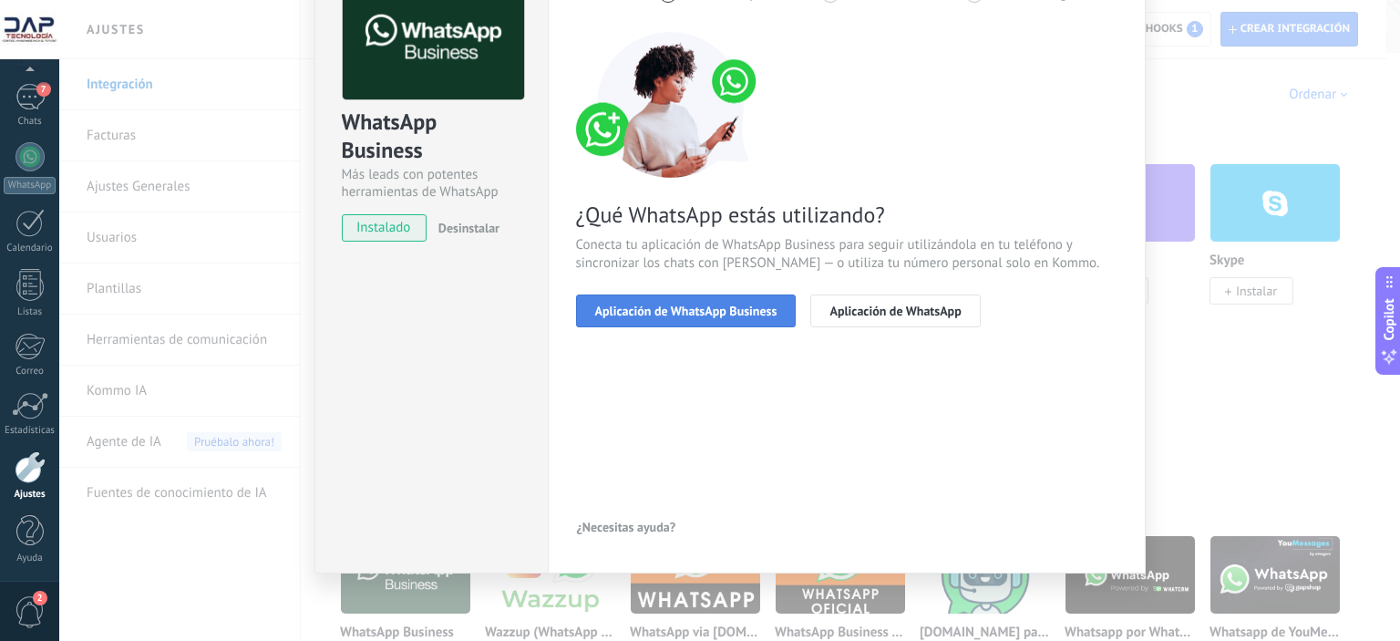
click at [653, 313] on span "Aplicación de WhatsApp Business" at bounding box center [686, 311] width 182 height 13
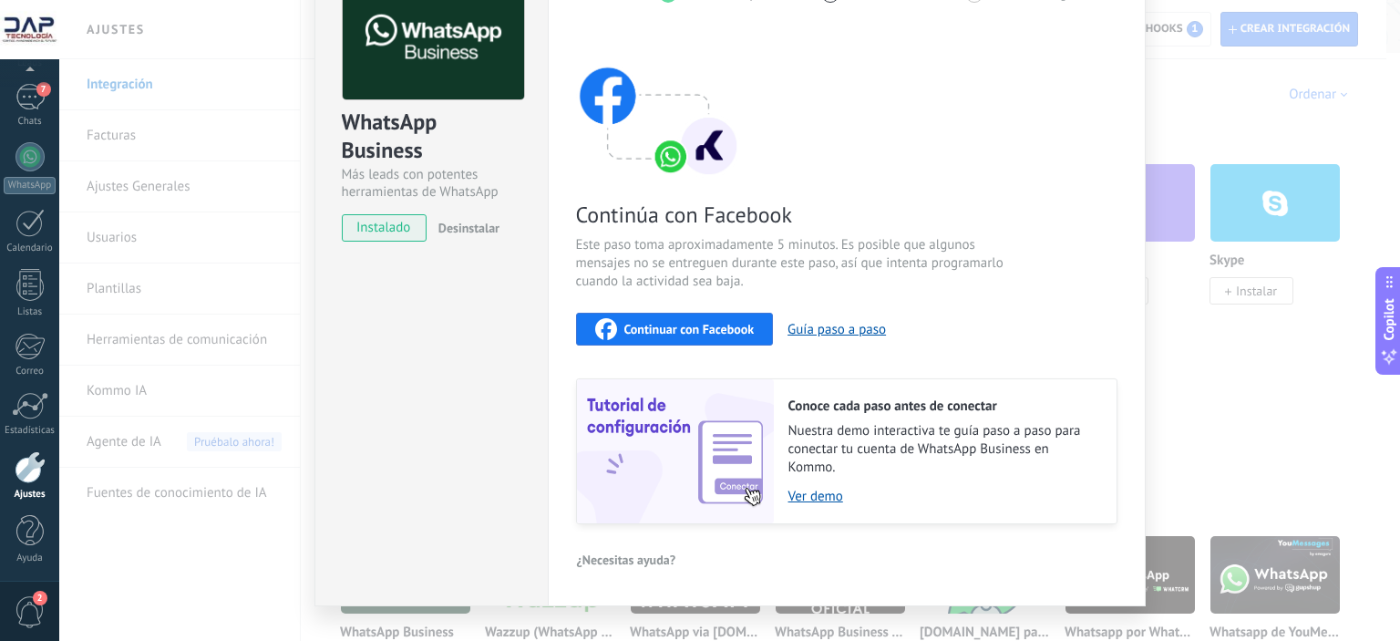
click at [667, 328] on span "Continuar con Facebook" at bounding box center [690, 329] width 130 height 13
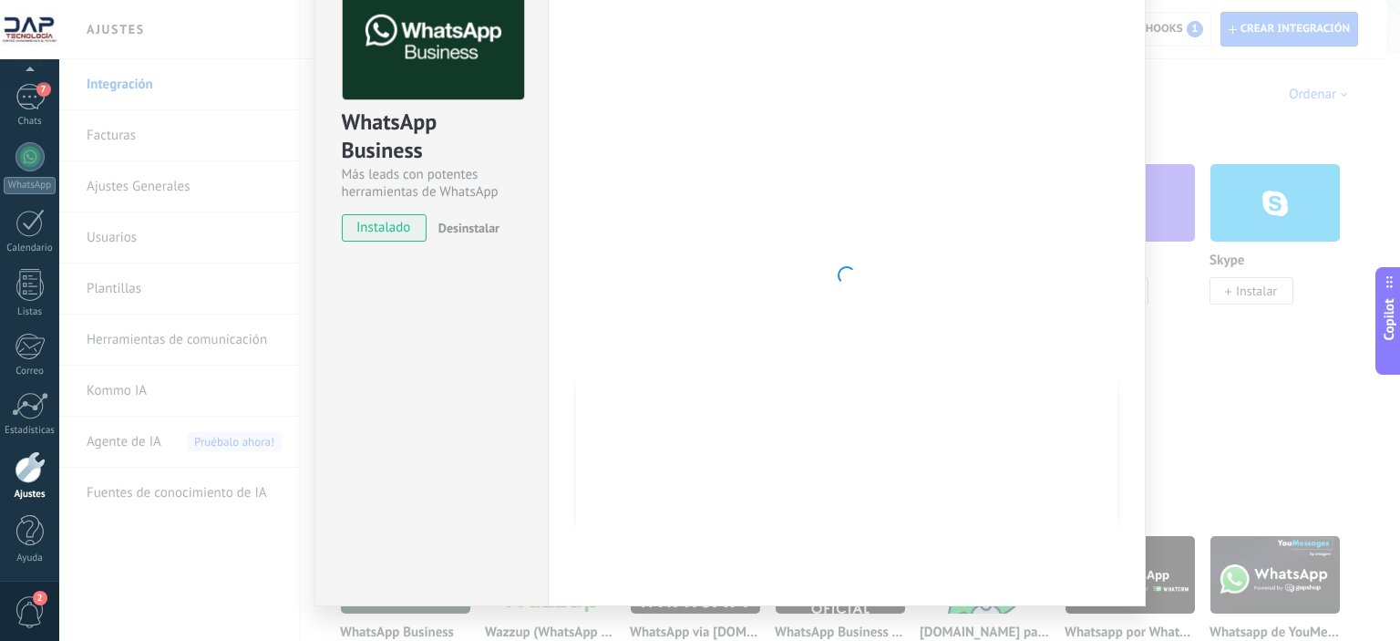
drag, startPoint x: 461, startPoint y: 356, endPoint x: 474, endPoint y: 356, distance: 12.8
click at [462, 356] on div "WhatsApp Business Más leads con potentes herramientas de WhatsApp instalado Des…" at bounding box center [431, 275] width 233 height 662
click at [596, 146] on div at bounding box center [847, 275] width 542 height 596
click at [26, 468] on div at bounding box center [30, 467] width 31 height 32
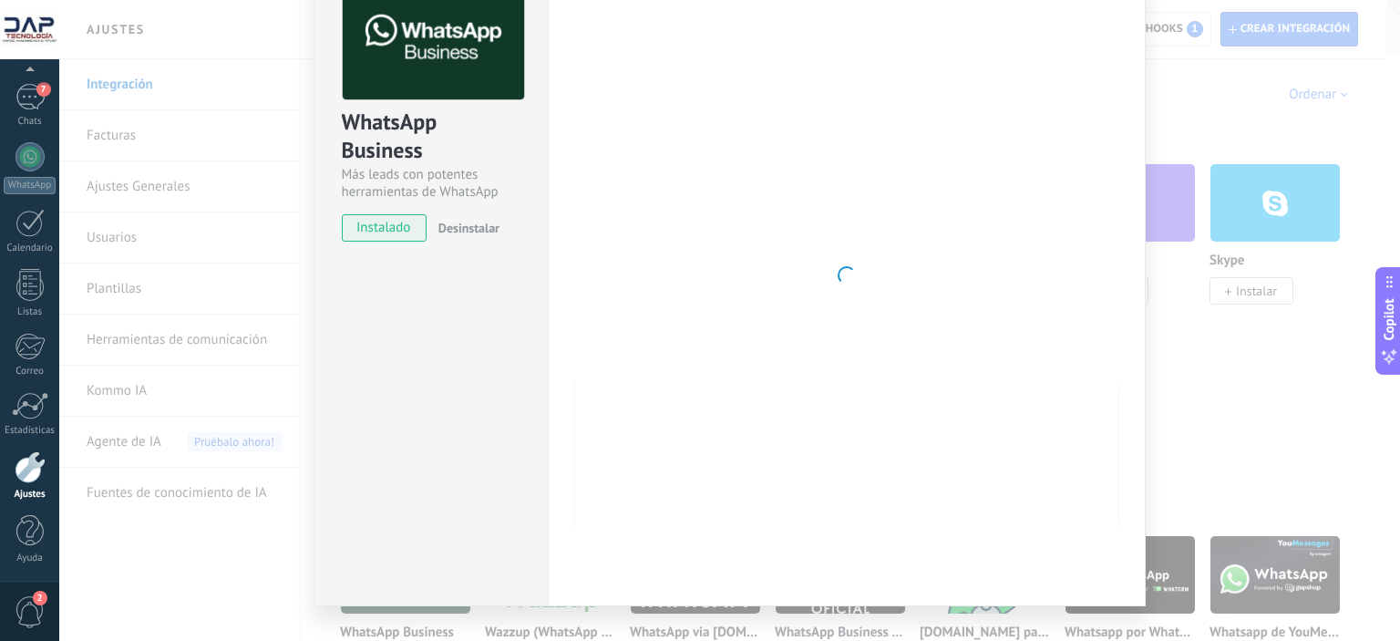
click at [303, 247] on div "WhatsApp Business Más leads con potentes herramientas de WhatsApp instalado Des…" at bounding box center [729, 320] width 1341 height 641
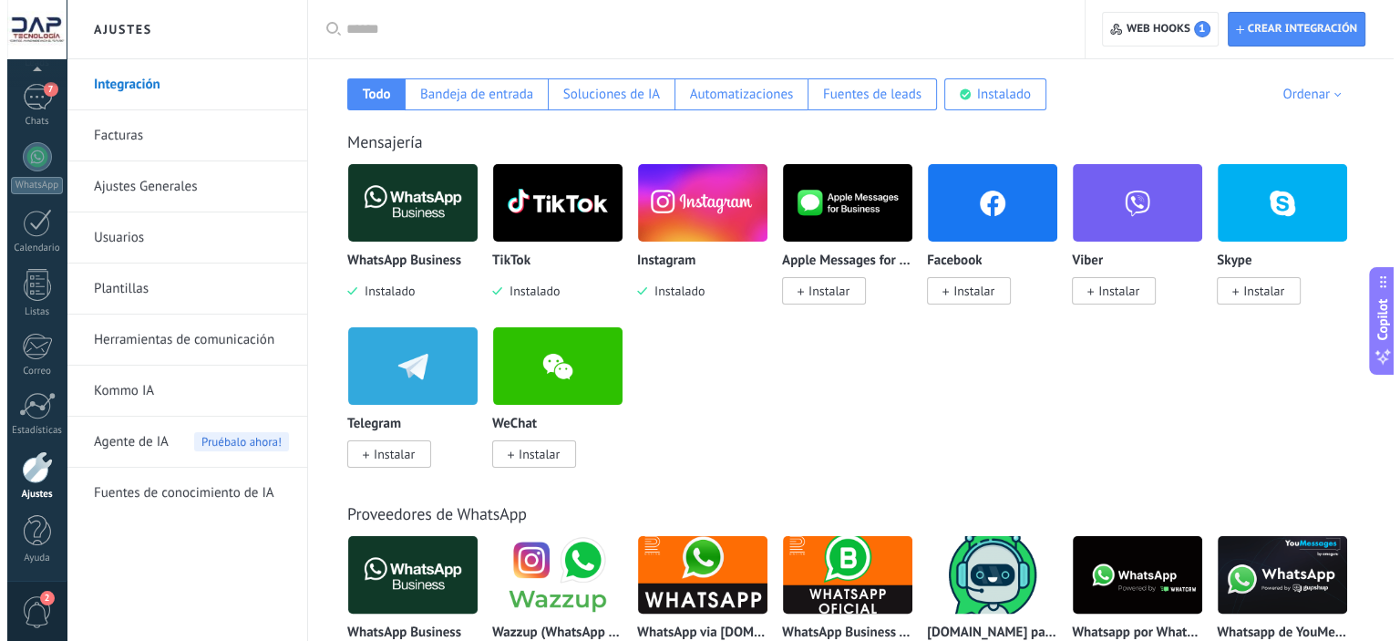
scroll to position [607, 0]
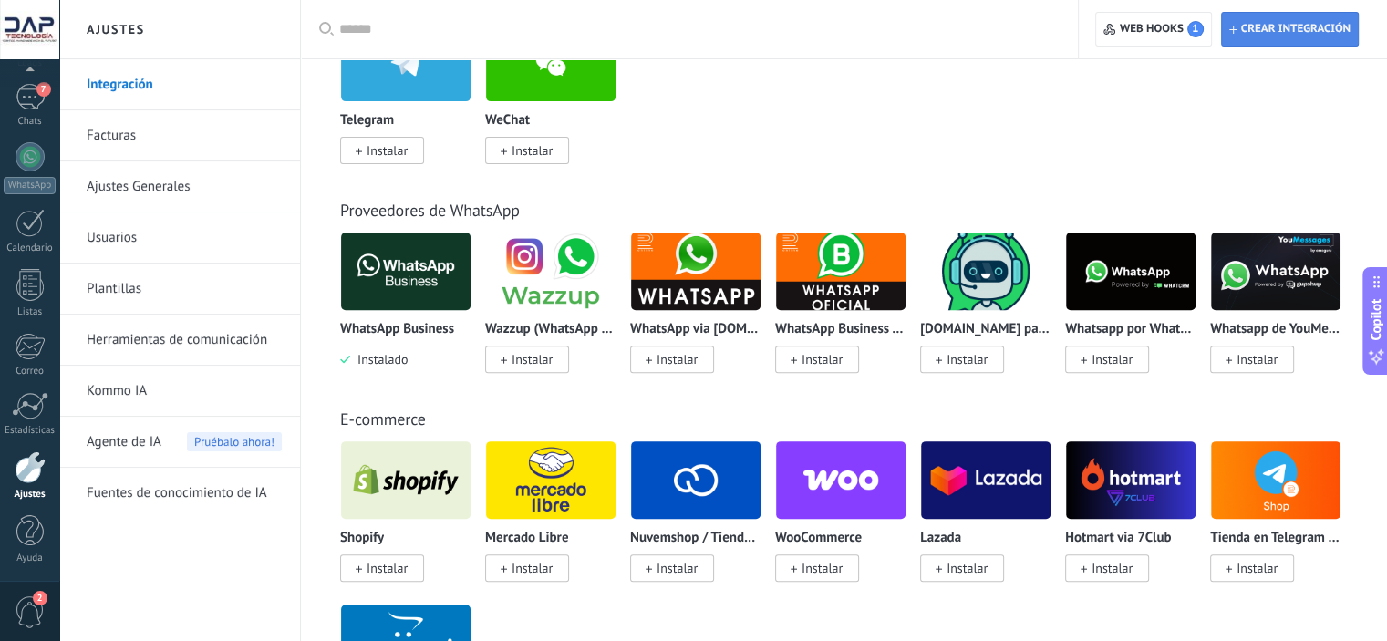
click at [1262, 31] on span "Crear integración" at bounding box center [1295, 29] width 109 height 15
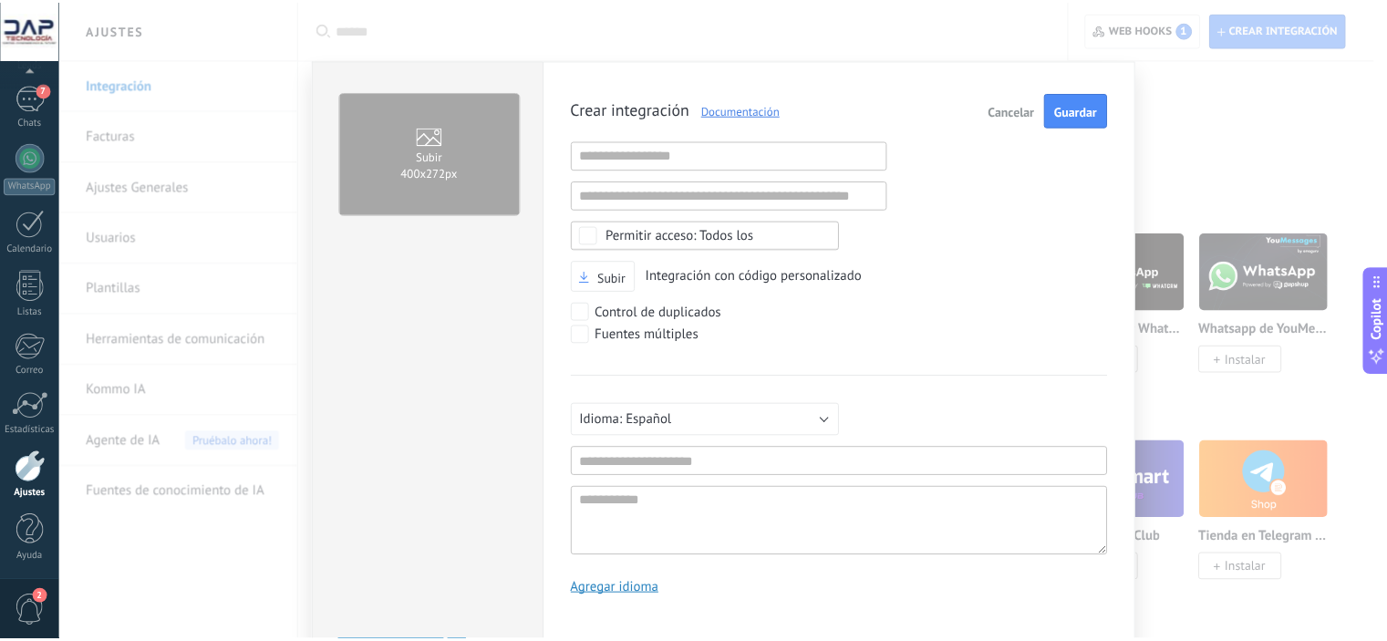
scroll to position [17, 0]
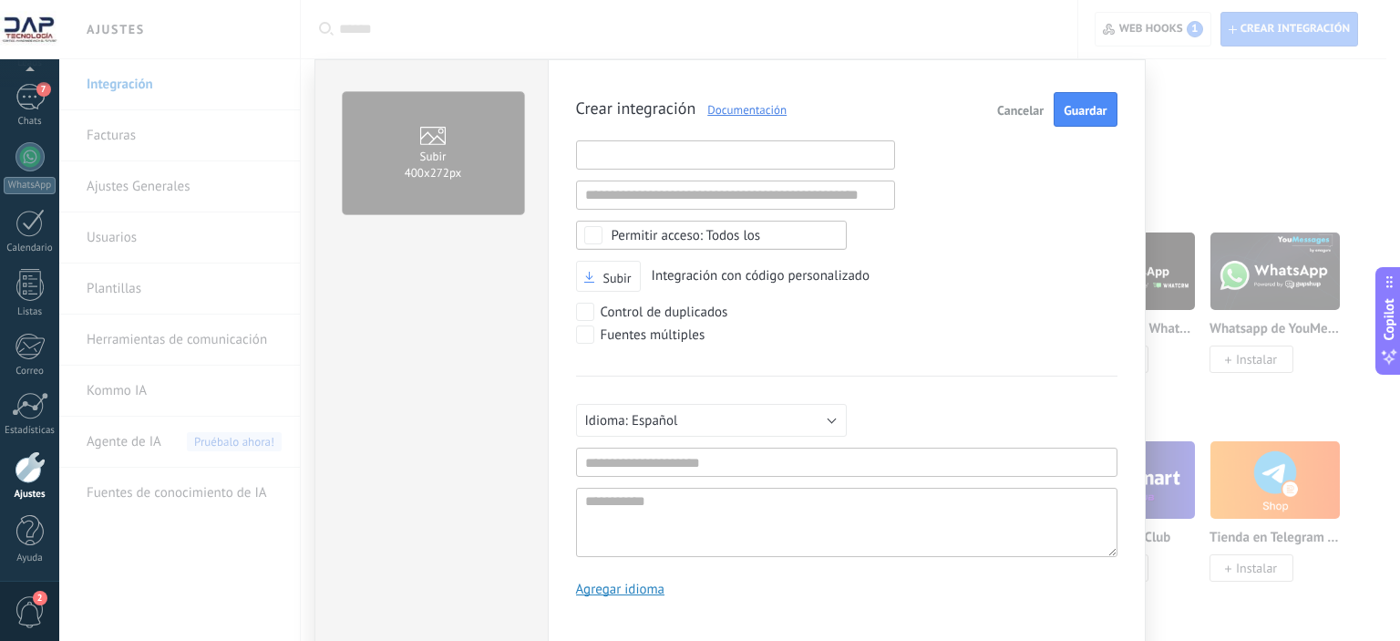
click at [723, 156] on input "text" at bounding box center [735, 154] width 319 height 29
click at [1014, 108] on span "Cancelar" at bounding box center [1020, 110] width 46 height 13
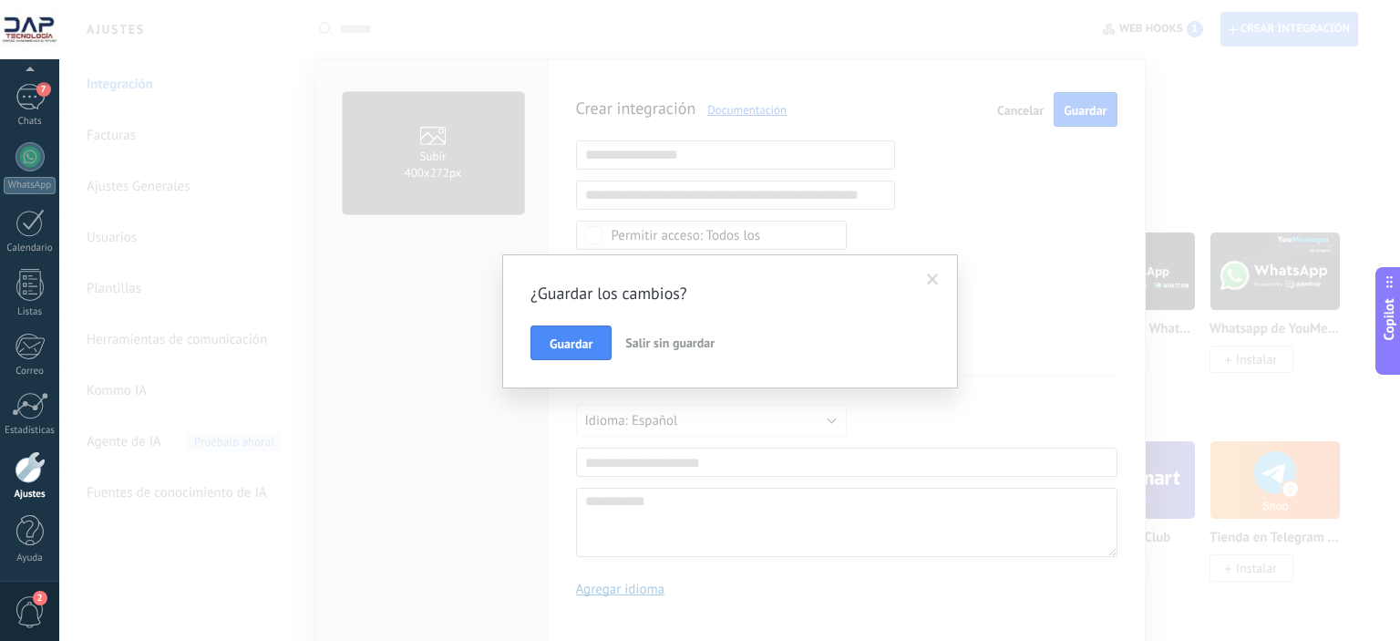
click at [659, 345] on span "Salir sin guardar" at bounding box center [669, 343] width 89 height 16
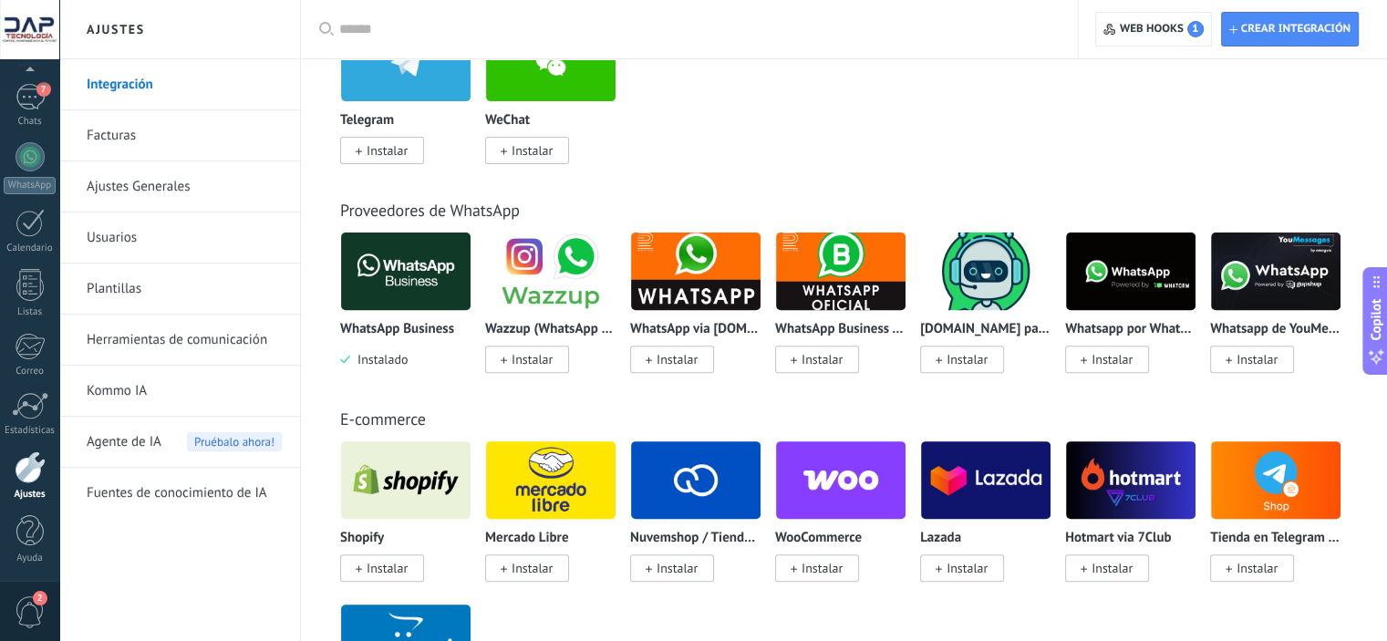
click at [1039, 139] on div "WhatsApp Business Instalado TikTok Instalado Instagram Instalado Apple Messages…" at bounding box center [853, 23] width 1027 height 326
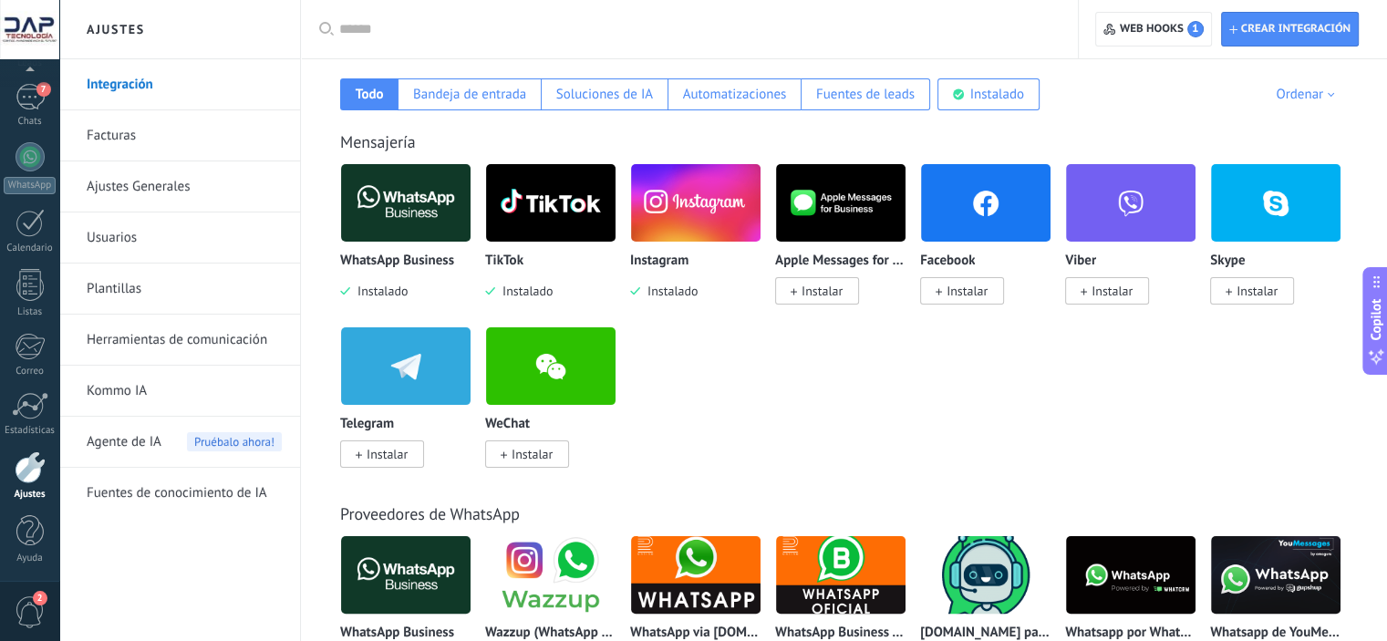
scroll to position [0, 0]
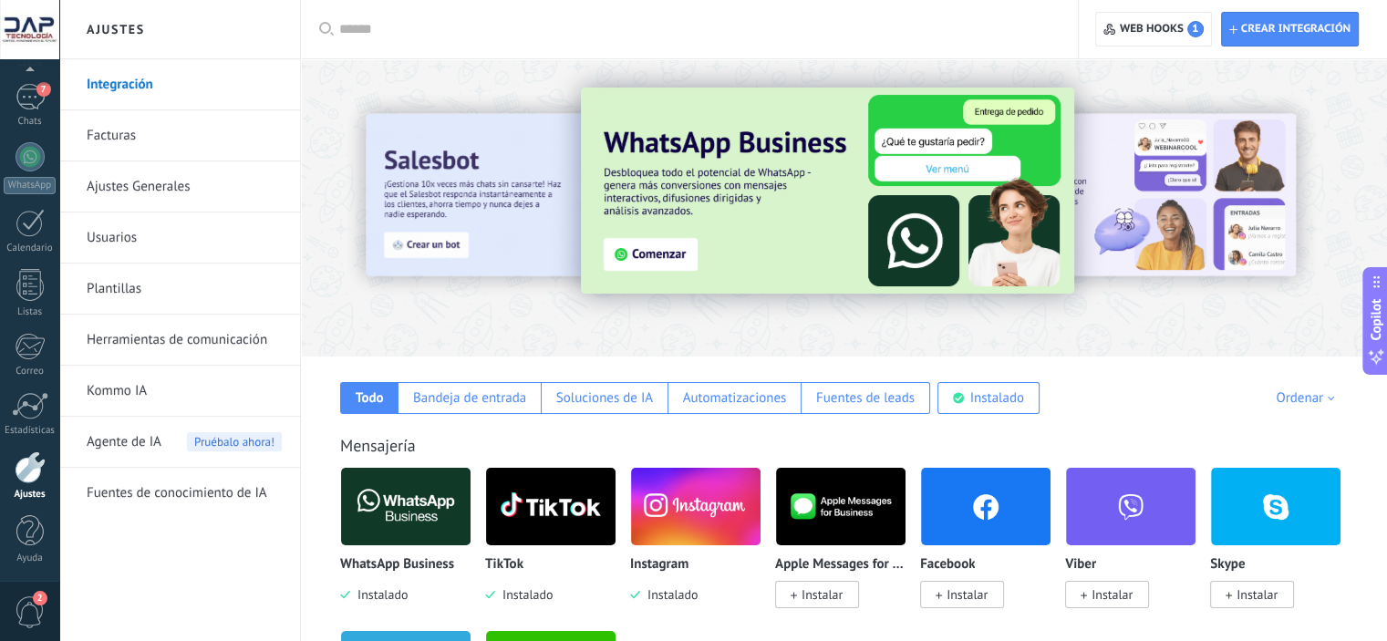
click at [118, 133] on link "Facturas" at bounding box center [184, 135] width 195 height 51
click at [153, 186] on link "Ajustes Generales" at bounding box center [184, 186] width 195 height 51
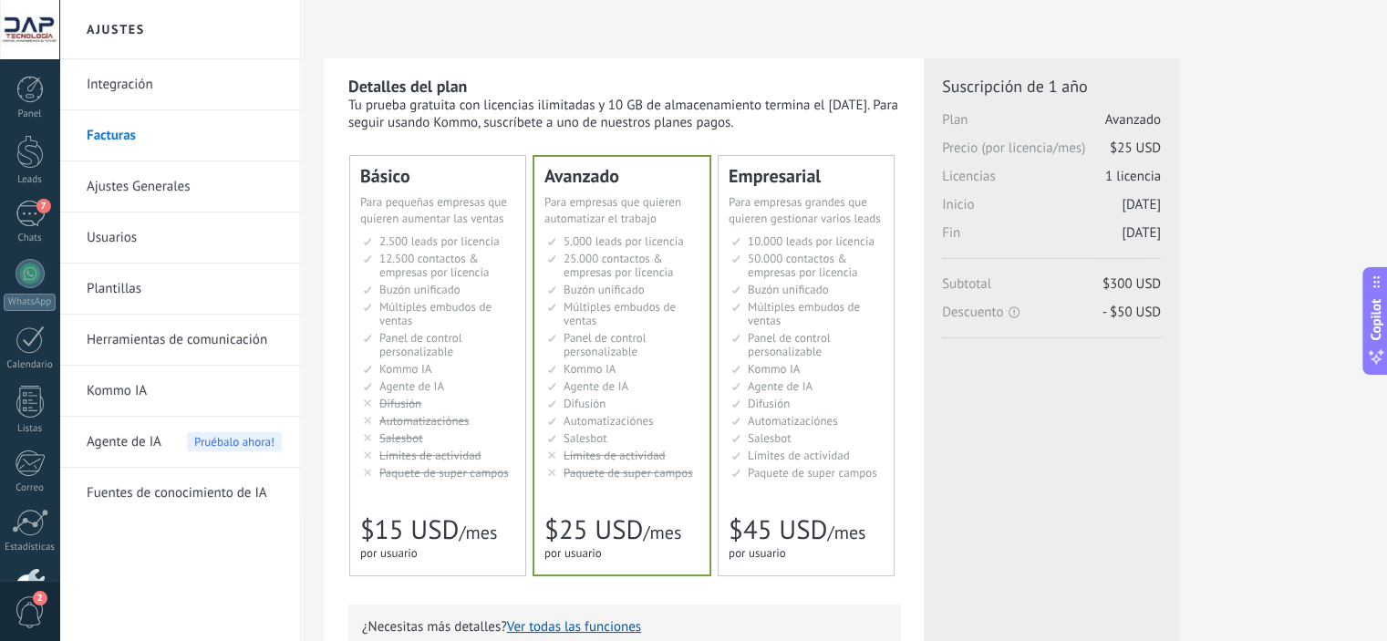
click at [146, 169] on link "Ajustes Generales" at bounding box center [184, 186] width 195 height 51
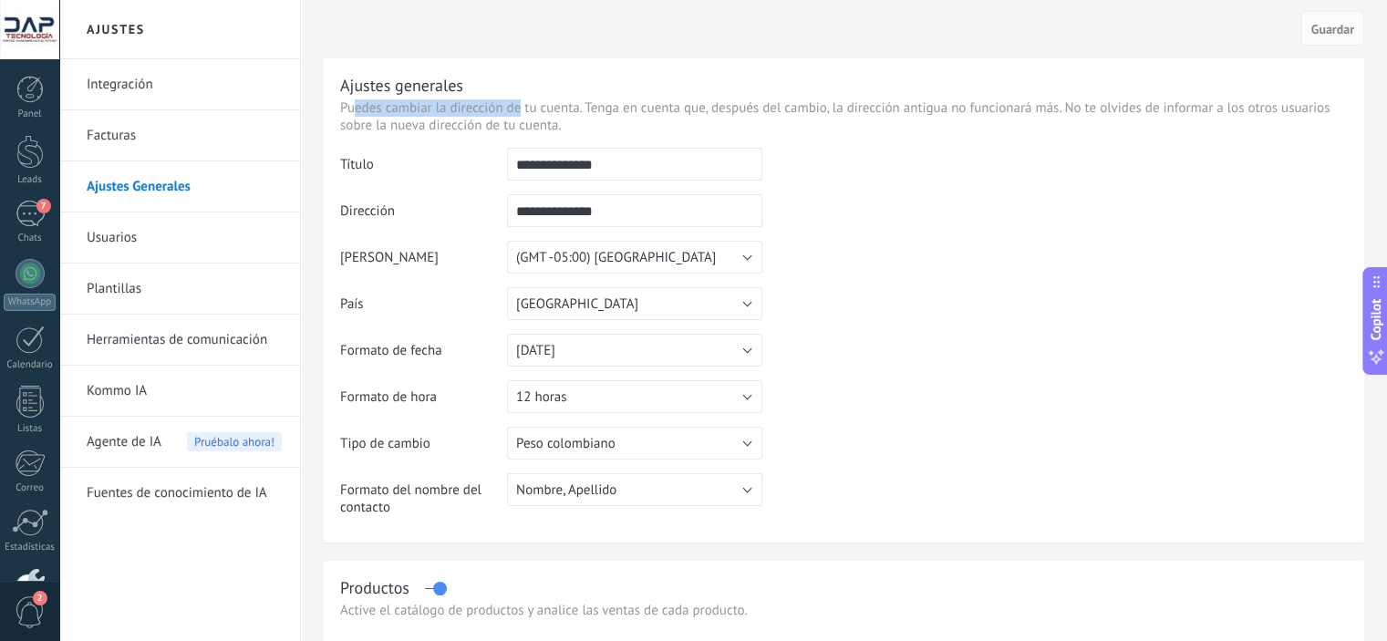
drag, startPoint x: 357, startPoint y: 106, endPoint x: 543, endPoint y: 106, distance: 186.0
click at [523, 106] on p "Puedes cambiar la dirección de tu cuenta. Tenga en cuenta que, después del camb…" at bounding box center [843, 116] width 1007 height 35
click at [579, 106] on p "Puedes cambiar la dirección de tu cuenta. Tenga en cuenta que, después del camb…" at bounding box center [843, 116] width 1007 height 35
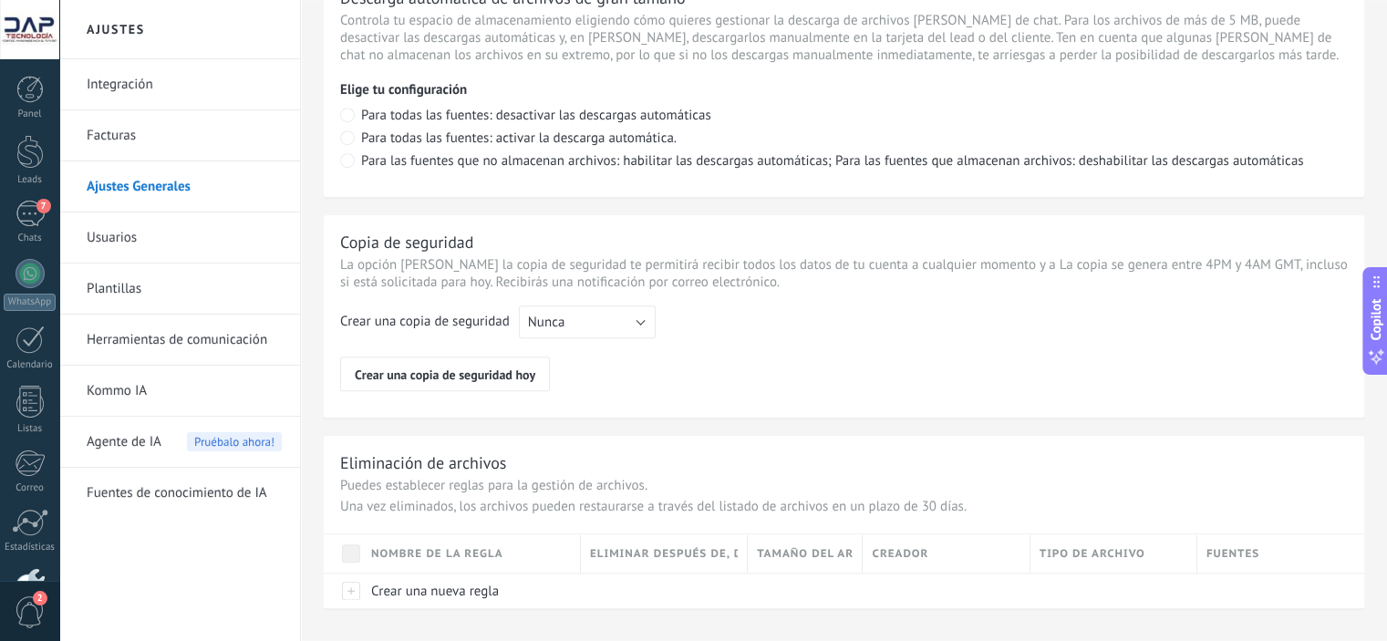
scroll to position [1370, 0]
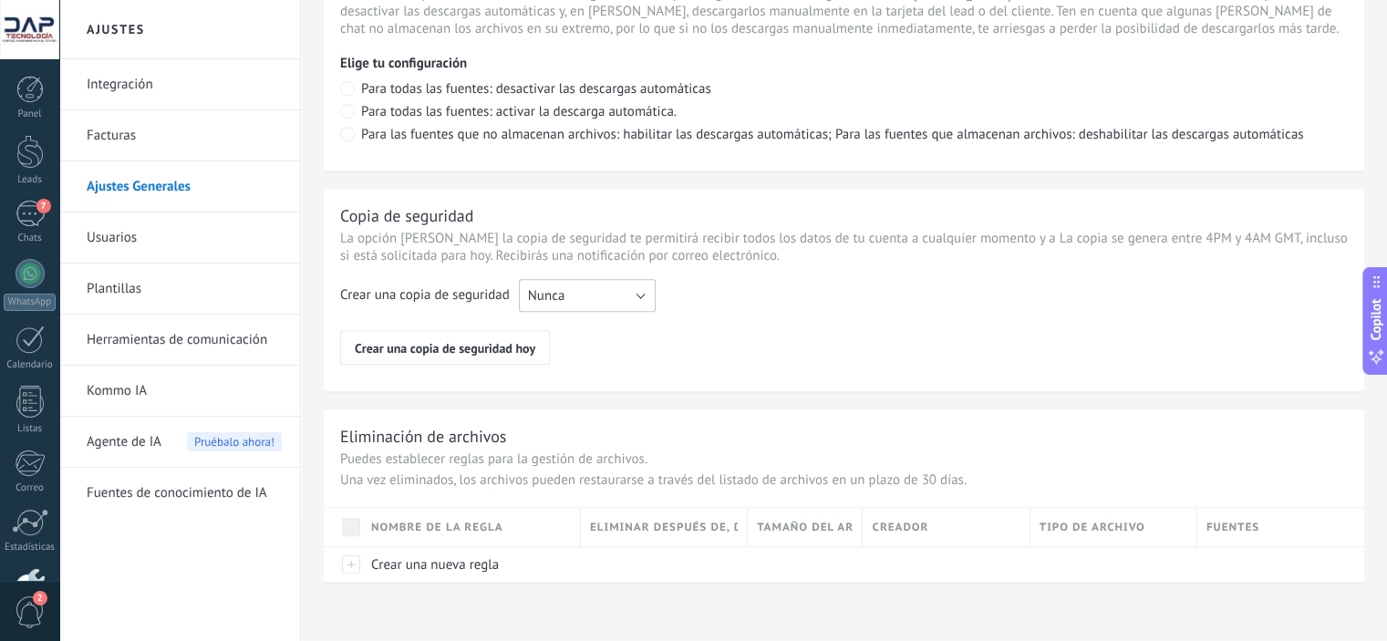
click at [587, 289] on button "Nunca" at bounding box center [587, 295] width 137 height 33
drag, startPoint x: 587, startPoint y: 289, endPoint x: 602, endPoint y: 286, distance: 14.8
click at [587, 289] on span "Nunca" at bounding box center [578, 295] width 141 height 17
click at [125, 231] on link "Usuarios" at bounding box center [184, 237] width 195 height 51
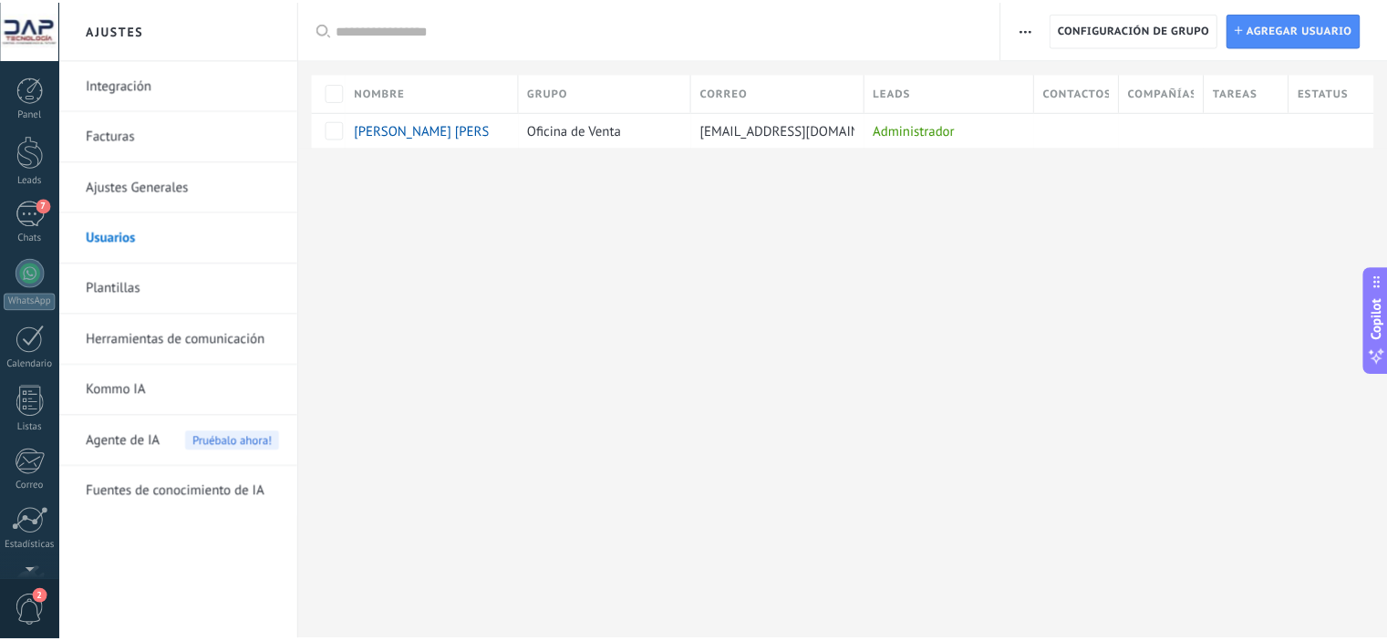
scroll to position [117, 0]
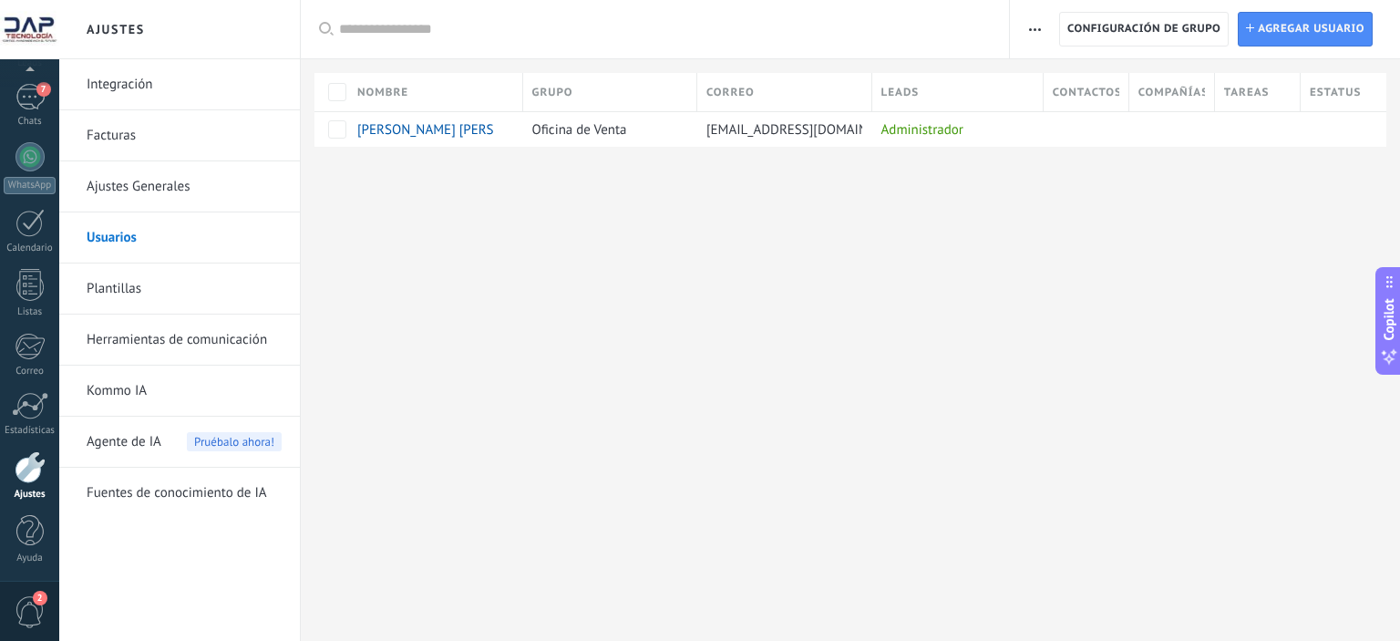
click at [117, 288] on link "Plantillas" at bounding box center [184, 288] width 195 height 51
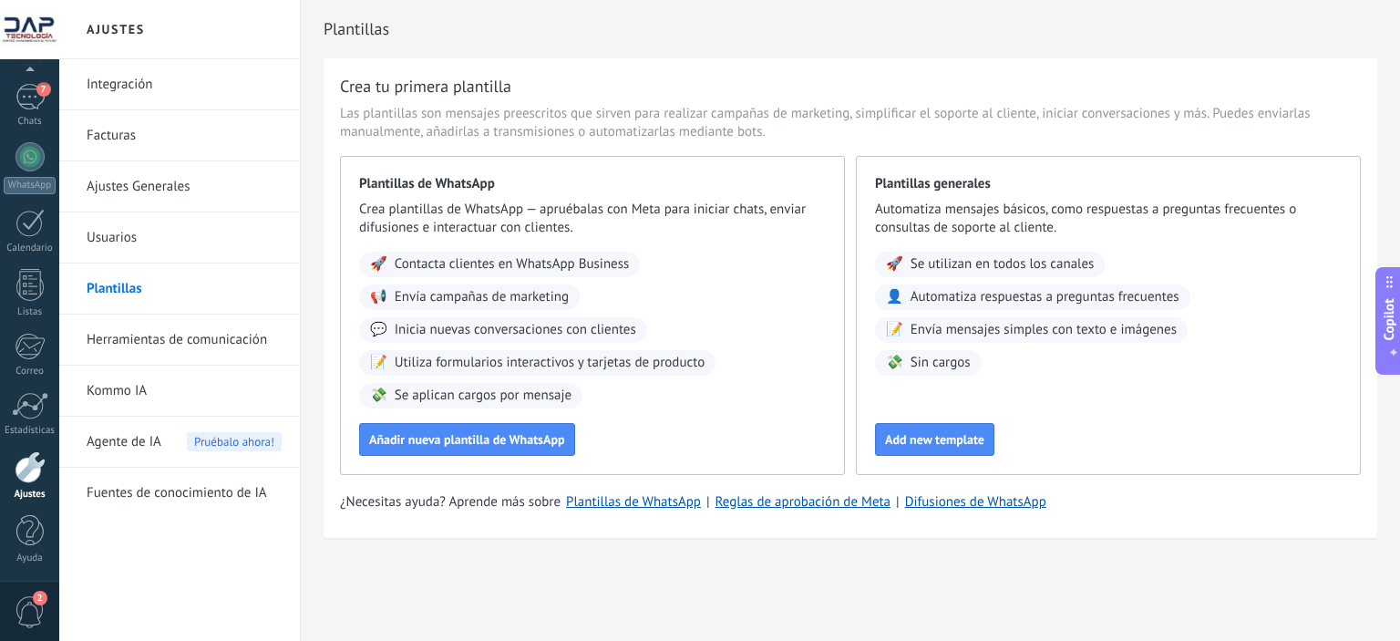
click at [210, 338] on link "Herramientas de comunicación" at bounding box center [184, 340] width 195 height 51
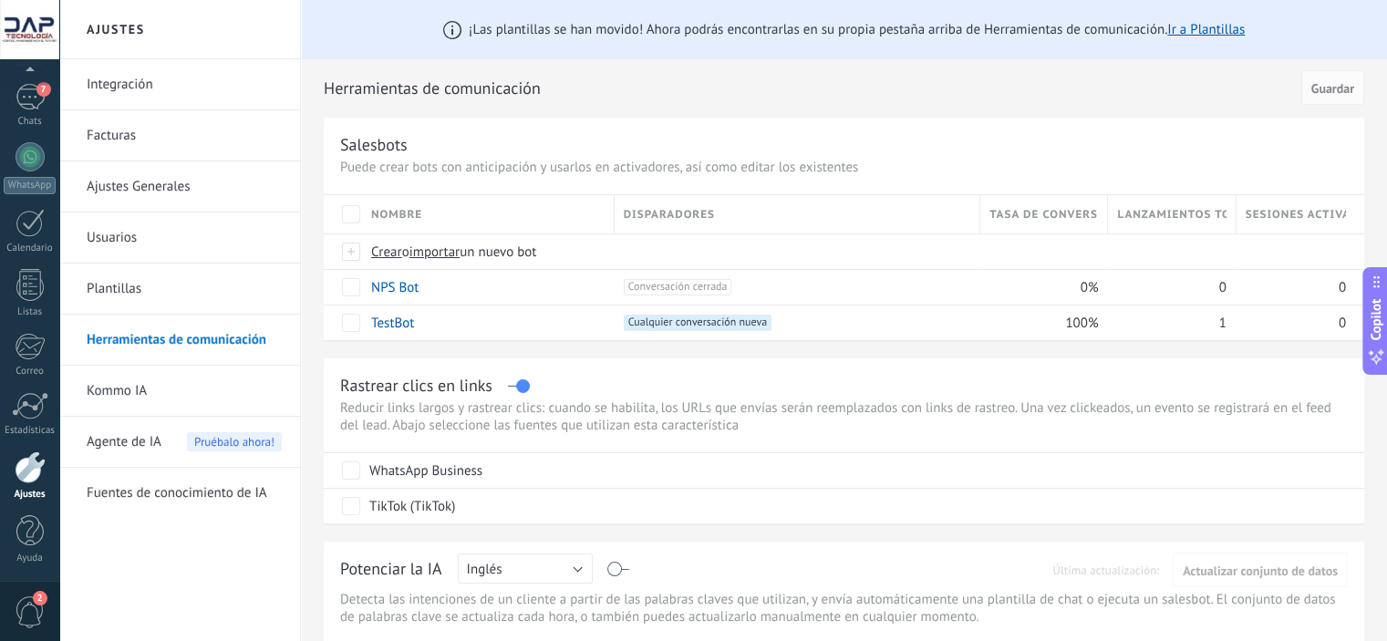
click at [128, 391] on link "Kommo IA" at bounding box center [184, 391] width 195 height 51
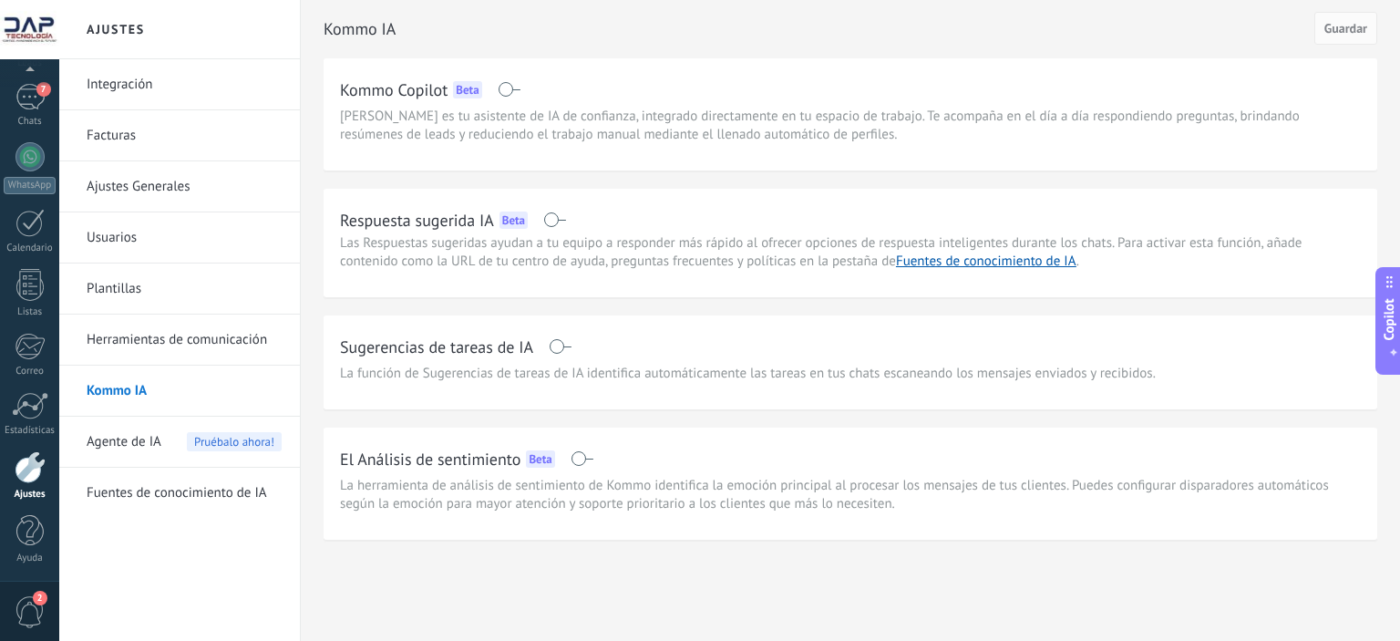
click at [157, 439] on span "Agente de IA" at bounding box center [124, 442] width 75 height 51
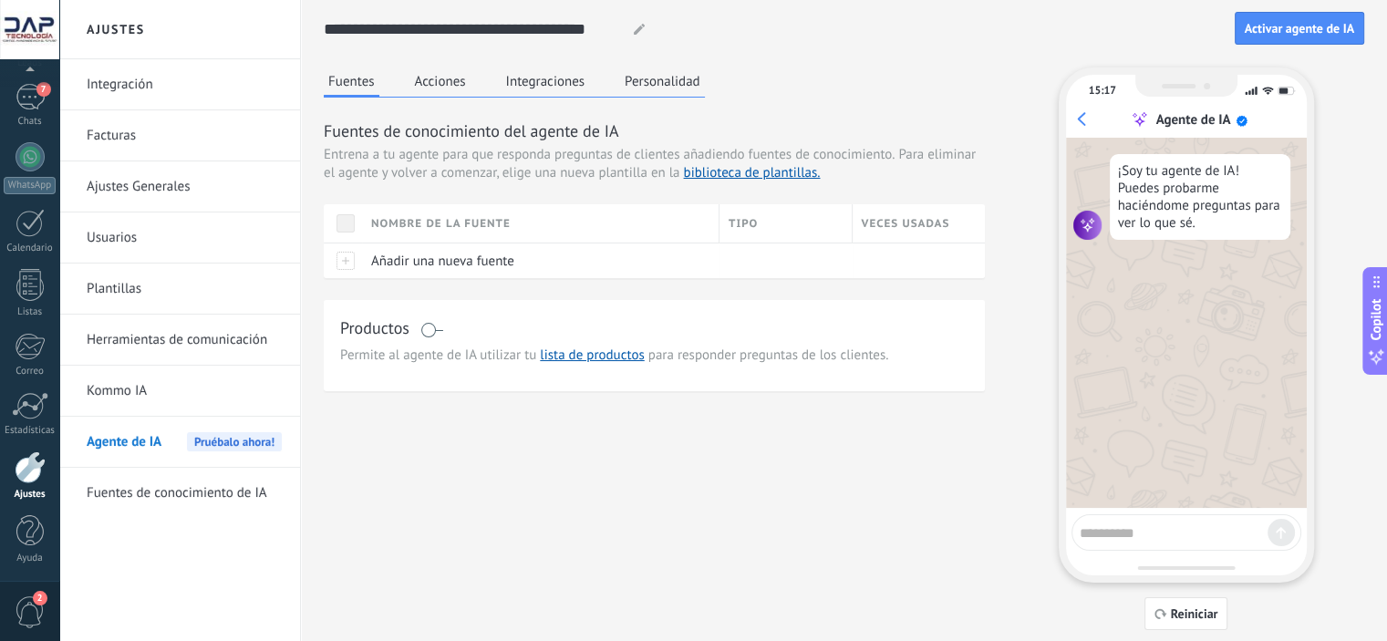
click at [157, 489] on link "Fuentes de conocimiento de IA" at bounding box center [184, 493] width 195 height 51
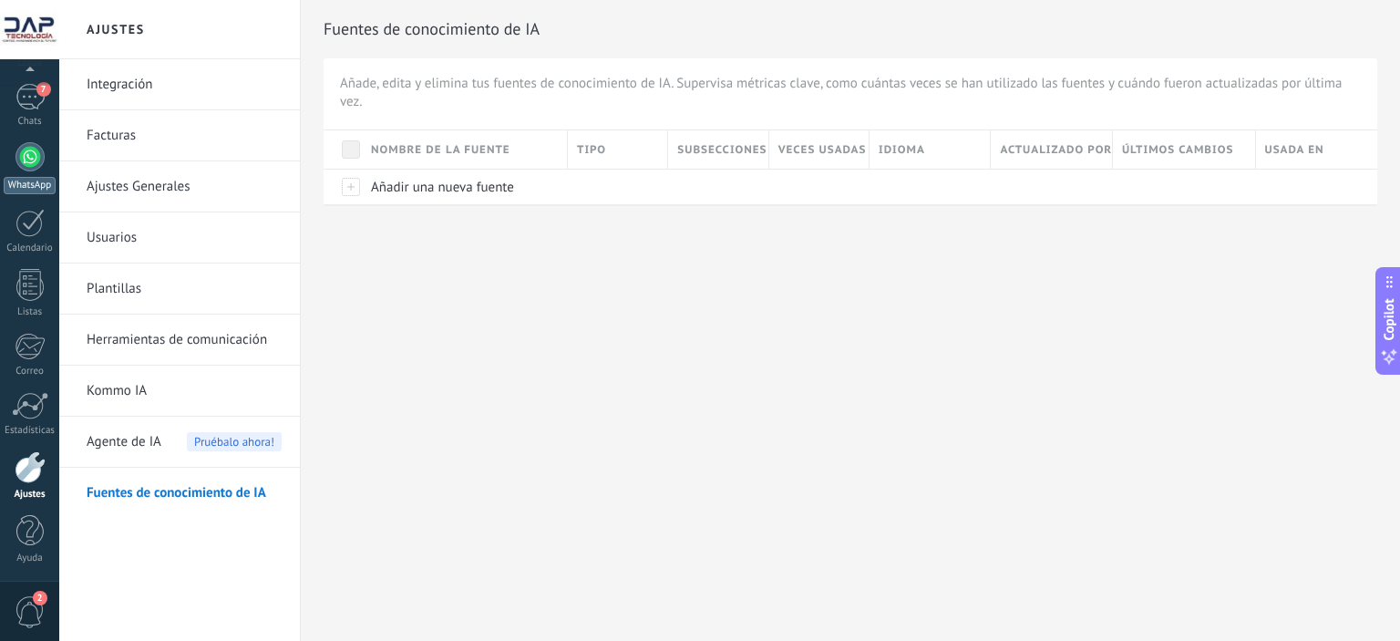
click at [20, 172] on link "WhatsApp" at bounding box center [29, 168] width 59 height 52
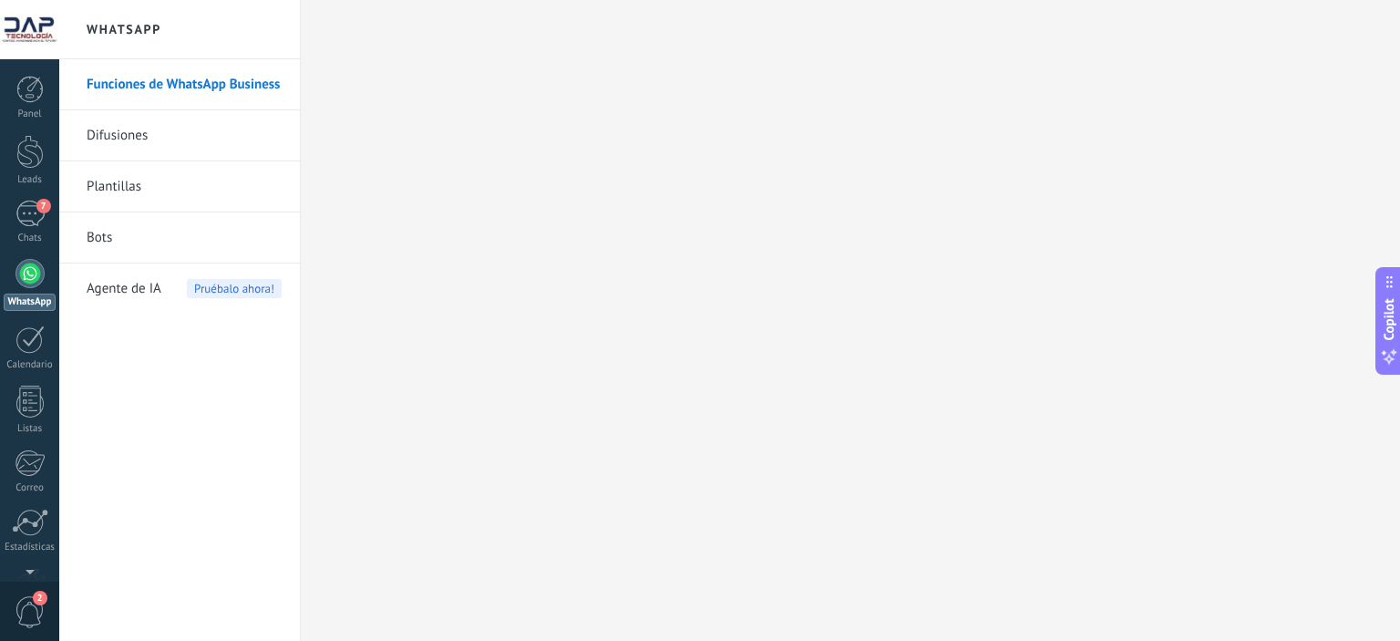
click at [175, 90] on link "Funciones de WhatsApp Business" at bounding box center [184, 84] width 195 height 51
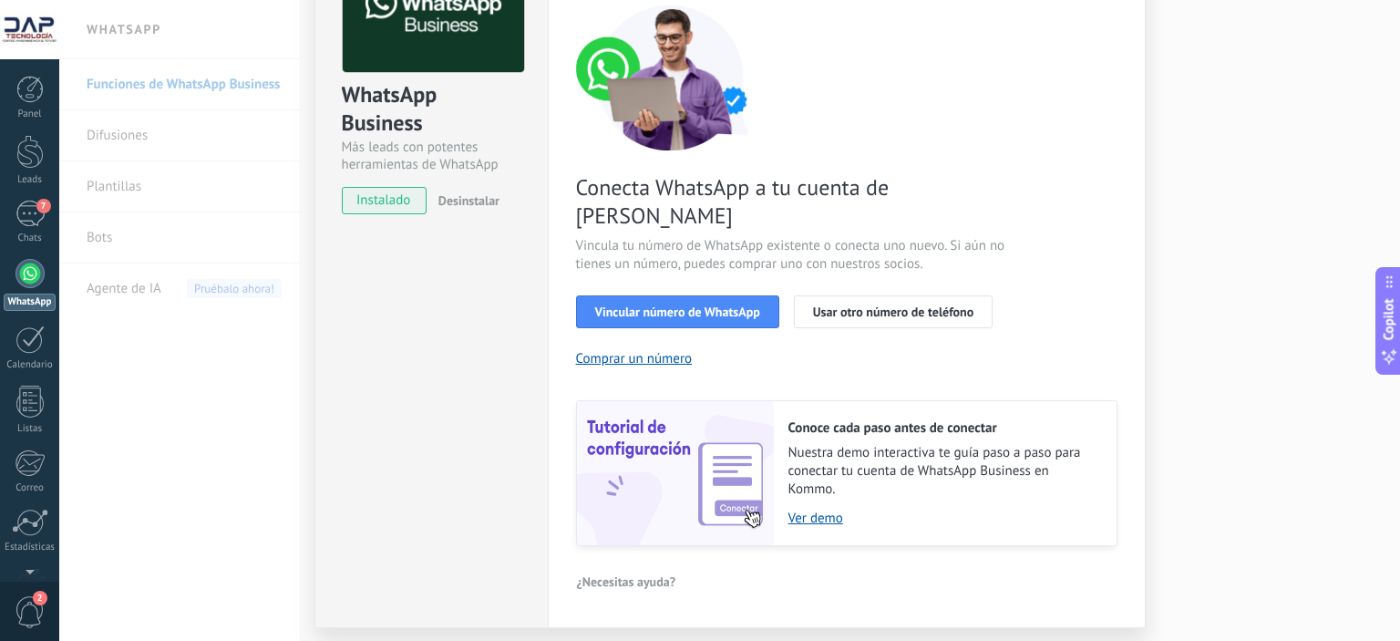
scroll to position [168, 0]
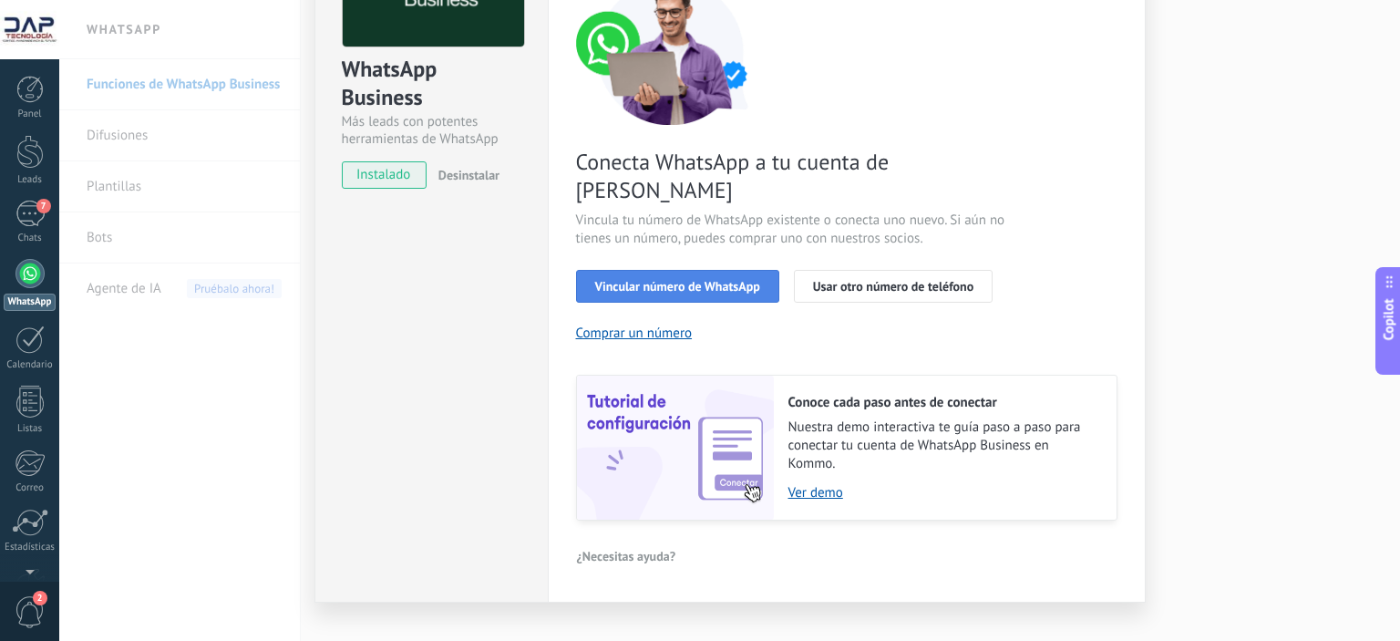
click at [682, 280] on span "Vincular número de WhatsApp" at bounding box center [677, 286] width 165 height 13
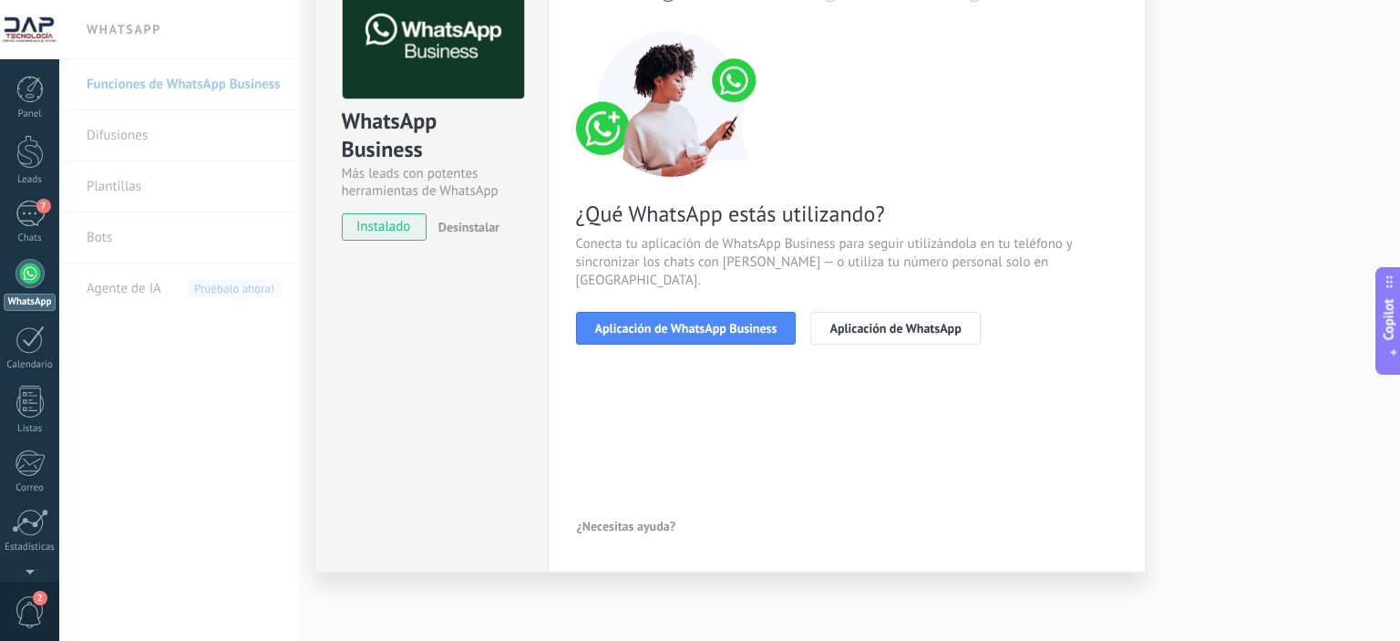
scroll to position [115, 0]
click at [711, 323] on span "Aplicación de WhatsApp Business" at bounding box center [686, 329] width 182 height 13
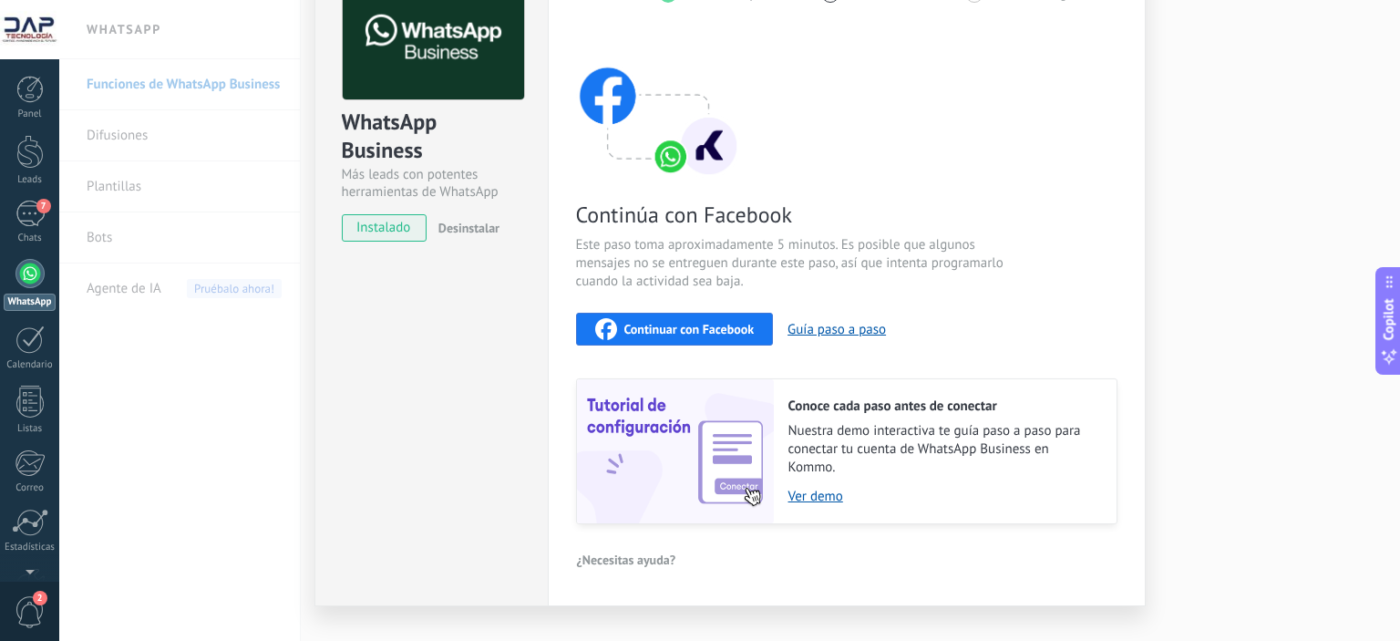
click at [673, 330] on span "Continuar con Facebook" at bounding box center [690, 329] width 130 height 13
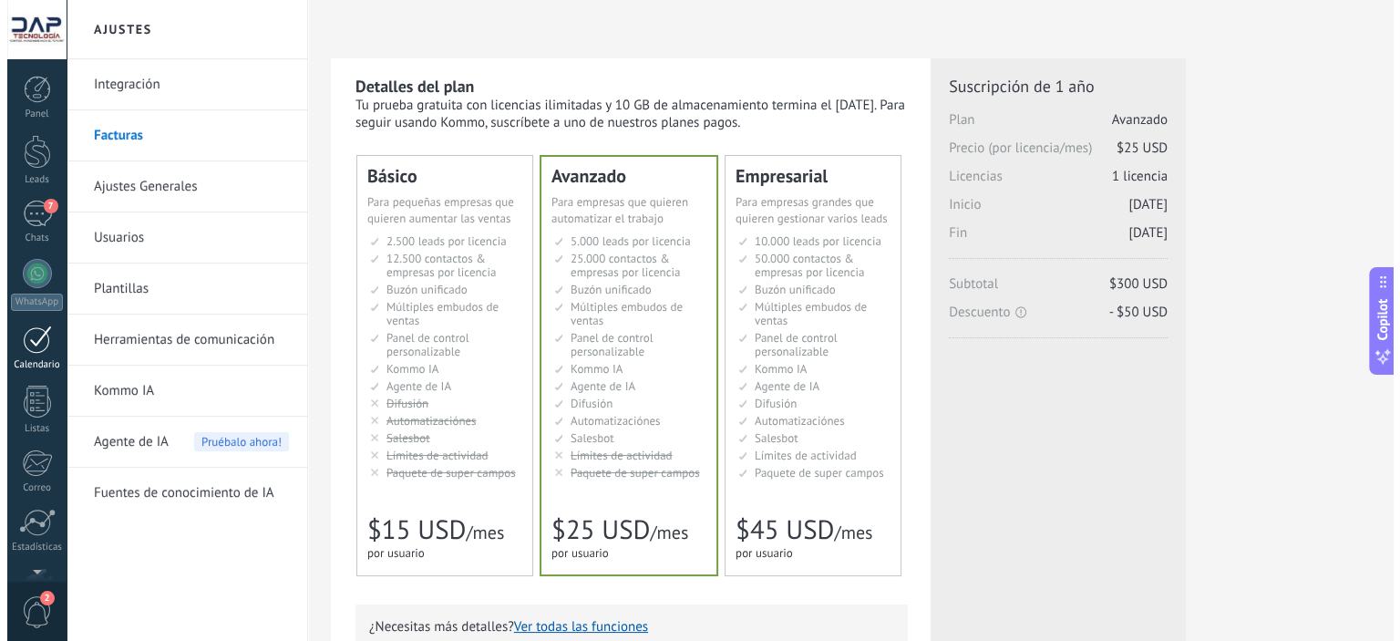
scroll to position [117, 0]
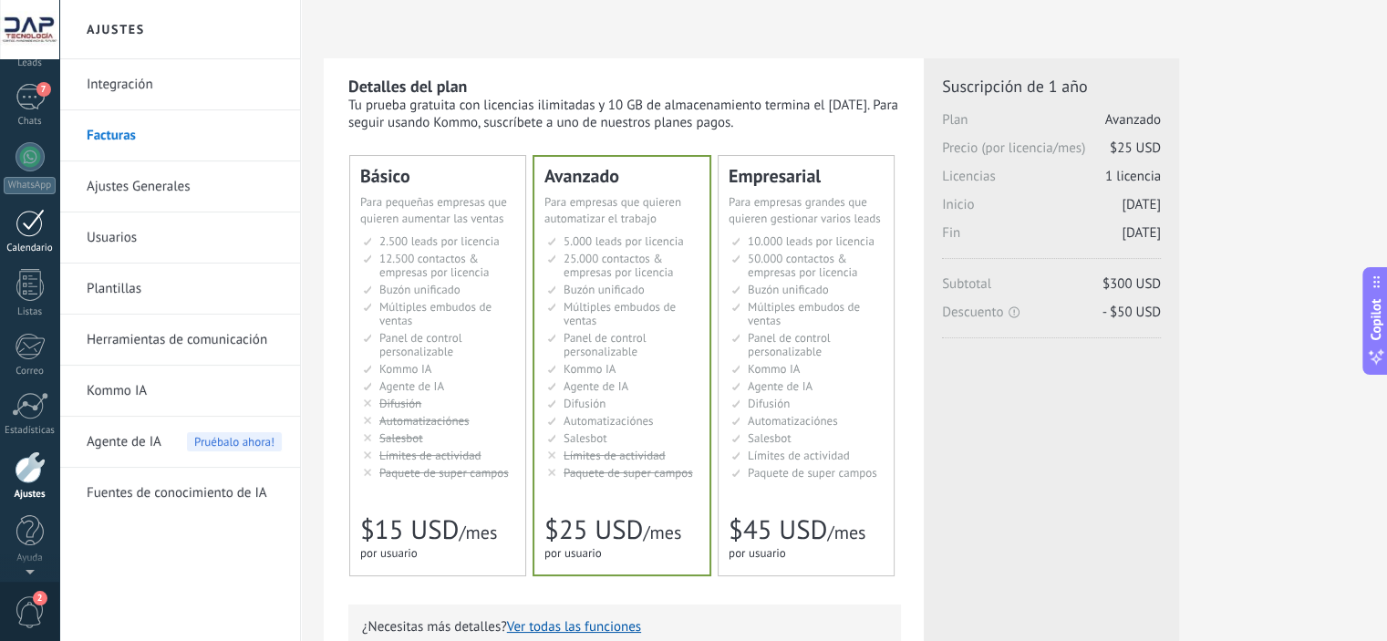
click at [36, 222] on div "Panel Leads 7 Chats WhatsApp Clientes" at bounding box center [29, 271] width 59 height 624
click at [26, 157] on div at bounding box center [29, 156] width 29 height 29
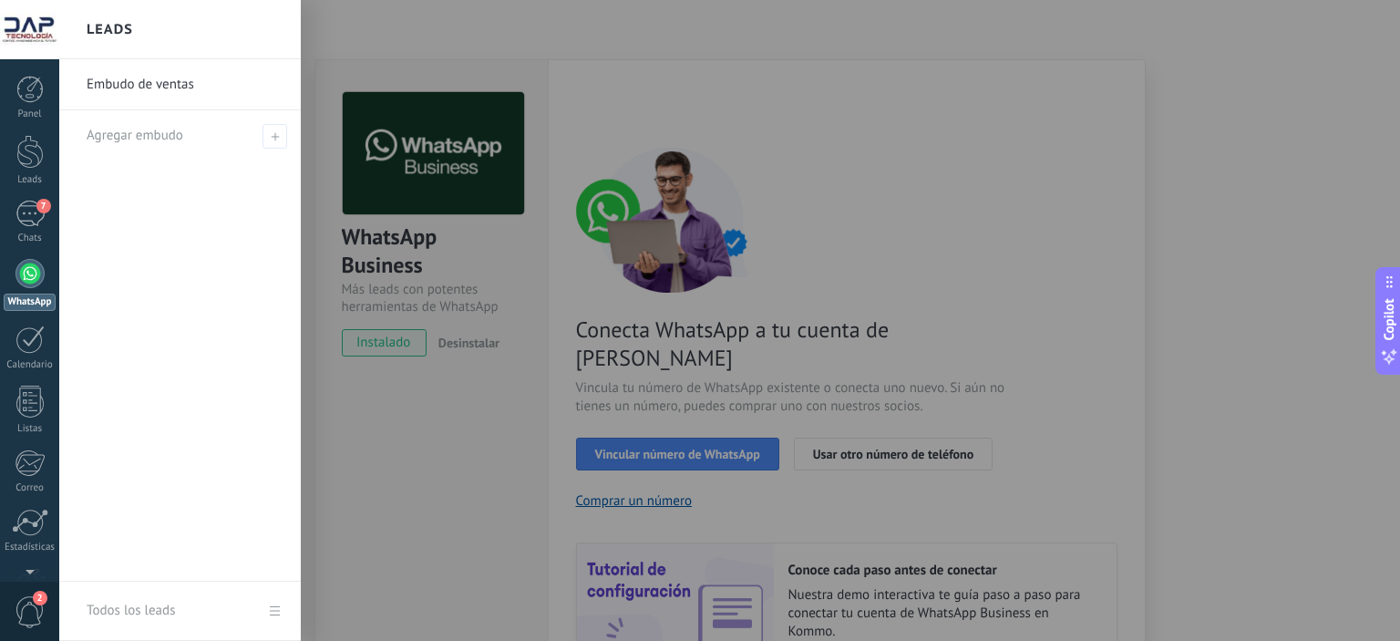
drag, startPoint x: 680, startPoint y: 431, endPoint x: 671, endPoint y: 200, distance: 231.8
click at [670, 202] on div at bounding box center [759, 320] width 1400 height 641
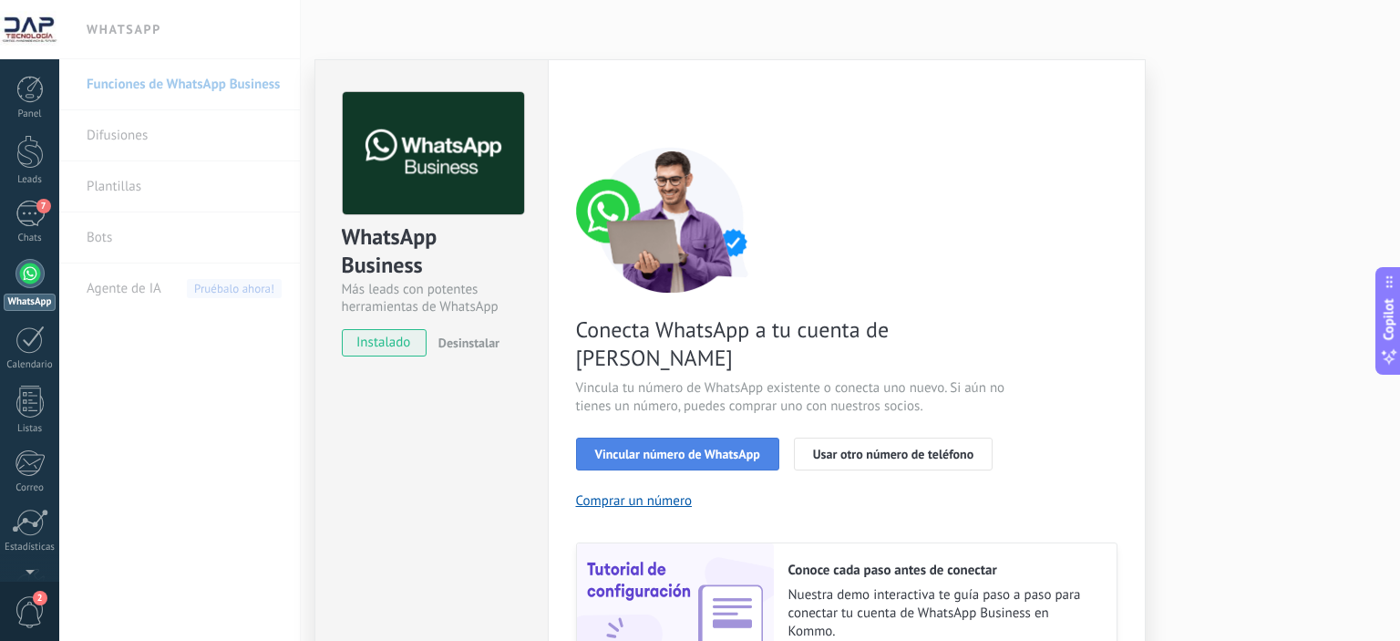
click at [667, 448] on span "Vincular número de WhatsApp" at bounding box center [677, 454] width 165 height 13
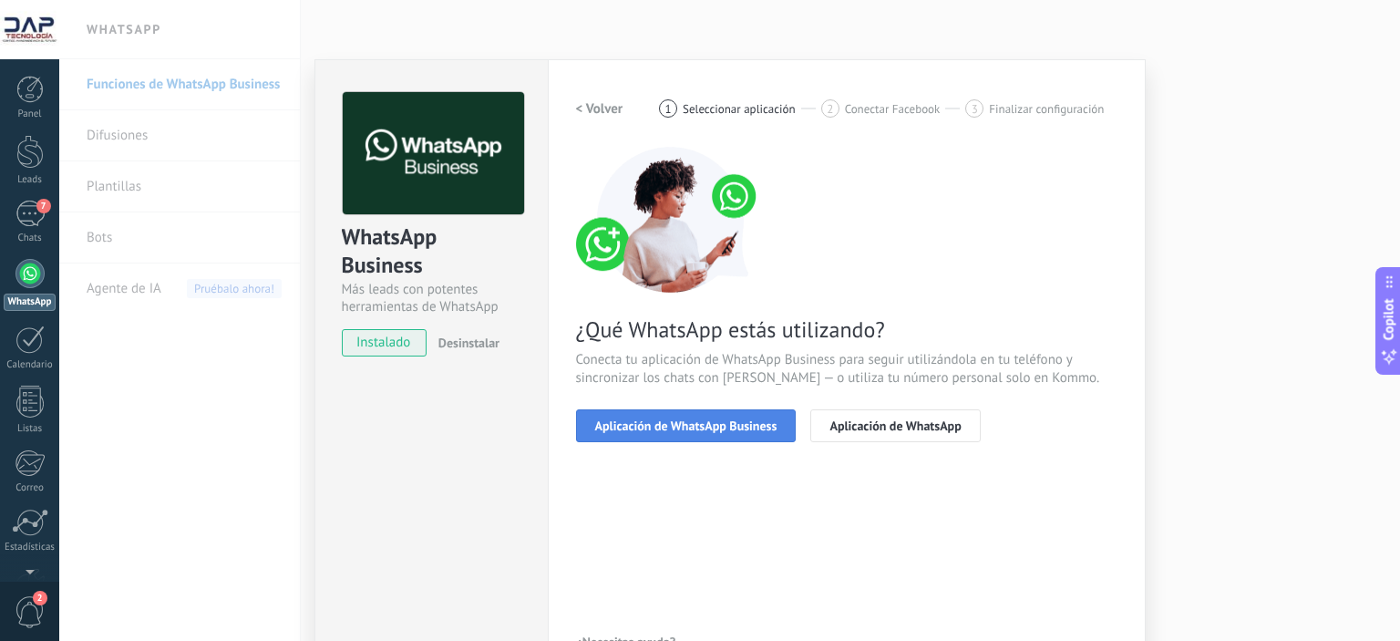
click at [667, 427] on span "Aplicación de WhatsApp Business" at bounding box center [686, 425] width 182 height 13
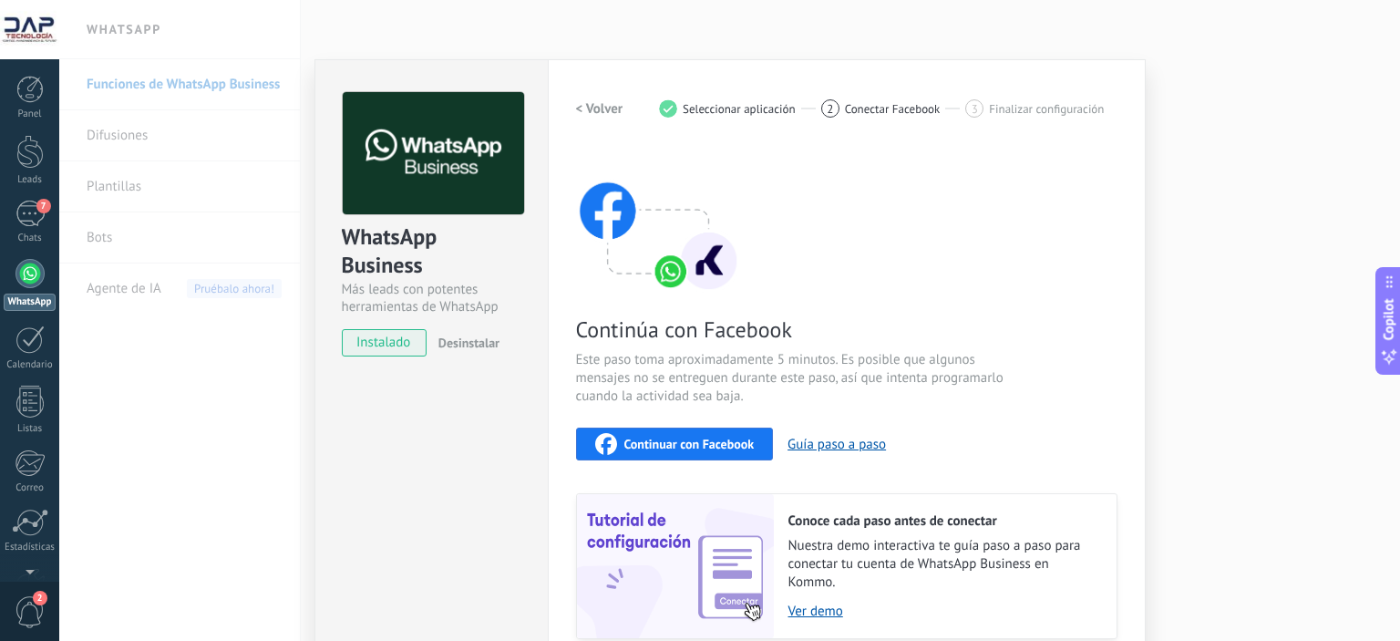
click at [682, 440] on span "Continuar con Facebook" at bounding box center [690, 444] width 130 height 13
click at [320, 136] on div "WhatsApp Business Más leads con potentes herramientas de WhatsApp instalado Des…" at bounding box center [431, 215] width 232 height 311
click at [307, 53] on div "WhatsApp Business Más leads con potentes herramientas de WhatsApp instalado Des…" at bounding box center [729, 320] width 1341 height 641
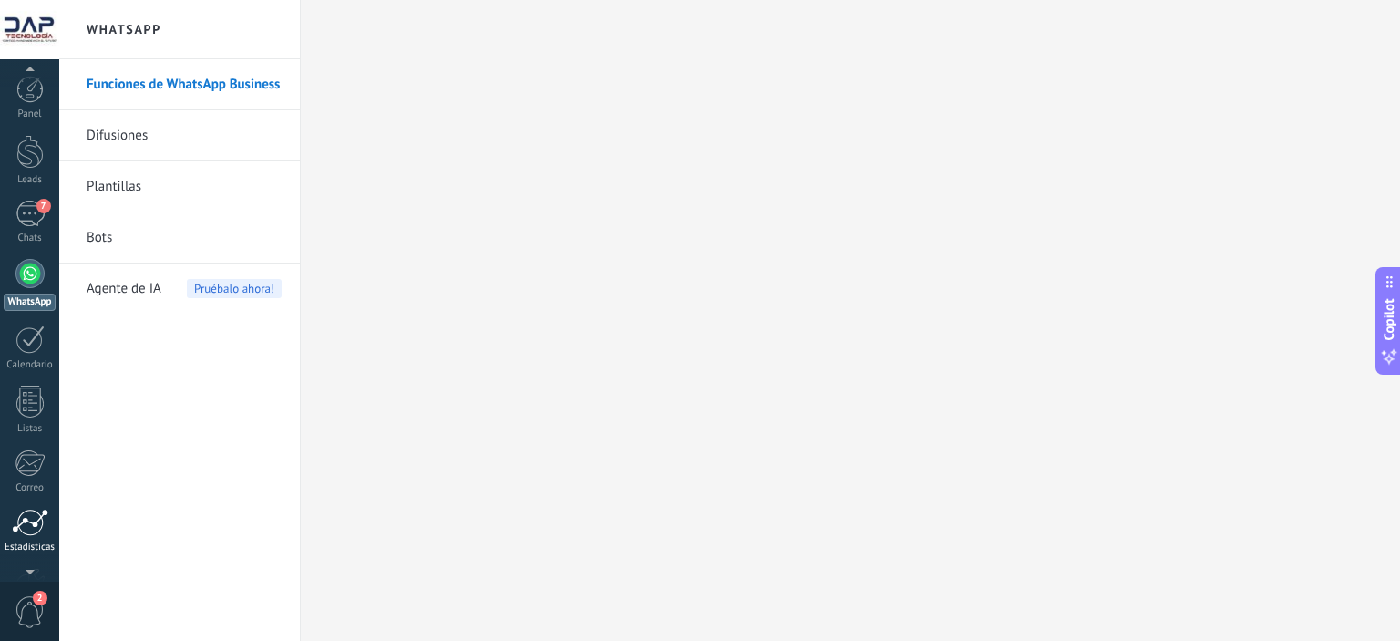
scroll to position [117, 0]
click at [20, 610] on span "2" at bounding box center [30, 612] width 31 height 32
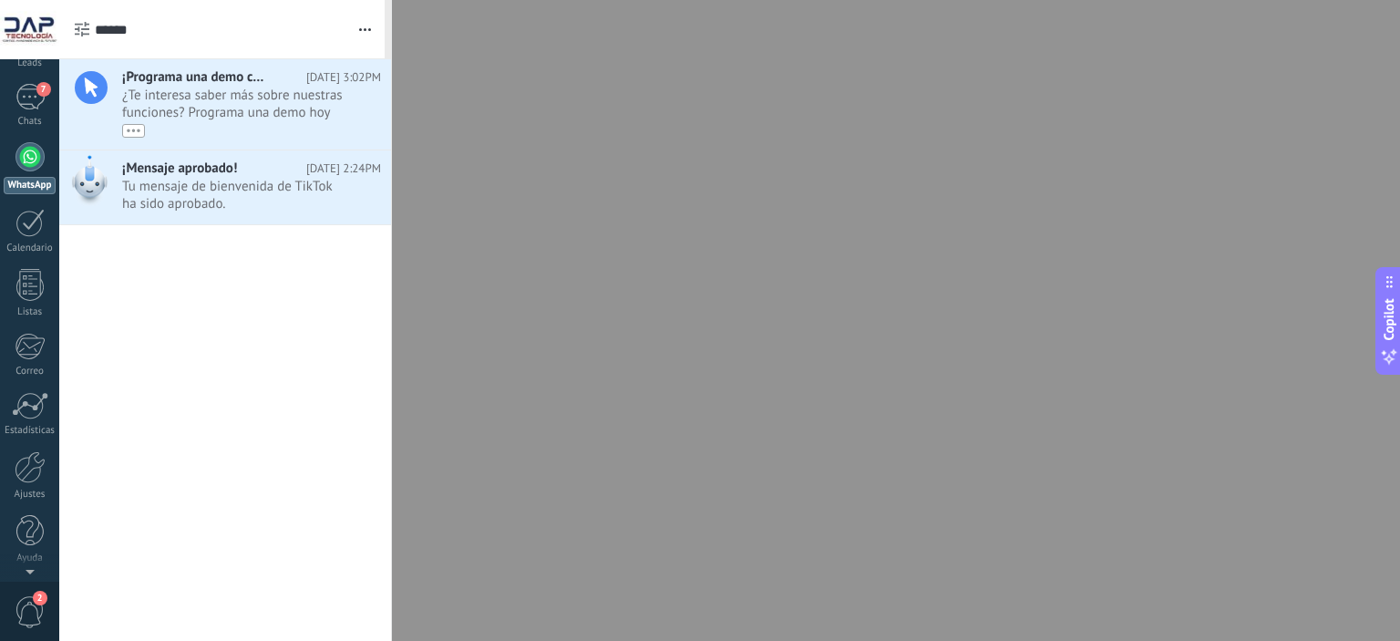
scroll to position [0, 0]
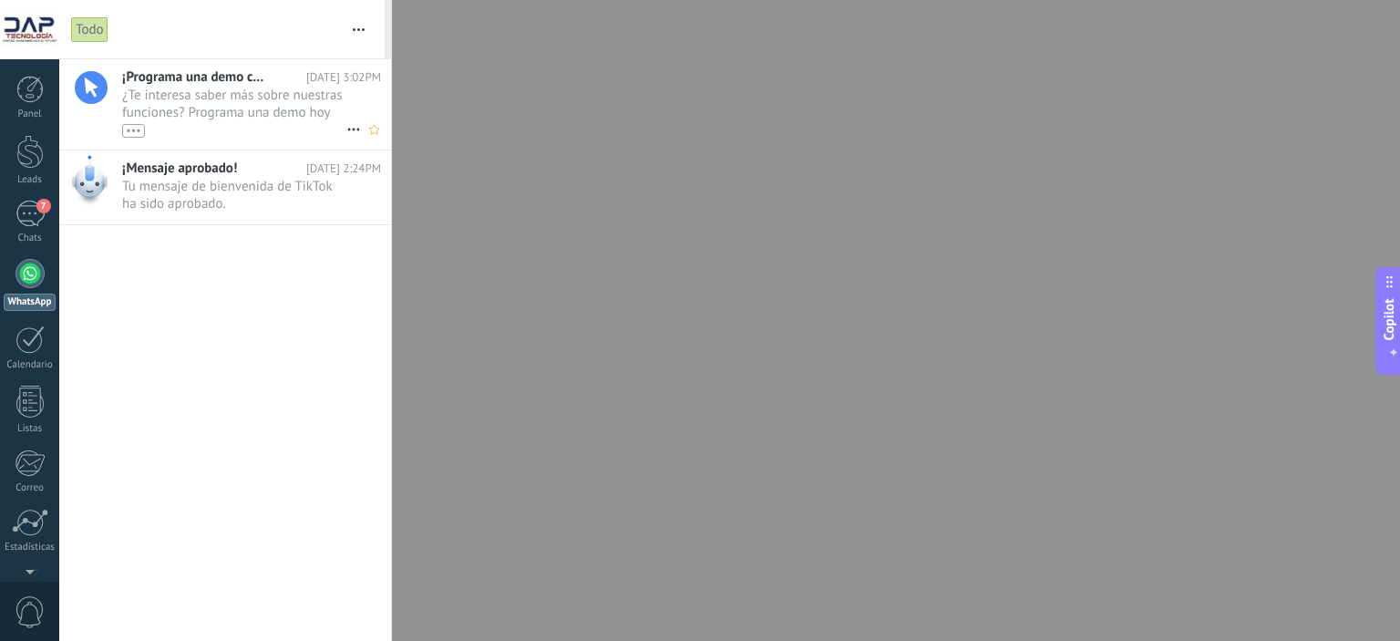
click at [222, 117] on span "¿Te interesa saber más sobre nuestras funciones? Programa una demo [DATE] mismo…" at bounding box center [234, 112] width 224 height 51
click at [44, 621] on span "0" at bounding box center [30, 612] width 31 height 32
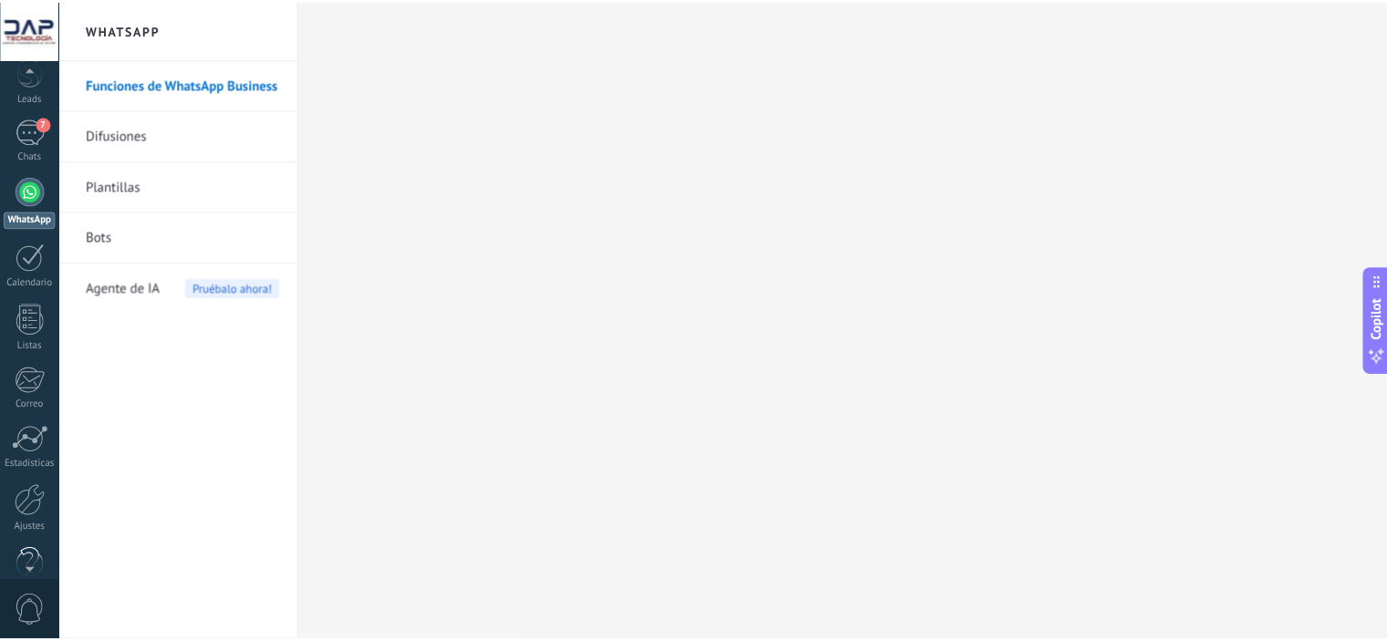
scroll to position [117, 0]
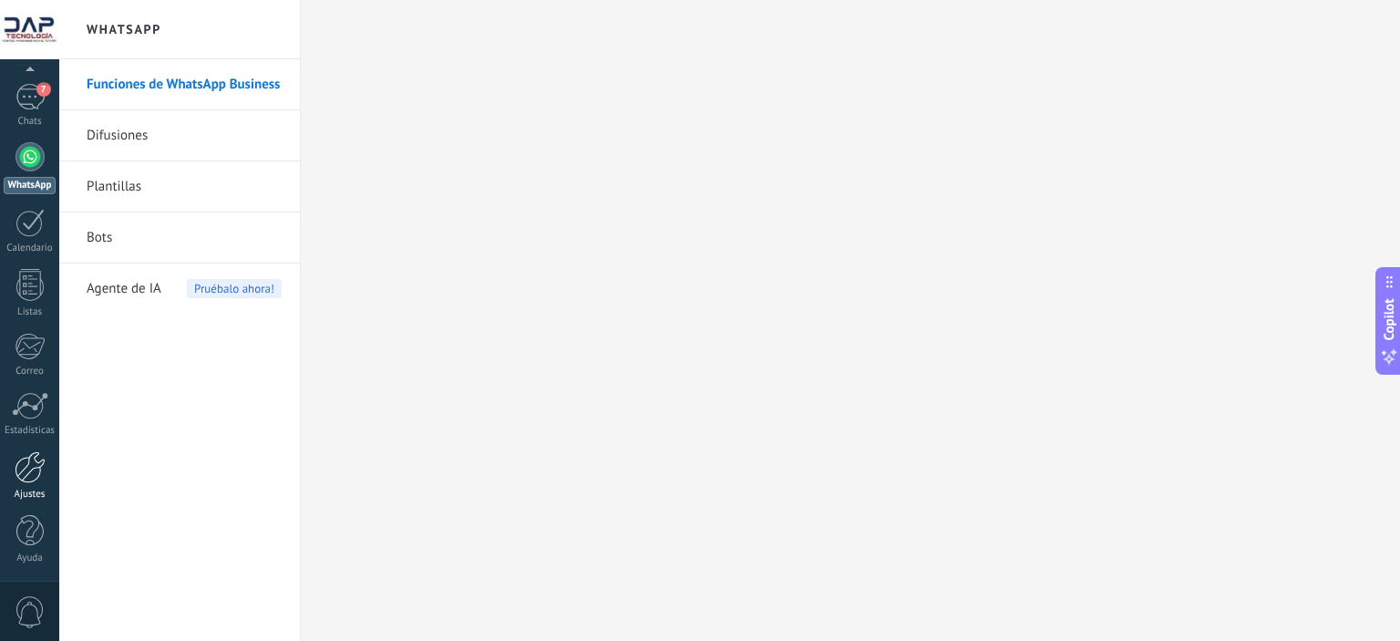
click at [27, 470] on div at bounding box center [30, 467] width 31 height 32
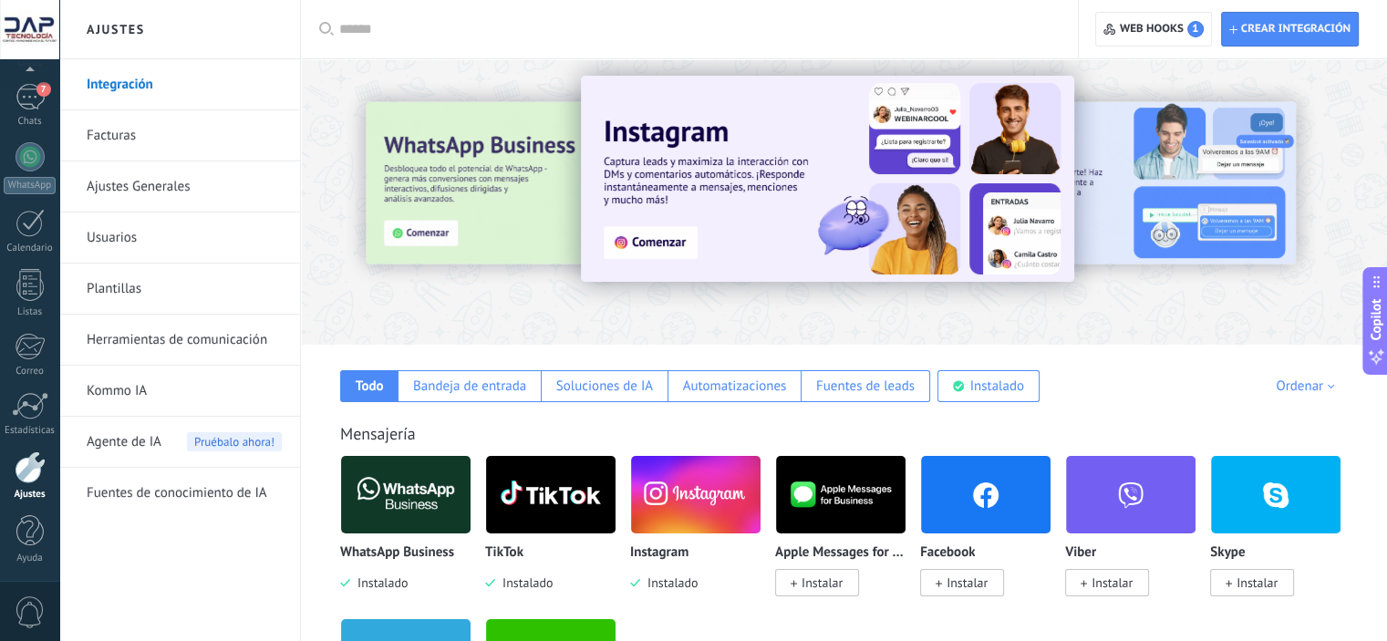
scroll to position [304, 0]
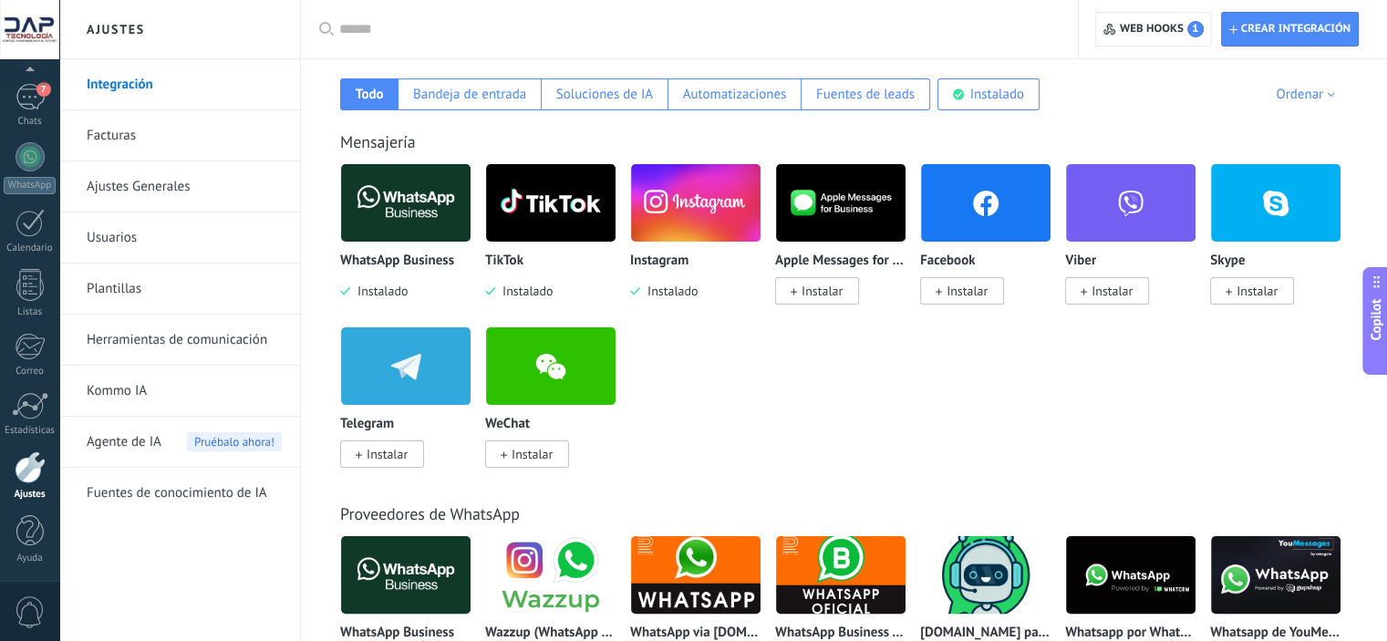
click at [129, 87] on link "Integración" at bounding box center [184, 84] width 195 height 51
click at [128, 83] on link "Integración" at bounding box center [184, 84] width 195 height 51
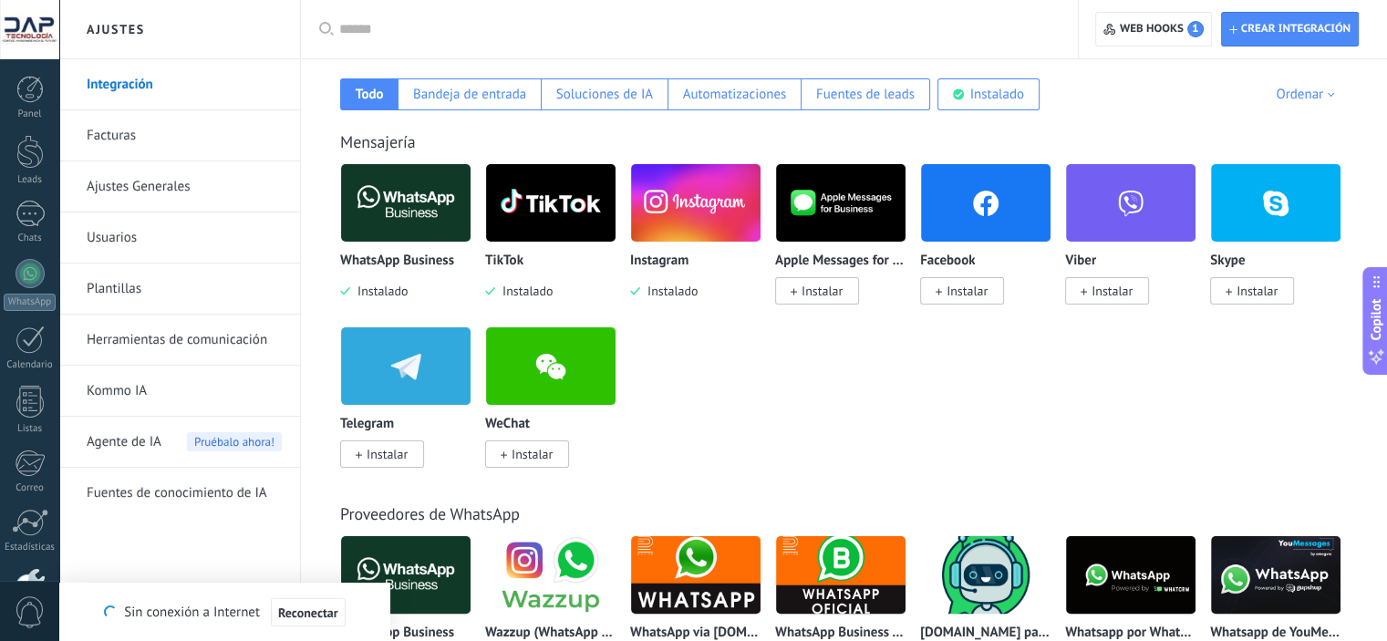
click at [729, 408] on div "WhatsApp Business Instalado TikTok Instalado Instagram Instalado Apple Messages…" at bounding box center [853, 326] width 1027 height 326
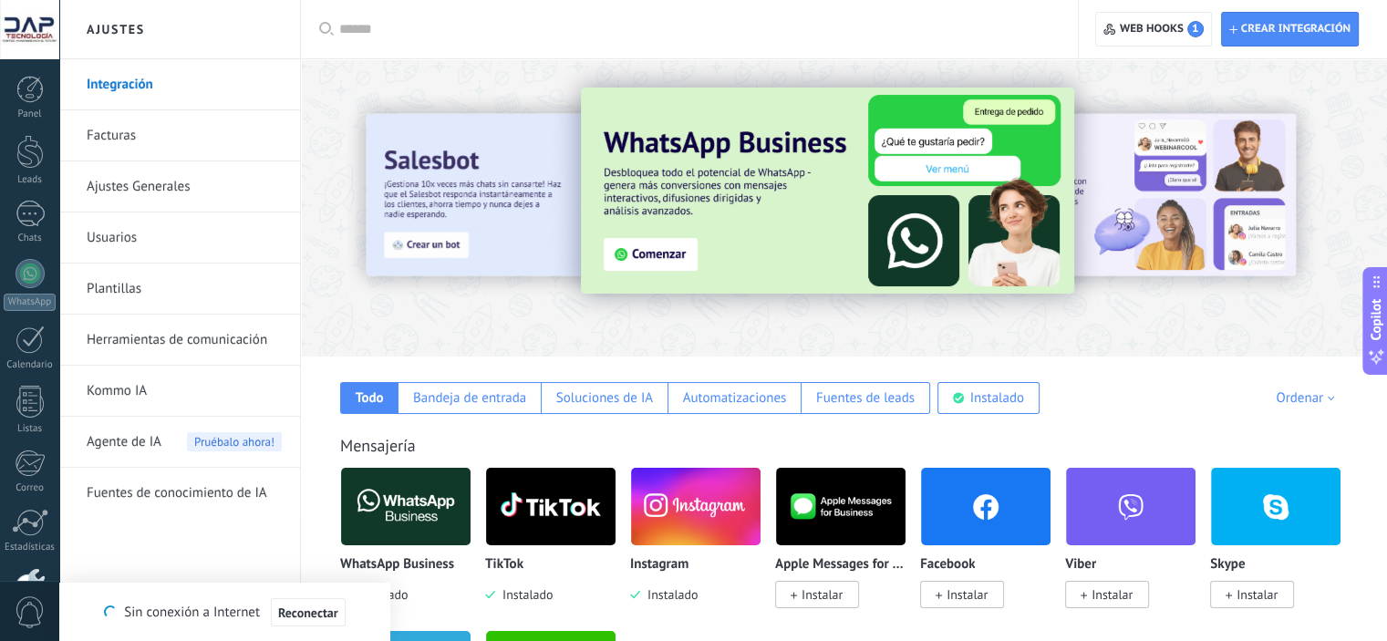
click at [132, 235] on link "Usuarios" at bounding box center [184, 237] width 195 height 51
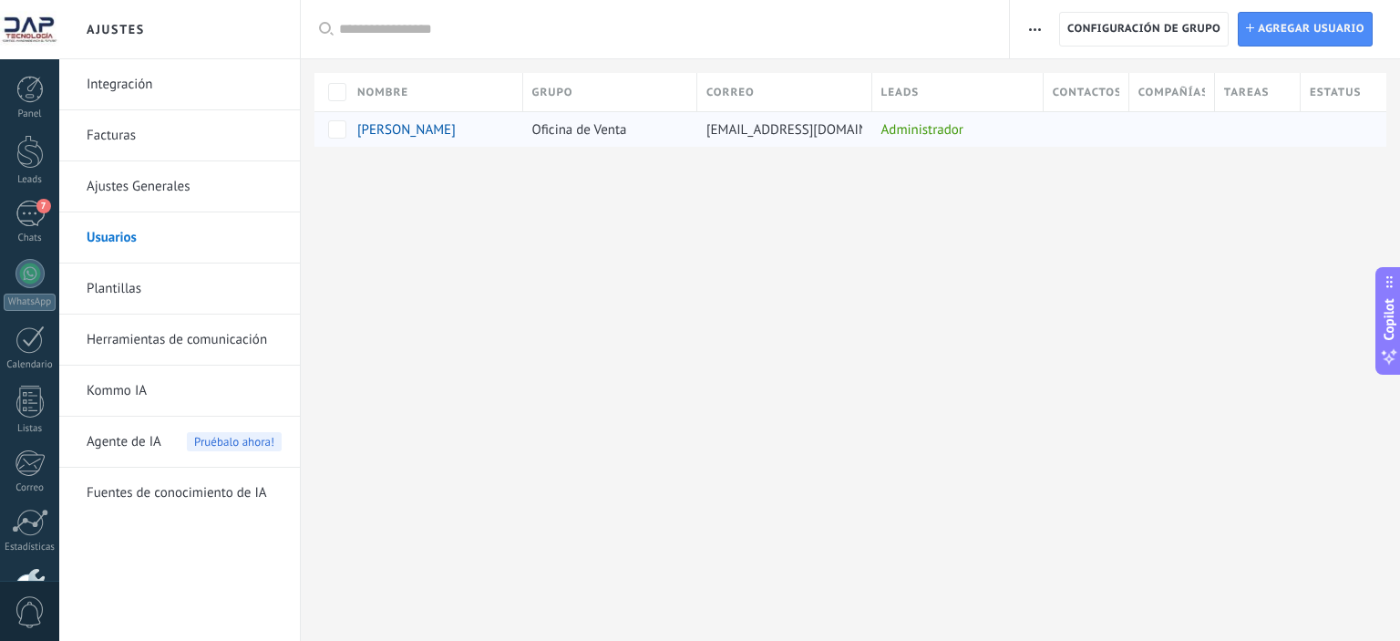
click at [941, 129] on div "Administrador" at bounding box center [953, 129] width 162 height 35
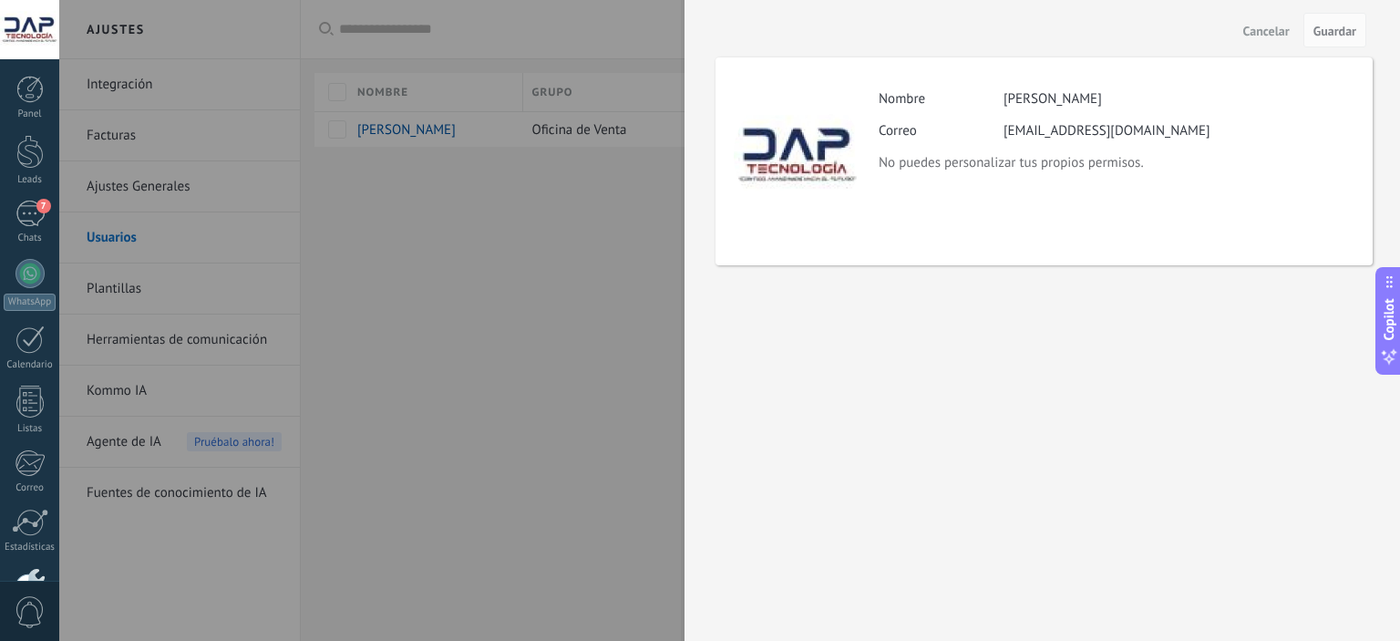
click at [492, 274] on div at bounding box center [700, 320] width 1400 height 641
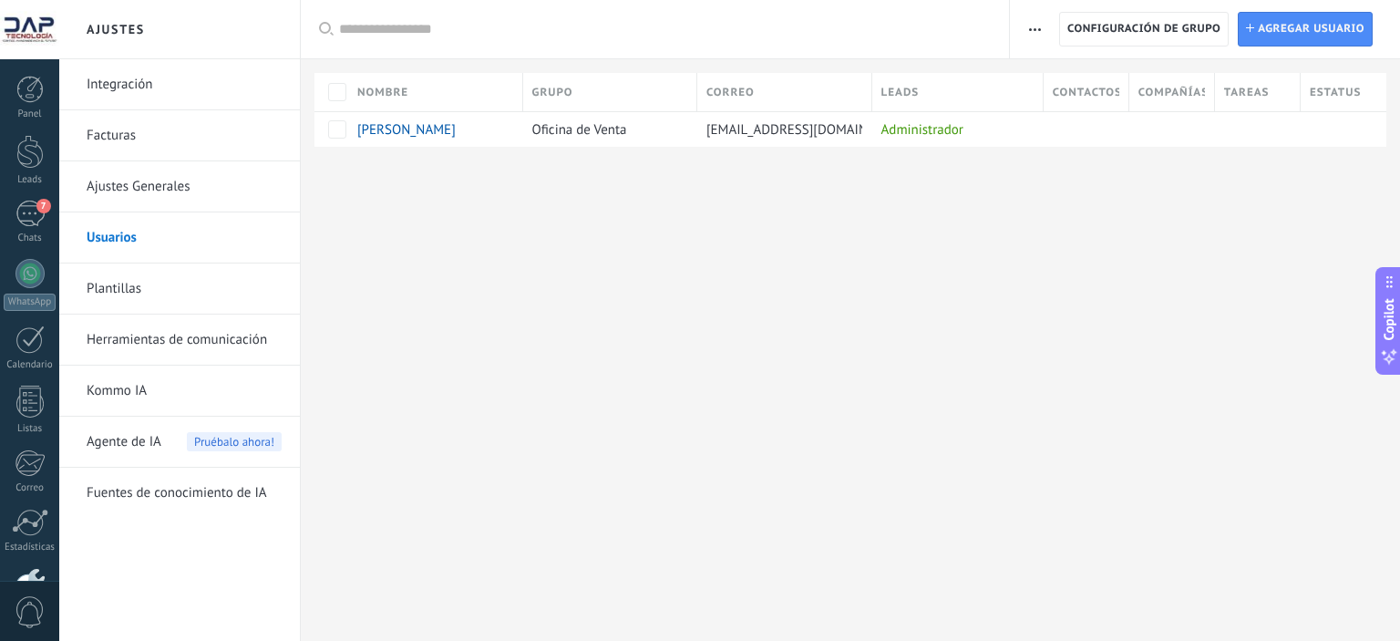
click at [141, 76] on link "Integración" at bounding box center [184, 84] width 195 height 51
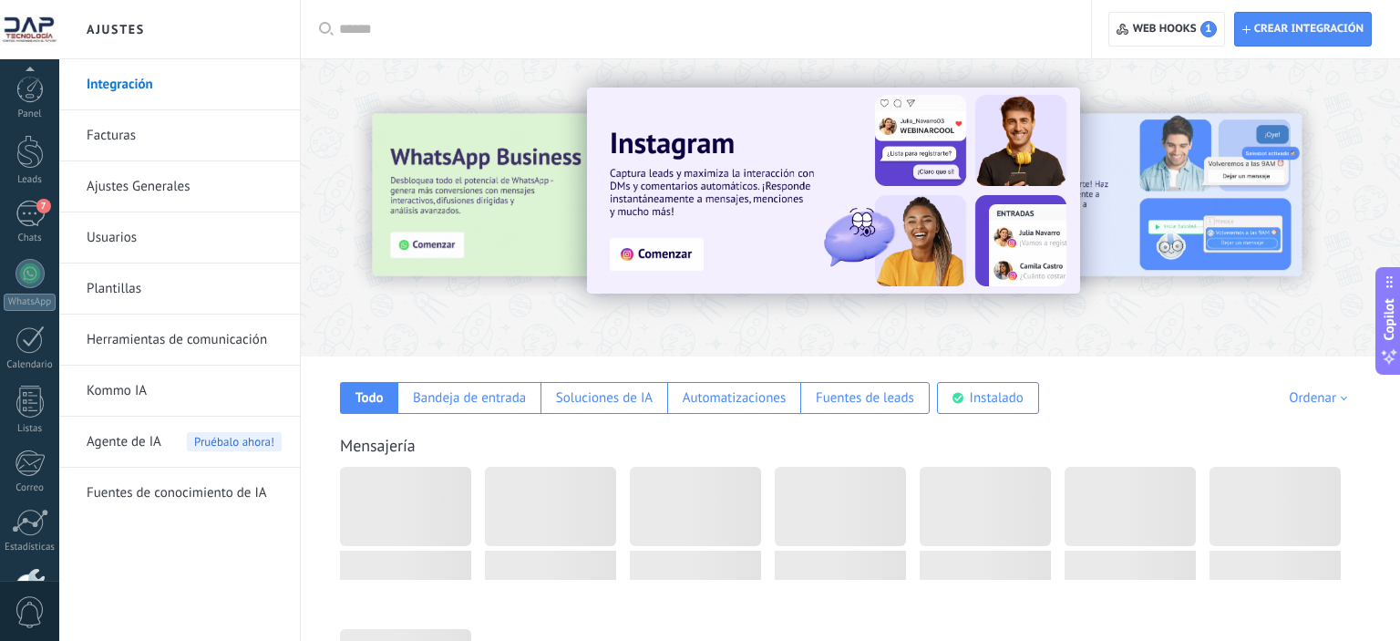
scroll to position [117, 0]
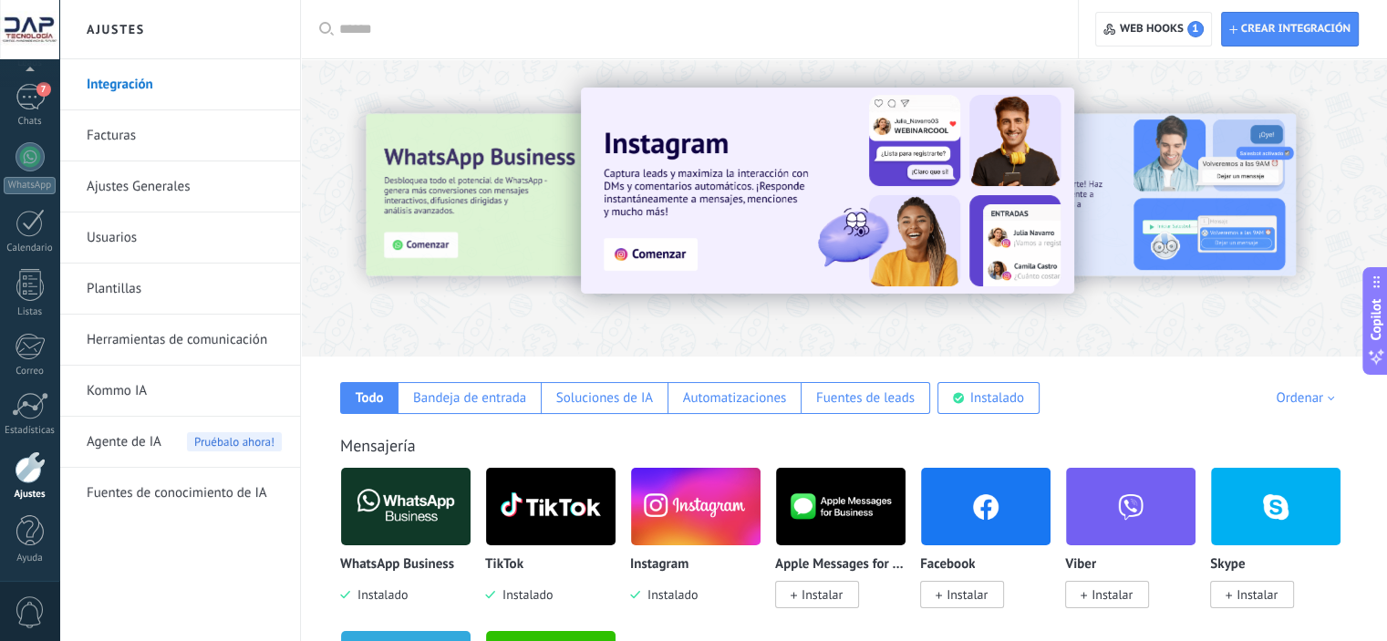
click at [992, 591] on span "Instalar" at bounding box center [962, 594] width 84 height 27
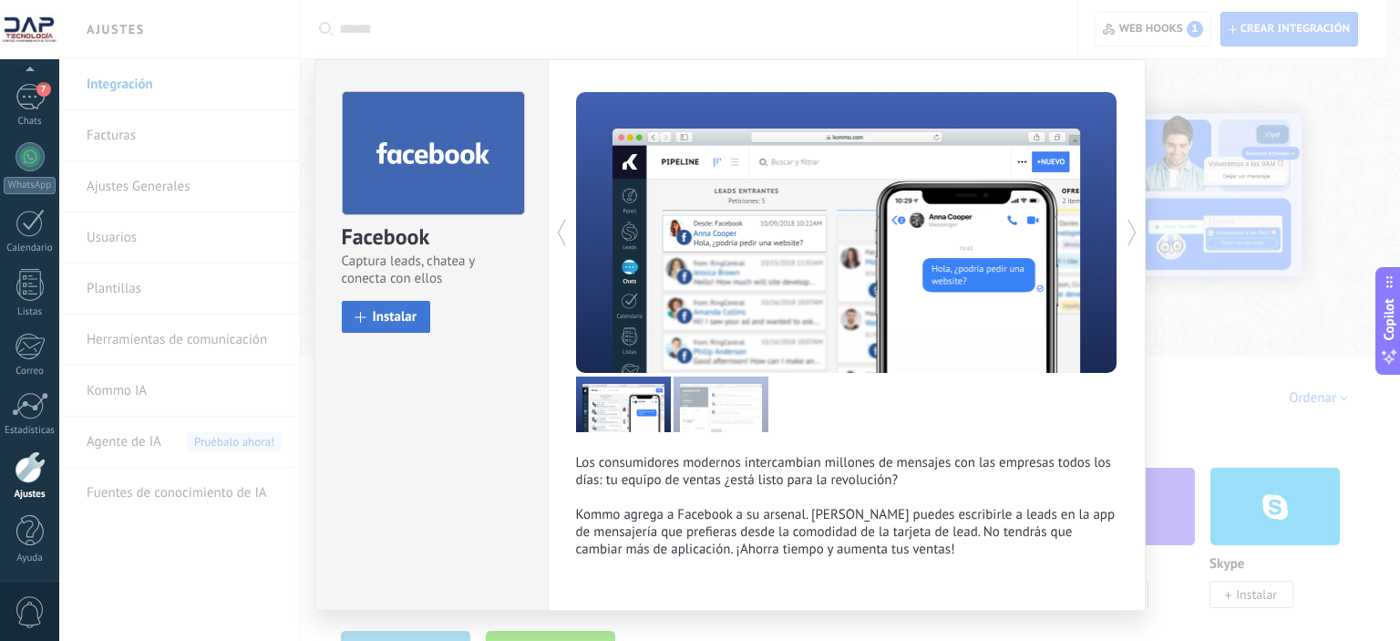
click at [381, 310] on span "Instalar" at bounding box center [395, 317] width 45 height 14
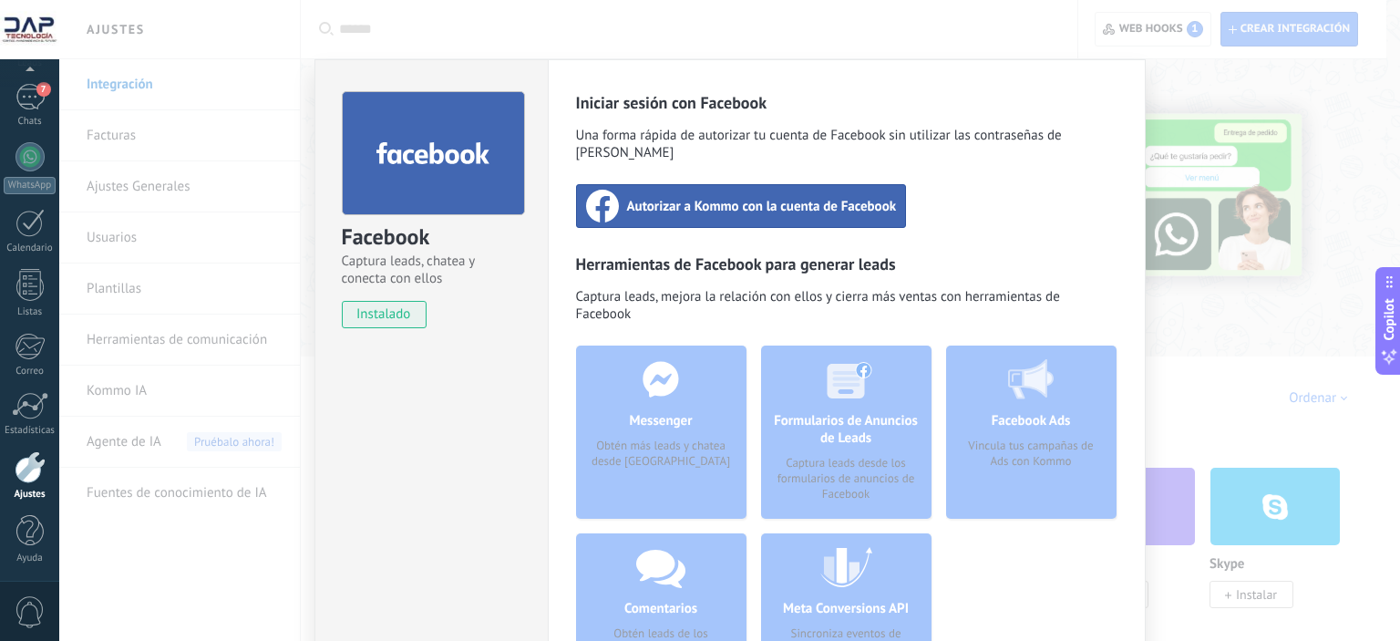
click at [707, 197] on span "Autorizar a Kommo con la cuenta de Facebook" at bounding box center [762, 206] width 270 height 18
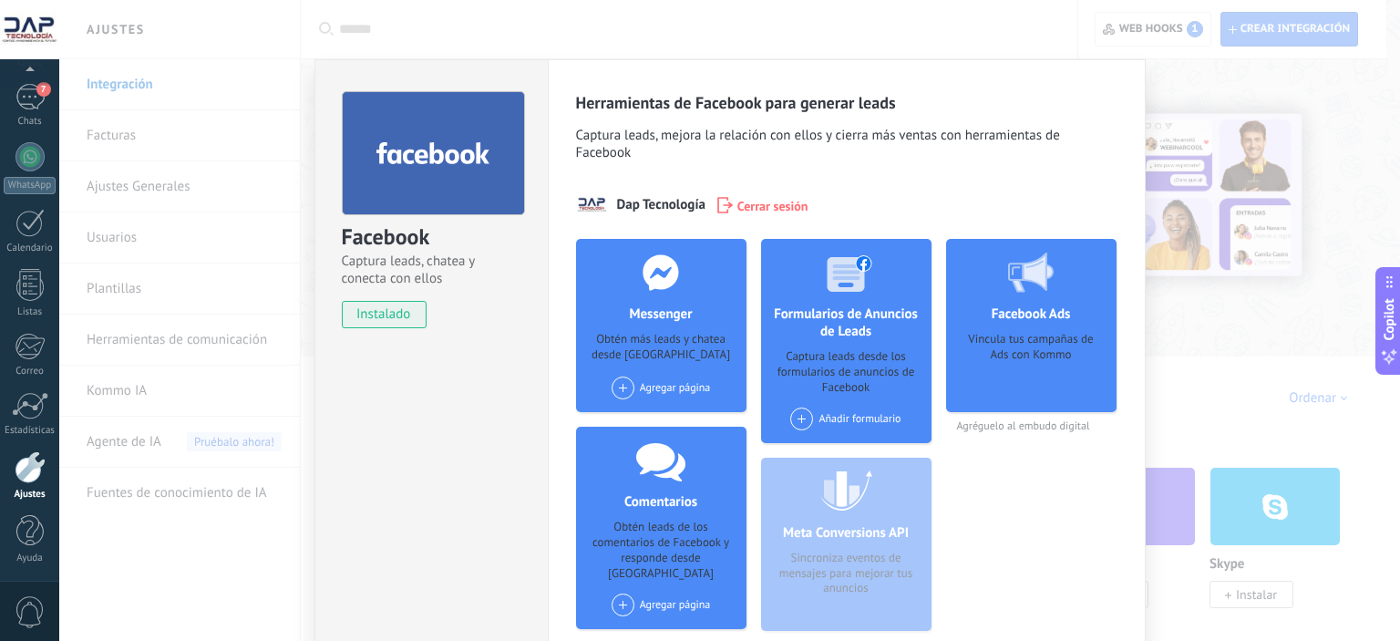
click at [615, 386] on span at bounding box center [623, 388] width 23 height 23
click at [685, 427] on div "DAP Tecnología" at bounding box center [671, 422] width 122 height 40
click at [801, 418] on span at bounding box center [801, 419] width 23 height 23
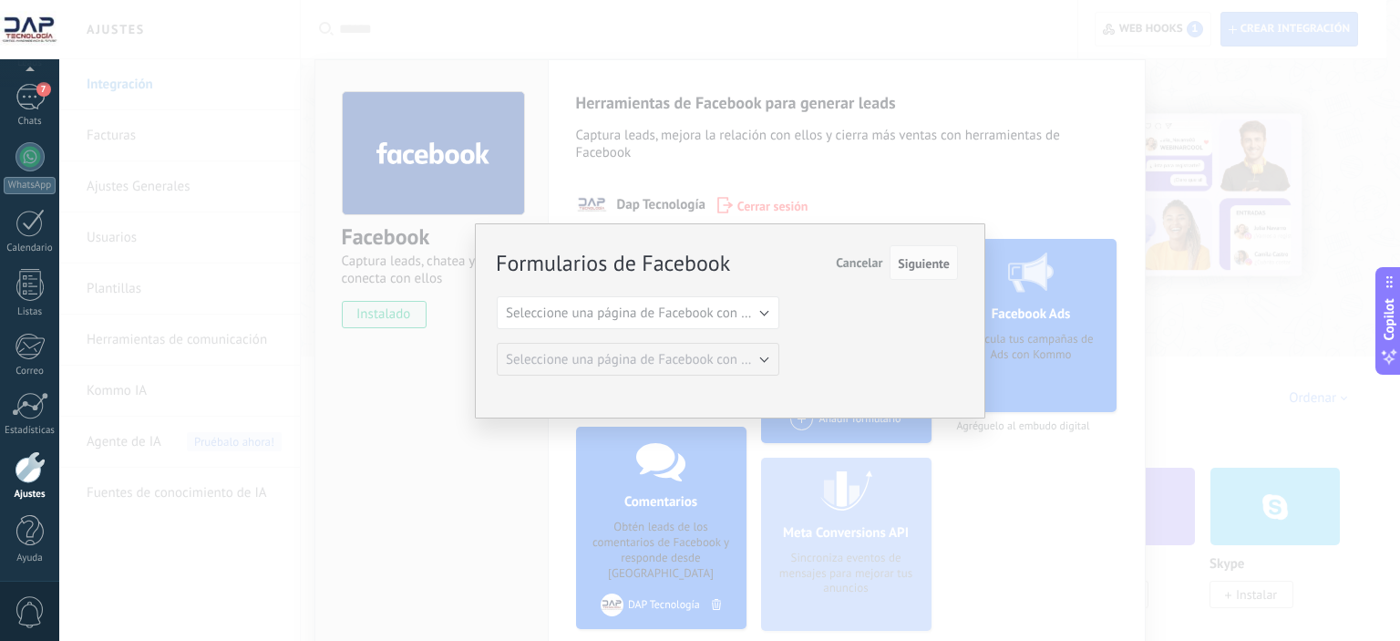
click at [777, 238] on div "Formularios de Facebook Siguiente Cancelar Seleccione una página de Facebook co…" at bounding box center [730, 320] width 511 height 195
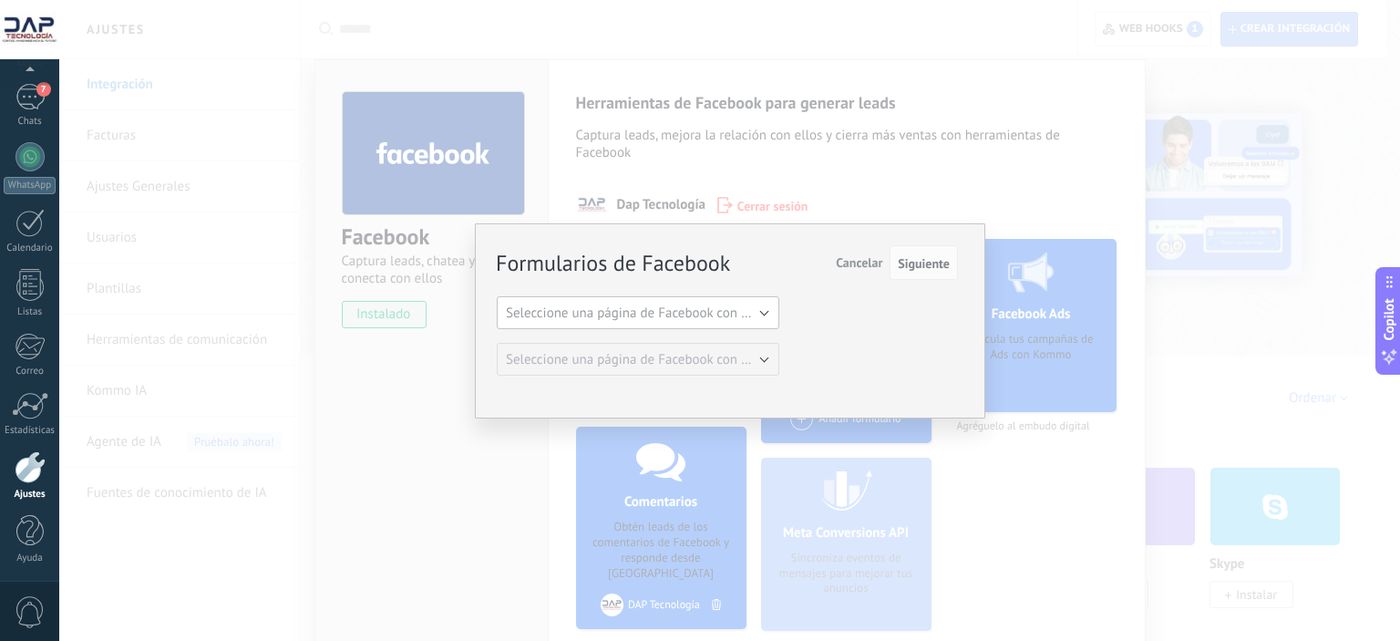
click at [609, 309] on span "Seleccione una página de Facebook con formas" at bounding box center [643, 313] width 275 height 17
click at [602, 336] on span "DAP Tecnología" at bounding box center [629, 344] width 287 height 17
click at [650, 365] on span "Formulario de DAP Tecnología creado el [DATE][PERSON_NAME] 17:10" at bounding box center [711, 359] width 410 height 17
click at [662, 324] on button "DAP Tecnología" at bounding box center [638, 312] width 283 height 33
click at [662, 324] on li "Seleccione una página de Facebook con formas" at bounding box center [632, 312] width 293 height 31
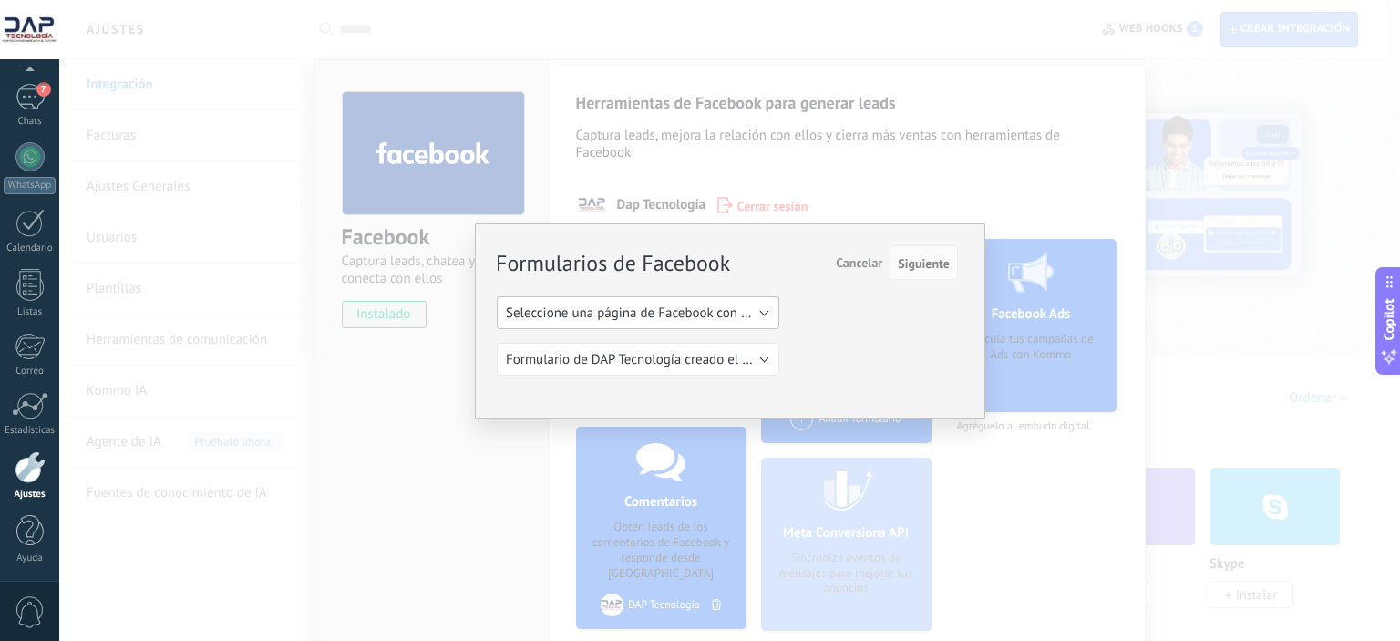
click at [726, 309] on span "Seleccione una página de Facebook con formas" at bounding box center [643, 313] width 275 height 17
click at [656, 343] on span "DAP Tecnología" at bounding box center [629, 344] width 287 height 17
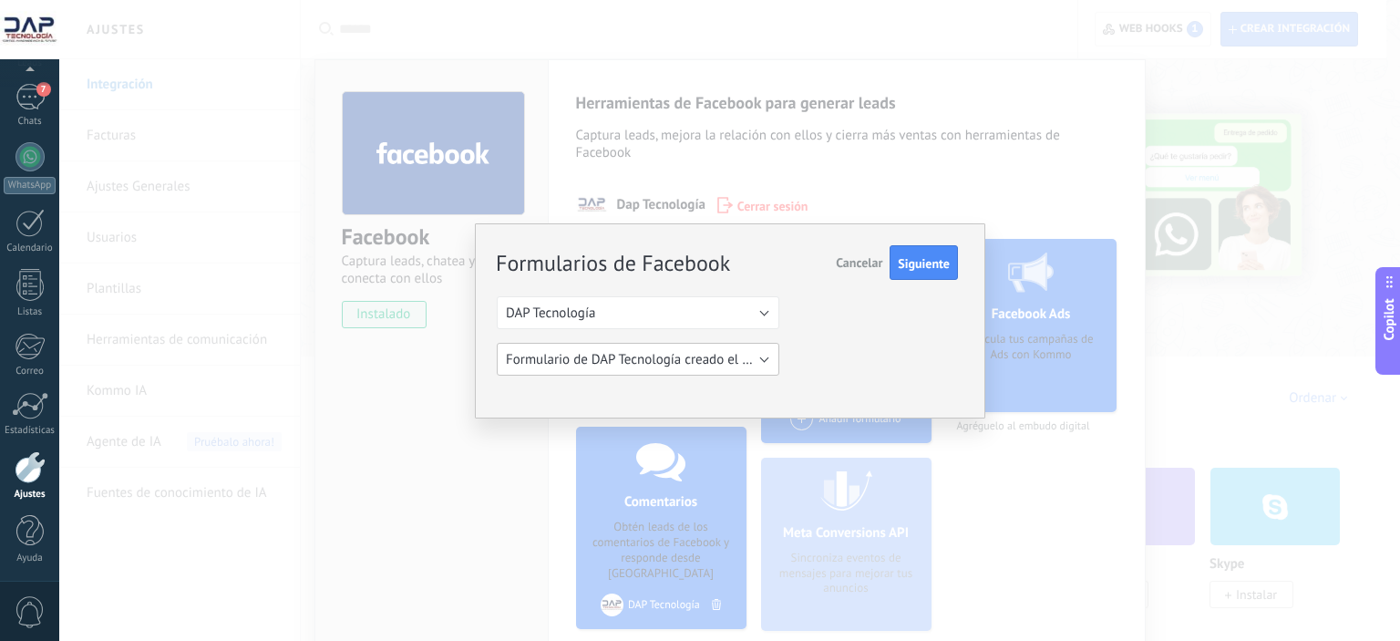
click at [673, 349] on button "Formulario de DAP Tecnología creado el [DATE][PERSON_NAME] 17:10" at bounding box center [638, 359] width 283 height 33
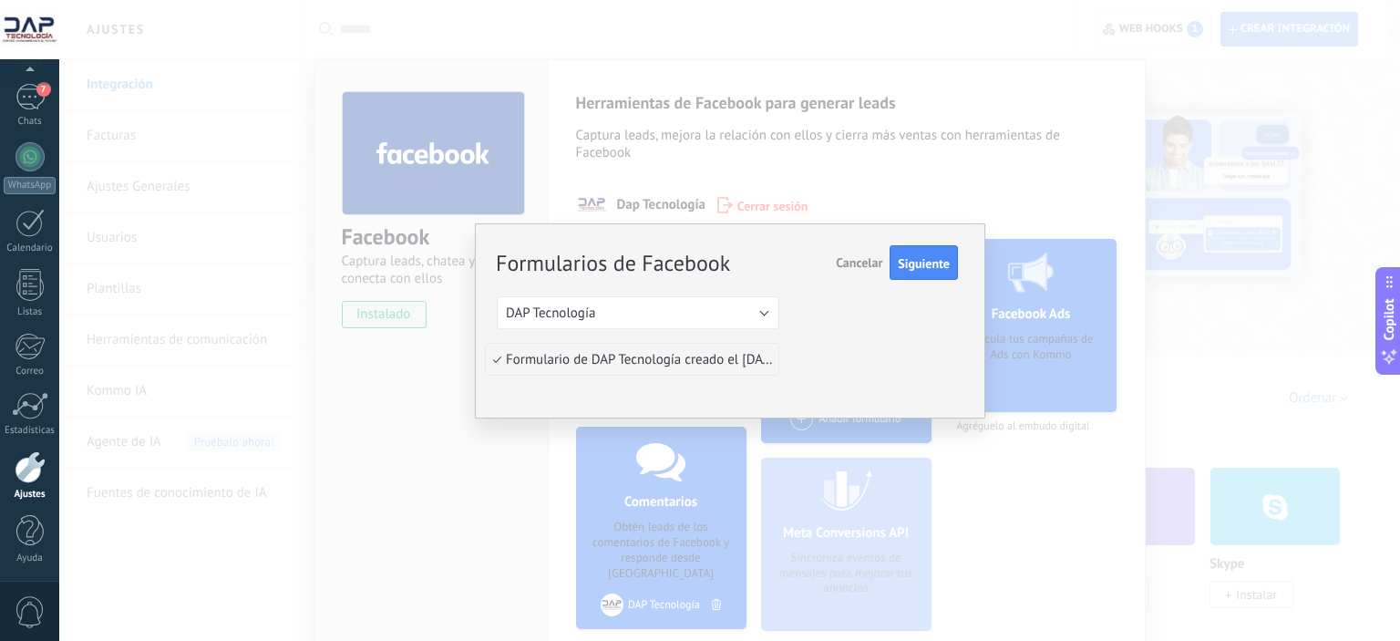
click at [700, 360] on span "Formulario de DAP Tecnología creado el [DATE][PERSON_NAME] 17:10" at bounding box center [629, 359] width 287 height 17
click at [944, 258] on span "Siguiente" at bounding box center [924, 263] width 52 height 13
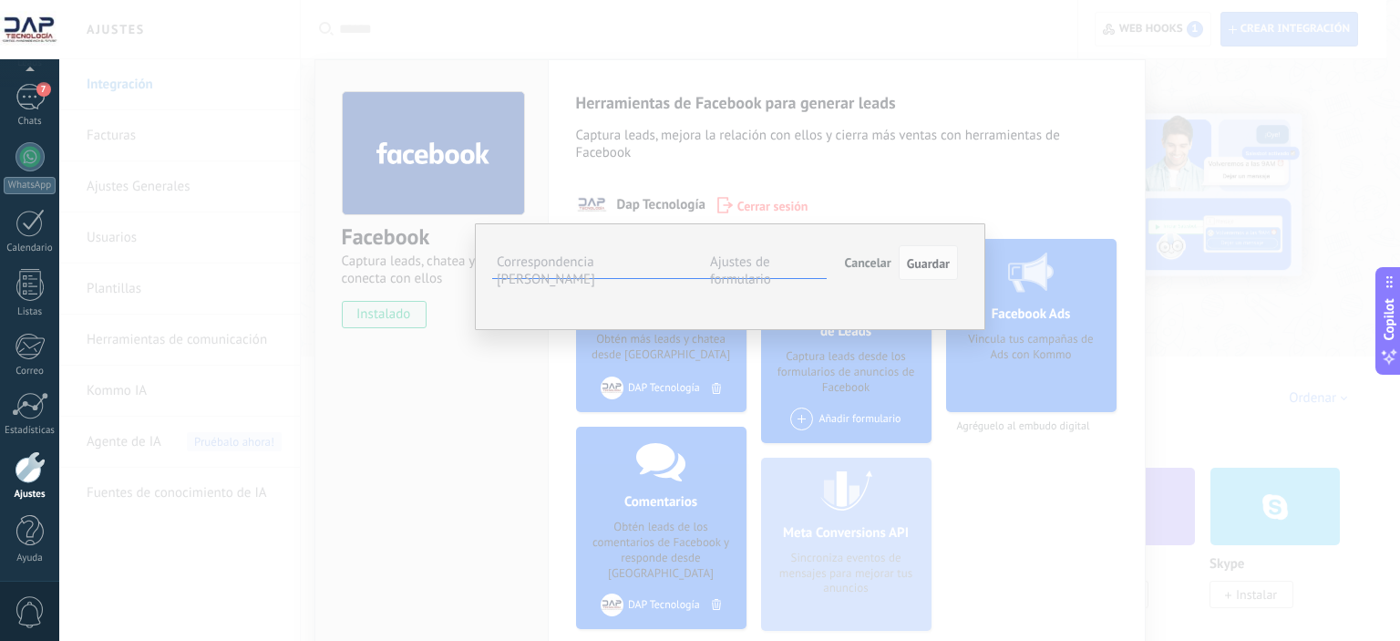
click at [0, 0] on div "Full name" at bounding box center [0, 0] width 0 height 0
drag, startPoint x: 422, startPoint y: 336, endPoint x: 390, endPoint y: 336, distance: 31.9
click at [390, 336] on div "**********" at bounding box center [729, 320] width 1341 height 641
click at [0, 0] on div "Full name" at bounding box center [0, 0] width 0 height 0
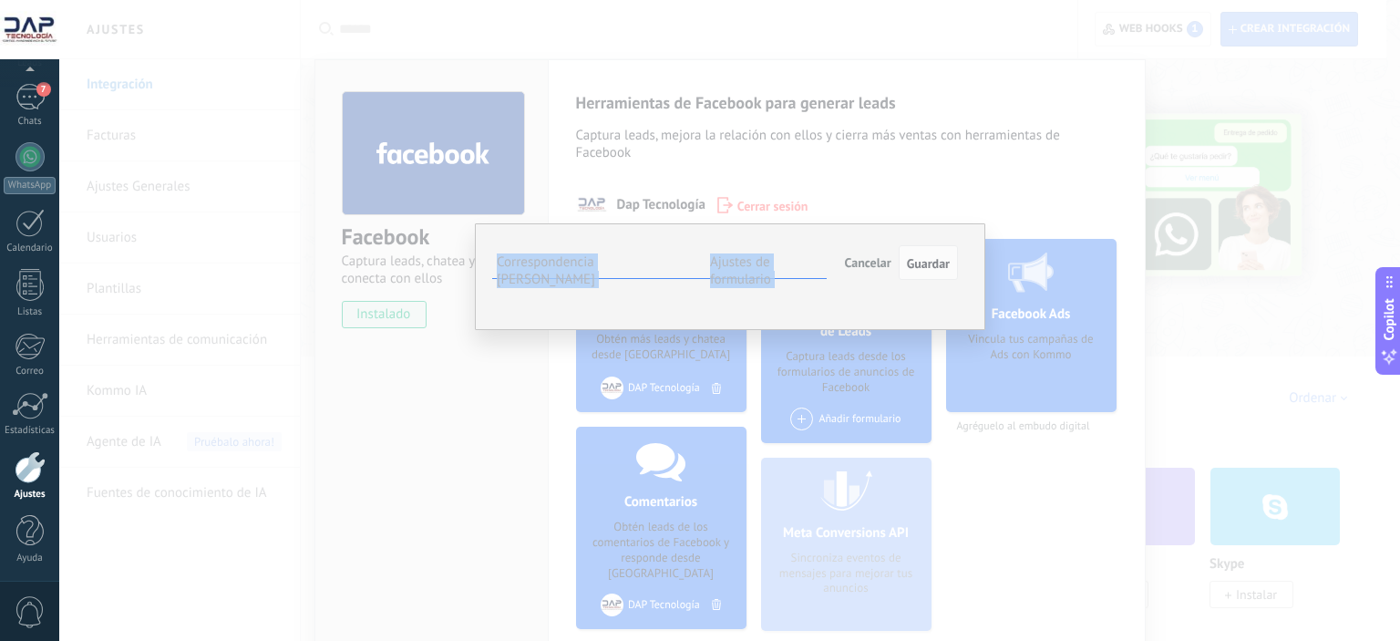
click at [0, 0] on span "Seleccionar campo" at bounding box center [0, 0] width 0 height 0
click at [682, 250] on ul "Correspondencia [PERSON_NAME] Ajustes de formulario" at bounding box center [659, 263] width 335 height 32
click at [1008, 207] on div "**********" at bounding box center [729, 320] width 1341 height 641
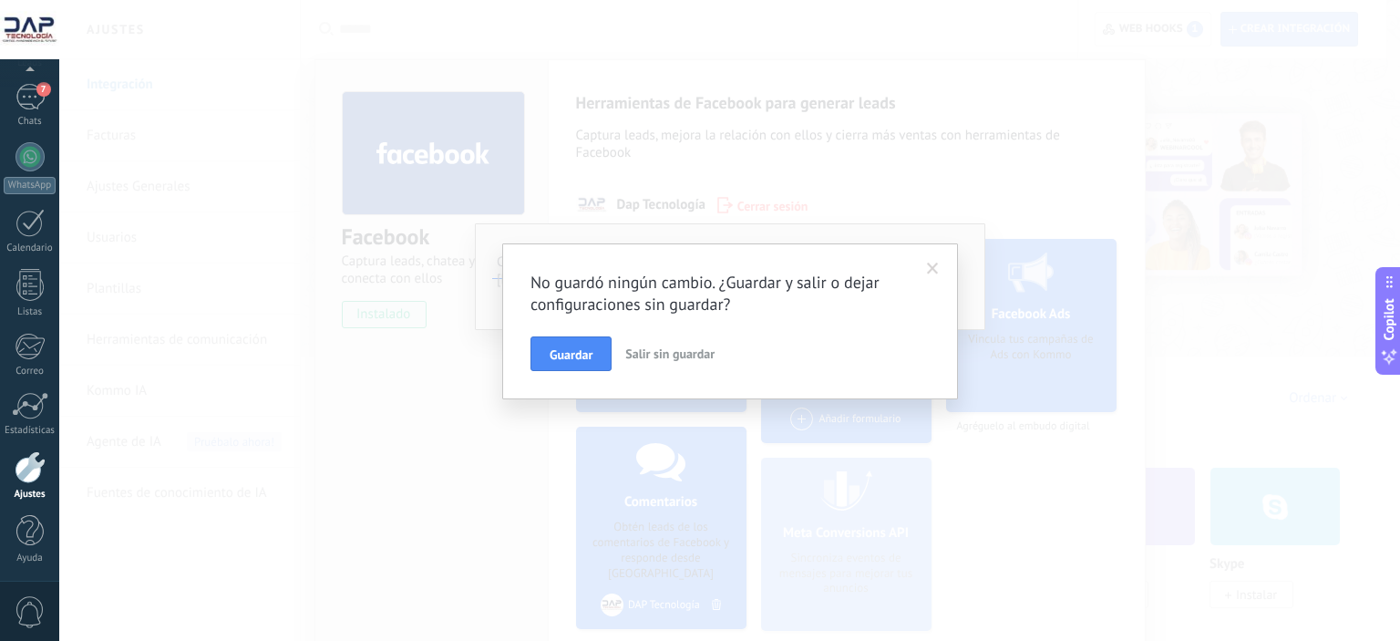
click at [748, 335] on div "No guardó ningún cambio. ¿Guardar y salir o dejar configuraciones sin guardar? …" at bounding box center [730, 321] width 399 height 99
drag, startPoint x: 747, startPoint y: 335, endPoint x: 593, endPoint y: 265, distance: 168.9
click at [593, 265] on div "No guardó ningún cambio. ¿Guardar y salir o dejar configuraciones sin guardar? …" at bounding box center [730, 321] width 456 height 156
click at [598, 356] on button "Guardar" at bounding box center [571, 353] width 81 height 35
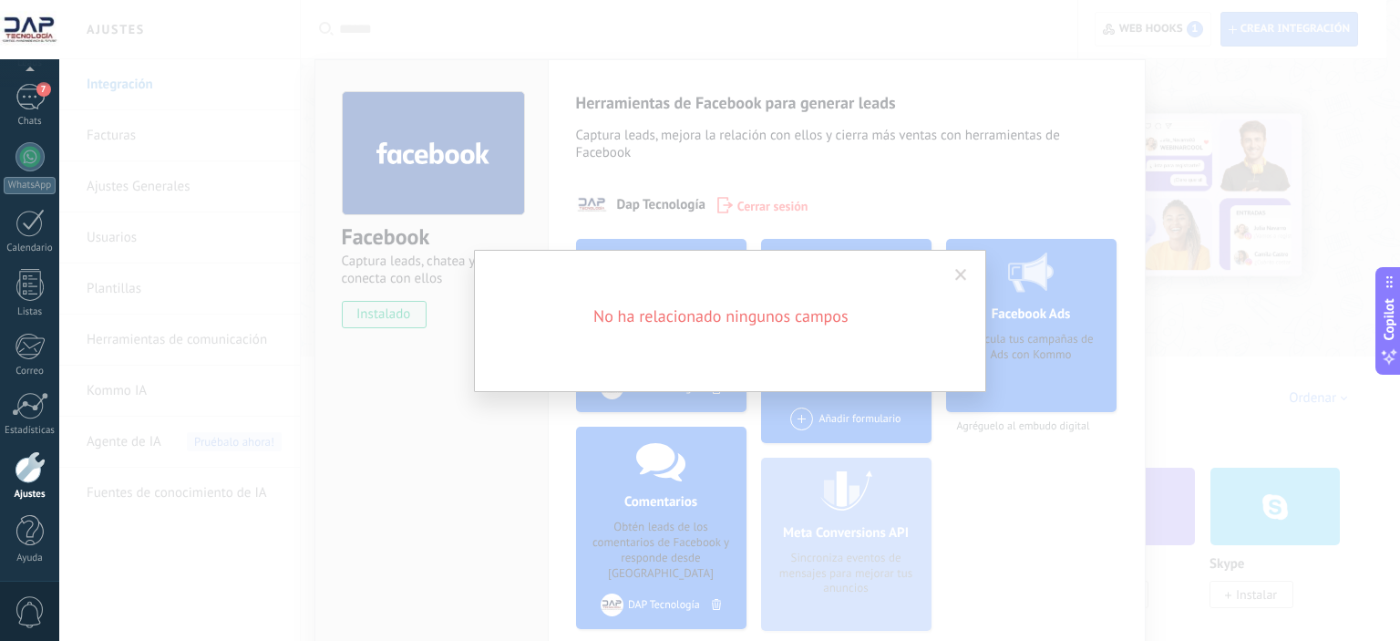
click at [718, 287] on div "No ha relacionado ningunos campos" at bounding box center [730, 321] width 512 height 142
drag, startPoint x: 965, startPoint y: 274, endPoint x: 965, endPoint y: 246, distance: 28.3
click at [965, 274] on span at bounding box center [961, 275] width 12 height 13
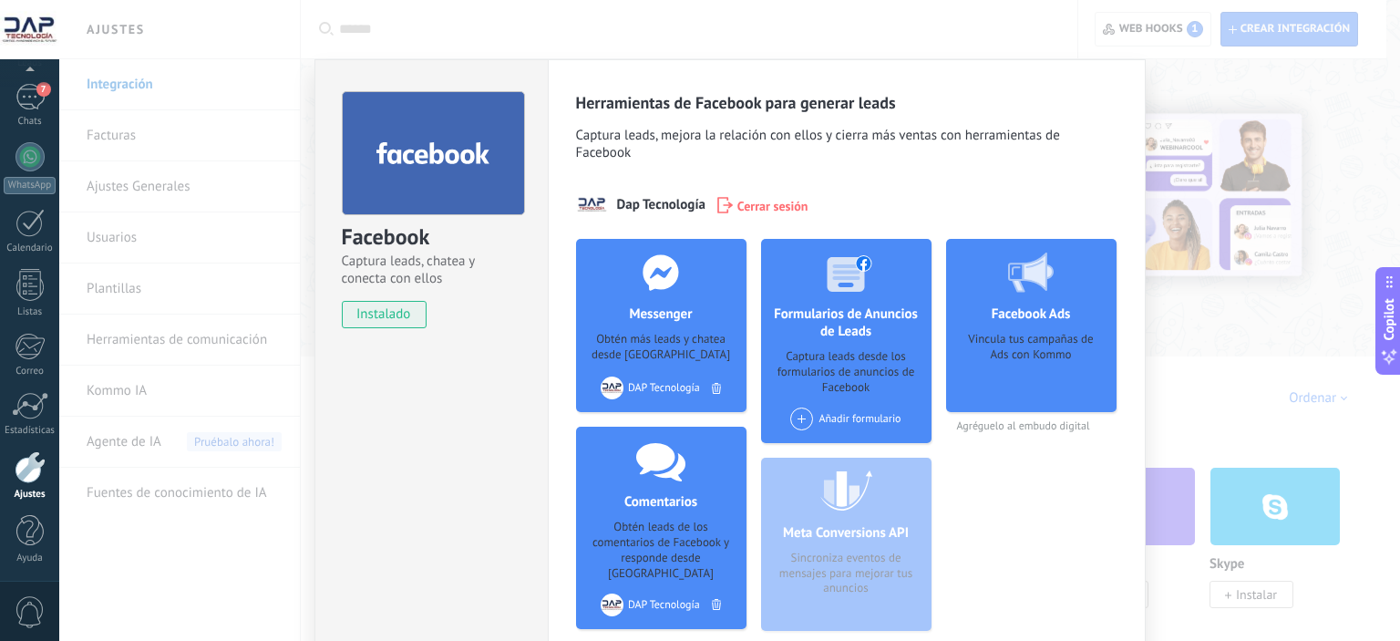
drag, startPoint x: 1040, startPoint y: 174, endPoint x: 1028, endPoint y: 180, distance: 13.1
click at [1041, 174] on div "Herramientas de Facebook para generar leads Captura leads, mejora la relación c…" at bounding box center [847, 368] width 542 height 553
click at [1358, 177] on div "Facebook Captura leads, chatea y conecta con ellos instalado Desinstalar Herram…" at bounding box center [729, 320] width 1341 height 641
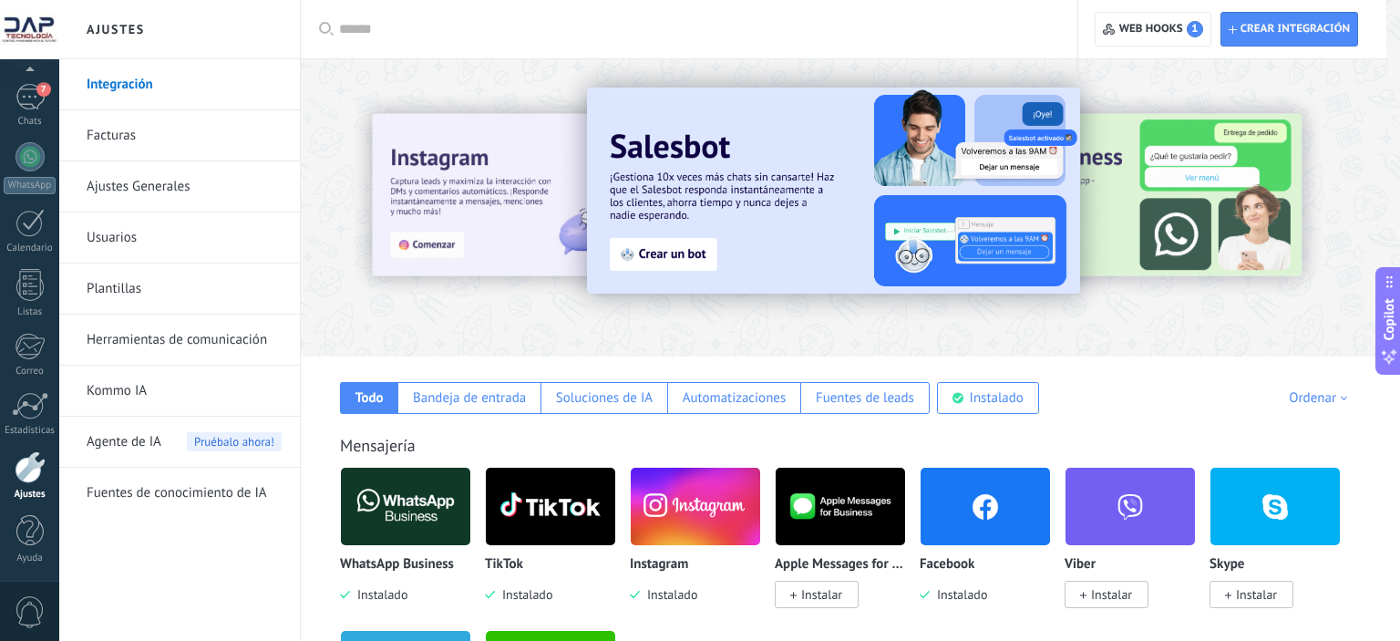
click at [401, 521] on img at bounding box center [405, 506] width 129 height 88
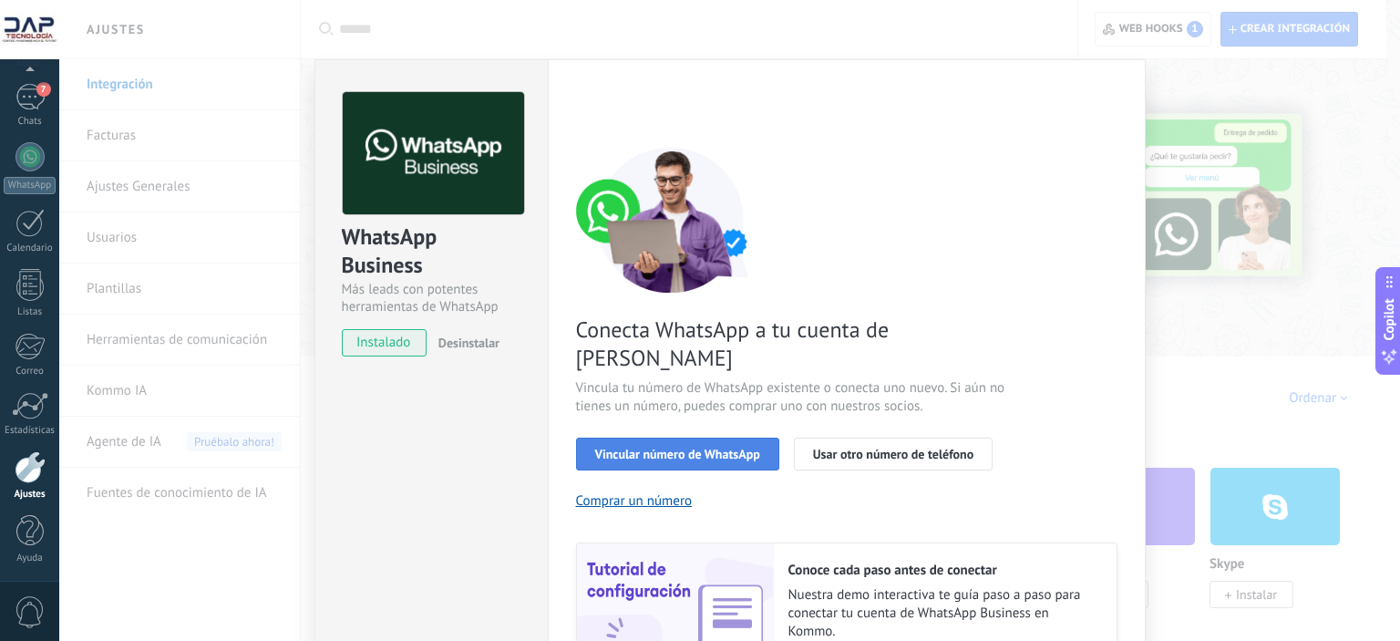
click at [696, 448] on span "Vincular número de WhatsApp" at bounding box center [677, 454] width 165 height 13
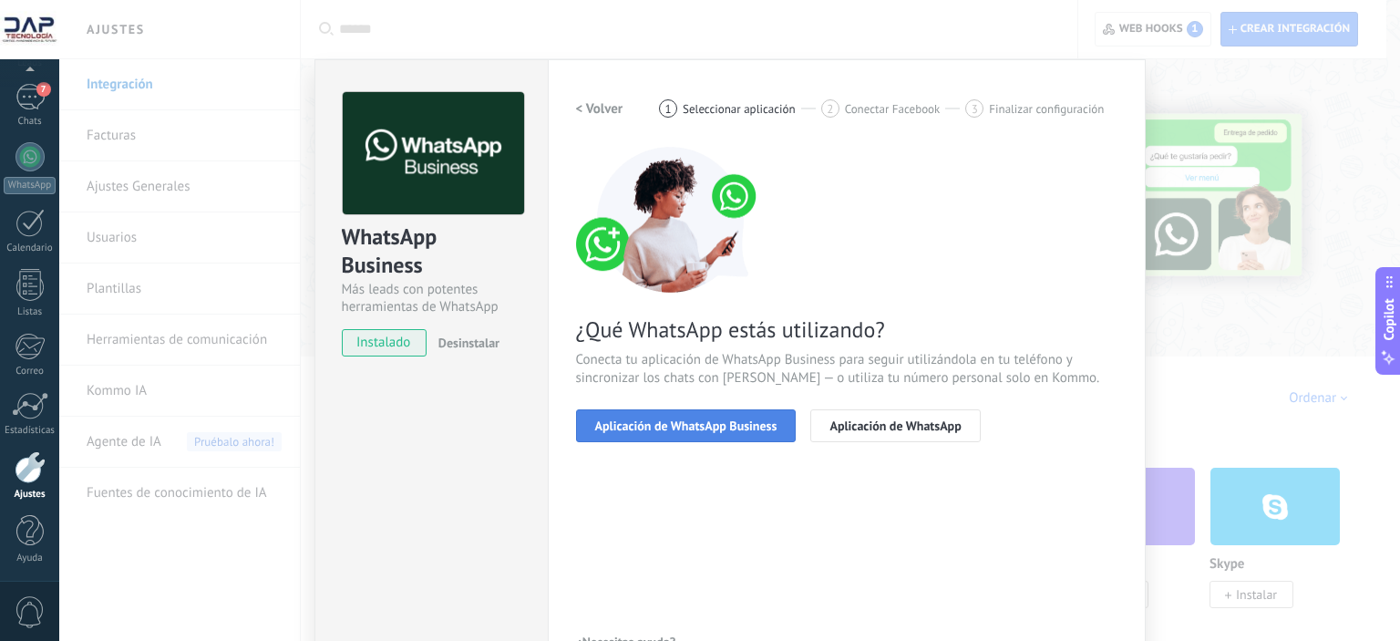
click at [701, 426] on span "Aplicación de WhatsApp Business" at bounding box center [686, 425] width 182 height 13
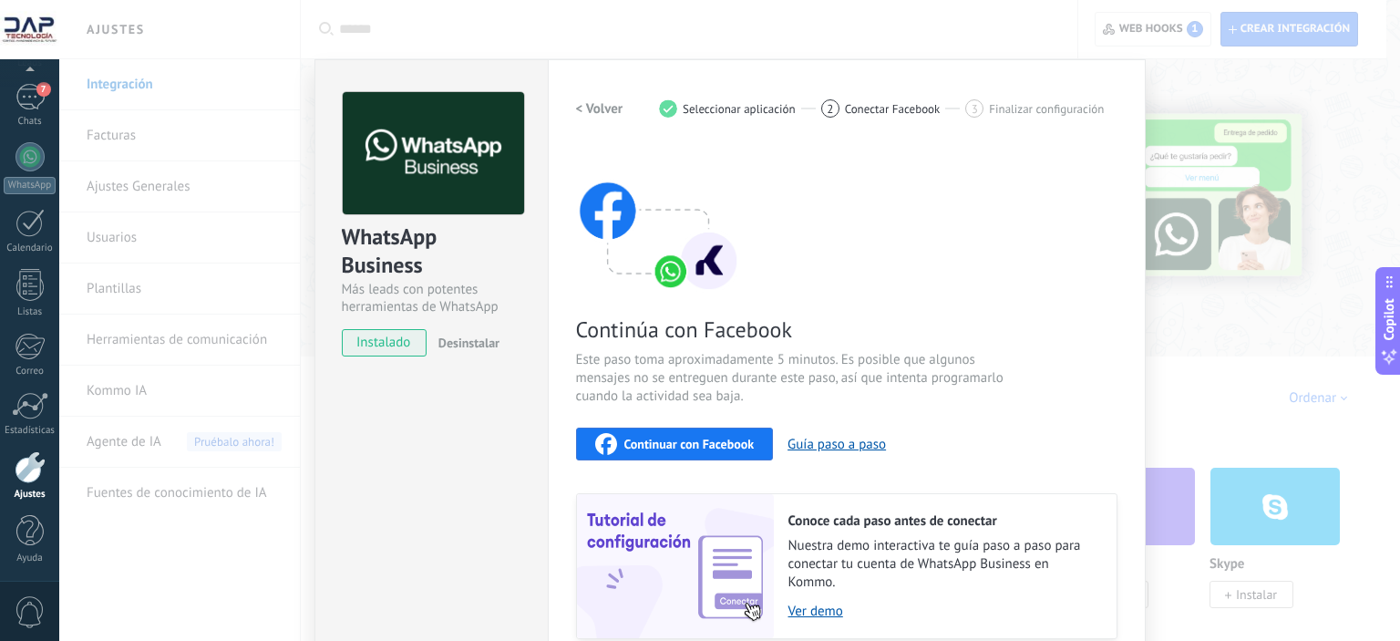
click at [682, 438] on span "Continuar con Facebook" at bounding box center [690, 444] width 130 height 13
